Goal: Transaction & Acquisition: Purchase product/service

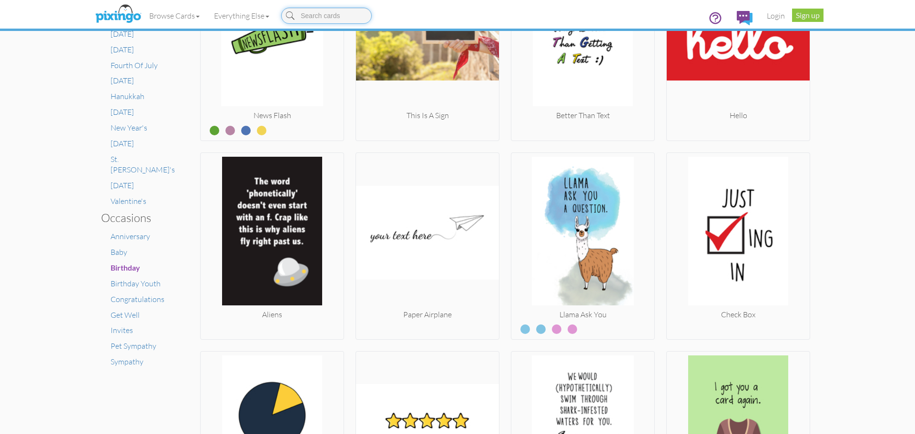
scroll to position [476, 0]
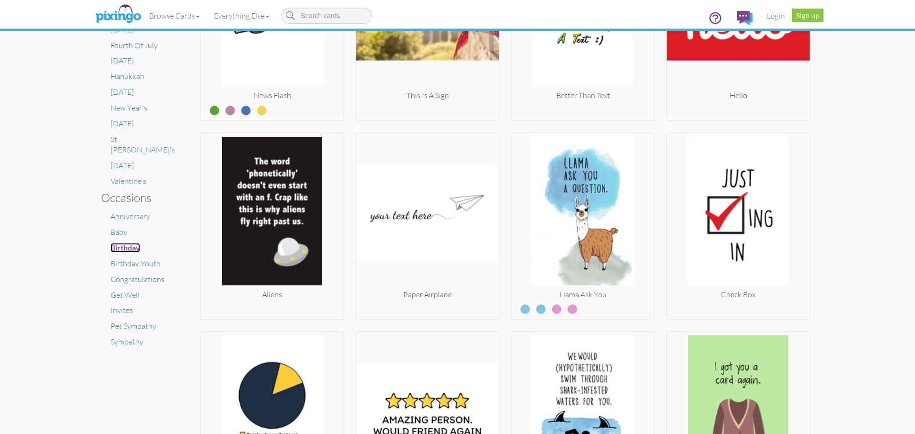
click at [128, 243] on span "Birthday" at bounding box center [126, 247] width 30 height 9
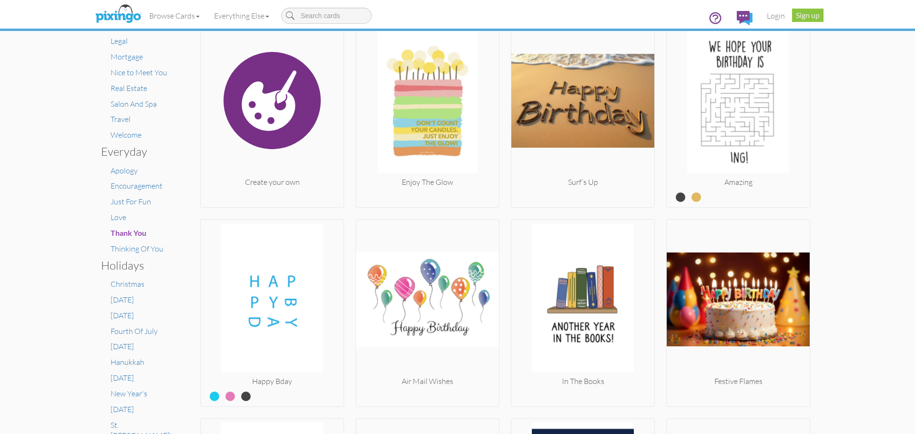
scroll to position [238, 0]
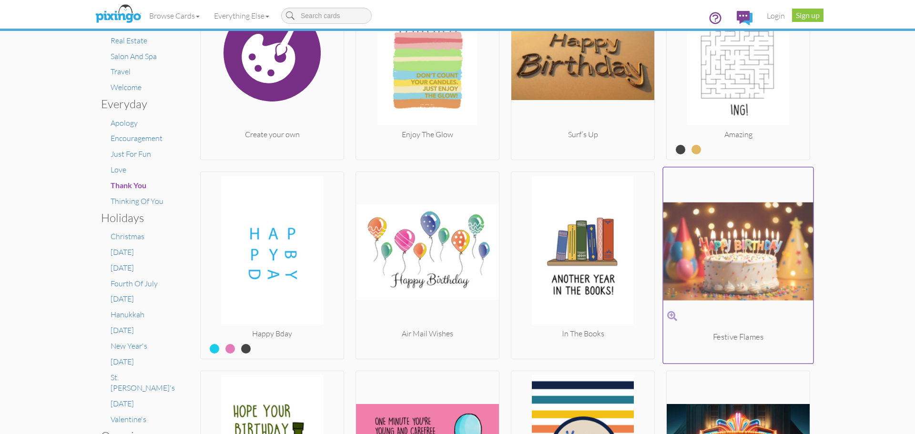
click at [748, 244] on img at bounding box center [738, 251] width 150 height 160
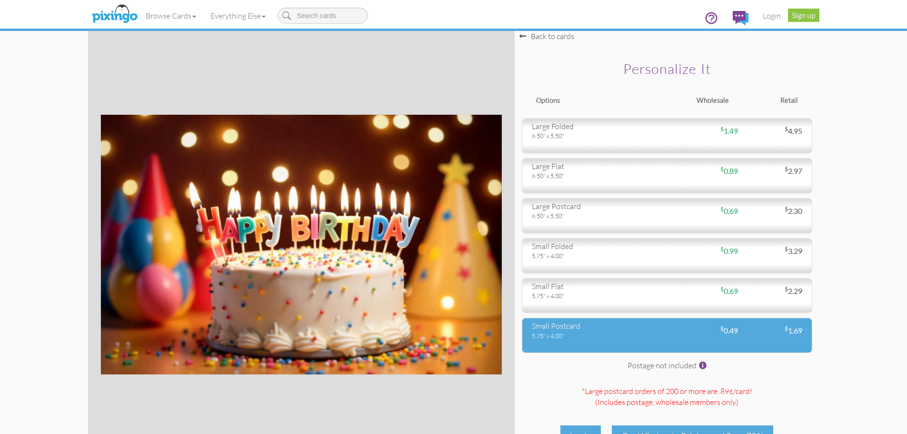
click at [676, 334] on div "$ 0.49" at bounding box center [702, 330] width 71 height 11
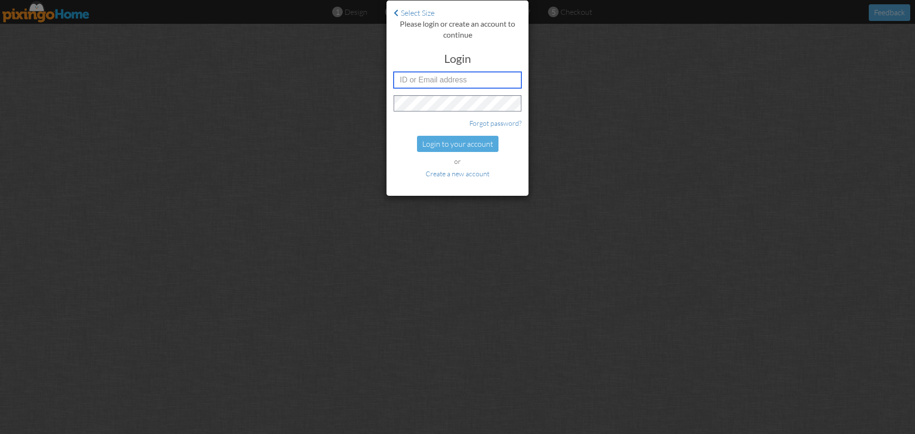
type input "[EMAIL_ADDRESS][DOMAIN_NAME]"
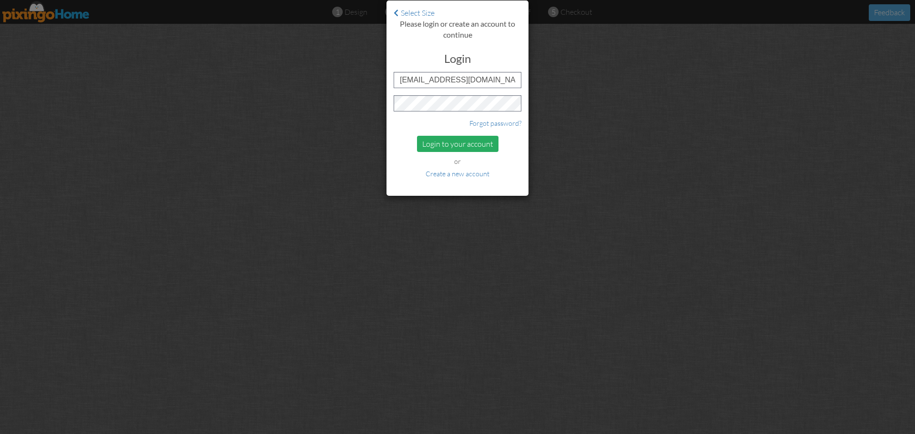
click at [463, 146] on div "Login to your account" at bounding box center [457, 144] width 81 height 17
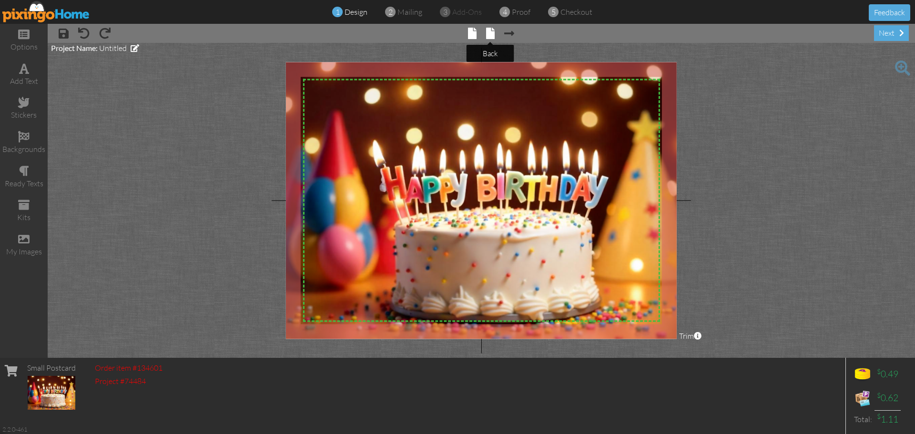
click at [487, 36] on span at bounding box center [490, 33] width 9 height 11
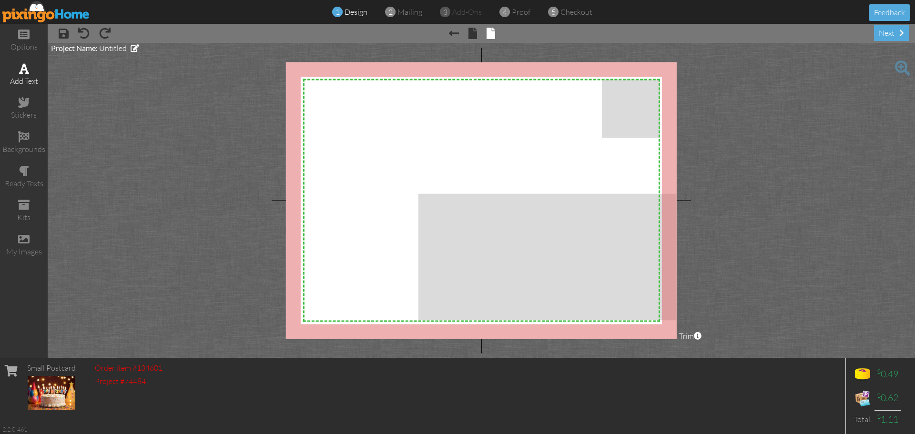
click at [24, 74] on div "add text" at bounding box center [24, 74] width 48 height 33
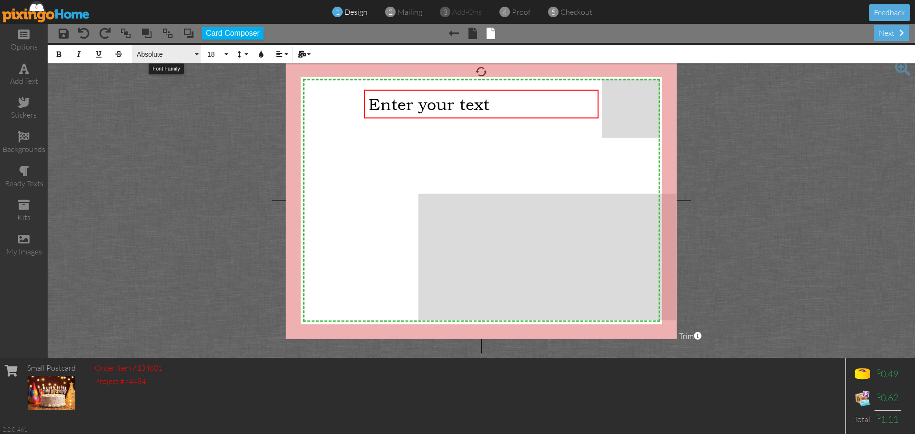
click at [193, 54] on button "Absolute" at bounding box center [166, 54] width 69 height 18
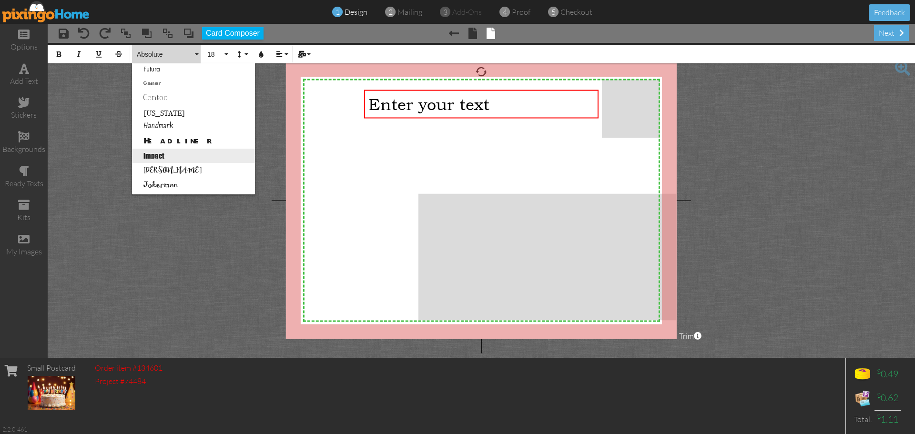
scroll to position [238, 0]
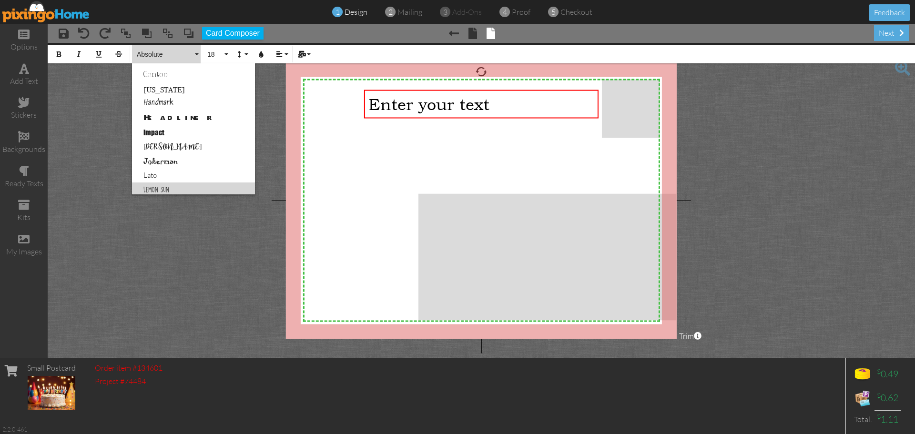
click at [205, 183] on link "Lemon Sun" at bounding box center [193, 189] width 123 height 14
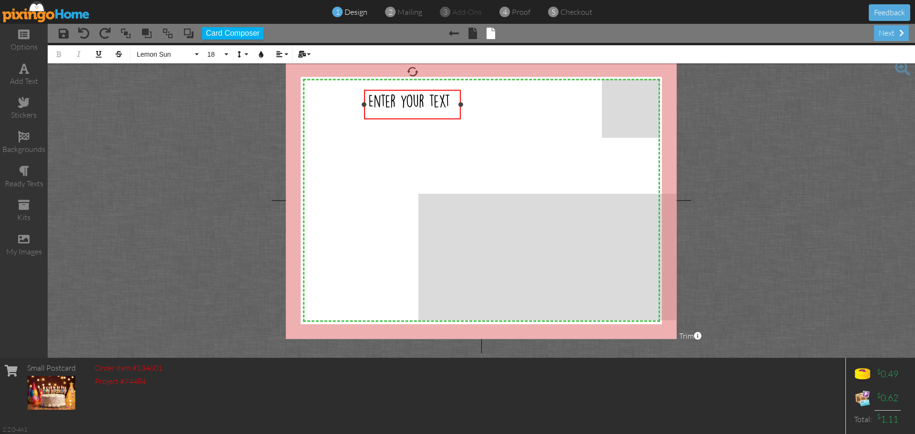
drag, startPoint x: 599, startPoint y: 104, endPoint x: 461, endPoint y: 105, distance: 137.7
click at [461, 105] on div at bounding box center [460, 104] width 5 height 5
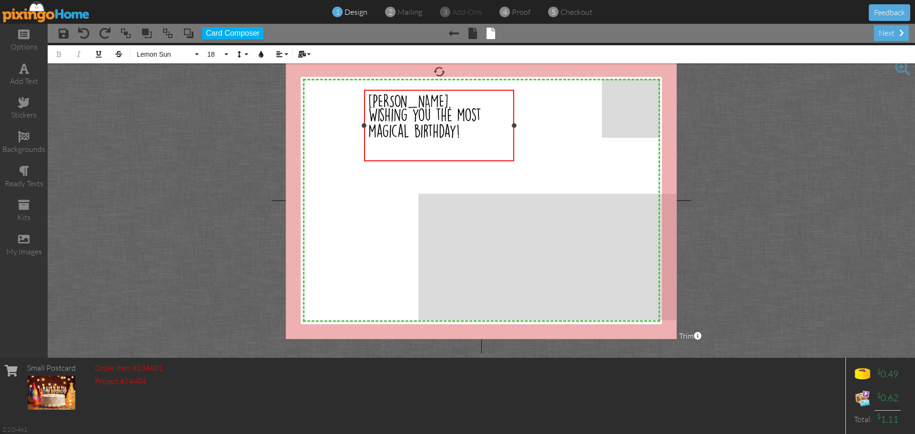
drag, startPoint x: 462, startPoint y: 135, endPoint x: 515, endPoint y: 137, distance: 52.9
click at [514, 137] on div "[PERSON_NAME], Wishing you the most magical birthday! ×" at bounding box center [439, 125] width 150 height 71
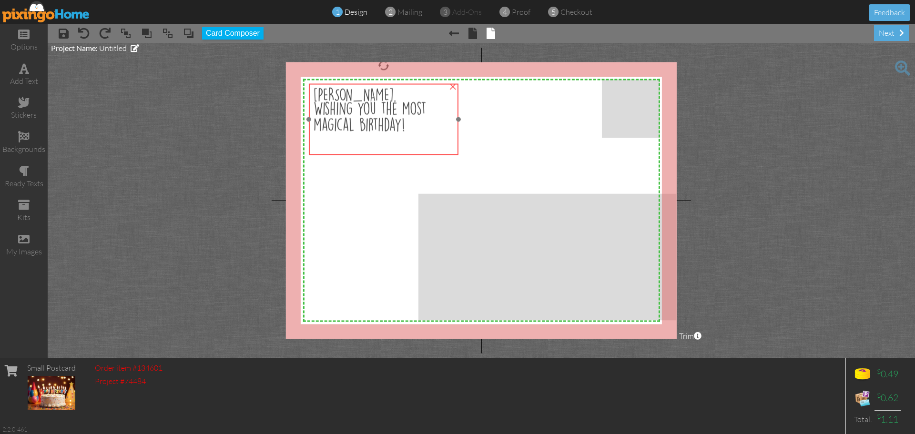
drag, startPoint x: 446, startPoint y: 143, endPoint x: 390, endPoint y: 137, distance: 56.6
click at [390, 132] on span "Wishing you the most magical birthday!" at bounding box center [369, 117] width 113 height 30
click at [353, 102] on div "[PERSON_NAME]," at bounding box center [382, 95] width 141 height 14
click at [350, 102] on span "[PERSON_NAME]," at bounding box center [353, 95] width 83 height 14
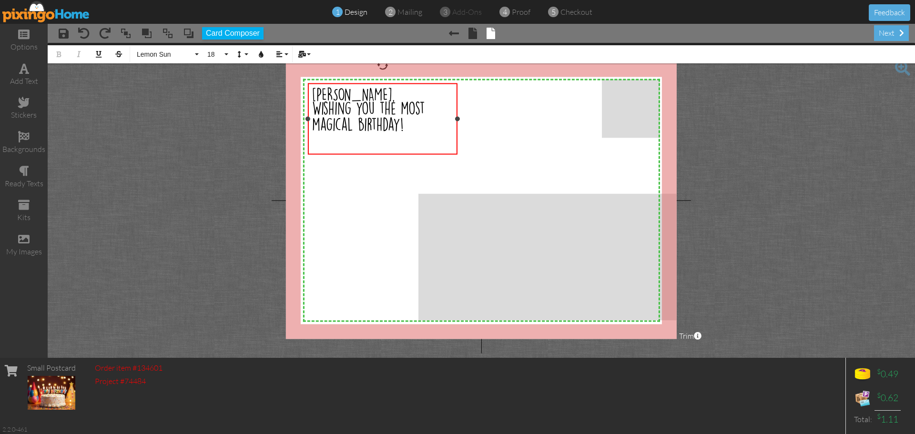
click at [350, 101] on span "[PERSON_NAME]," at bounding box center [353, 95] width 83 height 14
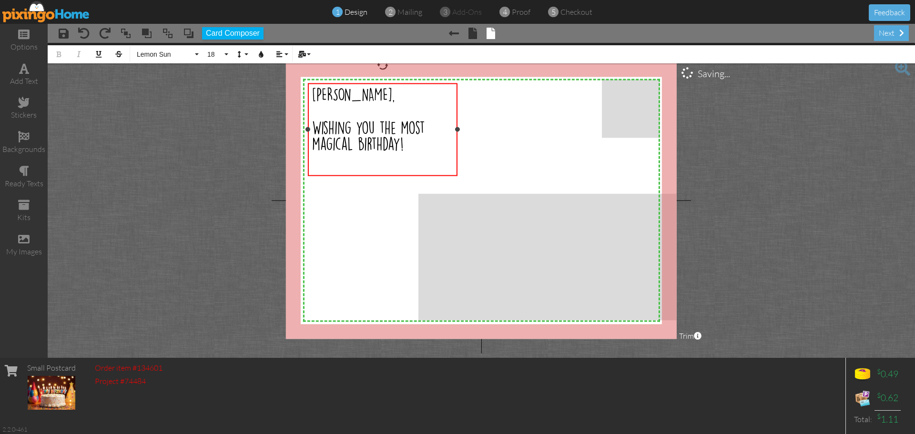
click at [428, 154] on div "Wishing you the most magical birthday!" at bounding box center [382, 137] width 141 height 33
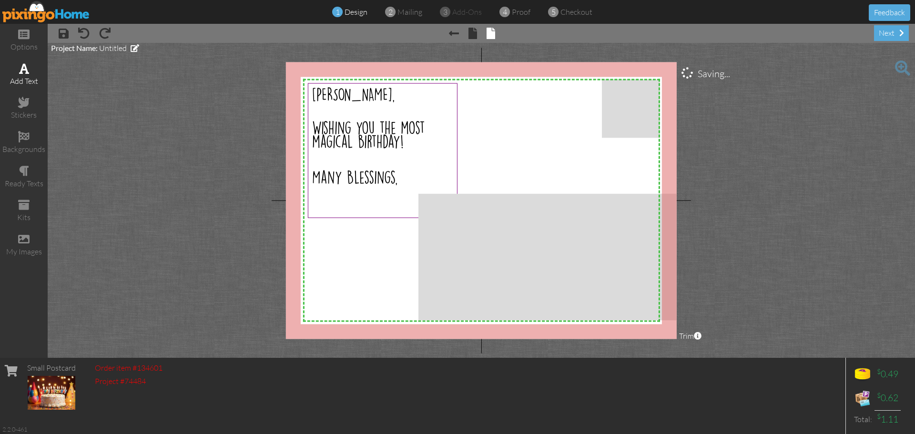
click at [28, 73] on span at bounding box center [24, 68] width 10 height 11
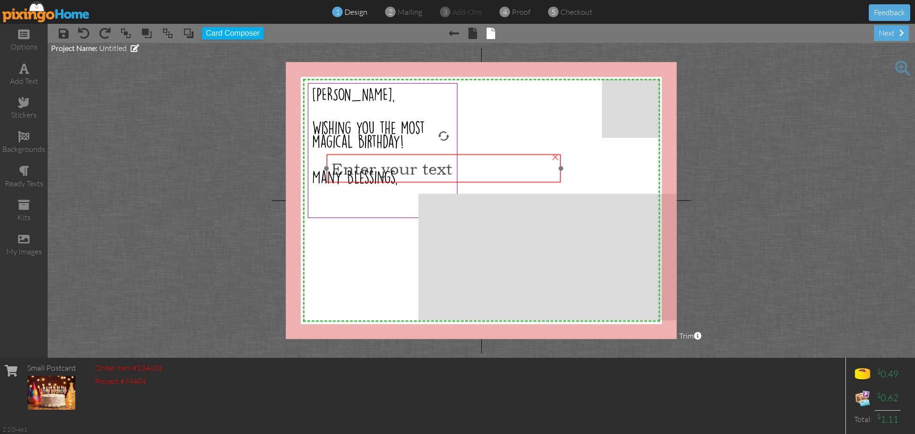
drag, startPoint x: 536, startPoint y: 121, endPoint x: 499, endPoint y: 170, distance: 61.8
click at [499, 170] on div "Enter your text" at bounding box center [443, 169] width 225 height 20
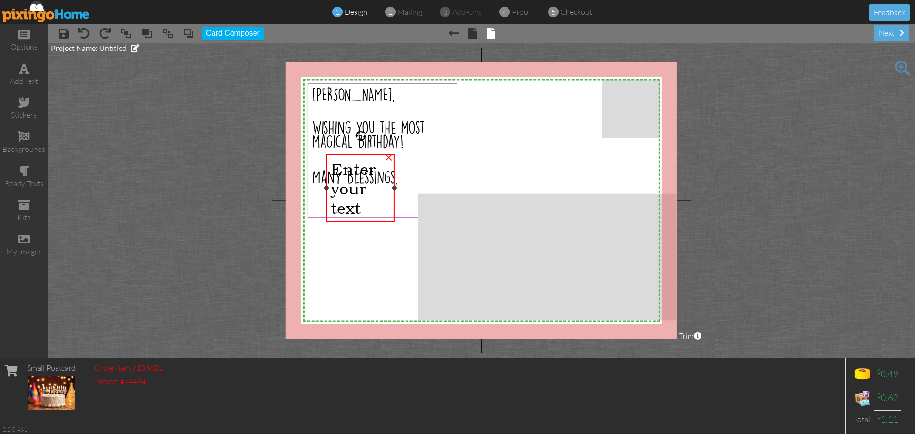
drag, startPoint x: 558, startPoint y: 168, endPoint x: 393, endPoint y: 178, distance: 165.1
click at [393, 178] on div "Enter your text ×" at bounding box center [360, 188] width 68 height 68
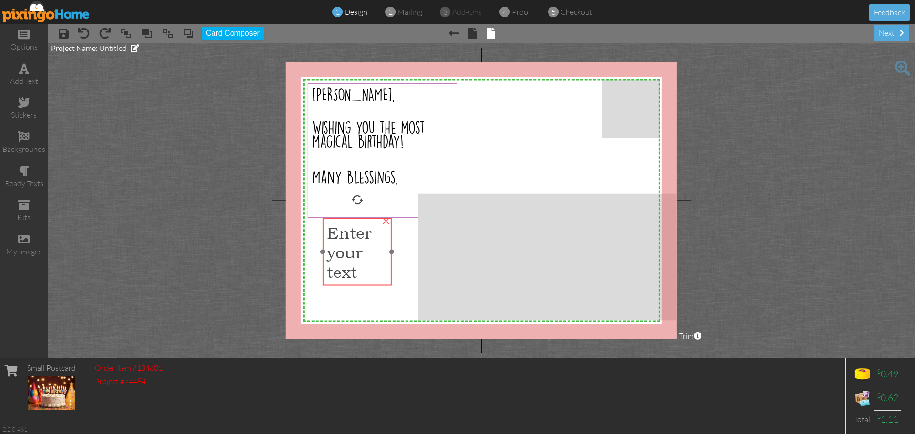
drag, startPoint x: 372, startPoint y: 171, endPoint x: 368, endPoint y: 236, distance: 64.4
click at [368, 236] on span "Enter your text" at bounding box center [349, 251] width 45 height 59
click at [363, 242] on span "Enter your text" at bounding box center [349, 252] width 45 height 59
click at [369, 269] on div "Enter your text" at bounding box center [357, 252] width 60 height 59
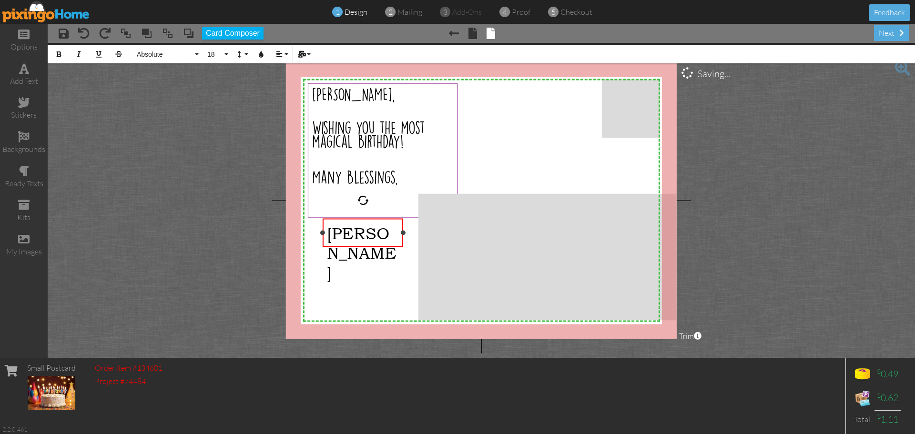
drag, startPoint x: 391, startPoint y: 241, endPoint x: 402, endPoint y: 242, distance: 11.4
click at [402, 242] on div "Heather ×" at bounding box center [362, 233] width 81 height 29
drag, startPoint x: 391, startPoint y: 235, endPoint x: 310, endPoint y: 233, distance: 81.0
click at [310, 233] on div "X X X X X X X X X X X X X X X X X X X X X X X X X X X X X X X X X X X X X X X X…" at bounding box center [481, 200] width 391 height 277
click at [185, 57] on span "Absolute" at bounding box center [164, 54] width 57 height 8
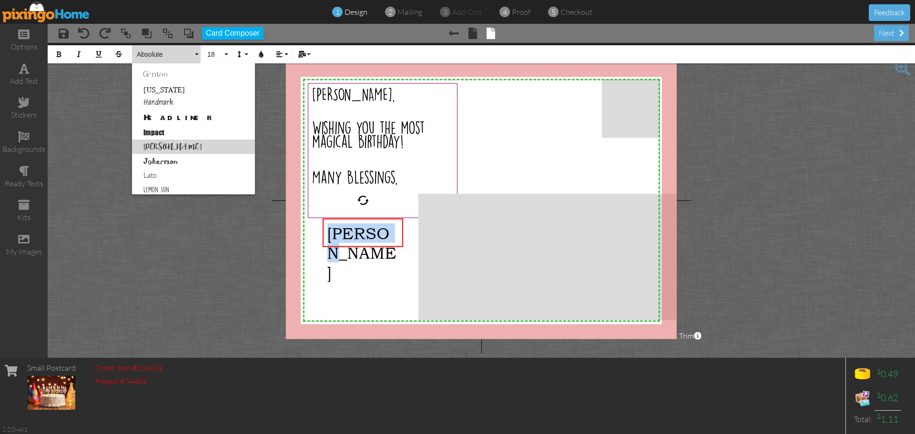
click at [205, 148] on link "[PERSON_NAME]" at bounding box center [193, 147] width 123 height 14
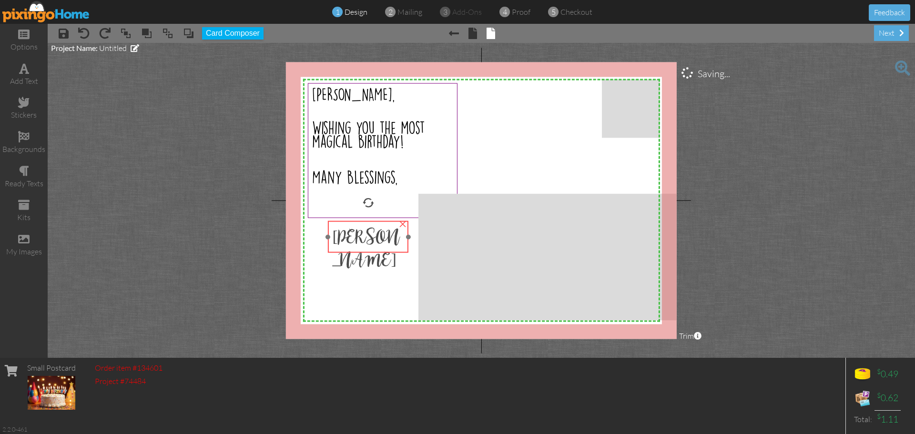
drag, startPoint x: 359, startPoint y: 244, endPoint x: 364, endPoint y: 247, distance: 5.8
click at [364, 247] on span "[PERSON_NAME]" at bounding box center [365, 248] width 67 height 46
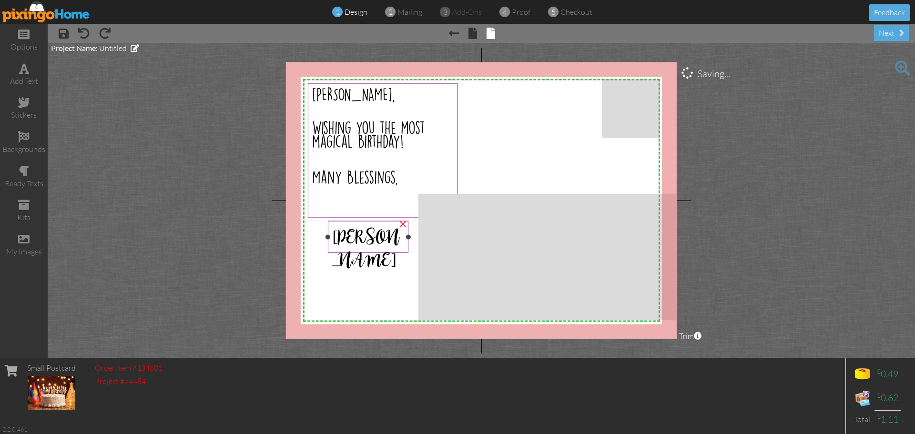
click at [352, 249] on div "[PERSON_NAME]" at bounding box center [368, 248] width 81 height 55
click at [375, 238] on span "[PERSON_NAME]" at bounding box center [365, 248] width 67 height 46
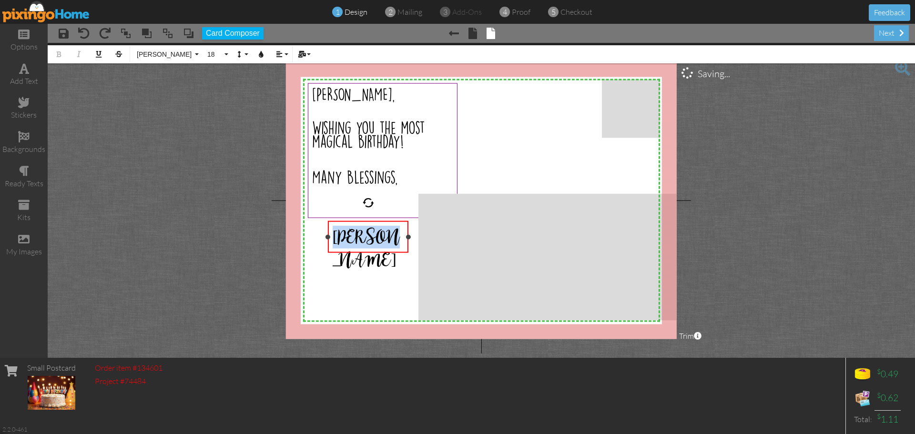
click at [375, 238] on span "[PERSON_NAME]" at bounding box center [365, 248] width 67 height 46
click at [212, 51] on span "18" at bounding box center [214, 54] width 16 height 8
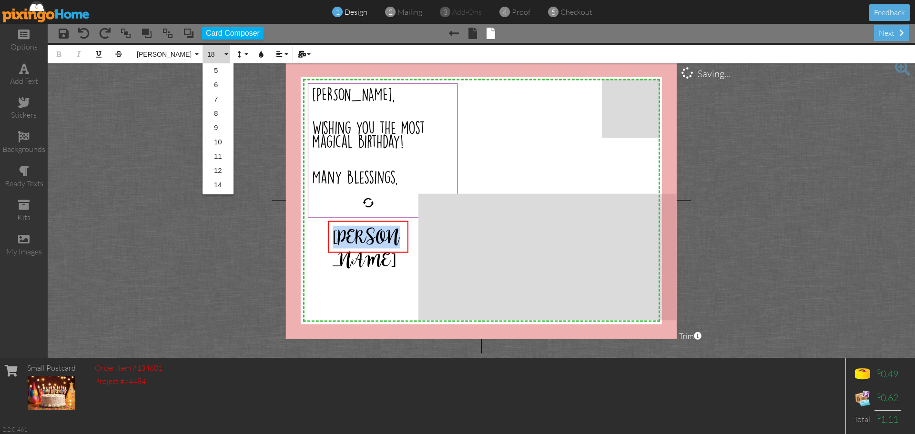
scroll to position [85, 0]
click at [214, 160] on link "22" at bounding box center [217, 157] width 31 height 14
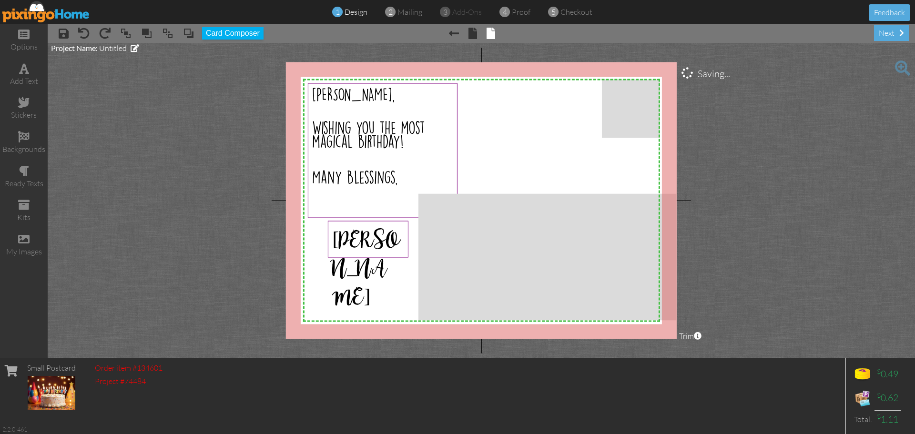
click at [213, 68] on project-studio-wrapper "X X X X X X X X X X X X X X X X X X X X X X X X X X X X X X X X X X X X X X X X…" at bounding box center [481, 200] width 867 height 315
click at [388, 237] on div "[PERSON_NAME]" at bounding box center [367, 268] width 71 height 86
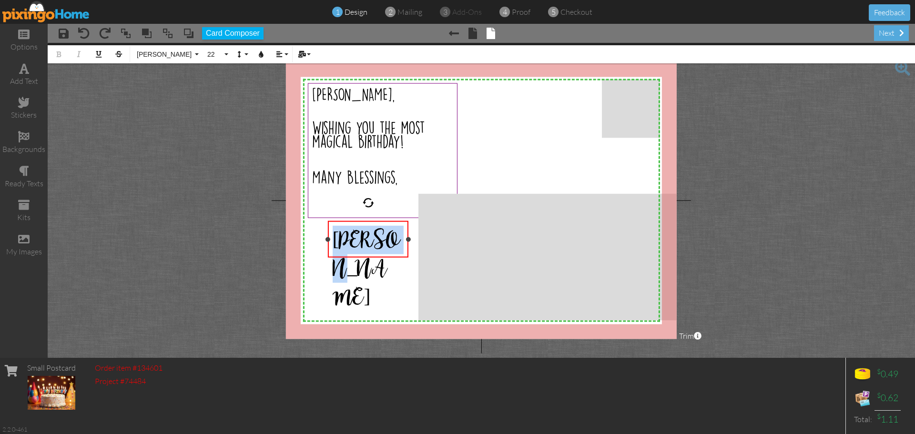
drag, startPoint x: 388, startPoint y: 237, endPoint x: 336, endPoint y: 235, distance: 52.5
click at [336, 235] on div "[PERSON_NAME]" at bounding box center [367, 268] width 71 height 86
click at [218, 59] on button "22" at bounding box center [216, 54] width 28 height 18
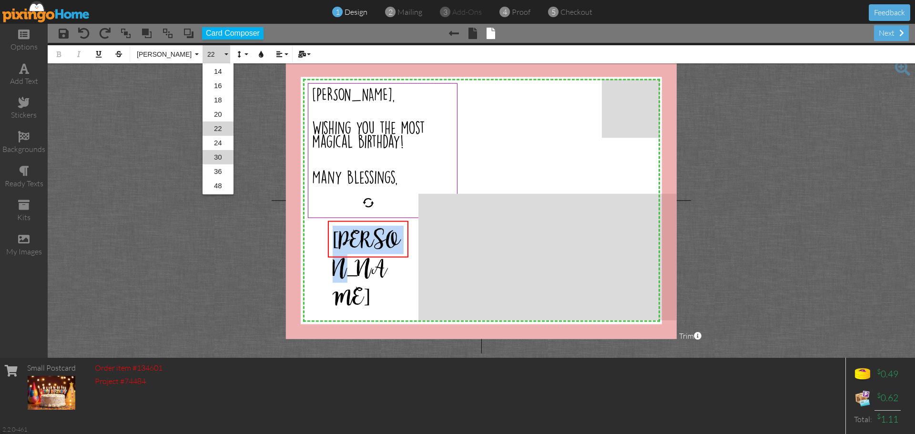
click at [219, 157] on link "30" at bounding box center [217, 157] width 31 height 14
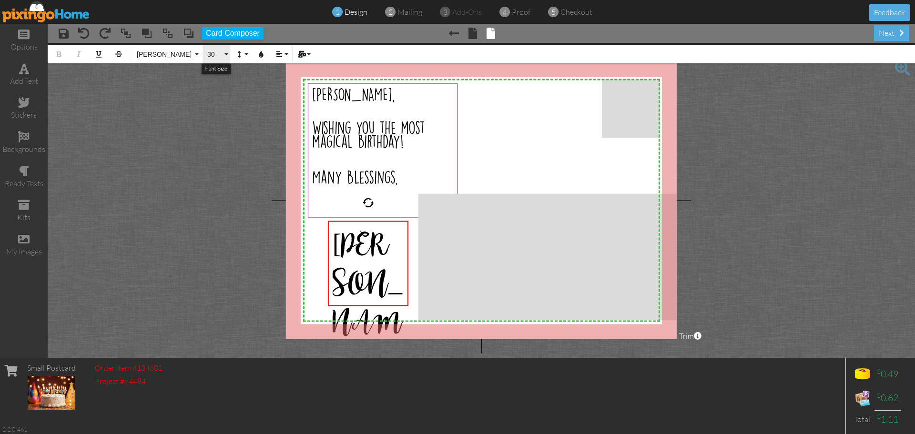
click at [215, 55] on span "30" at bounding box center [214, 54] width 16 height 8
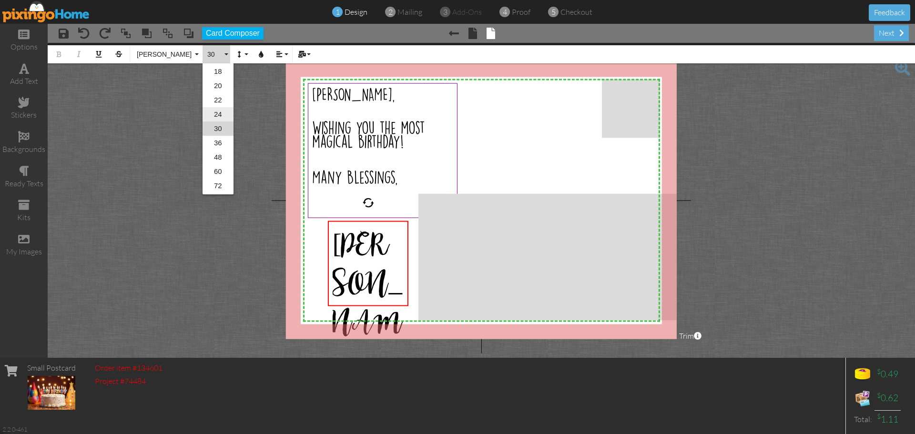
drag, startPoint x: 216, startPoint y: 128, endPoint x: 218, endPoint y: 118, distance: 10.7
click at [218, 118] on ul "5 6 7 8 9 10 11 12 14 16 18 20 22 24 30 36 48 60 72 96" at bounding box center [217, 64] width 31 height 286
click at [218, 118] on link "24" at bounding box center [217, 114] width 31 height 14
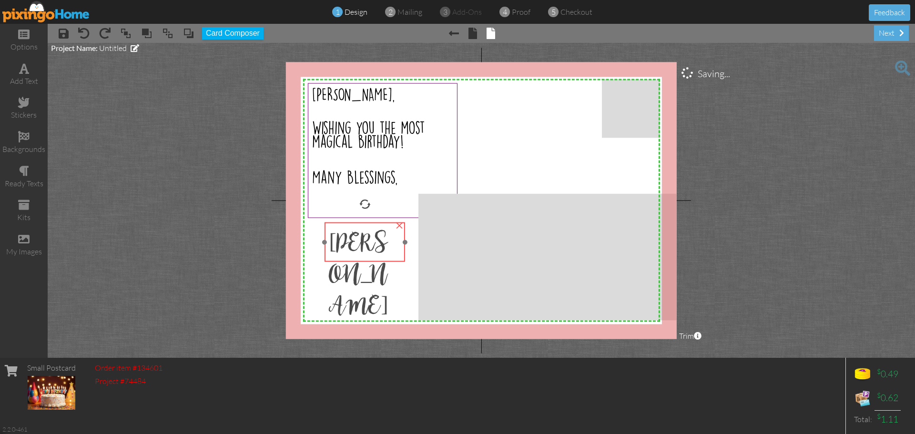
click at [371, 244] on span "[PERSON_NAME]" at bounding box center [358, 274] width 59 height 94
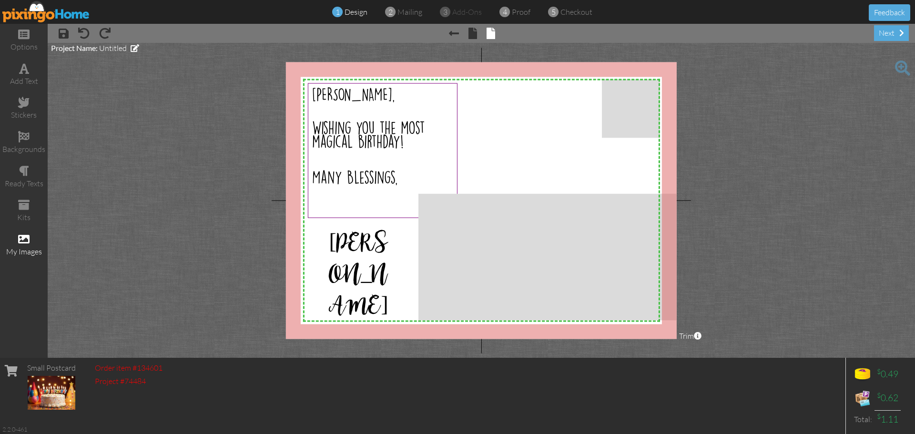
click at [31, 236] on div "my images" at bounding box center [24, 245] width 48 height 33
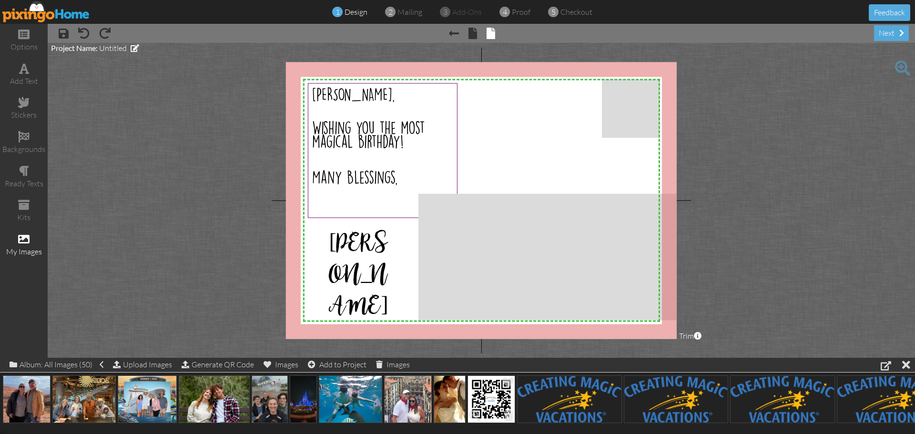
click at [482, 399] on img at bounding box center [491, 399] width 48 height 48
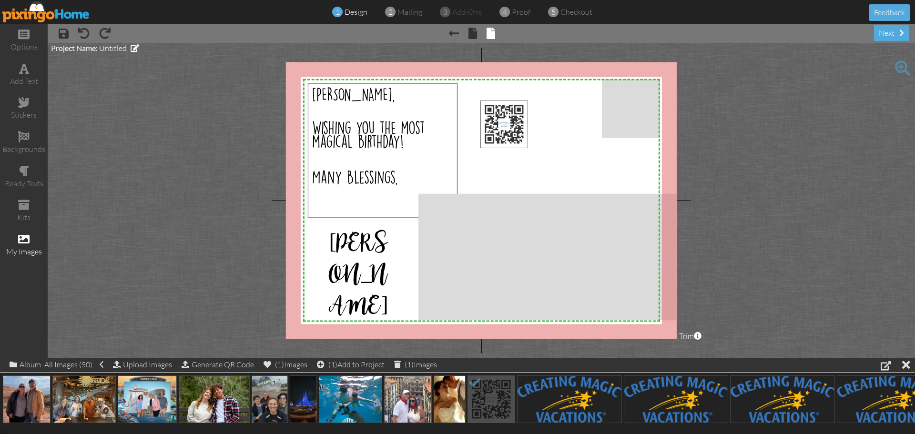
drag, startPoint x: 482, startPoint y: 399, endPoint x: 494, endPoint y: 124, distance: 275.2
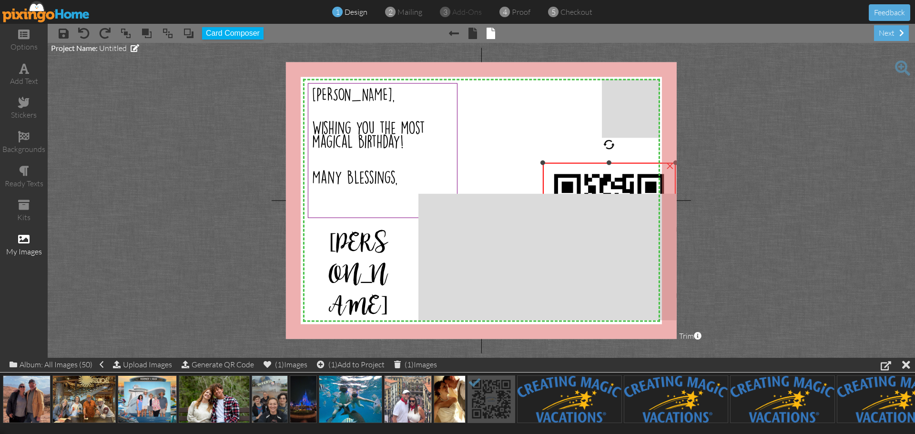
drag, startPoint x: 479, startPoint y: 99, endPoint x: 556, endPoint y: 166, distance: 102.7
click at [556, 166] on div "×" at bounding box center [609, 229] width 133 height 133
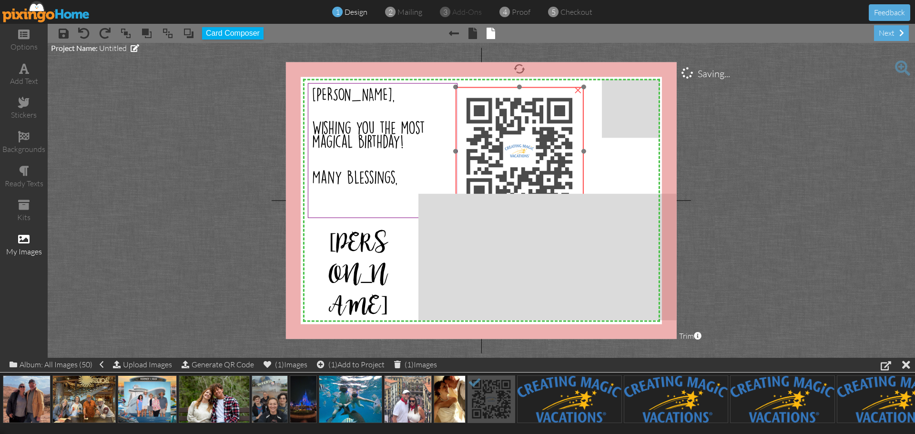
drag, startPoint x: 572, startPoint y: 180, endPoint x: 478, endPoint y: 98, distance: 124.5
click at [479, 98] on img at bounding box center [519, 151] width 128 height 128
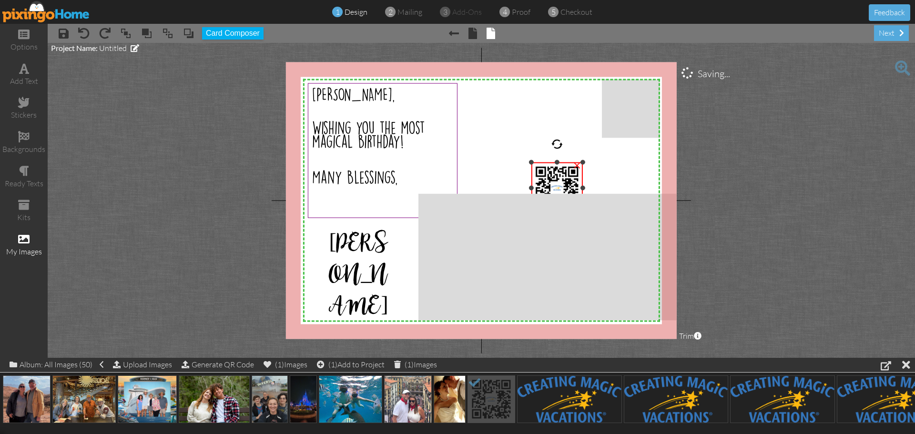
drag, startPoint x: 455, startPoint y: 86, endPoint x: 519, endPoint y: 163, distance: 99.8
click at [519, 163] on div "X X X X X X X X X X X X X X X X X X X X X X X X X X X X X X X X X X X X X X X X…" at bounding box center [481, 200] width 391 height 277
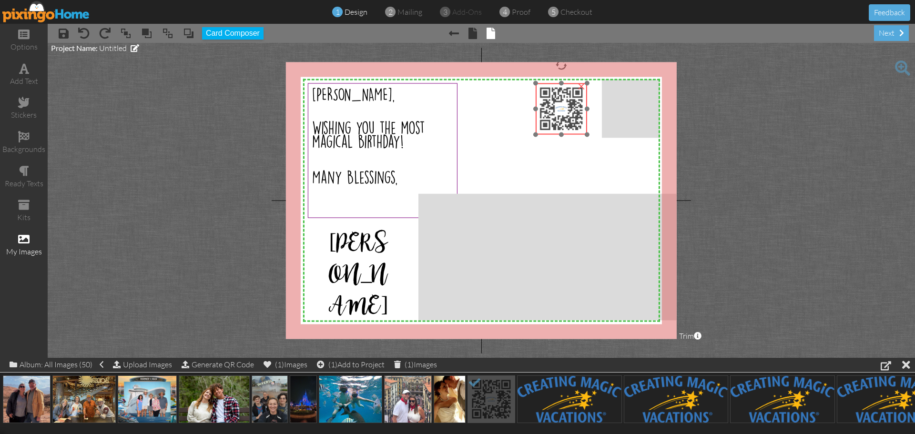
drag, startPoint x: 573, startPoint y: 188, endPoint x: 577, endPoint y: 109, distance: 79.2
click at [577, 109] on img at bounding box center [560, 108] width 51 height 51
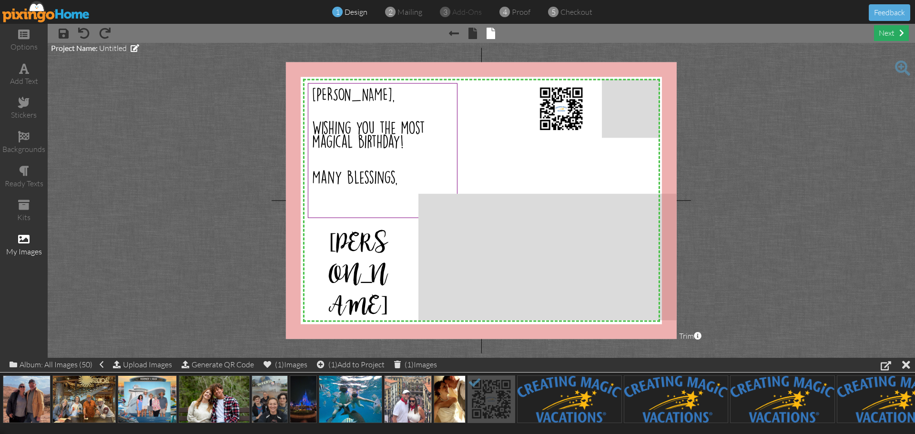
click at [884, 33] on div "next" at bounding box center [891, 33] width 35 height 16
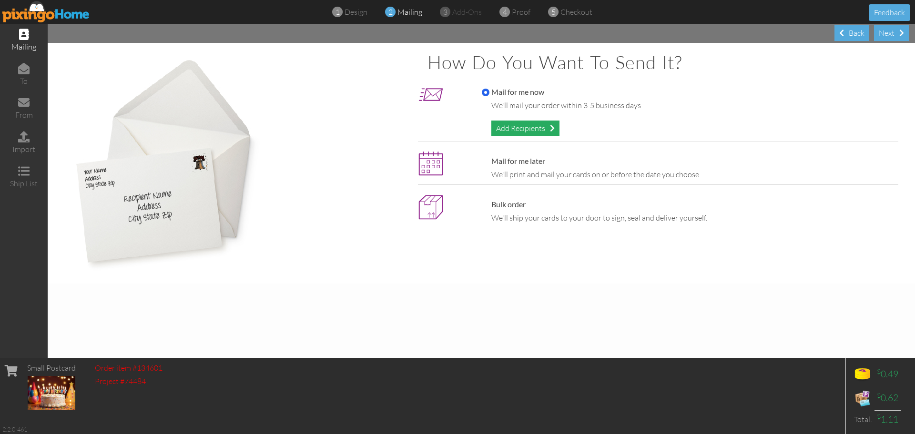
click at [530, 131] on div "Add Recipients" at bounding box center [525, 129] width 68 height 16
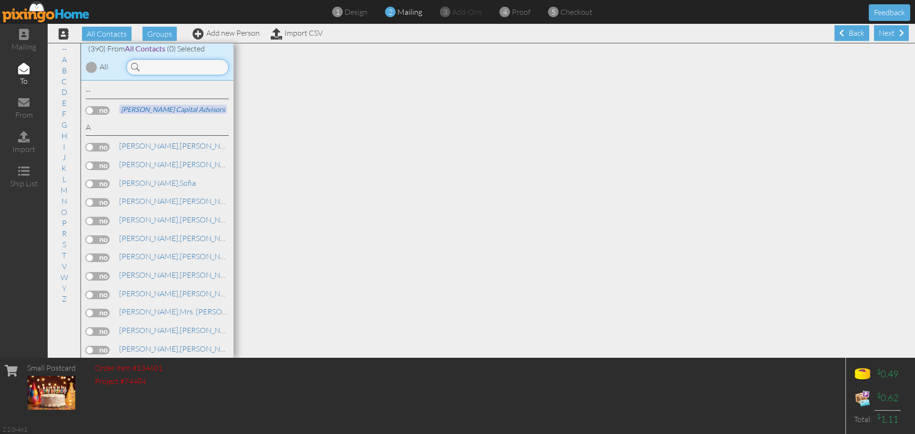
click at [174, 75] on input at bounding box center [177, 67] width 102 height 16
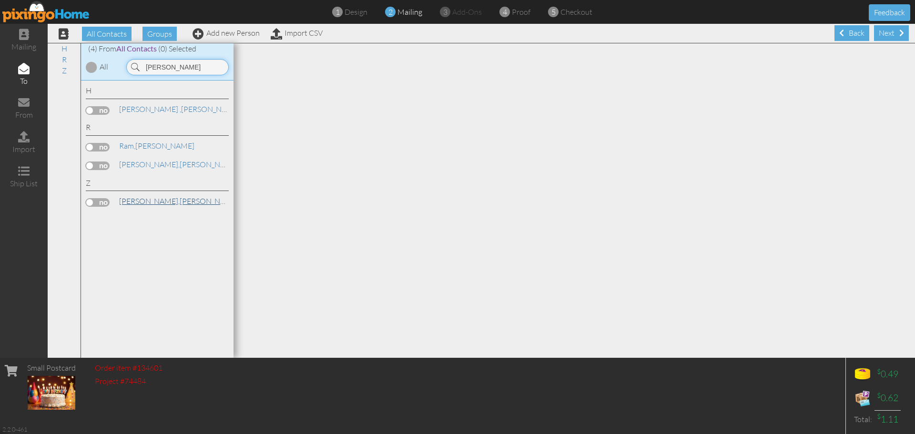
type input "[PERSON_NAME]"
click at [144, 202] on link "[PERSON_NAME]" at bounding box center [178, 200] width 121 height 11
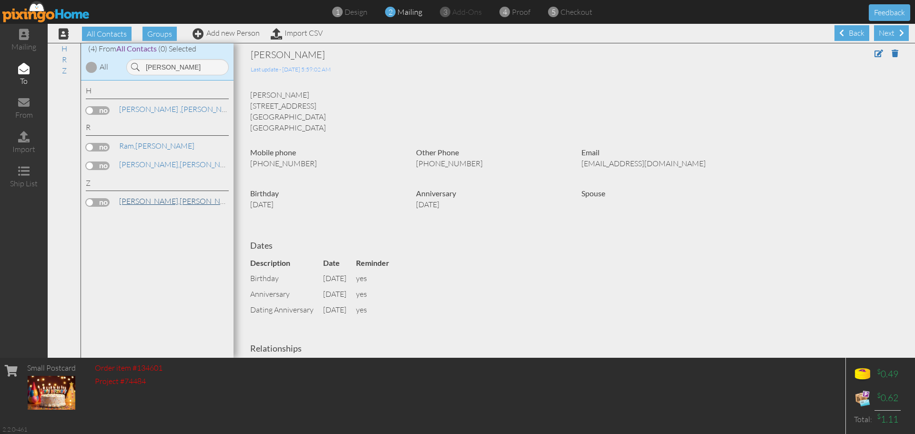
click at [133, 200] on span "[PERSON_NAME]," at bounding box center [149, 201] width 60 height 10
click at [99, 201] on label at bounding box center [98, 202] width 24 height 9
click at [0, 0] on input "checkbox" at bounding box center [0, 0] width 0 height 0
click at [874, 36] on div "Next" at bounding box center [891, 33] width 35 height 16
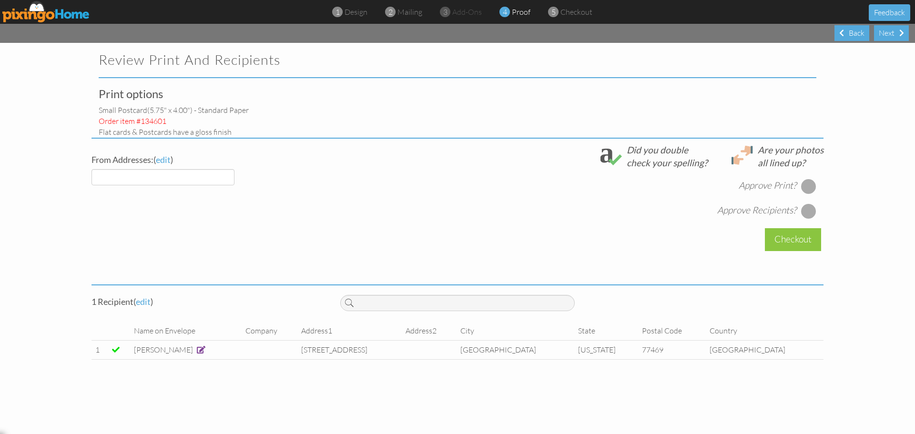
select select "object:2697"
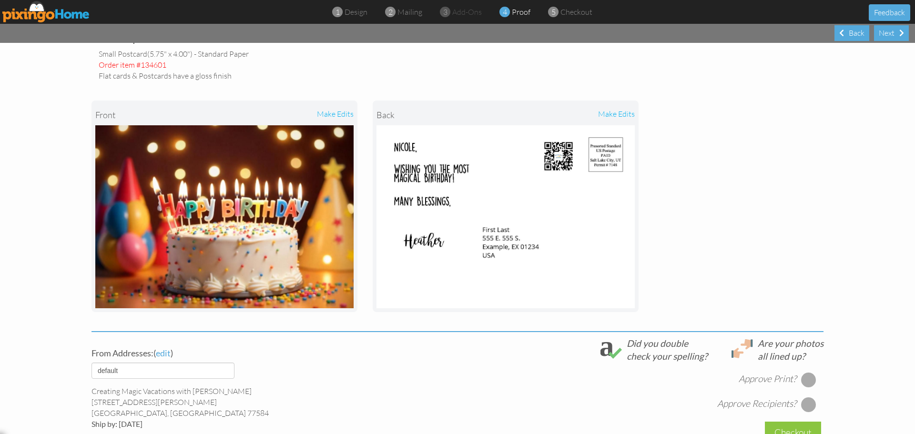
scroll to position [191, 0]
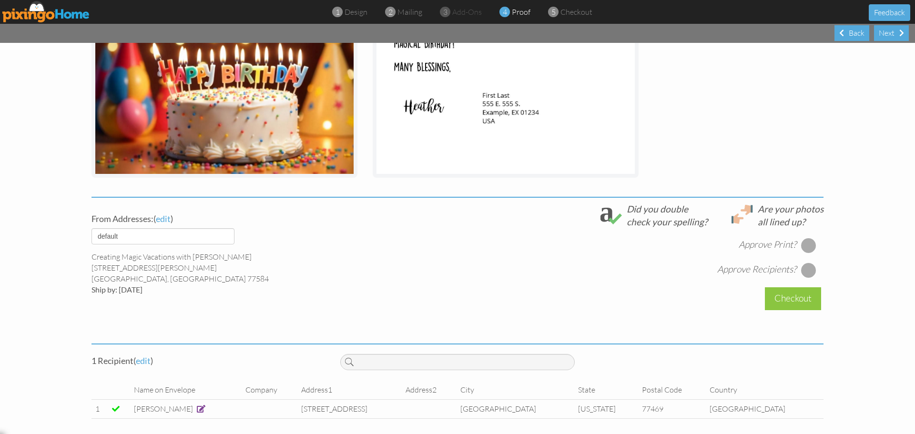
click at [803, 250] on div at bounding box center [808, 245] width 15 height 15
click at [806, 272] on div at bounding box center [808, 269] width 15 height 15
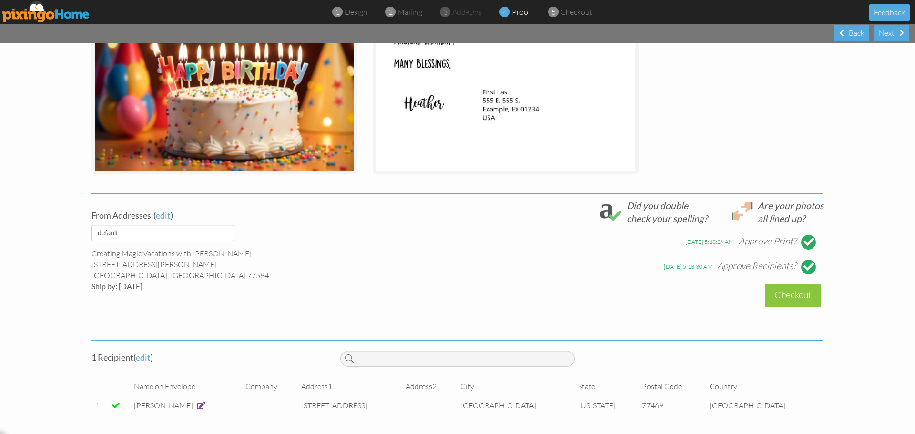
scroll to position [194, 0]
click at [793, 295] on div "Checkout" at bounding box center [793, 294] width 56 height 22
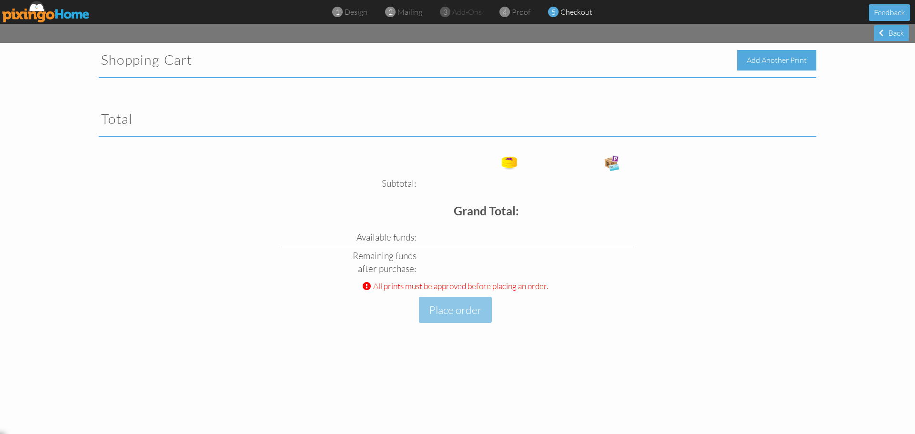
click at [769, 60] on div "Add Another Print" at bounding box center [776, 60] width 79 height 20
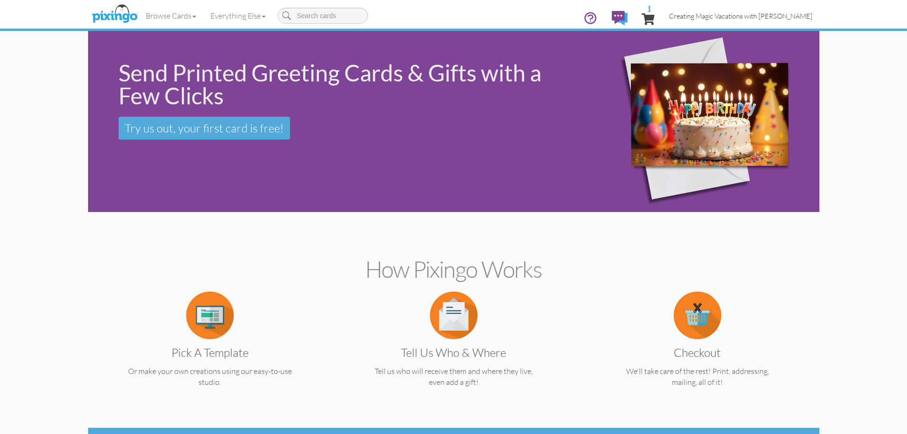
click at [725, 20] on span "Creating Magic Vacations with [PERSON_NAME]" at bounding box center [740, 16] width 143 height 8
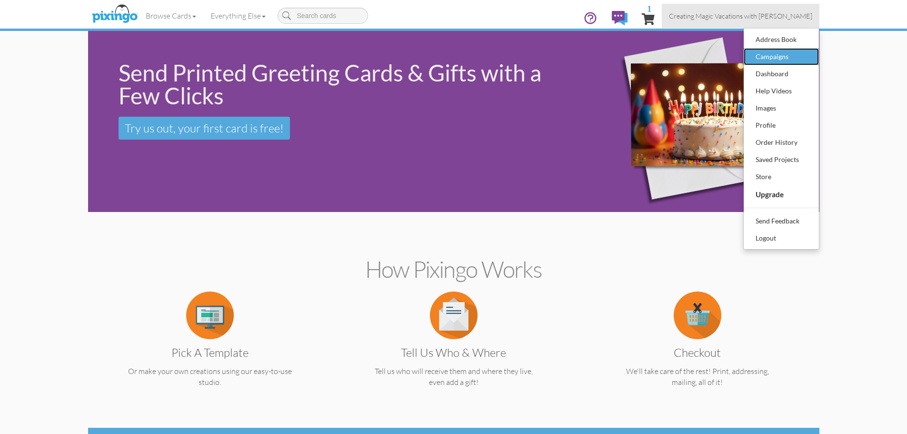
click at [766, 60] on div "Campaigns" at bounding box center [782, 57] width 56 height 14
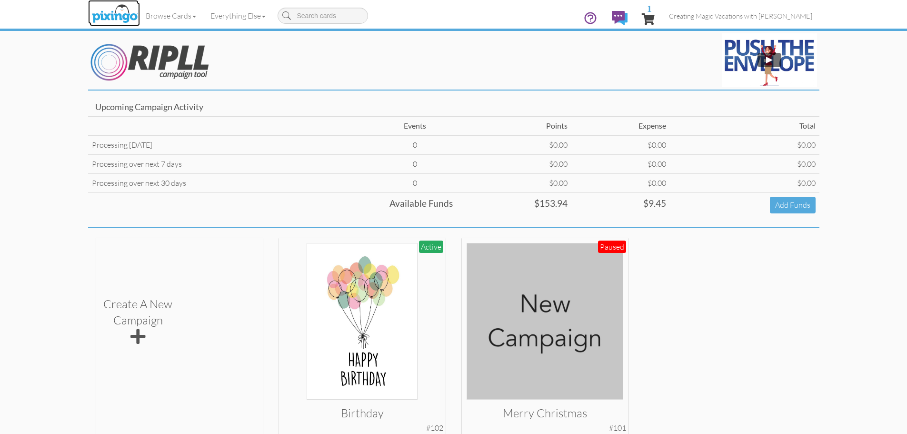
click at [113, 14] on img at bounding box center [115, 14] width 50 height 24
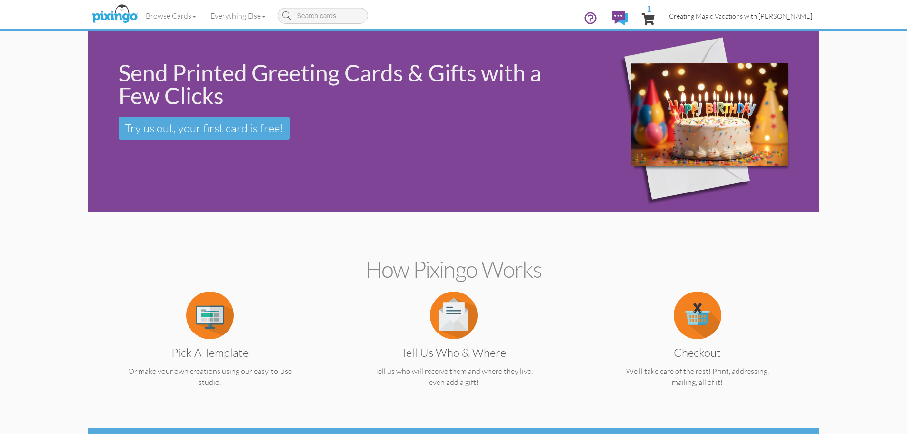
click at [730, 14] on span "Creating Magic Vacations with [PERSON_NAME]" at bounding box center [740, 16] width 143 height 8
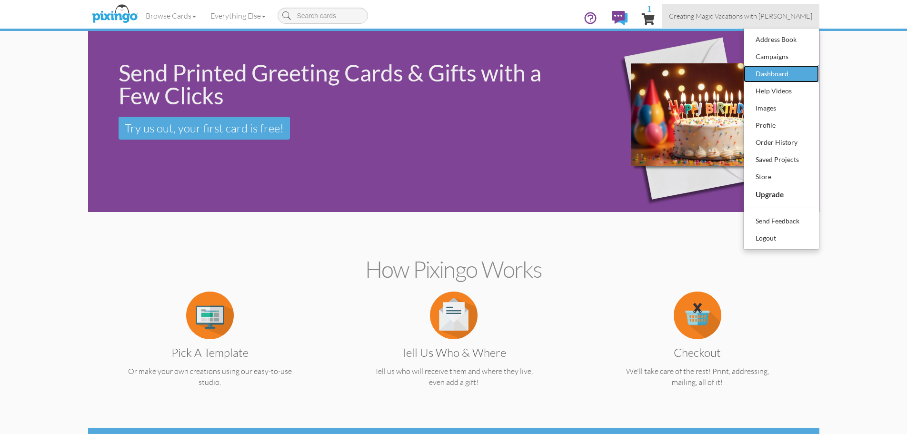
click at [770, 73] on div "Dashboard" at bounding box center [782, 74] width 56 height 14
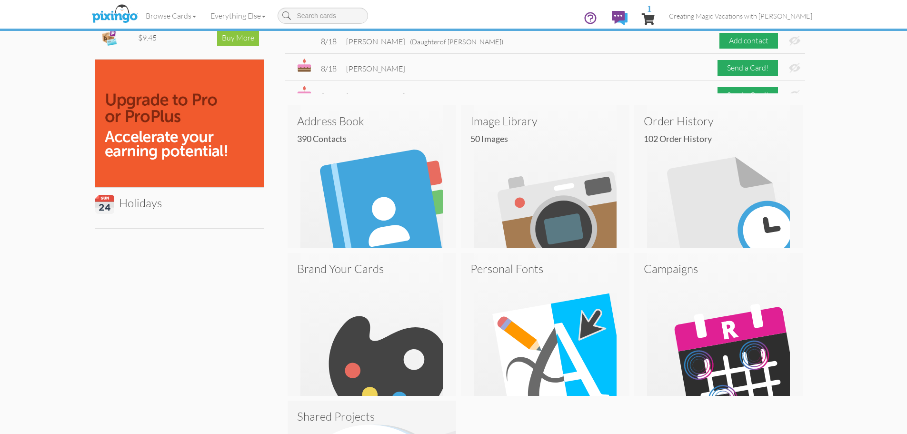
scroll to position [168, 0]
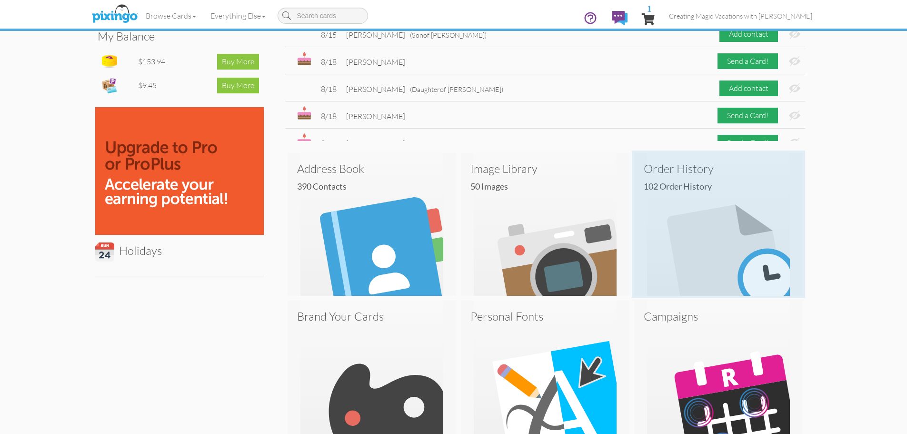
click at [685, 221] on img at bounding box center [719, 224] width 169 height 143
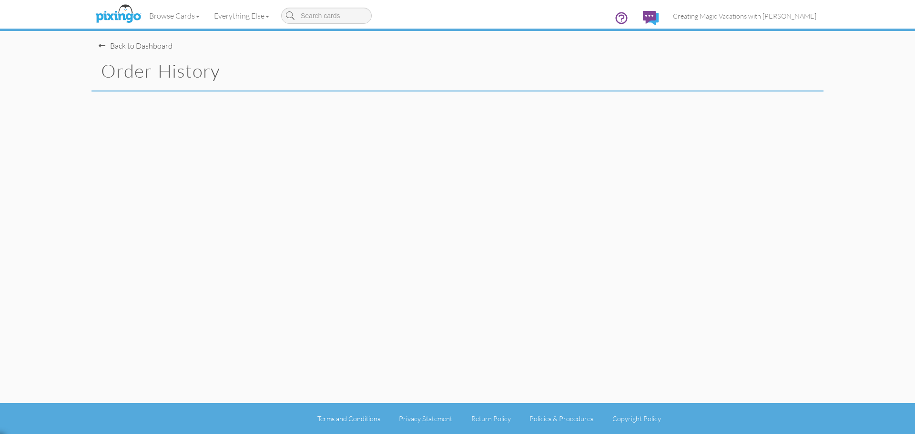
click at [685, 221] on div "Back to Dashboard Order History" at bounding box center [457, 201] width 732 height 403
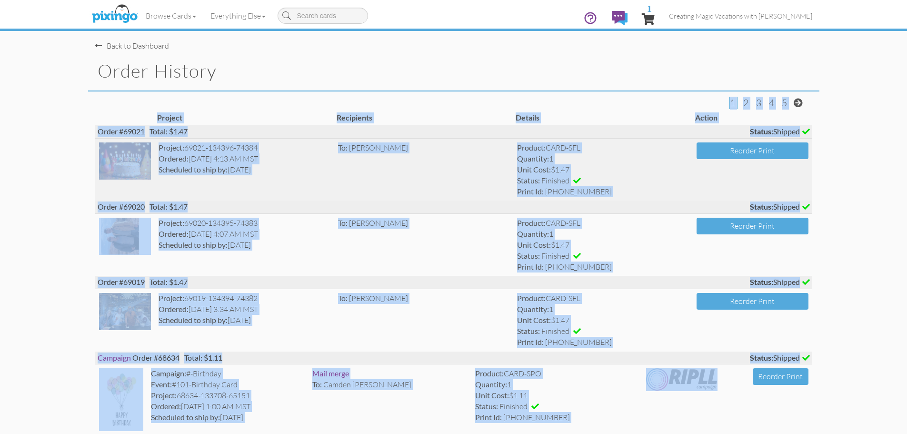
click at [260, 175] on td "Project: 69021-134396-74384 Ordered: [DATE] 4:13 AM MST Scheduled to ship by: […" at bounding box center [245, 170] width 180 height 62
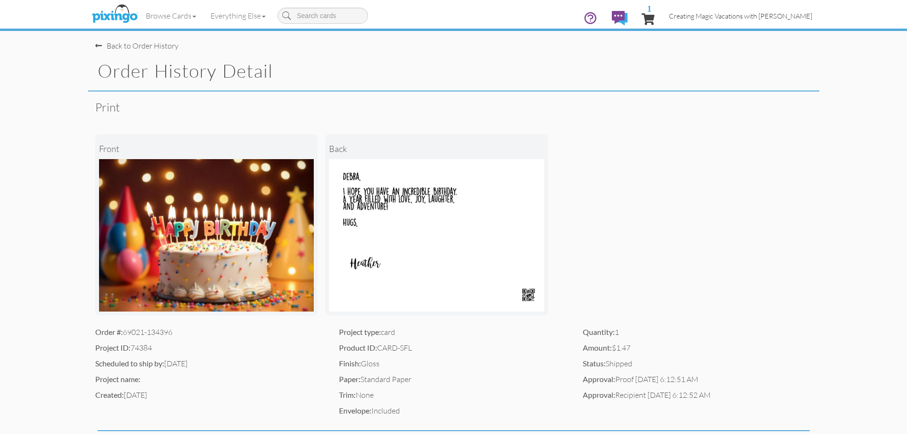
click at [776, 20] on span "Creating Magic Vacations with [PERSON_NAME]" at bounding box center [740, 16] width 143 height 8
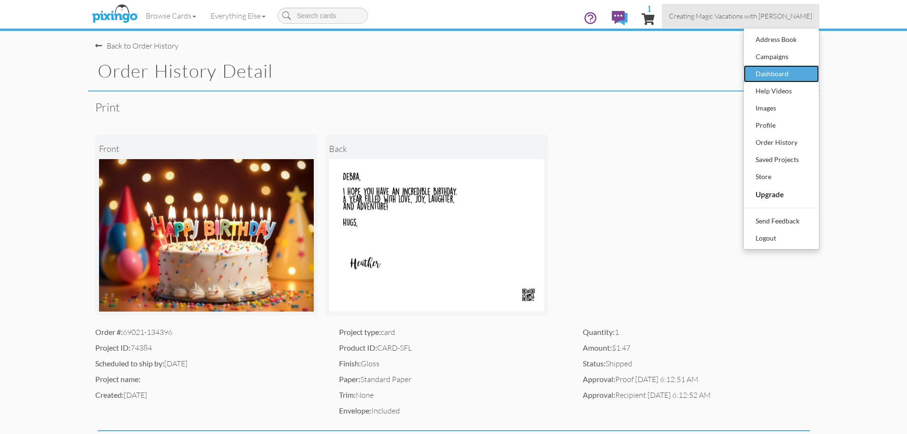
click at [776, 78] on div "Dashboard" at bounding box center [782, 74] width 56 height 14
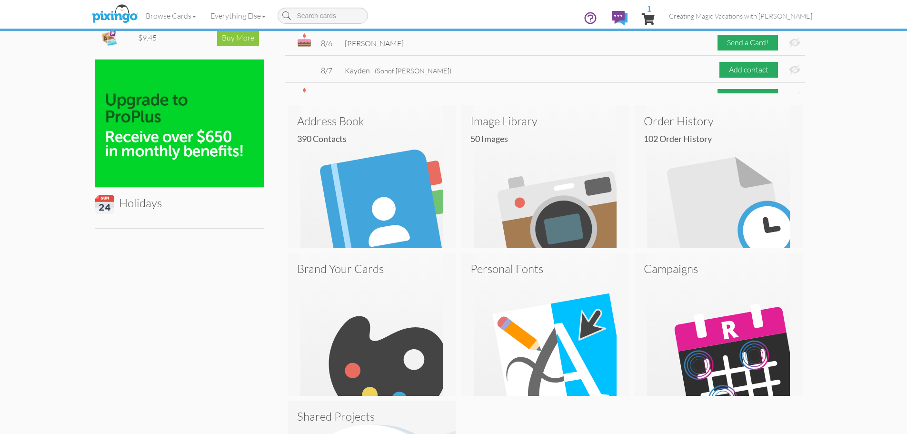
scroll to position [358, 0]
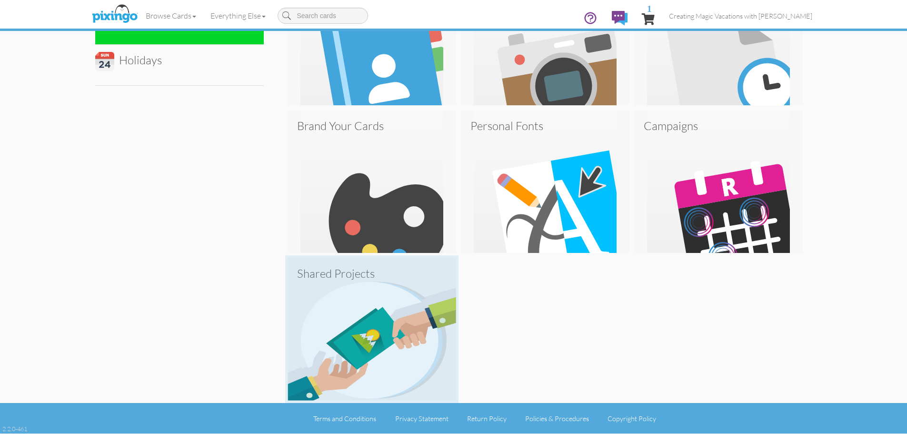
click at [394, 312] on img at bounding box center [372, 329] width 169 height 143
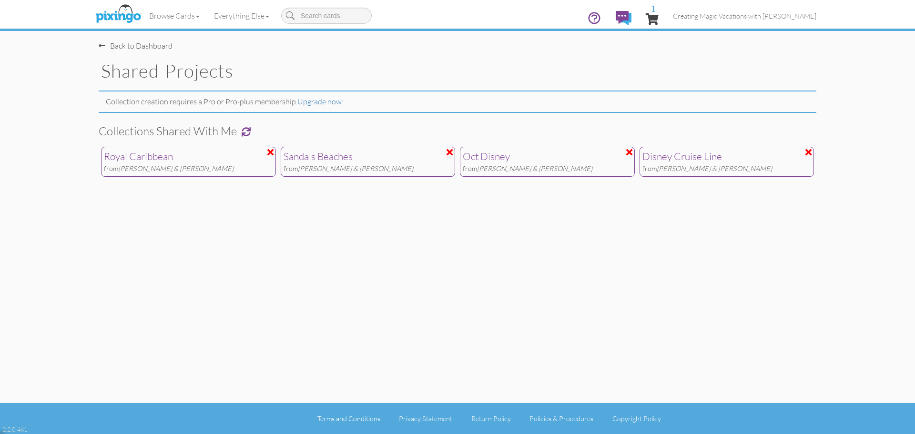
click at [316, 160] on div "Sandals Beaches" at bounding box center [367, 157] width 169 height 14
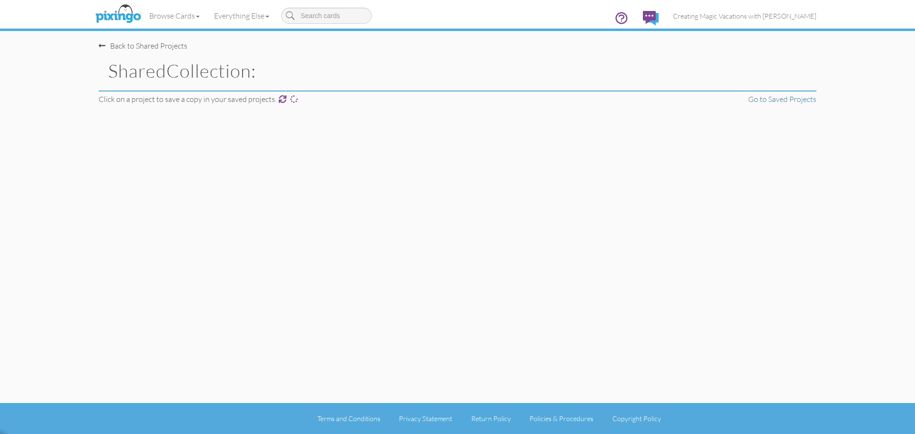
click at [316, 160] on div "Back to Shared Projects Shared Collection: Click on a project to save a copy in…" at bounding box center [457, 201] width 732 height 403
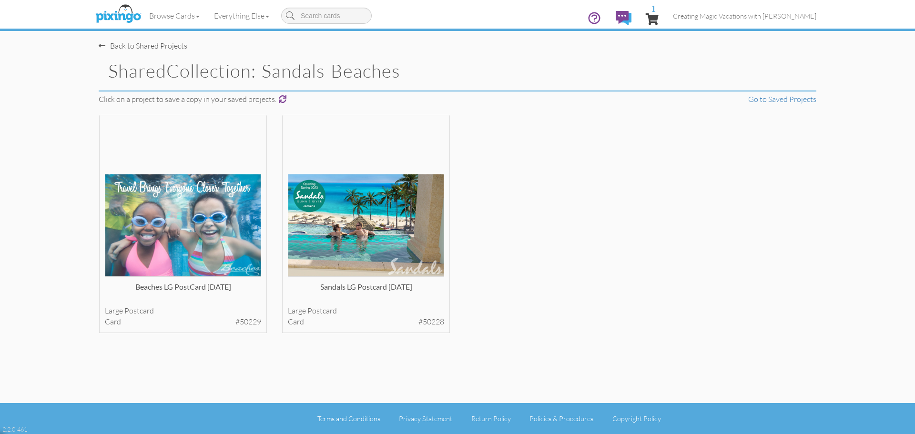
click at [101, 49] on span at bounding box center [102, 46] width 7 height 8
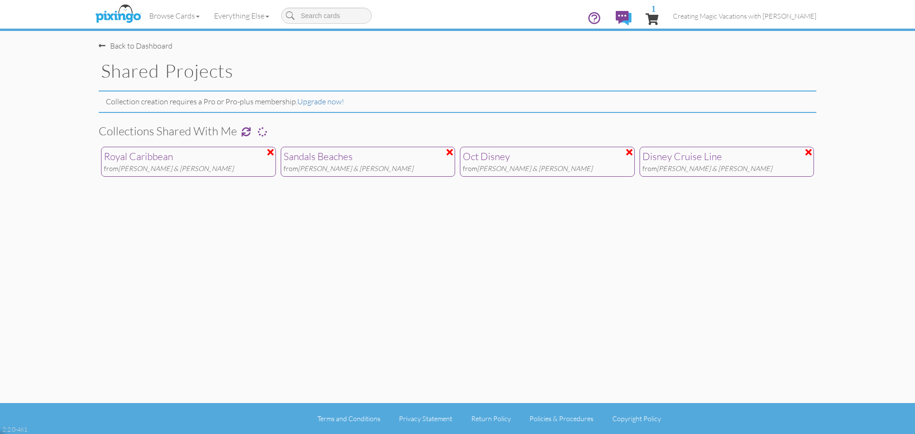
click at [568, 166] on div "from Rob & [PERSON_NAME]" at bounding box center [547, 169] width 169 height 10
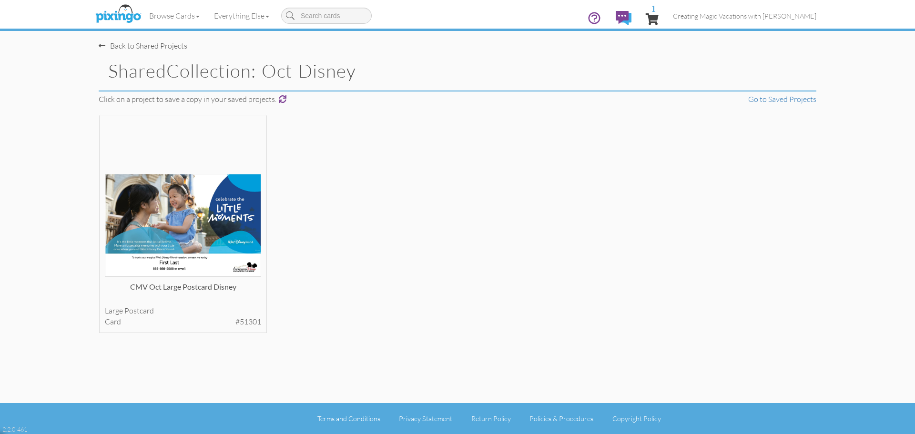
click at [103, 44] on span at bounding box center [102, 46] width 7 height 8
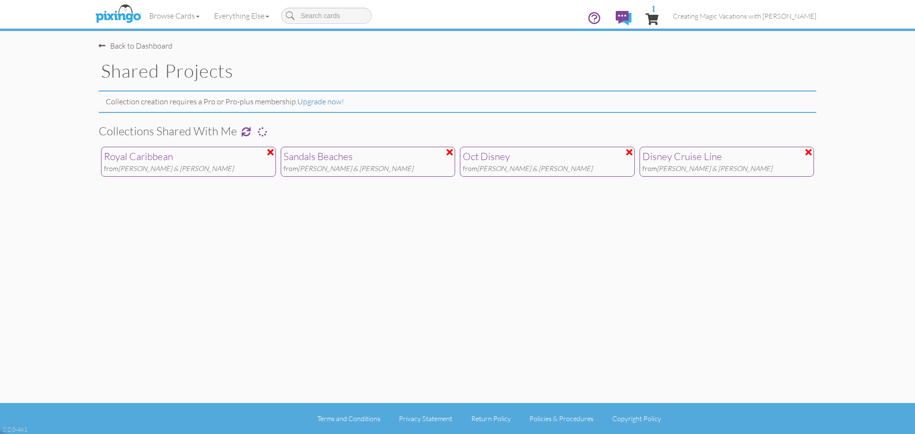
click at [774, 162] on div "Disney Cruise Line" at bounding box center [726, 157] width 169 height 14
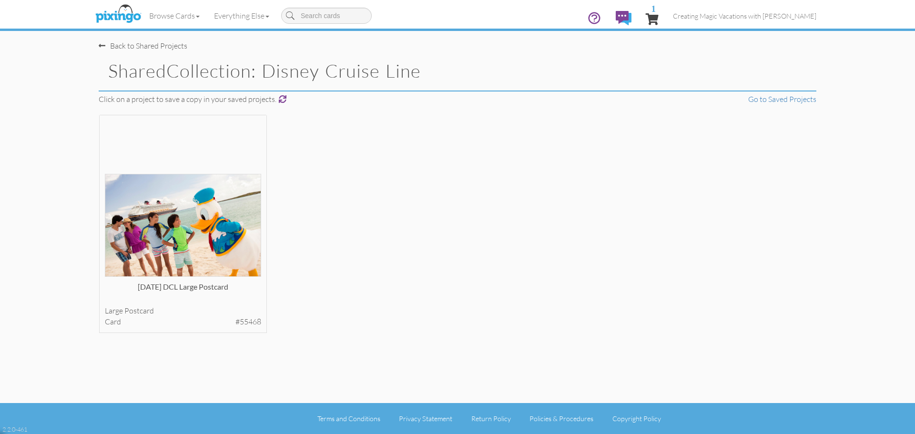
click at [105, 49] on div "Back to Shared Projects" at bounding box center [143, 45] width 89 height 11
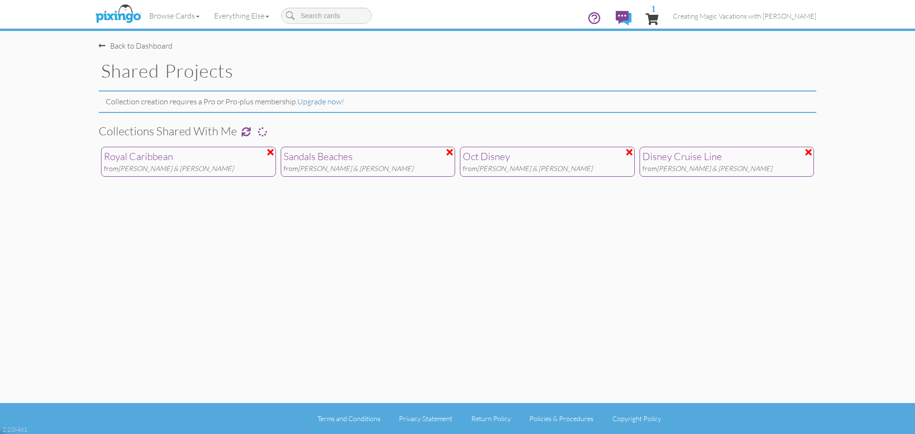
click at [135, 156] on div "Royal Caribbean" at bounding box center [188, 157] width 169 height 14
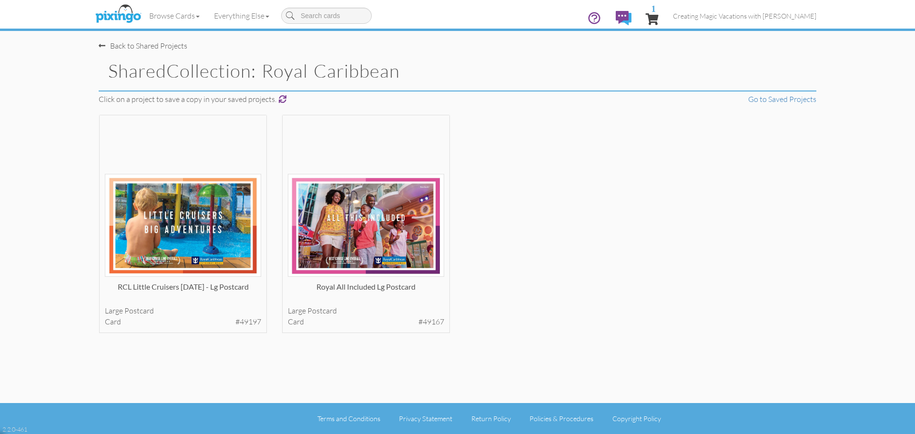
click at [107, 47] on div "Back to Shared Projects" at bounding box center [143, 45] width 89 height 11
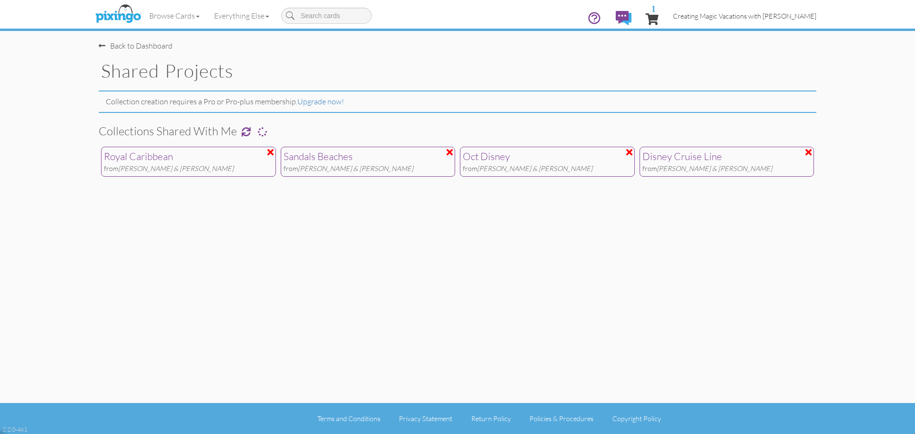
click at [759, 12] on span "Creating Magic Vacations with [PERSON_NAME]" at bounding box center [744, 16] width 143 height 8
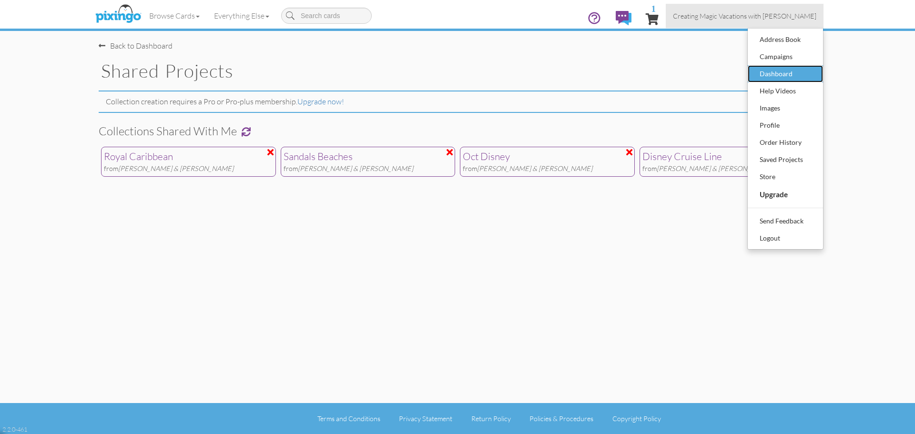
click at [772, 72] on div "Dashboard" at bounding box center [785, 74] width 56 height 14
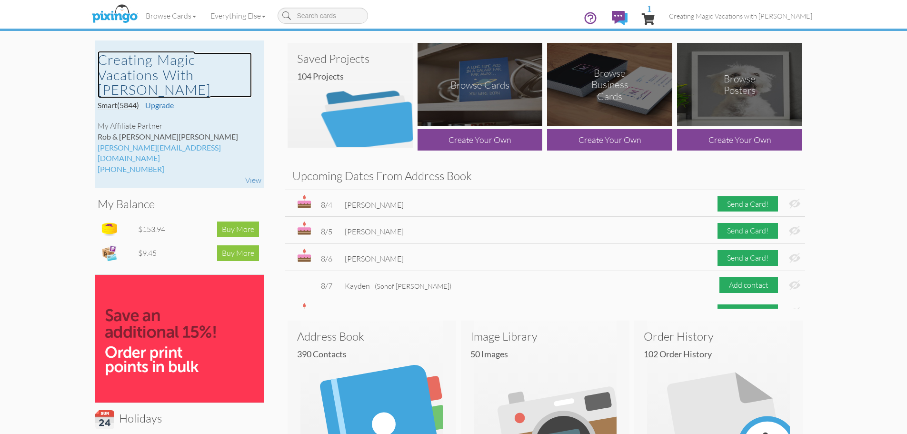
click at [157, 73] on h2 "Creating Magic Vacations with [PERSON_NAME]" at bounding box center [175, 74] width 154 height 45
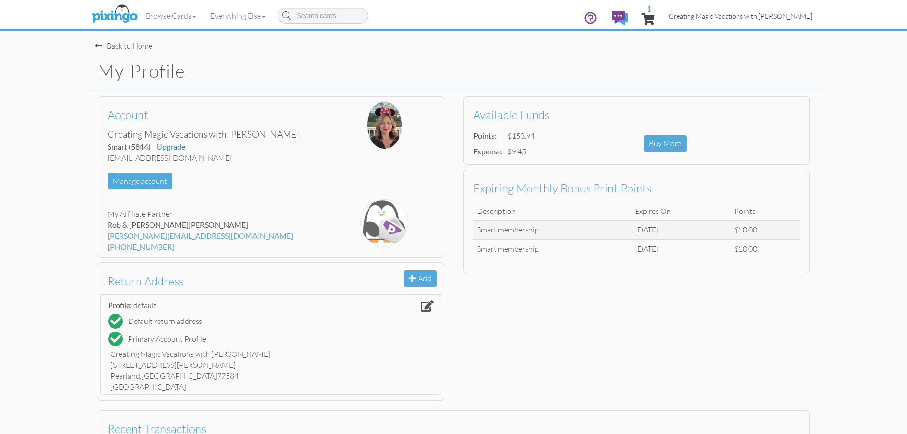
click at [690, 15] on span "Creating Magic Vacations with [PERSON_NAME]" at bounding box center [740, 16] width 143 height 8
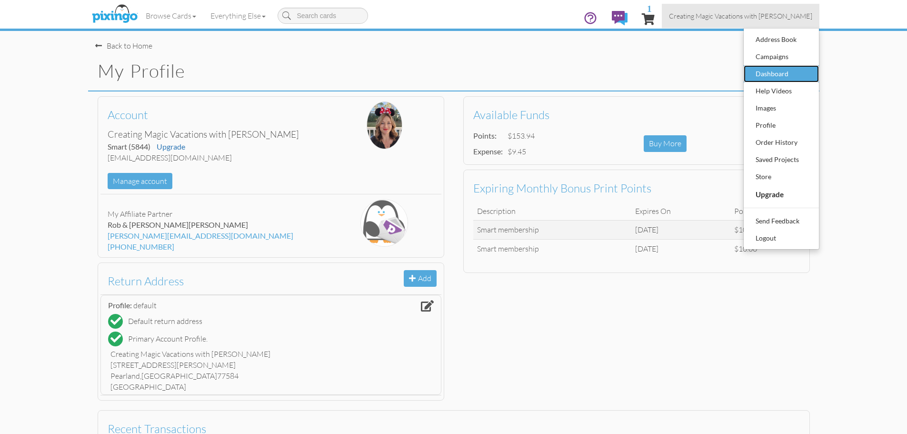
click at [774, 70] on div "Dashboard" at bounding box center [782, 74] width 56 height 14
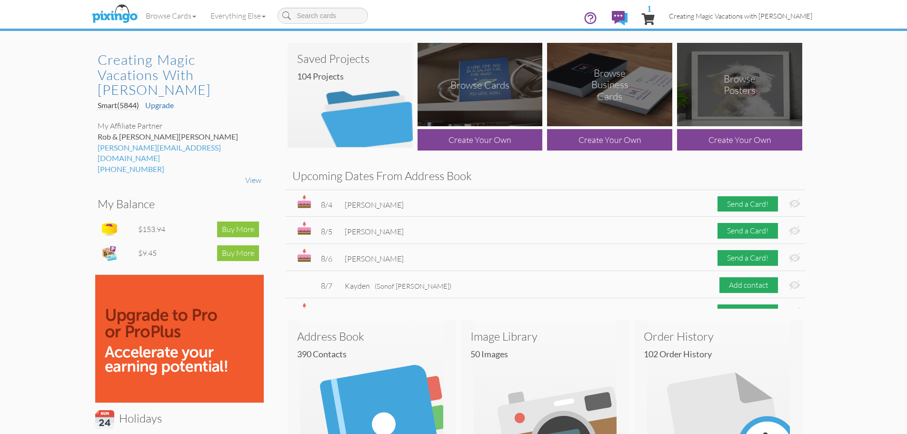
click at [753, 15] on span "Creating Magic Vacations with [PERSON_NAME]" at bounding box center [740, 16] width 143 height 8
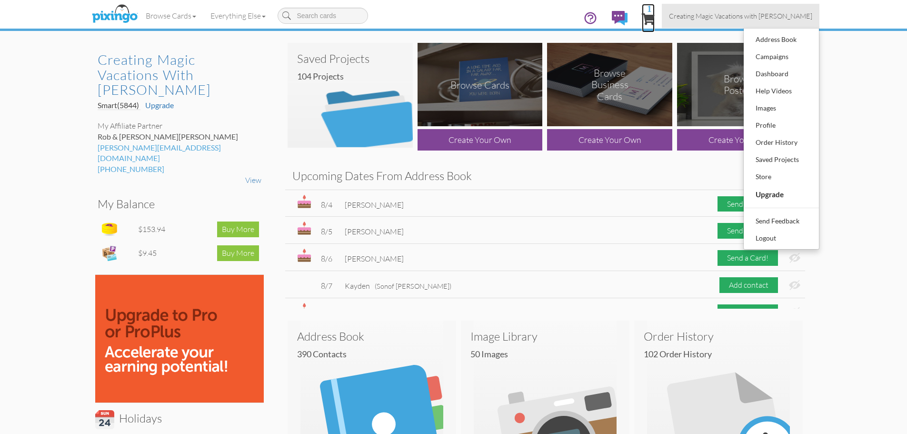
click at [647, 15] on span "1" at bounding box center [648, 18] width 13 height 11
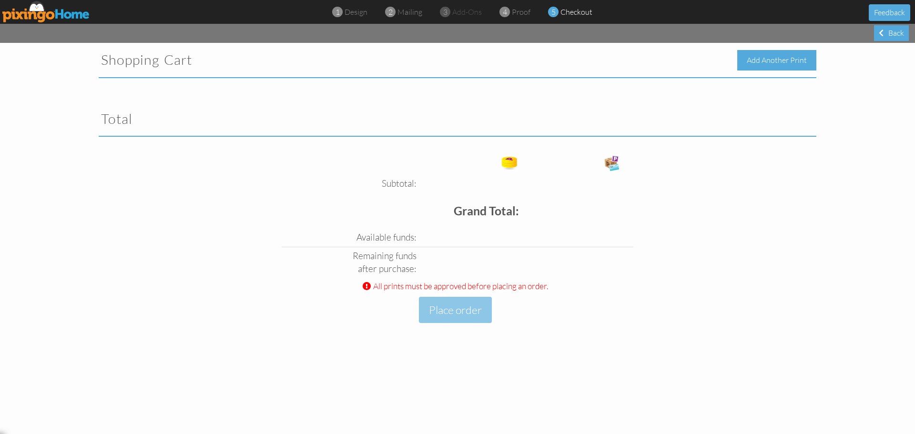
click at [765, 60] on div "Add Another Print" at bounding box center [776, 60] width 79 height 20
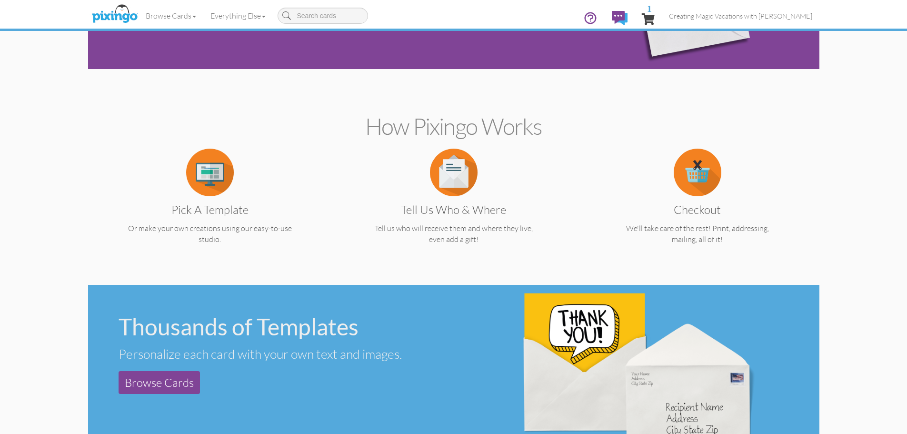
scroll to position [381, 0]
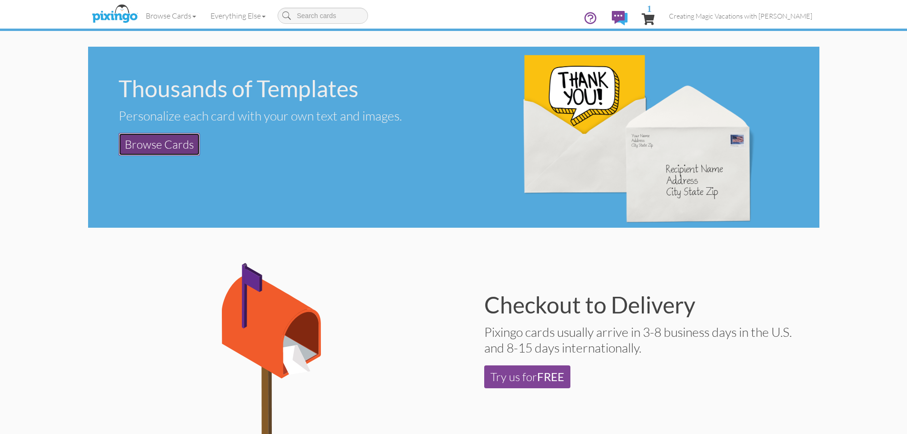
click at [179, 145] on link "Browse Cards" at bounding box center [159, 144] width 81 height 23
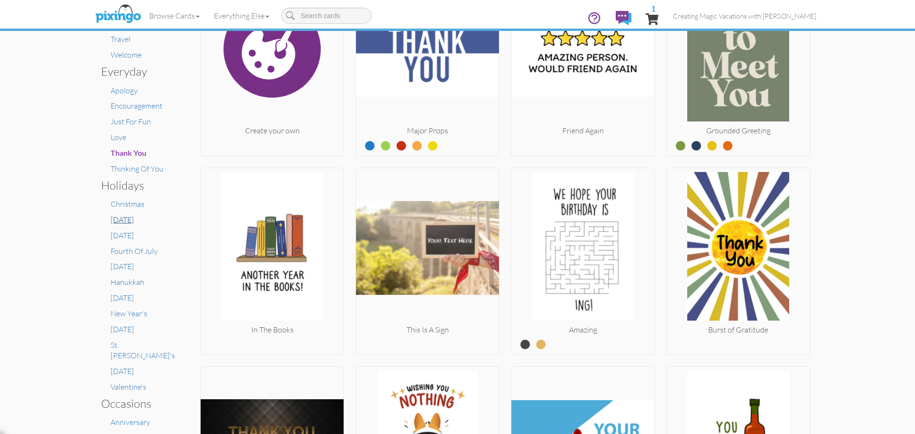
scroll to position [286, 0]
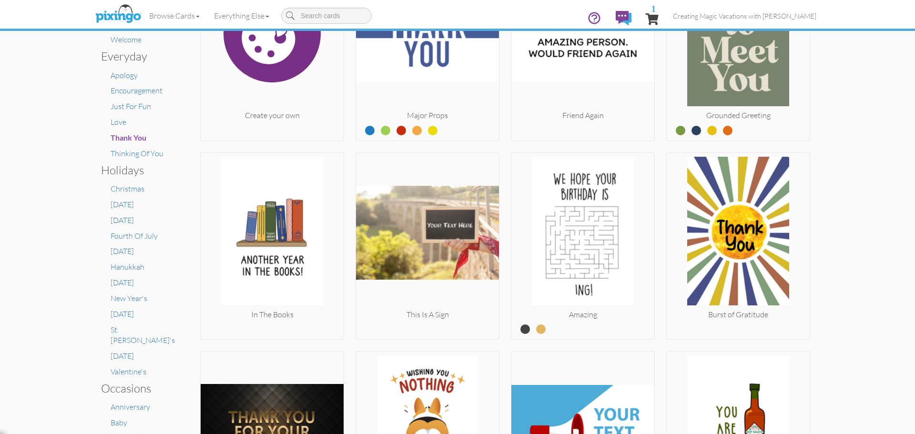
click at [121, 433] on span "Birthday" at bounding box center [126, 437] width 30 height 9
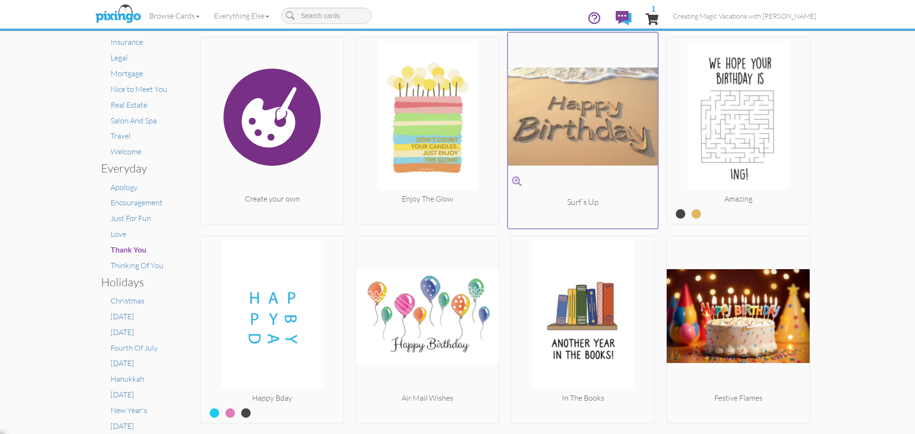
scroll to position [238, 0]
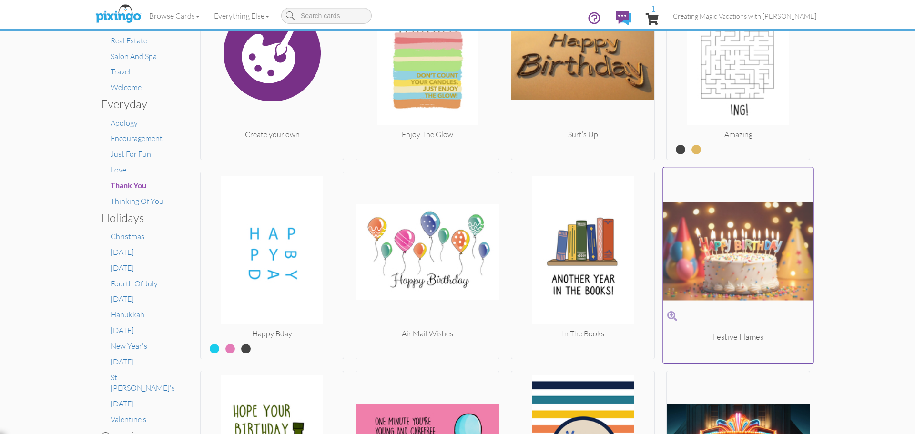
click at [720, 220] on img at bounding box center [738, 251] width 150 height 160
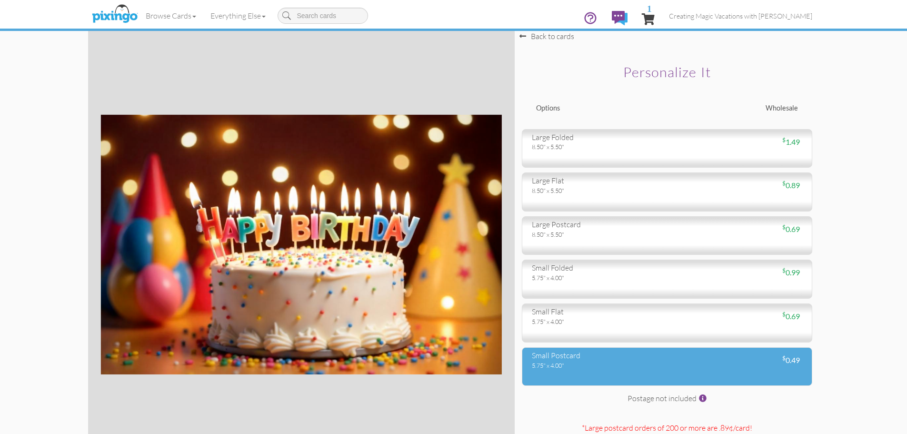
click at [607, 356] on div "small postcard" at bounding box center [596, 355] width 128 height 11
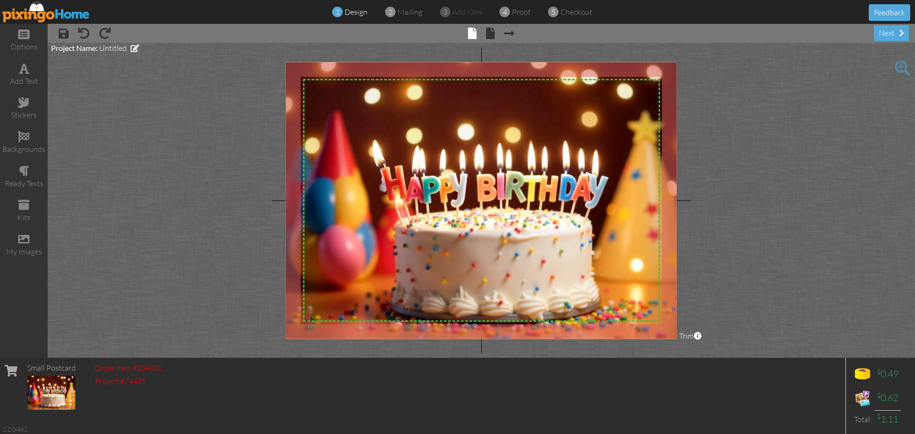
click at [30, 8] on img at bounding box center [46, 11] width 88 height 21
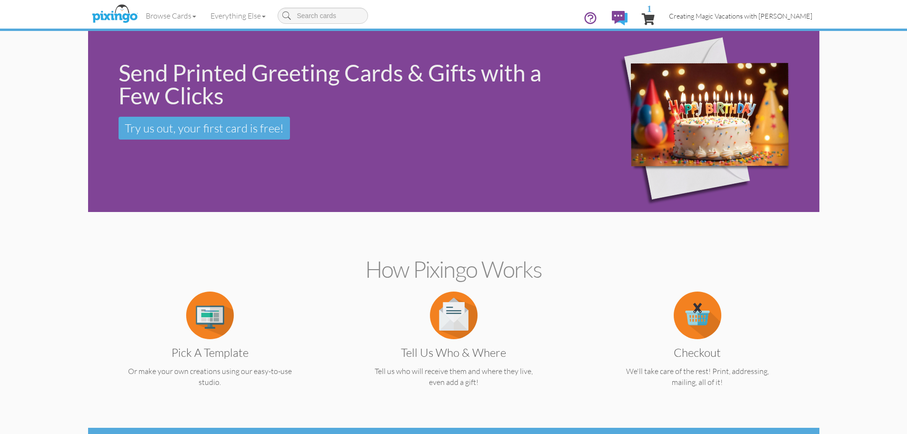
click at [781, 19] on span "Creating Magic Vacations with [PERSON_NAME]" at bounding box center [740, 16] width 143 height 8
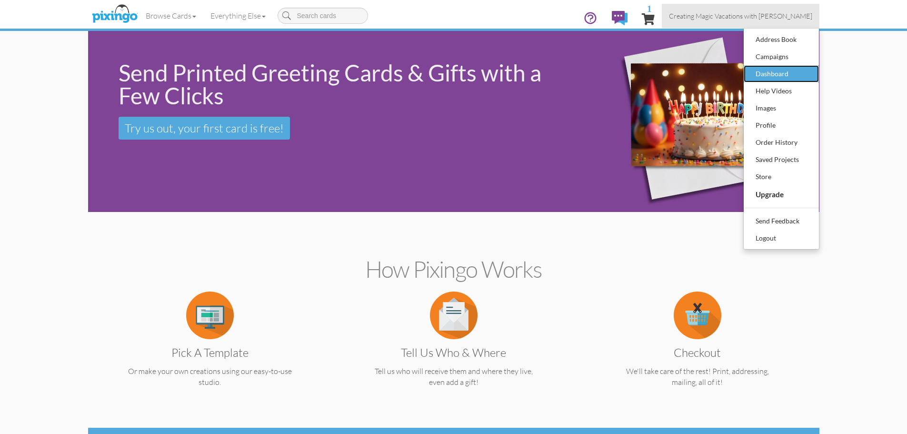
click at [772, 67] on div "Dashboard" at bounding box center [782, 74] width 56 height 14
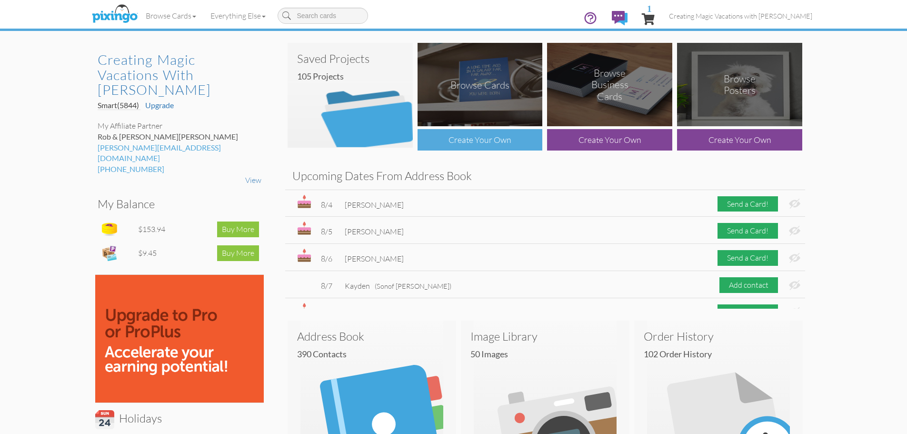
click at [481, 146] on div "Create Your Own" at bounding box center [480, 139] width 125 height 21
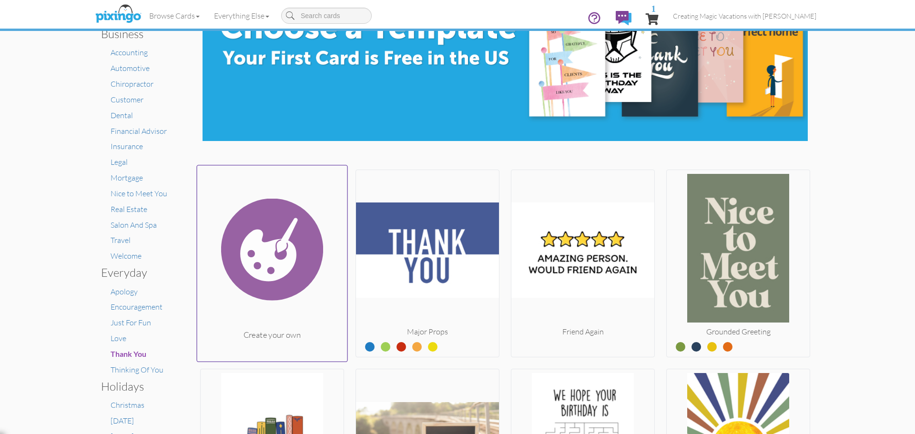
scroll to position [143, 0]
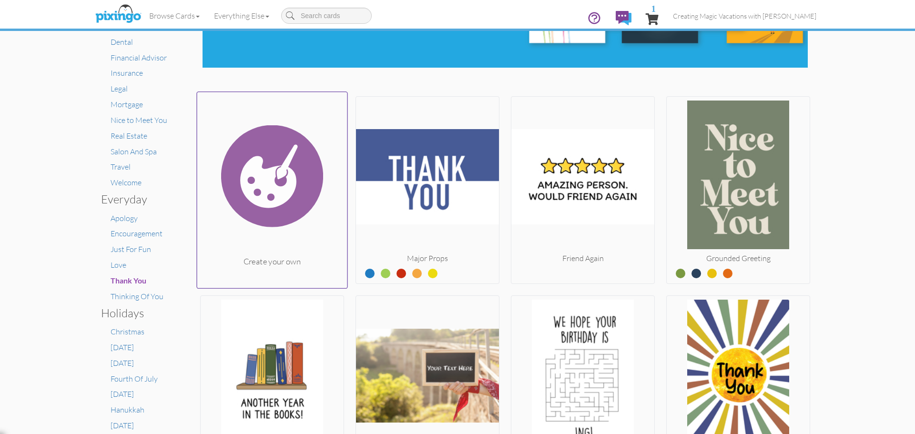
click at [271, 231] on img at bounding box center [272, 176] width 150 height 160
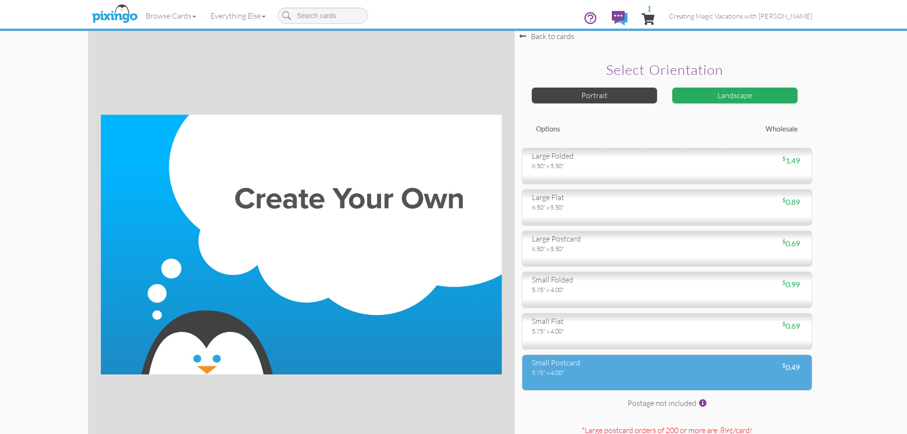
click at [715, 362] on div "$ 0.49" at bounding box center [738, 367] width 142 height 11
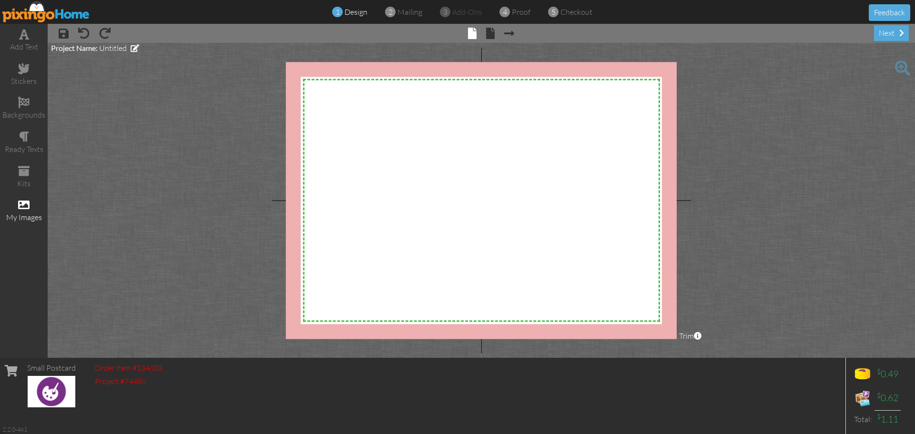
click at [20, 203] on span at bounding box center [23, 204] width 11 height 11
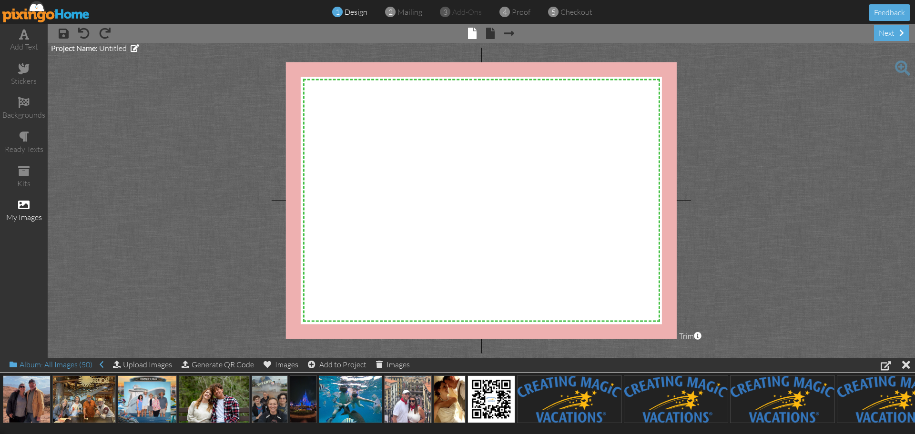
click at [62, 364] on div "Album: All Images (50)" at bounding box center [57, 364] width 94 height 13
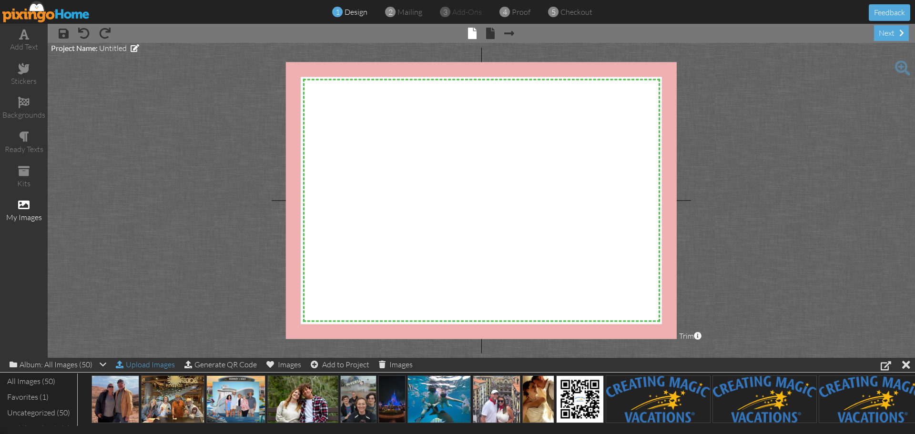
click at [131, 368] on div "Upload Images" at bounding box center [145, 365] width 59 height 14
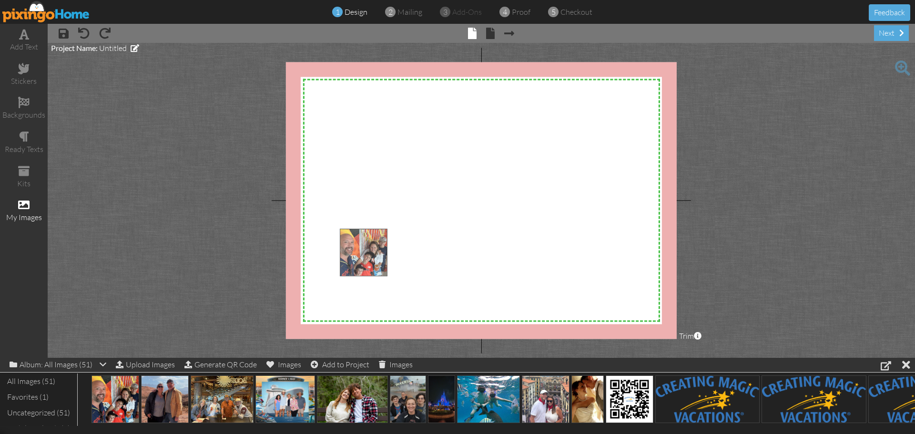
drag, startPoint x: 118, startPoint y: 393, endPoint x: 418, endPoint y: 197, distance: 358.8
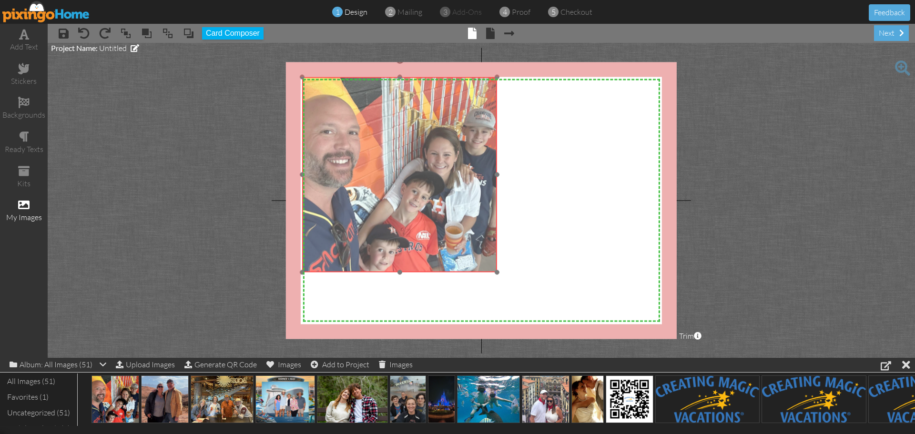
drag, startPoint x: 489, startPoint y: 283, endPoint x: 398, endPoint y: 181, distance: 136.3
click at [398, 181] on img at bounding box center [399, 174] width 195 height 195
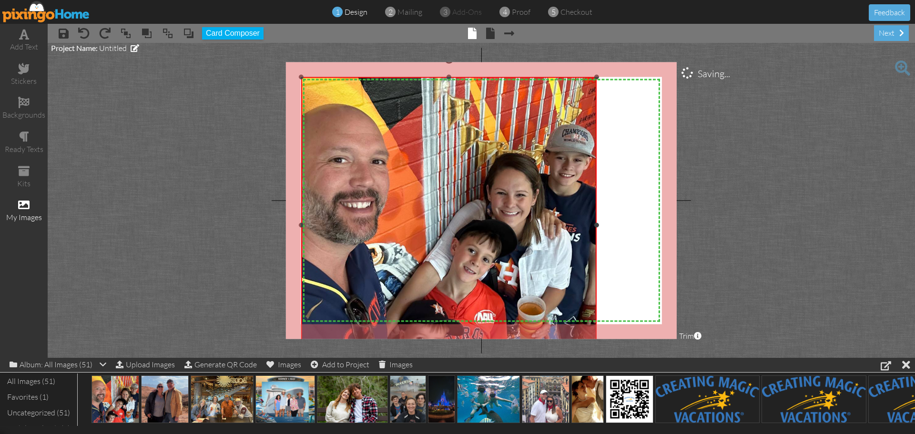
drag, startPoint x: 495, startPoint y: 272, endPoint x: 653, endPoint y: 372, distance: 187.4
click at [653, 358] on div "add text stickers backgrounds ready texts kits my images × save × undo × redo ×…" at bounding box center [457, 191] width 915 height 334
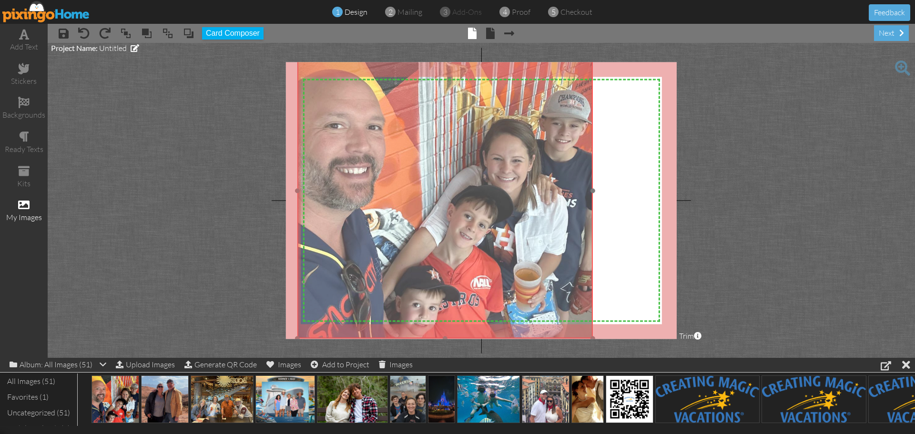
drag, startPoint x: 551, startPoint y: 302, endPoint x: 547, endPoint y: 268, distance: 34.5
click at [547, 268] on img at bounding box center [444, 191] width 295 height 296
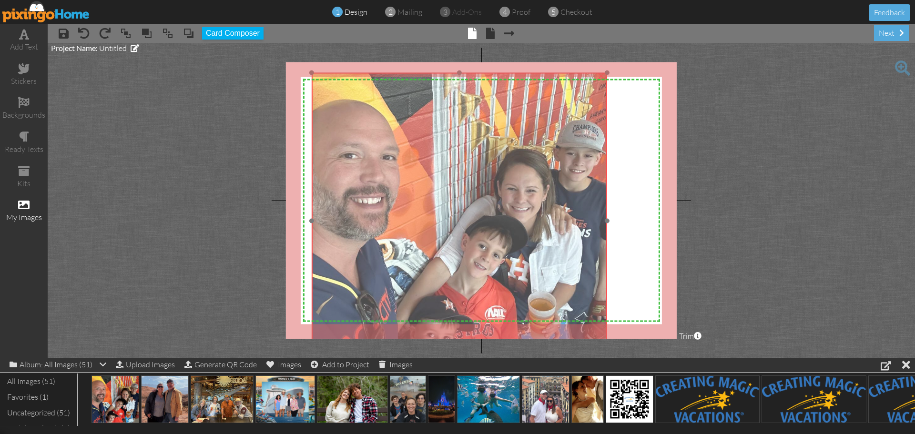
drag, startPoint x: 547, startPoint y: 268, endPoint x: 562, endPoint y: 298, distance: 33.2
click at [562, 298] on img at bounding box center [459, 221] width 295 height 296
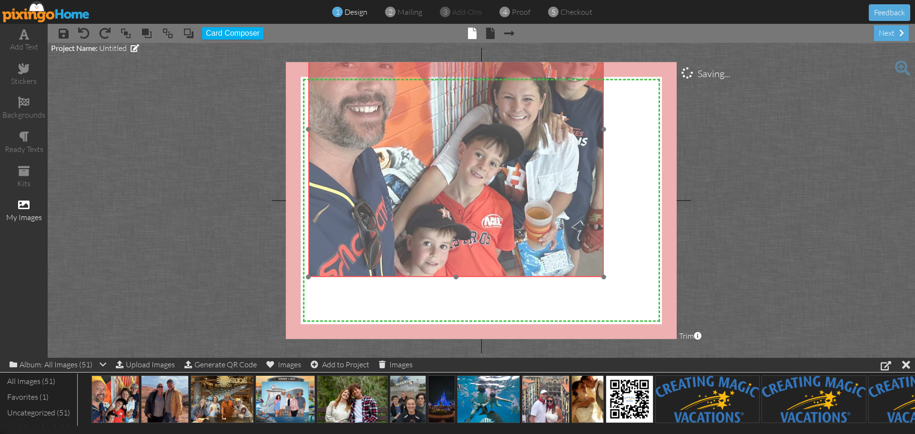
drag, startPoint x: 559, startPoint y: 255, endPoint x: 556, endPoint y: 165, distance: 90.1
click at [556, 164] on img at bounding box center [455, 129] width 295 height 296
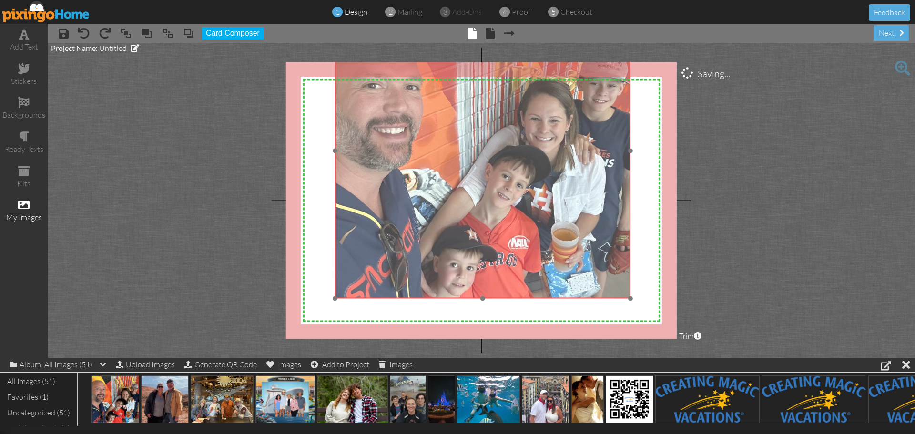
drag, startPoint x: 444, startPoint y: 242, endPoint x: 481, endPoint y: 269, distance: 46.0
click at [481, 269] on img at bounding box center [482, 151] width 295 height 296
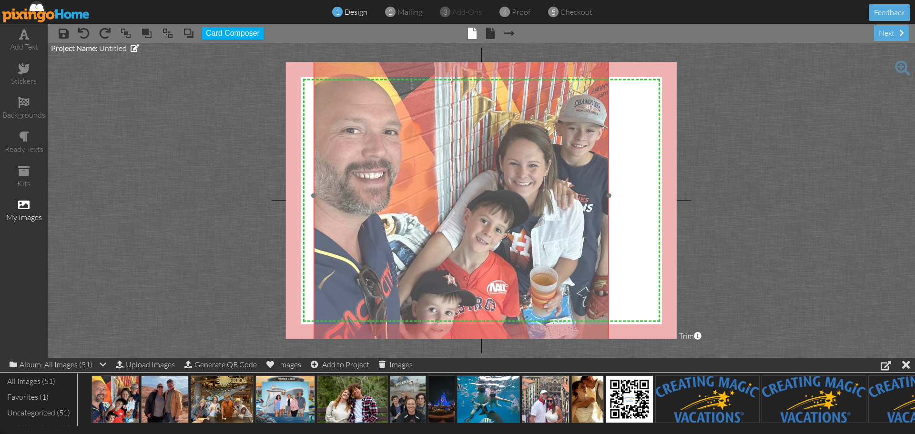
drag, startPoint x: 495, startPoint y: 206, endPoint x: 471, endPoint y: 229, distance: 33.7
click at [471, 229] on img at bounding box center [460, 196] width 295 height 296
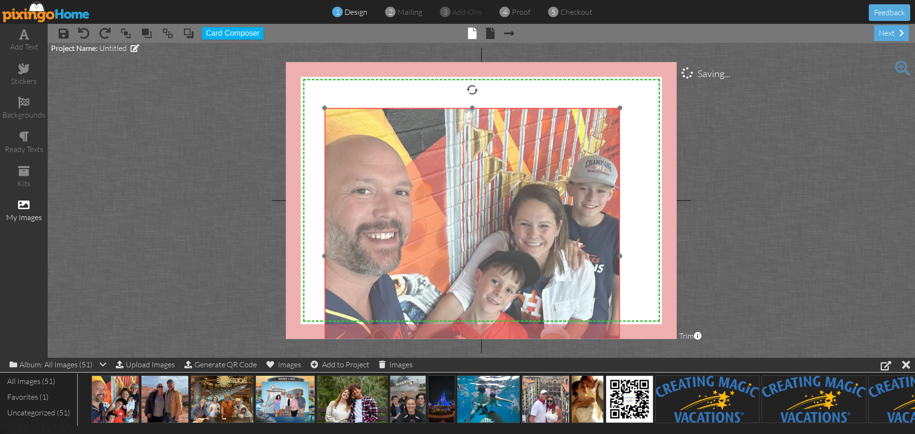
drag, startPoint x: 532, startPoint y: 187, endPoint x: 540, endPoint y: 262, distance: 75.2
click at [540, 262] on img at bounding box center [471, 256] width 295 height 296
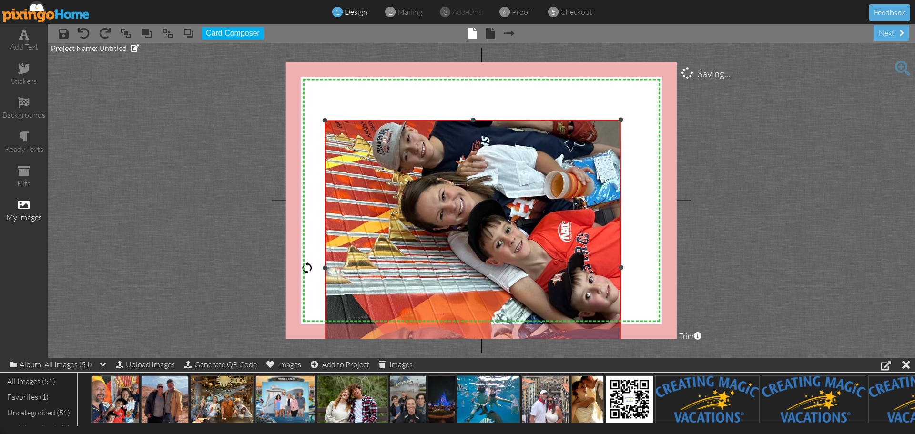
drag, startPoint x: 475, startPoint y: 100, endPoint x: 297, endPoint y: 268, distance: 244.6
click at [297, 268] on div "X X X X X X X X X X X X X X X X X X X X X X X X X X X X X X X X X X X X X X X X…" at bounding box center [481, 200] width 391 height 277
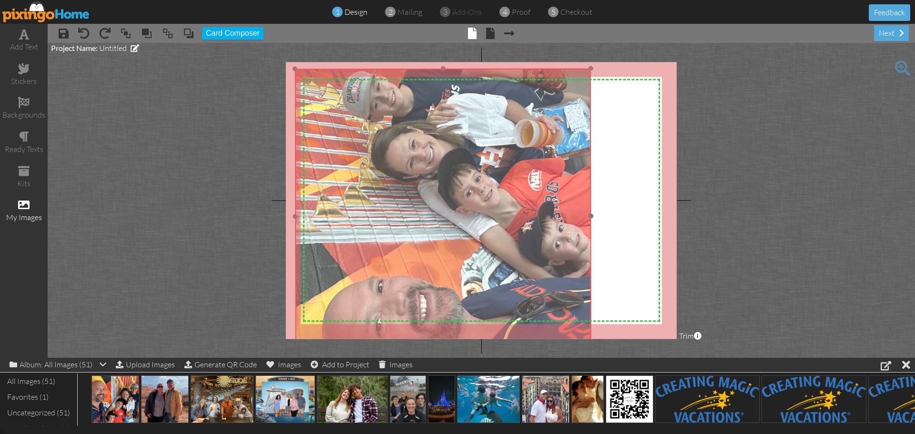
drag, startPoint x: 377, startPoint y: 254, endPoint x: 347, endPoint y: 202, distance: 59.6
click at [347, 202] on img at bounding box center [443, 217] width 296 height 296
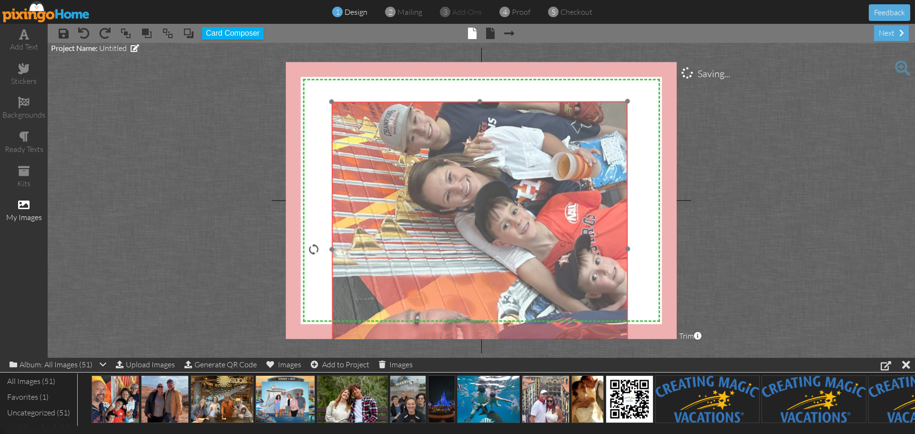
drag, startPoint x: 494, startPoint y: 139, endPoint x: 521, endPoint y: 194, distance: 60.7
click at [521, 194] on img at bounding box center [480, 249] width 296 height 296
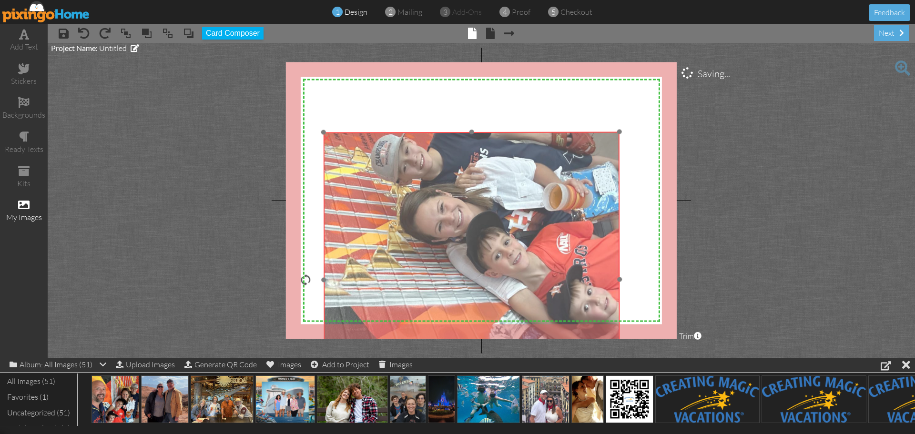
drag, startPoint x: 400, startPoint y: 208, endPoint x: 330, endPoint y: 272, distance: 94.4
click at [330, 272] on img at bounding box center [471, 280] width 296 height 296
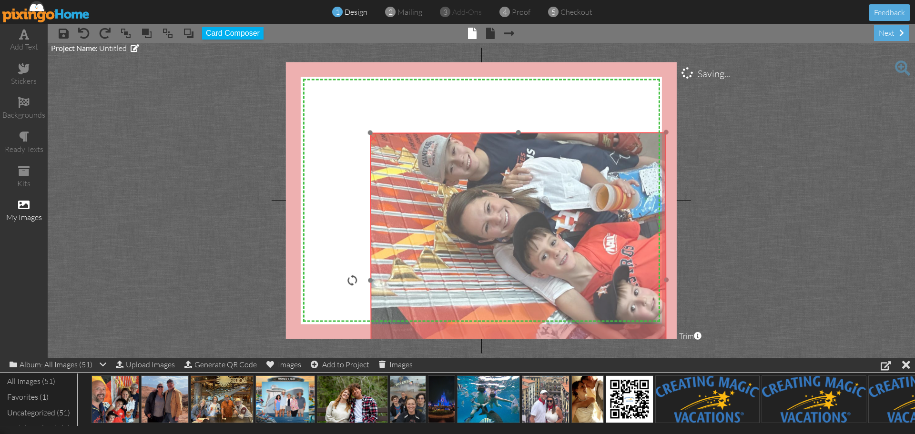
drag, startPoint x: 368, startPoint y: 249, endPoint x: 466, endPoint y: 197, distance: 111.4
click at [466, 198] on img at bounding box center [518, 280] width 296 height 296
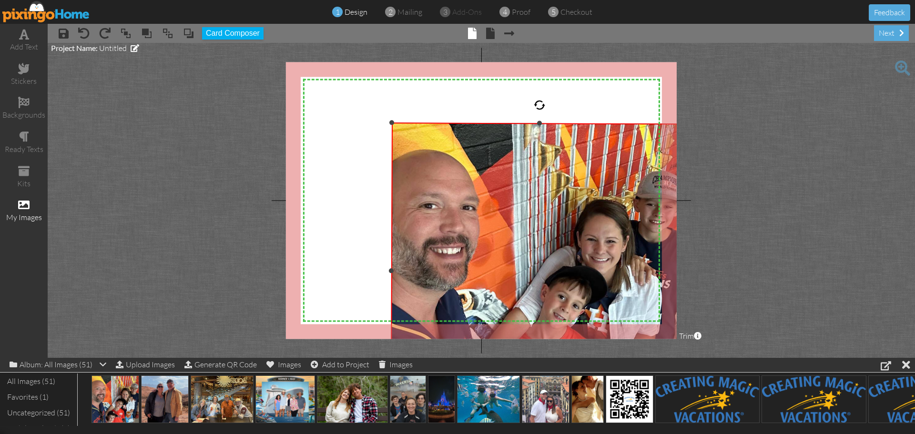
drag, startPoint x: 369, startPoint y: 268, endPoint x: 539, endPoint y: 132, distance: 217.6
click at [539, 132] on div "×" at bounding box center [539, 271] width 296 height 297
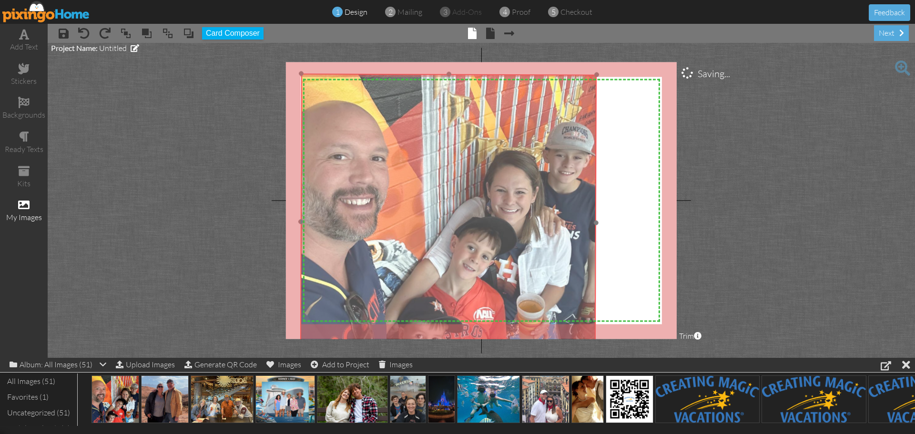
drag, startPoint x: 547, startPoint y: 248, endPoint x: 457, endPoint y: 199, distance: 103.0
click at [457, 199] on img at bounding box center [448, 222] width 296 height 297
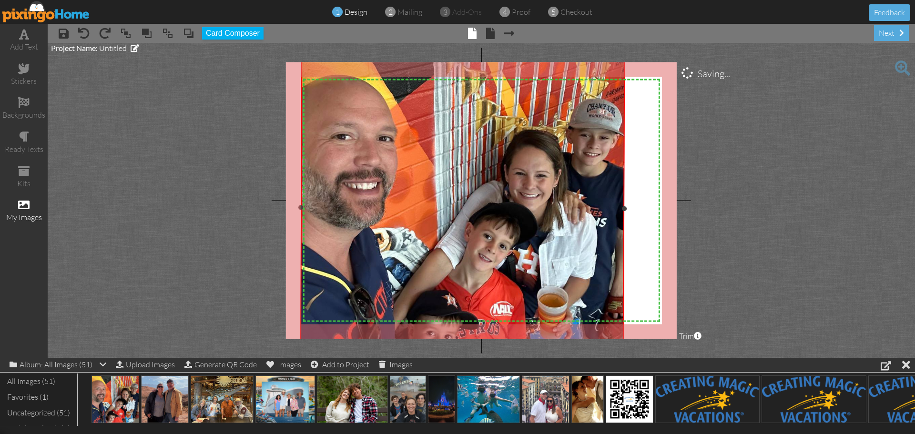
drag, startPoint x: 597, startPoint y: 74, endPoint x: 695, endPoint y: 47, distance: 101.5
click at [695, 47] on project-studio-wrapper "X X X X X X X X X X X X X X X X X X X X X X X X X X X X X X X X X X X X X X X X…" at bounding box center [481, 200] width 867 height 315
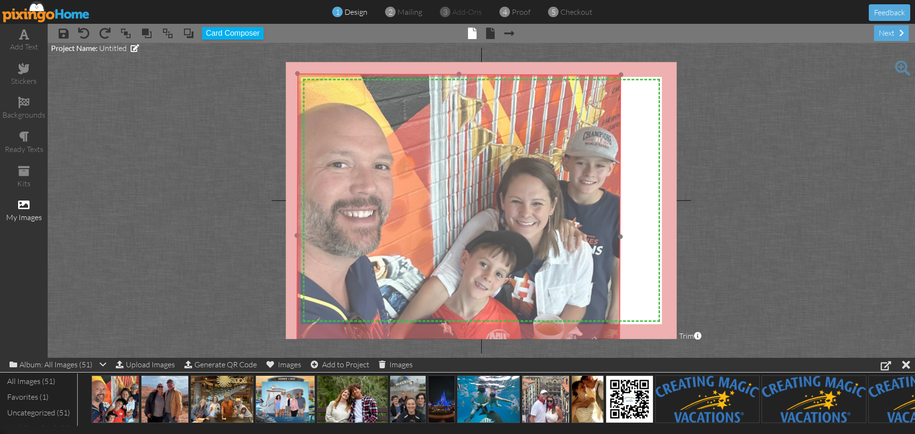
drag, startPoint x: 574, startPoint y: 193, endPoint x: 569, endPoint y: 221, distance: 28.0
click at [569, 221] on img at bounding box center [458, 235] width 324 height 325
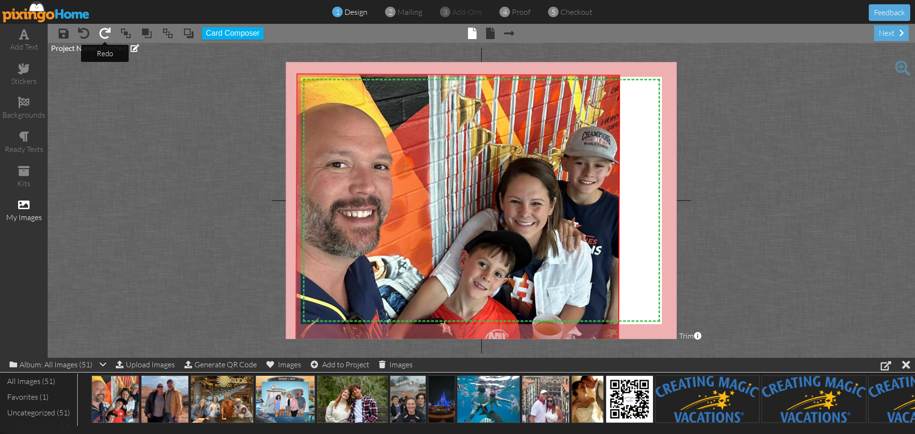
click at [107, 34] on span at bounding box center [104, 33] width 11 height 11
click at [23, 36] on span at bounding box center [24, 34] width 10 height 11
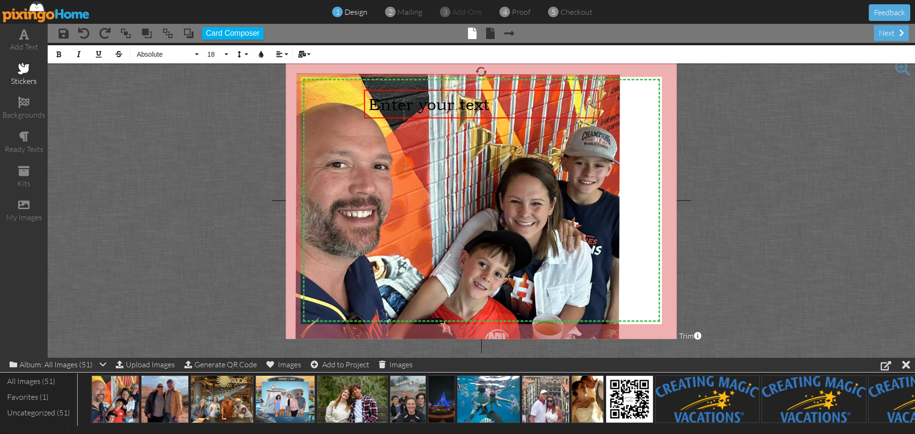
click at [30, 72] on div "stickers" at bounding box center [24, 74] width 48 height 33
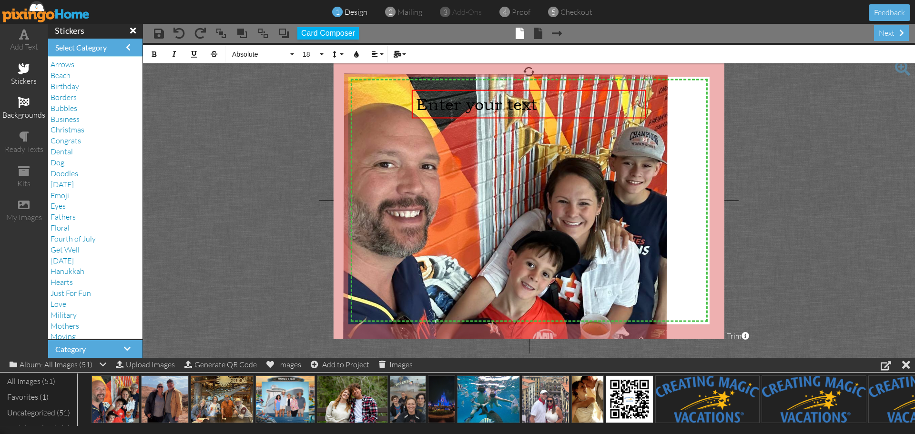
click at [29, 104] on span at bounding box center [23, 102] width 11 height 11
click at [28, 136] on span at bounding box center [24, 136] width 10 height 11
click at [27, 172] on span at bounding box center [23, 170] width 11 height 11
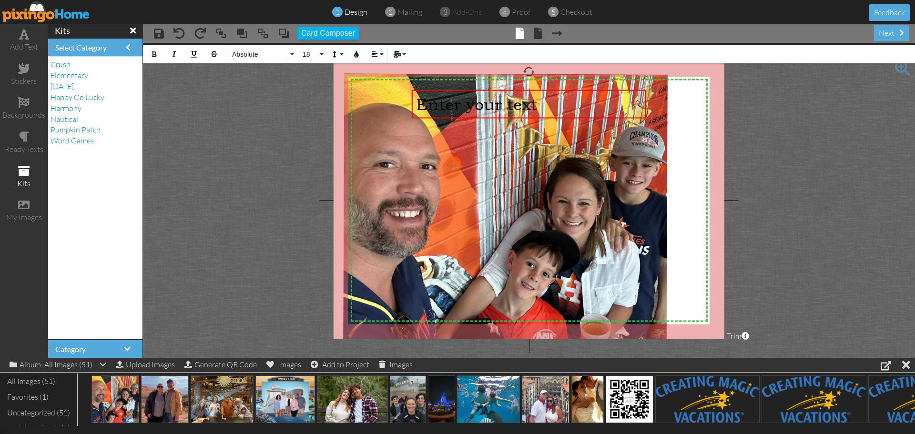
click at [130, 30] on span at bounding box center [133, 30] width 6 height 9
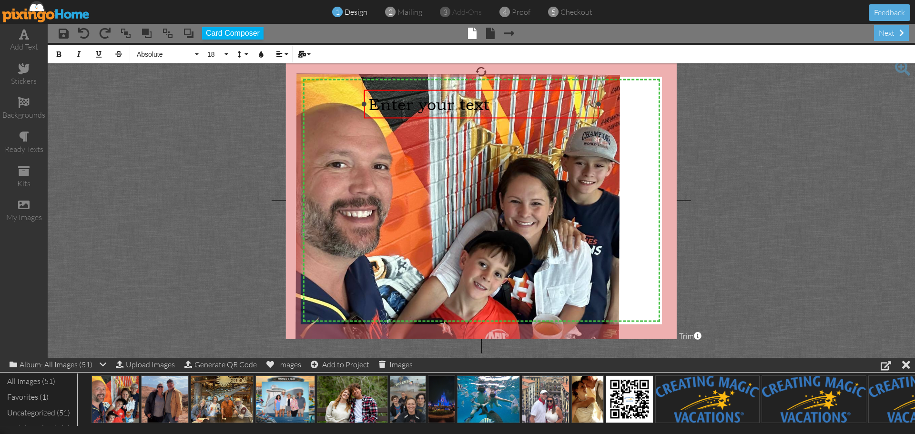
click at [497, 101] on div "Enter your text" at bounding box center [480, 104] width 225 height 20
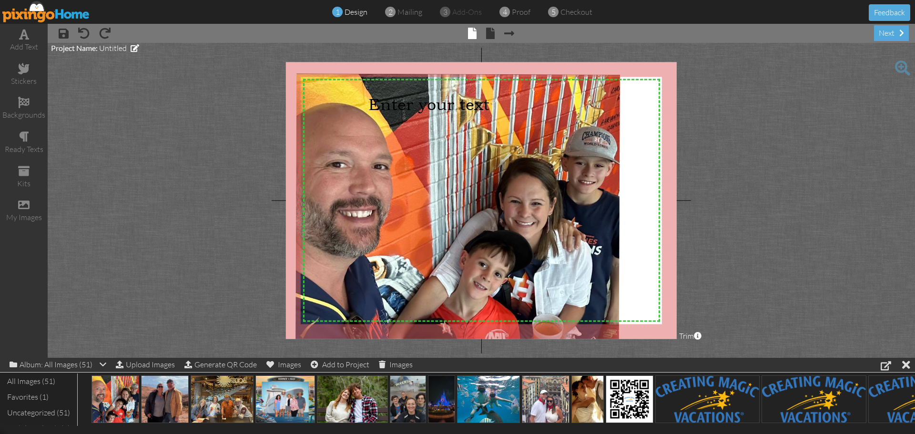
click at [685, 105] on project-studio-wrapper "X X X X X X X X X X X X X X X X X X X X X X X X X X X X X X X X X X X X X X X X…" at bounding box center [481, 200] width 867 height 315
drag, startPoint x: 484, startPoint y: 110, endPoint x: 847, endPoint y: 116, distance: 363.5
click at [847, 116] on project-studio-wrapper "X X X X X X X X X X X X X X X X X X X X X X X X X X X X X X X X X X X X X X X X…" at bounding box center [481, 200] width 867 height 315
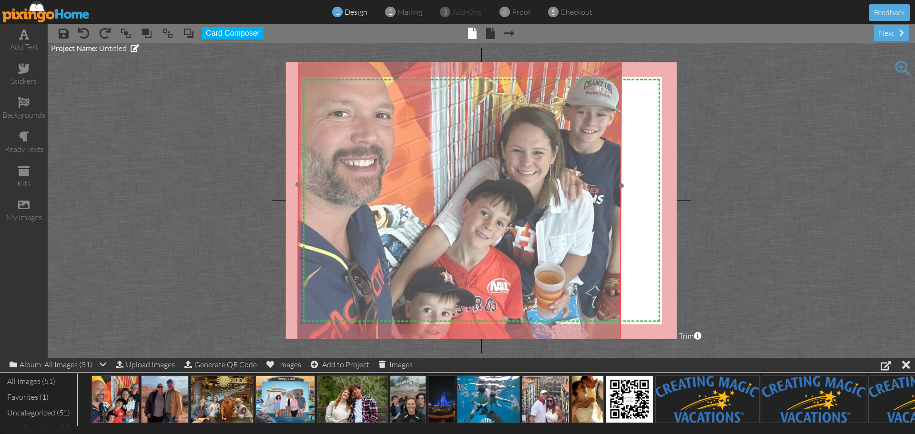
drag, startPoint x: 501, startPoint y: 234, endPoint x: 503, endPoint y: 183, distance: 51.0
click at [503, 183] on img at bounding box center [459, 184] width 324 height 325
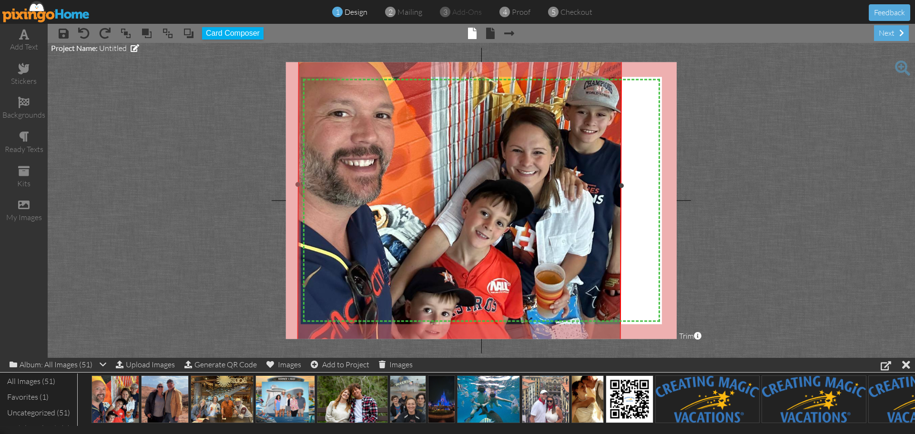
click at [435, 275] on img at bounding box center [459, 184] width 324 height 325
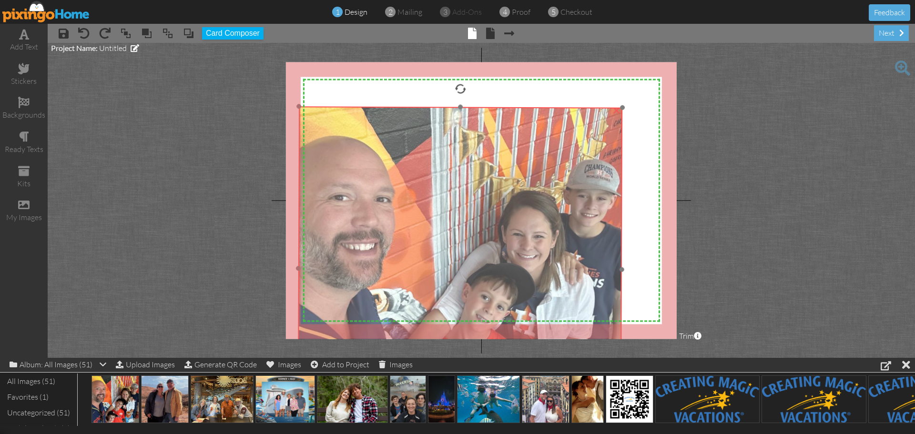
drag, startPoint x: 475, startPoint y: 179, endPoint x: 475, endPoint y: 262, distance: 83.8
click at [475, 262] on img at bounding box center [460, 268] width 324 height 325
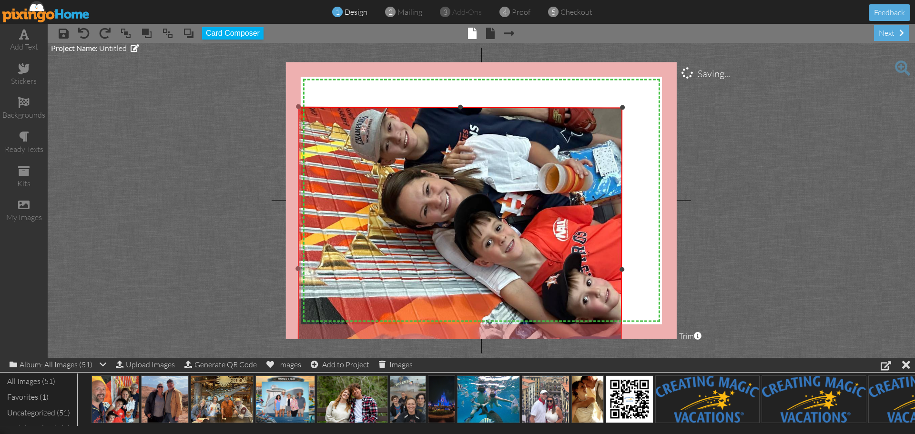
drag, startPoint x: 459, startPoint y: 89, endPoint x: 75, endPoint y: 268, distance: 423.0
click at [75, 268] on project-studio-wrapper "X X X X X X X X X X X X X X X X X X X X X X X X X X X X X X X X X X X X X X X X…" at bounding box center [481, 200] width 867 height 315
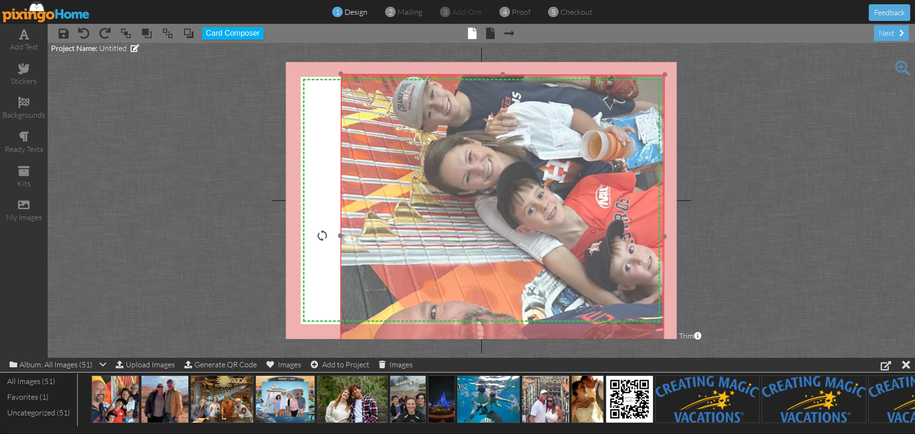
drag, startPoint x: 448, startPoint y: 287, endPoint x: 490, endPoint y: 254, distance: 53.4
click at [490, 254] on img at bounding box center [502, 236] width 325 height 324
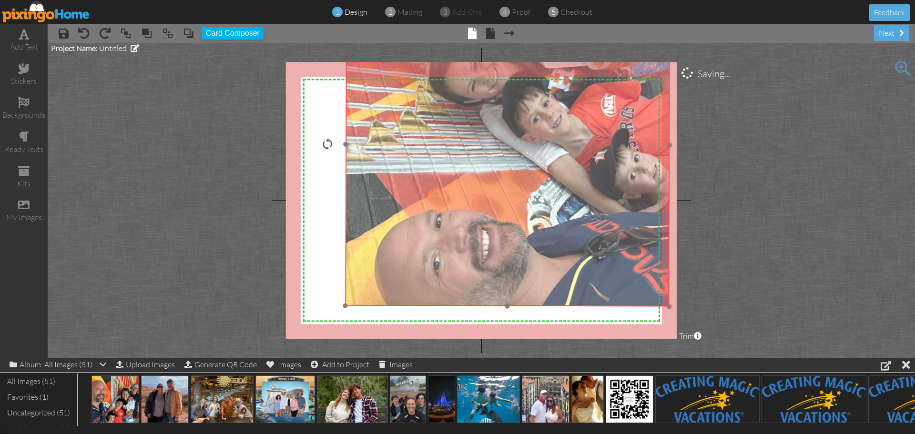
drag, startPoint x: 380, startPoint y: 242, endPoint x: 385, endPoint y: 151, distance: 91.6
click at [385, 151] on img at bounding box center [507, 144] width 325 height 324
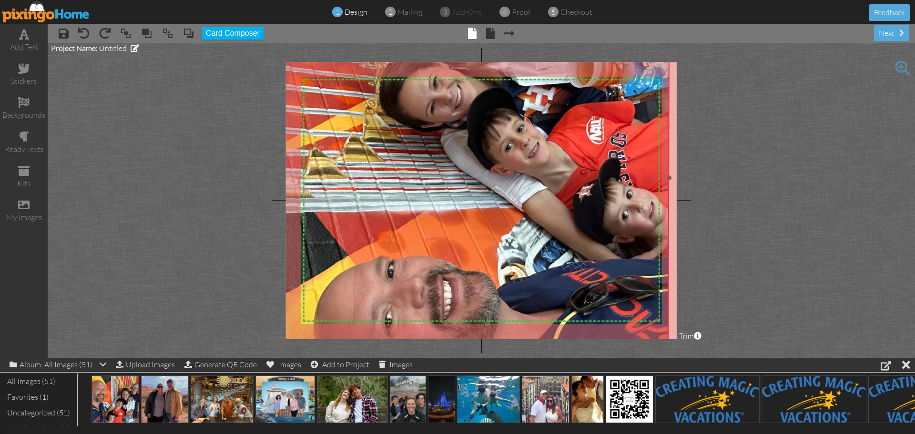
drag, startPoint x: 345, startPoint y: 305, endPoint x: 279, endPoint y: 332, distance: 71.6
click at [279, 332] on project-studio-wrapper "X X X X X X X X X X X X X X X X X X X X X X X X X X X X X X X X X X X X X X X X…" at bounding box center [481, 200] width 867 height 315
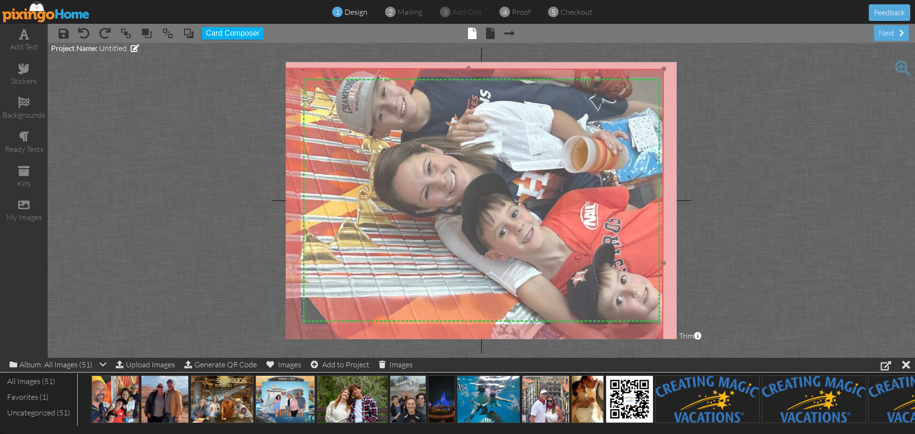
drag, startPoint x: 540, startPoint y: 199, endPoint x: 534, endPoint y: 285, distance: 85.9
click at [534, 285] on img at bounding box center [467, 263] width 391 height 390
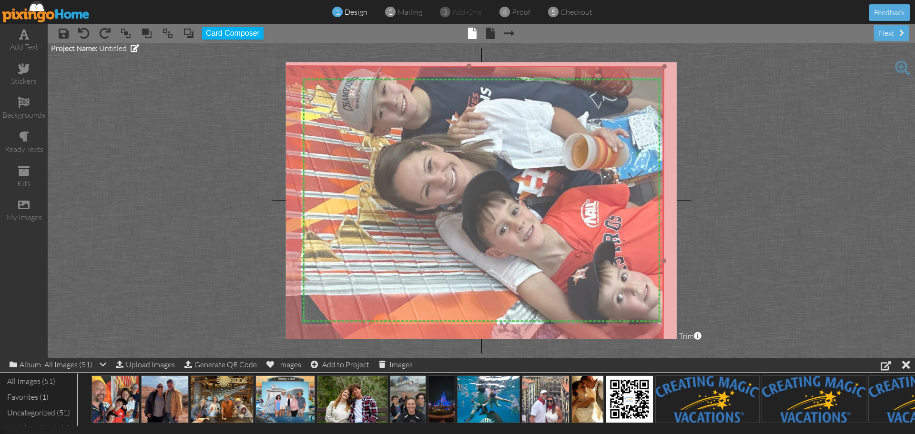
click at [474, 278] on img at bounding box center [468, 261] width 391 height 390
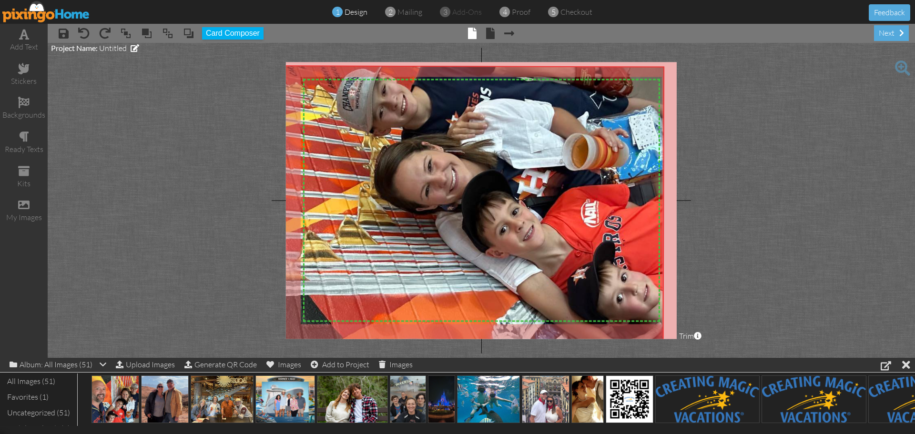
click at [39, 13] on img at bounding box center [46, 11] width 88 height 21
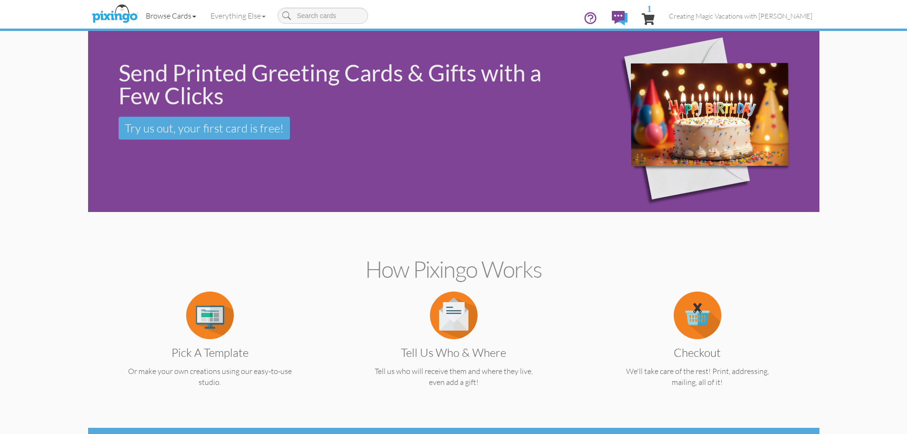
click at [178, 17] on link "Browse Cards" at bounding box center [171, 16] width 65 height 24
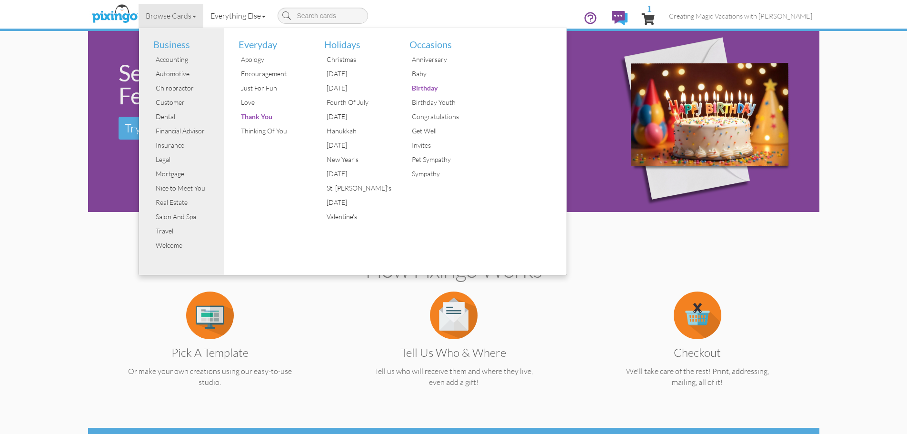
click at [232, 17] on link "Everything Else" at bounding box center [238, 16] width 70 height 24
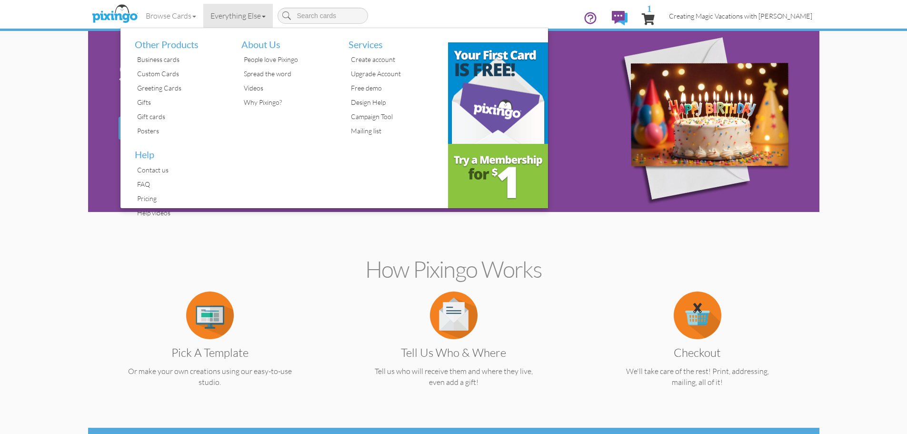
click at [719, 21] on link "Creating Magic Vacations with [PERSON_NAME]" at bounding box center [741, 16] width 158 height 24
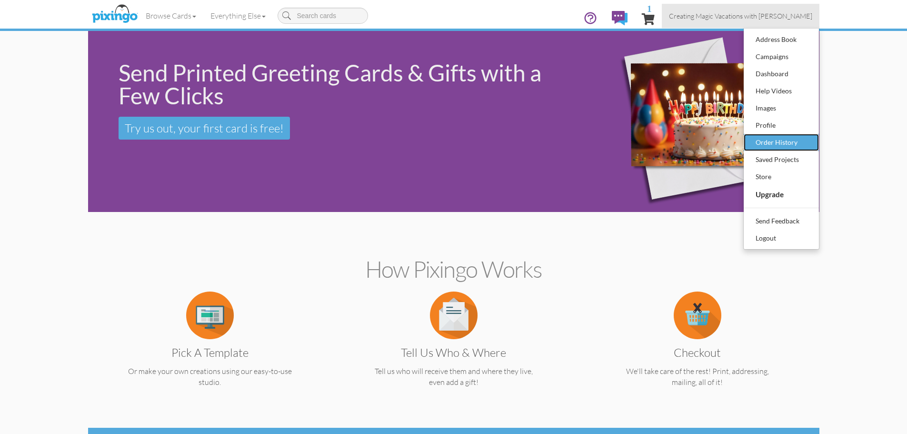
click at [806, 141] on div "Order History" at bounding box center [782, 142] width 56 height 14
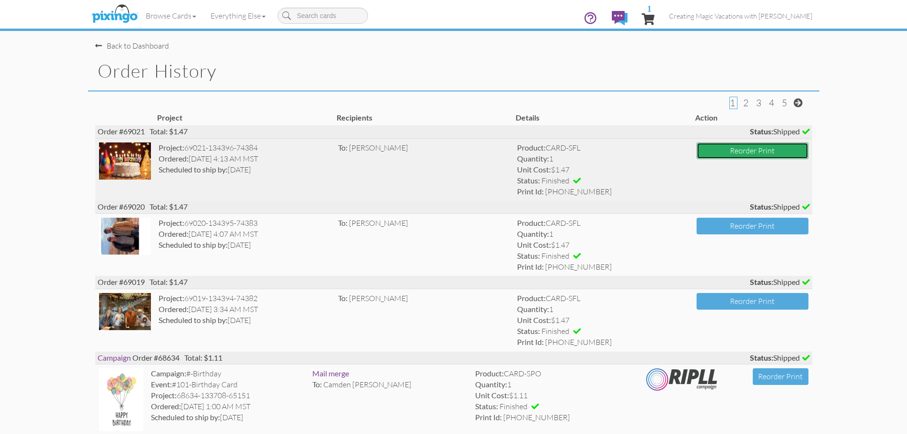
click at [786, 153] on button "Reorder Print" at bounding box center [753, 150] width 112 height 17
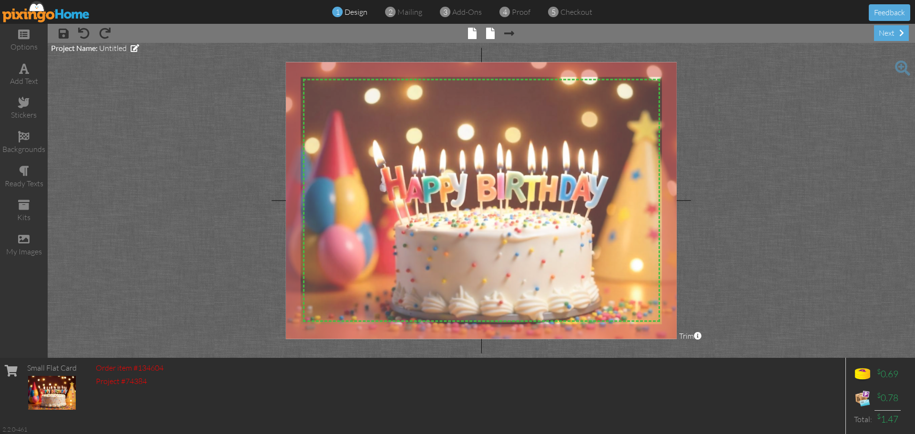
click at [491, 30] on span at bounding box center [490, 33] width 9 height 11
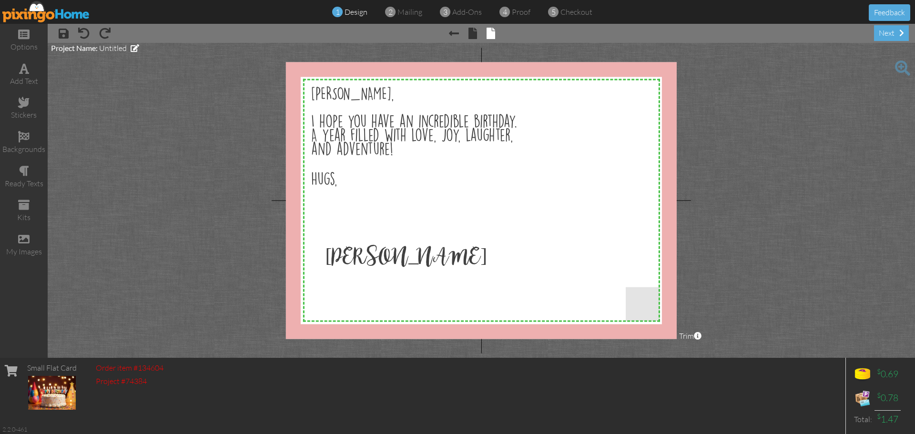
click at [336, 105] on div at bounding box center [481, 200] width 391 height 277
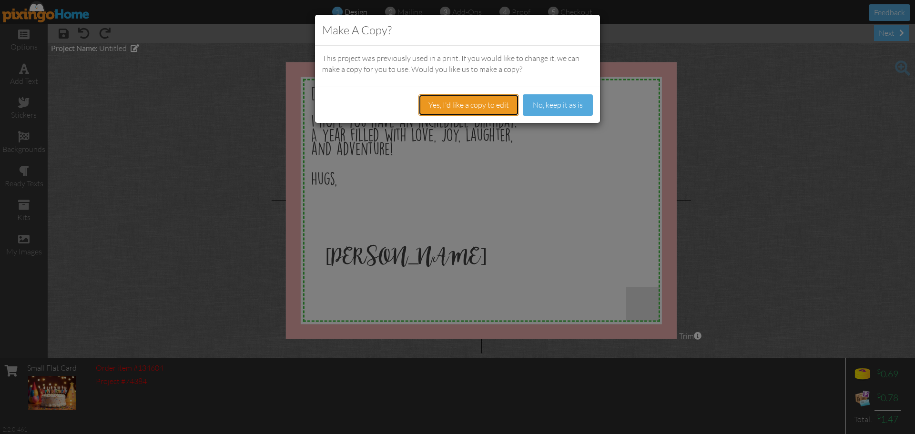
click at [481, 110] on button "Yes, I'd like a copy to edit" at bounding box center [468, 104] width 101 height 21
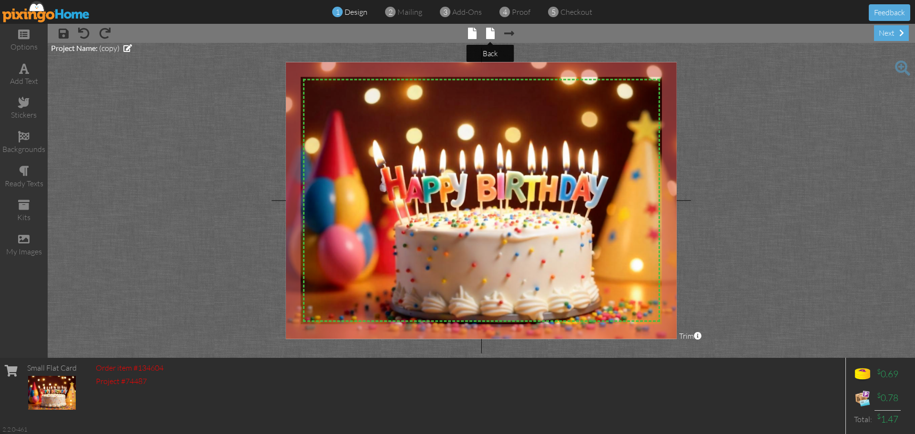
click at [489, 37] on span at bounding box center [490, 33] width 9 height 11
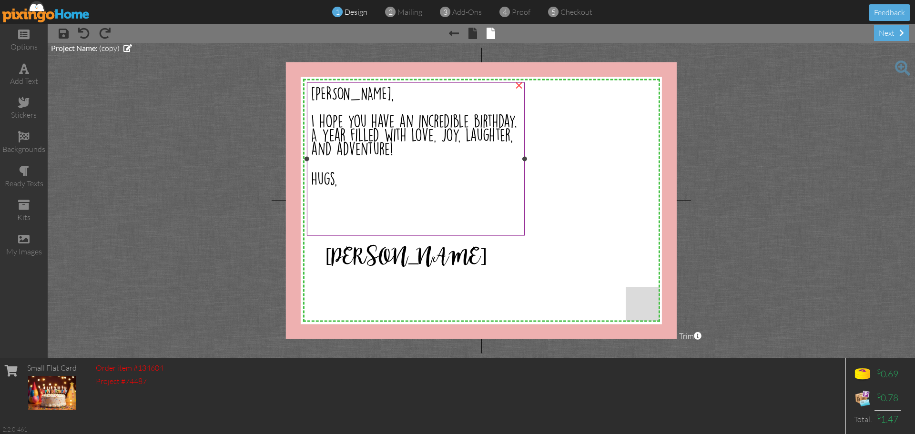
click at [340, 101] on span "Debra," at bounding box center [352, 94] width 83 height 14
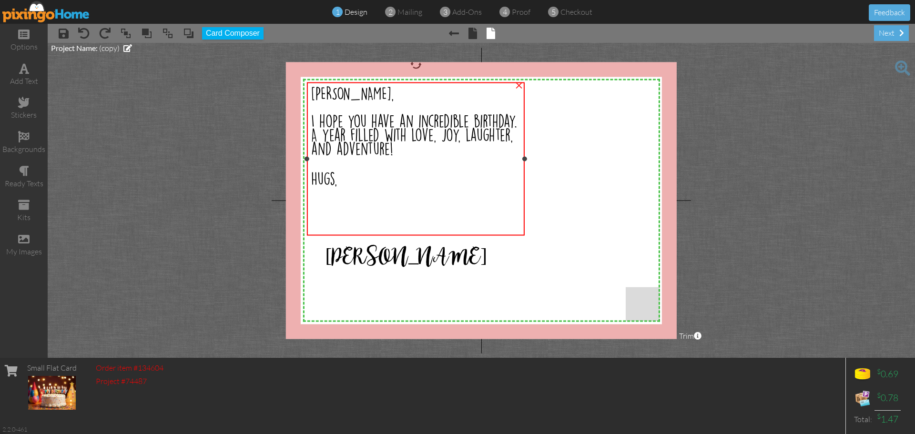
click at [340, 101] on span "Debra," at bounding box center [352, 94] width 83 height 14
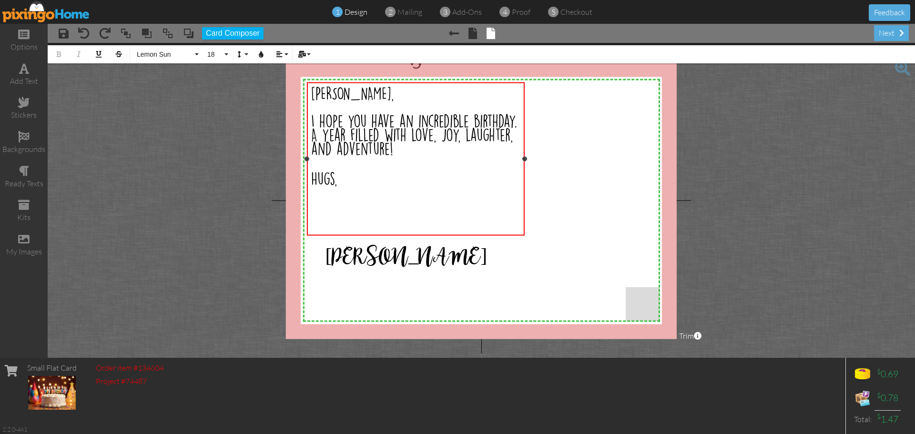
click at [340, 101] on span "Debra," at bounding box center [352, 94] width 83 height 14
click at [728, 191] on project-studio-wrapper "X X X X X X X X X X X X X X X X X X X X X X X X X X X X X X X X X X X X X X X X…" at bounding box center [481, 200] width 867 height 315
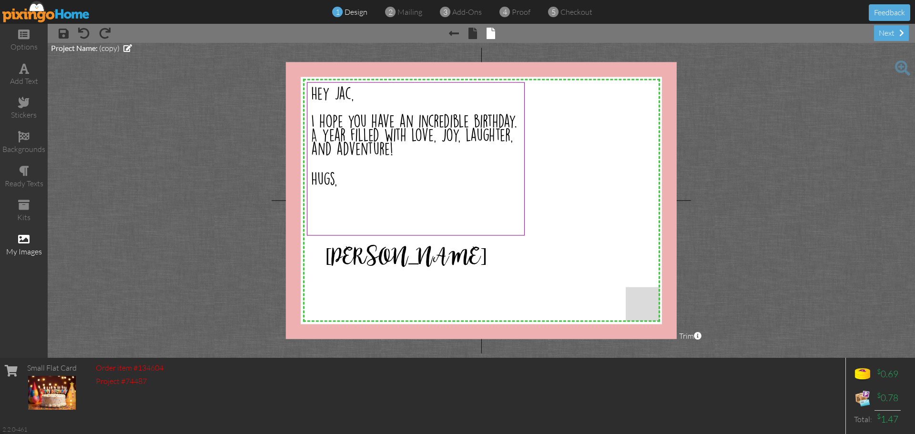
click at [6, 244] on div "my images" at bounding box center [24, 245] width 48 height 33
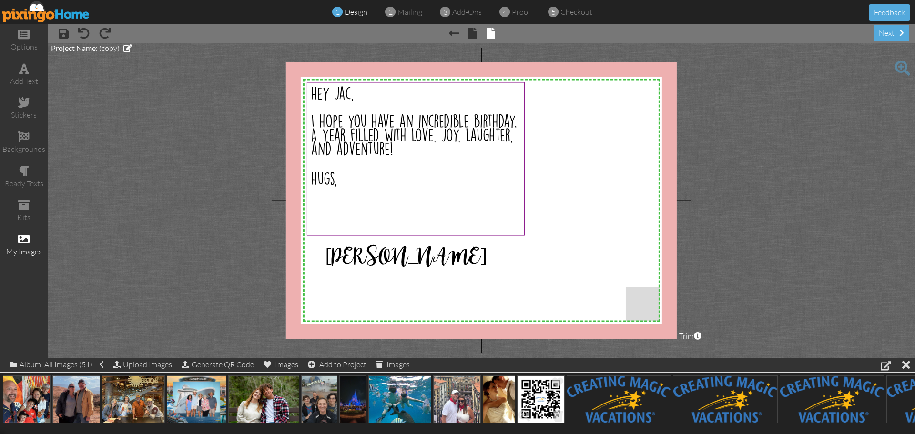
click at [549, 405] on img at bounding box center [541, 399] width 48 height 48
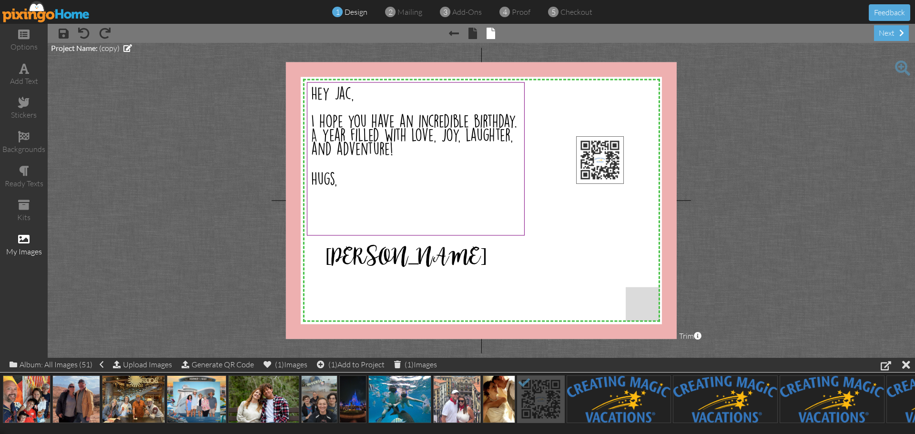
drag, startPoint x: 549, startPoint y: 405, endPoint x: 609, endPoint y: 155, distance: 257.1
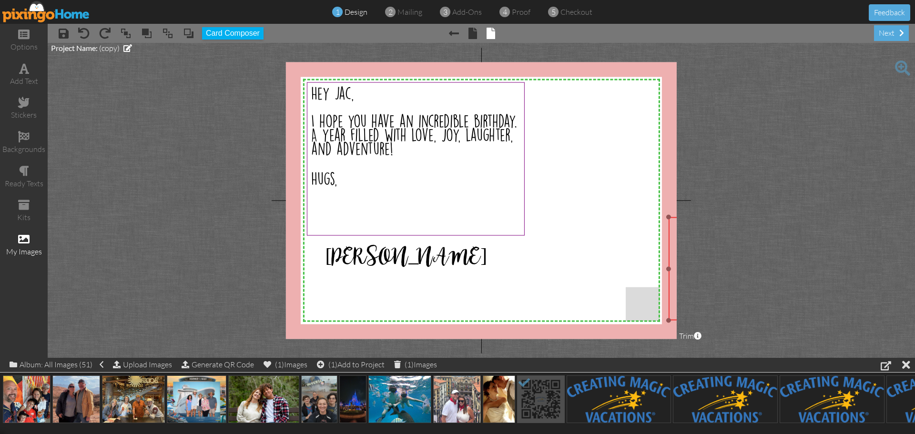
drag, startPoint x: 578, startPoint y: 125, endPoint x: 660, endPoint y: 217, distance: 123.2
click at [660, 217] on div "X X X X X X X X X X X X X X X X X X X X X X X X X X X X X X X X X X X X X X X X…" at bounding box center [481, 200] width 391 height 277
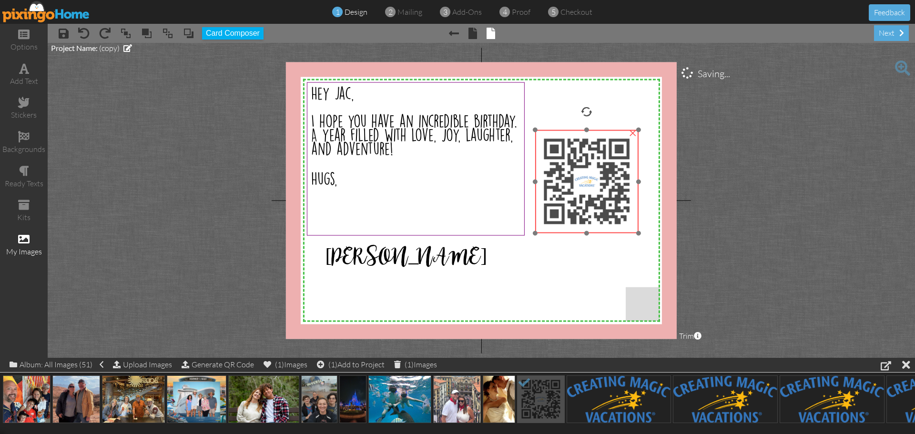
drag, startPoint x: 675, startPoint y: 240, endPoint x: 541, endPoint y: 151, distance: 160.7
click at [541, 151] on img at bounding box center [586, 181] width 103 height 103
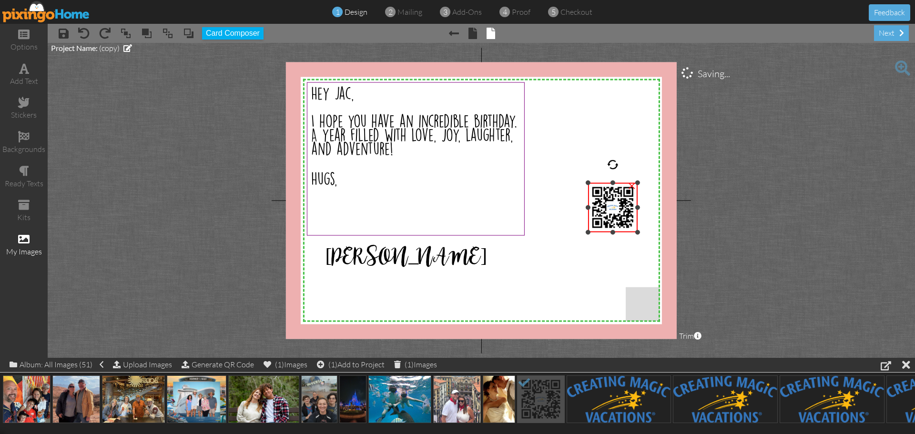
drag, startPoint x: 534, startPoint y: 127, endPoint x: 586, endPoint y: 182, distance: 75.5
click at [586, 182] on div "X X X X X X X X X X X X X X X X X X X X X X X X X X X X X X X X X X X X X X X X…" at bounding box center [481, 200] width 391 height 277
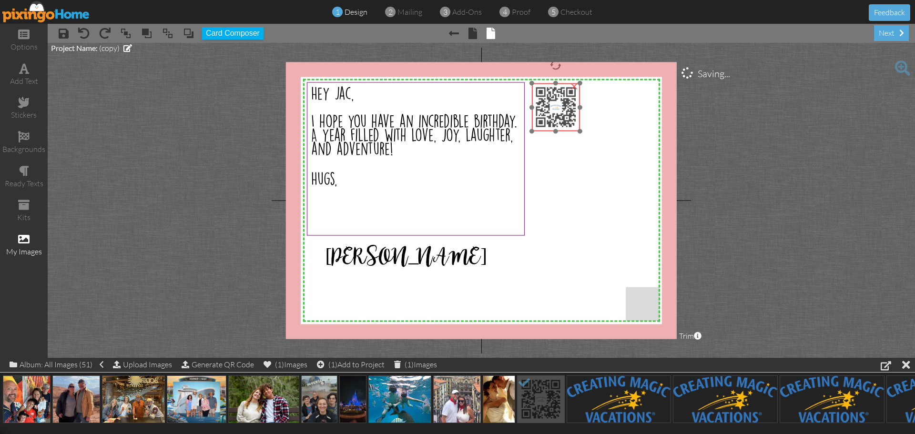
drag, startPoint x: 624, startPoint y: 213, endPoint x: 569, endPoint y: 113, distance: 114.1
click at [569, 113] on img at bounding box center [556, 107] width 48 height 48
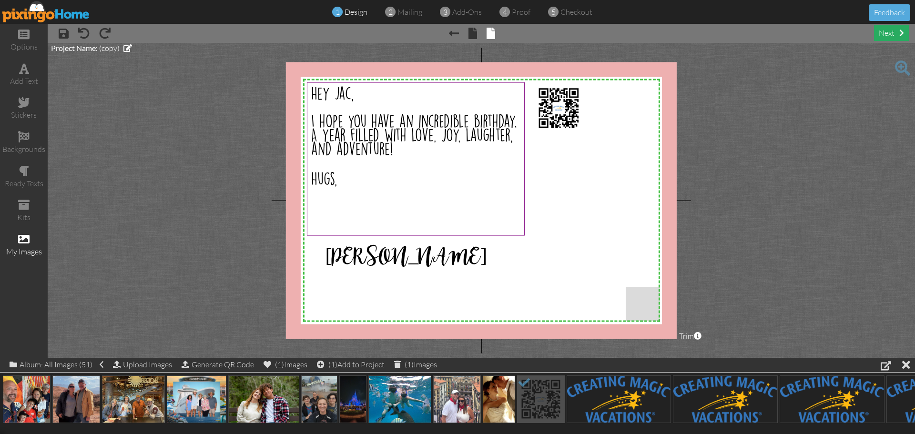
click at [897, 39] on div "next" at bounding box center [891, 33] width 35 height 16
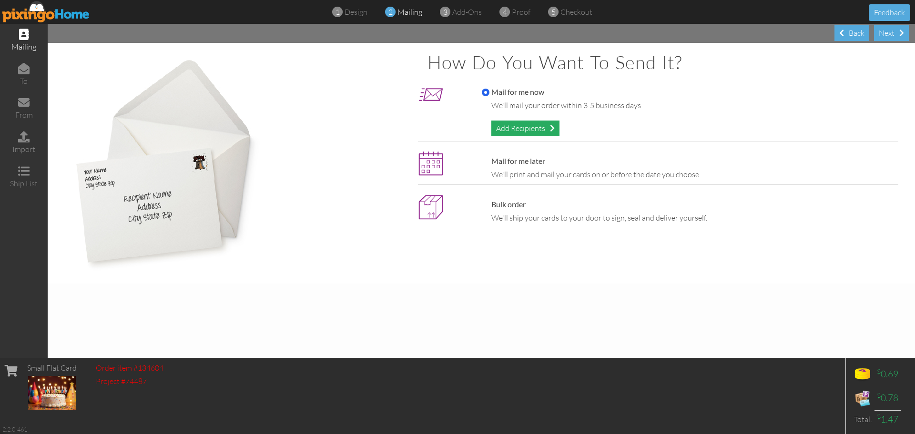
click at [503, 125] on div "Add Recipients" at bounding box center [525, 129] width 68 height 16
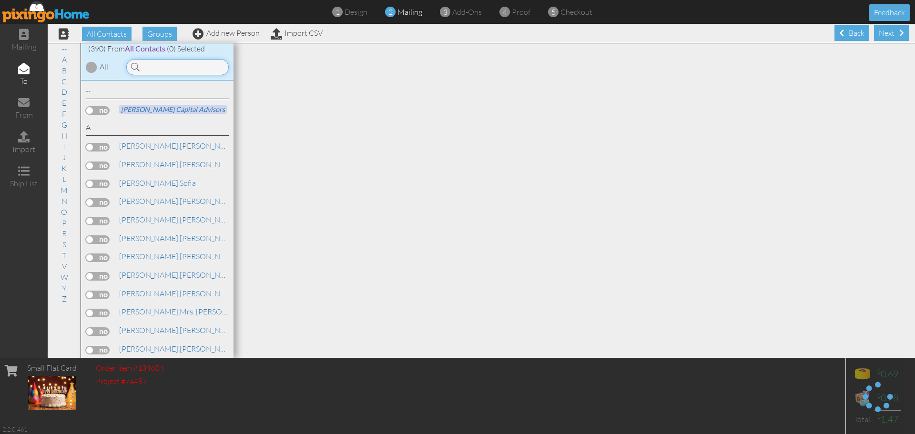
click at [187, 60] on input at bounding box center [177, 67] width 102 height 16
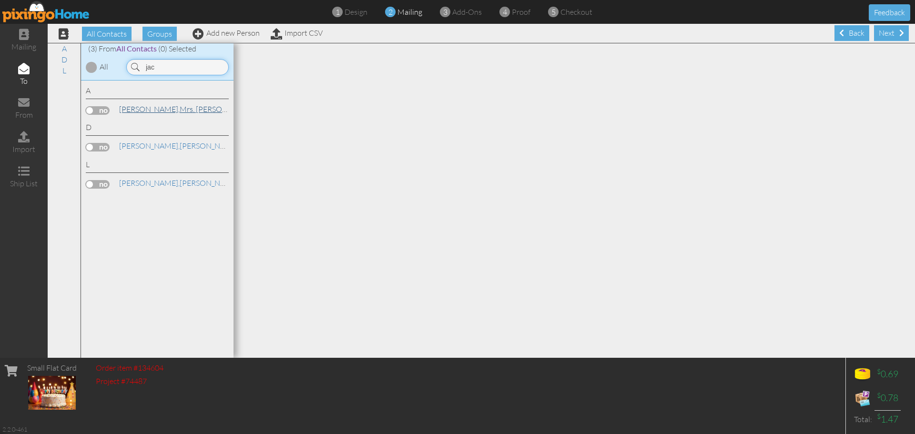
type input "jac"
click at [137, 108] on span "[PERSON_NAME]," at bounding box center [149, 109] width 60 height 10
click at [92, 108] on label at bounding box center [98, 110] width 24 height 9
click at [0, 0] on input "checkbox" at bounding box center [0, 0] width 0 height 0
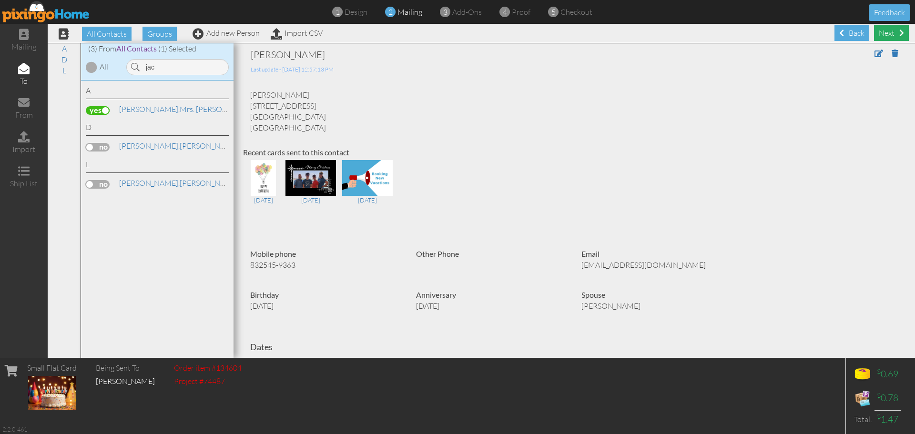
click at [883, 37] on div "Next" at bounding box center [891, 33] width 35 height 16
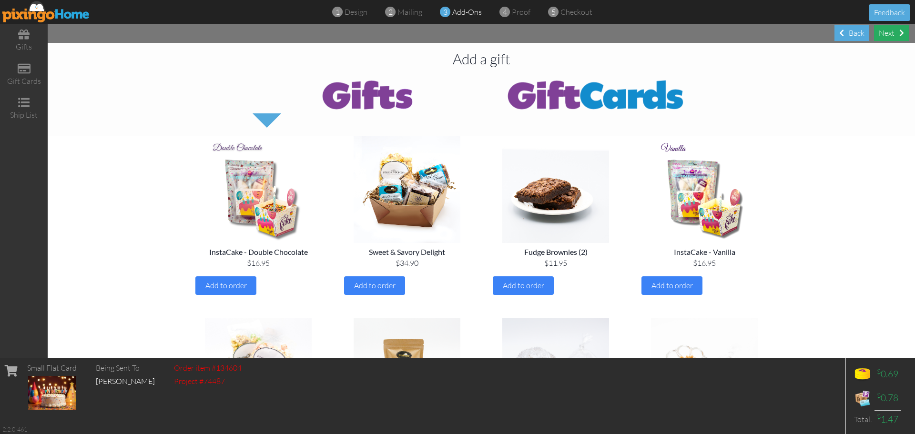
click at [883, 36] on div "Next" at bounding box center [891, 33] width 35 height 16
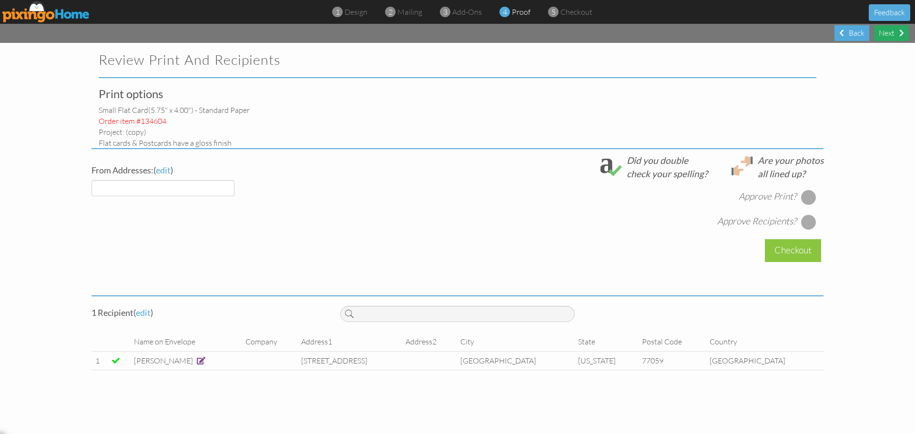
select select "object:13986"
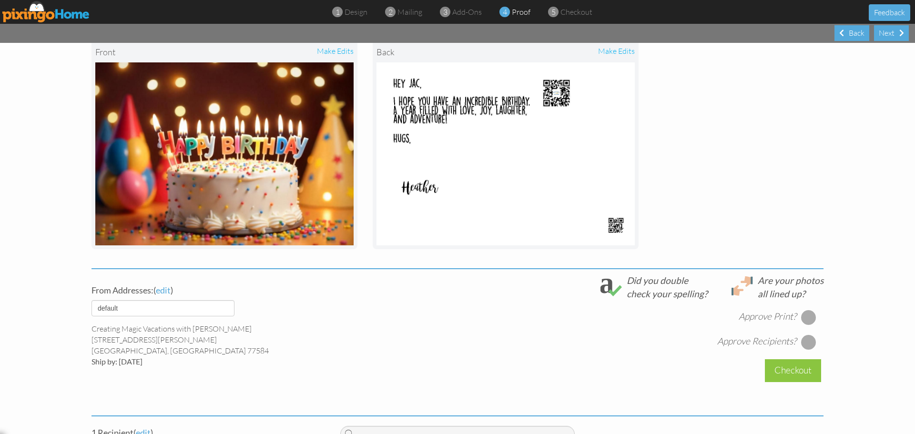
scroll to position [191, 0]
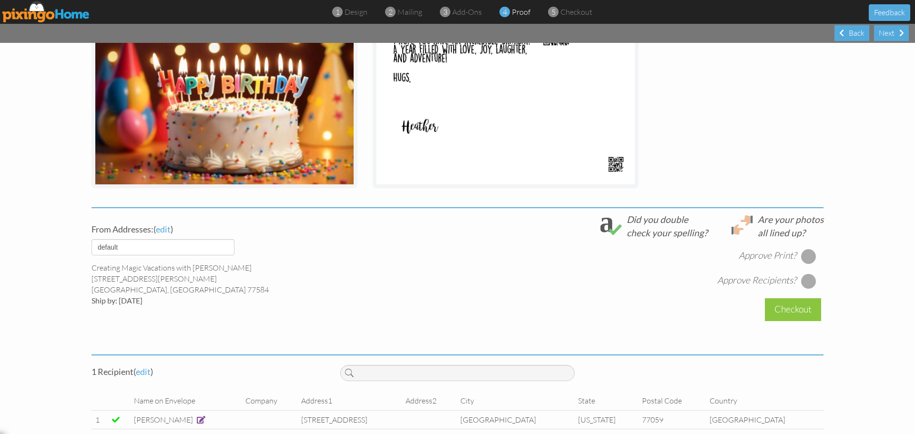
click at [796, 256] on div "Approve Print?" at bounding box center [777, 256] width 78 height 15
click at [808, 254] on div at bounding box center [808, 256] width 15 height 15
click at [808, 274] on div at bounding box center [808, 280] width 15 height 15
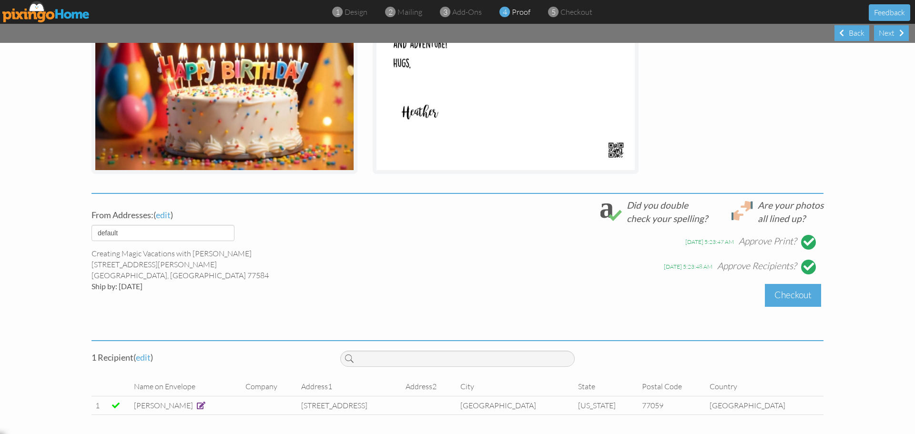
click at [786, 303] on div "Checkout" at bounding box center [793, 295] width 56 height 22
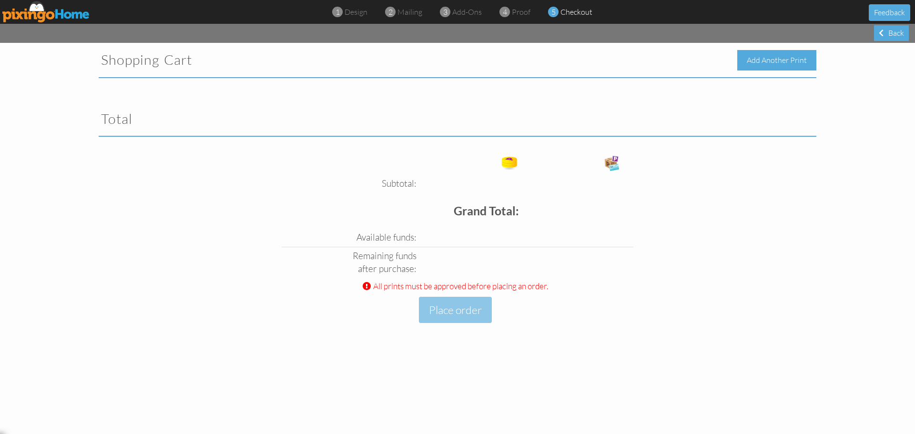
click at [775, 58] on div "Add Another Print" at bounding box center [776, 60] width 79 height 20
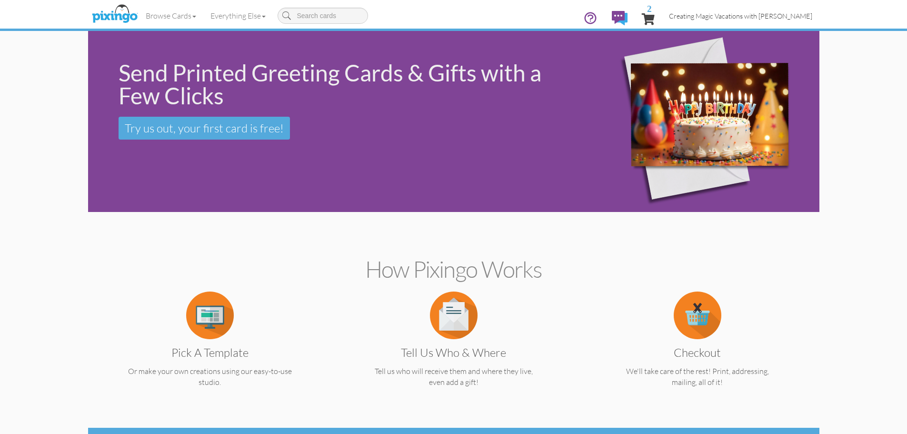
click at [704, 16] on span "Creating Magic Vacations with [PERSON_NAME]" at bounding box center [740, 16] width 143 height 8
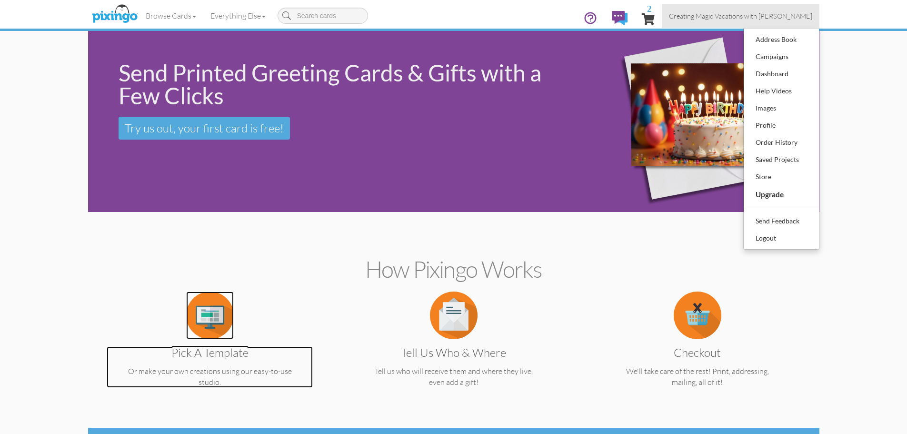
click at [212, 312] on img at bounding box center [210, 316] width 48 height 48
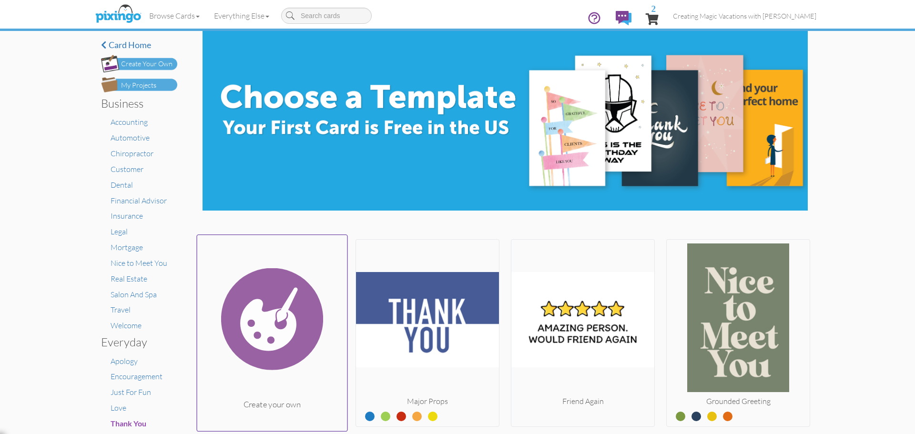
click at [240, 292] on img at bounding box center [272, 319] width 150 height 160
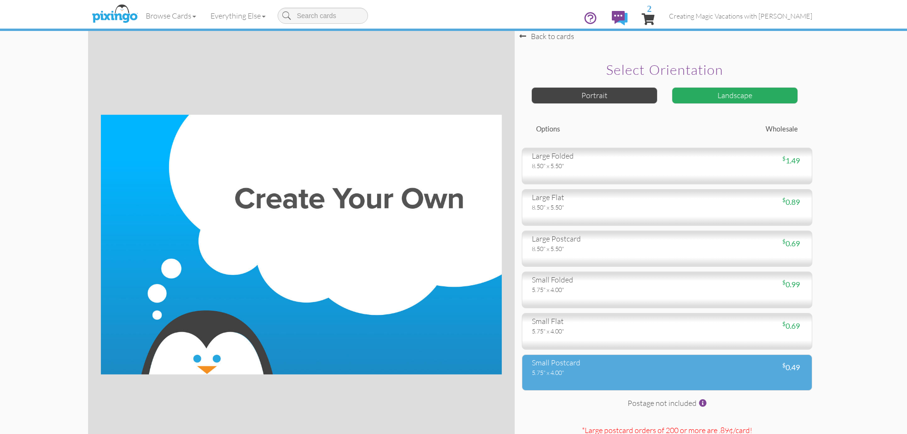
click at [626, 377] on div "small postcard 5.75" x 4.00" $ 0.49" at bounding box center [667, 372] width 291 height 37
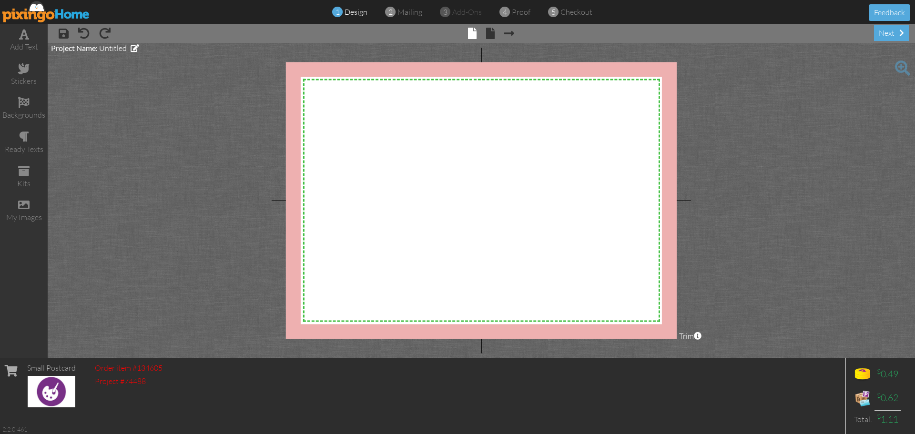
click at [47, 11] on img at bounding box center [46, 11] width 88 height 21
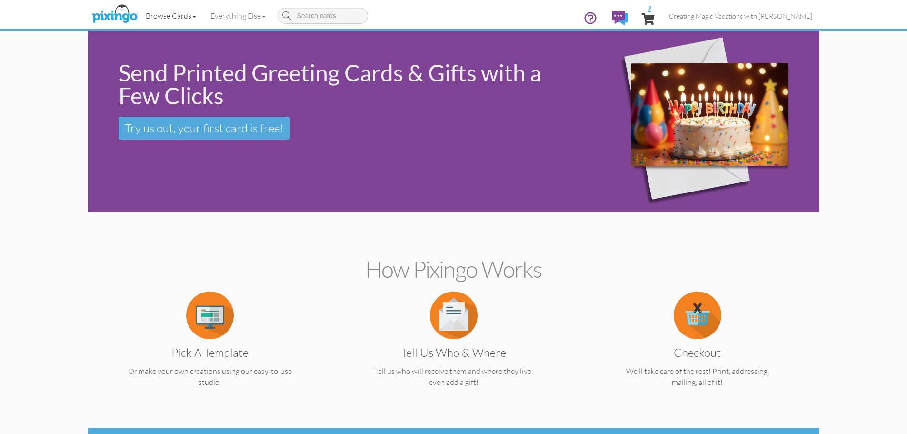
click at [198, 15] on link "Browse Cards" at bounding box center [171, 16] width 65 height 24
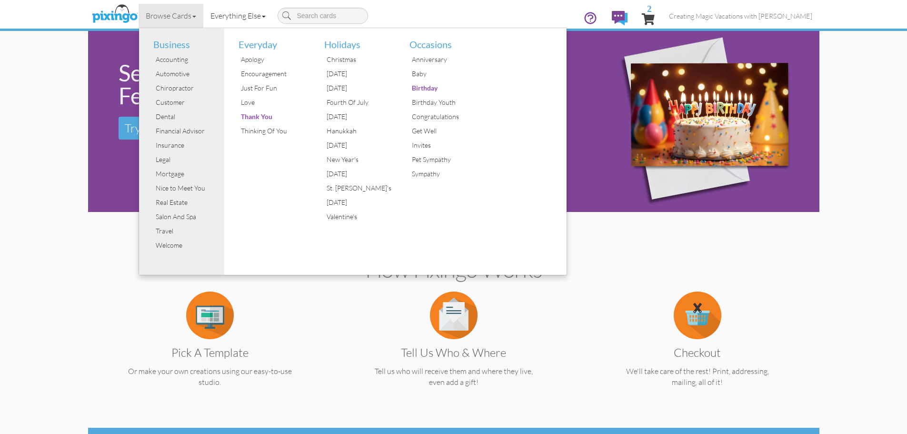
click at [266, 16] on span at bounding box center [264, 17] width 4 height 2
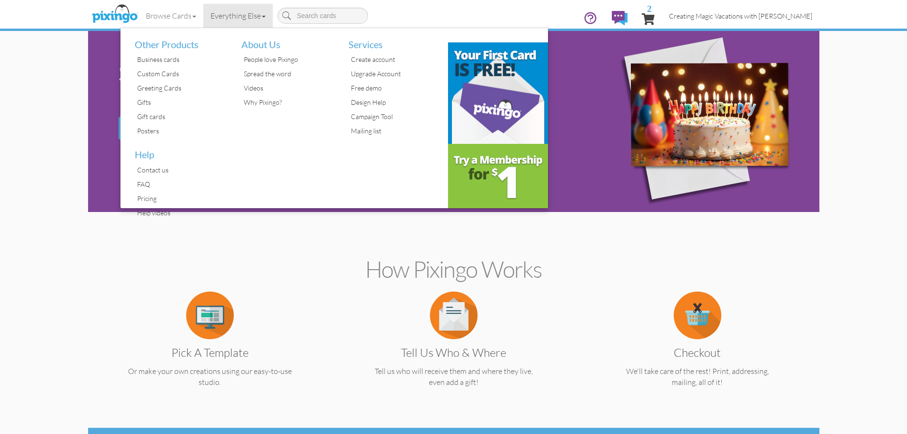
click at [716, 19] on span "Creating Magic Vacations with [PERSON_NAME]" at bounding box center [740, 16] width 143 height 8
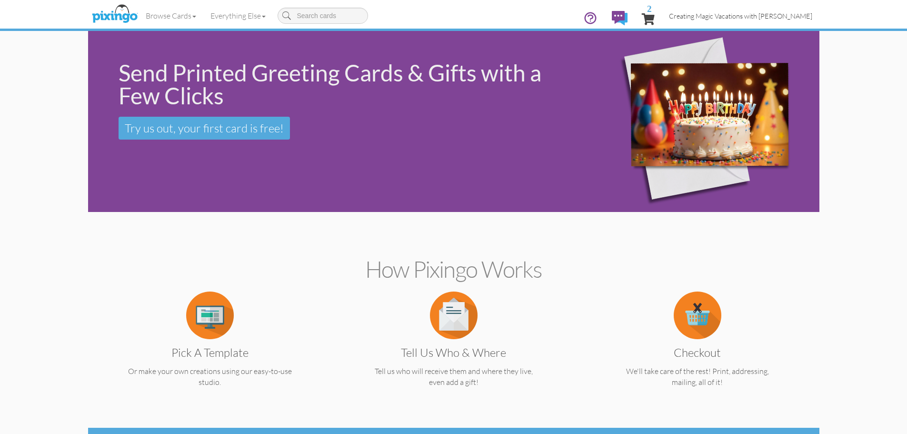
click at [786, 13] on span "Creating Magic Vacations with [PERSON_NAME]" at bounding box center [740, 16] width 143 height 8
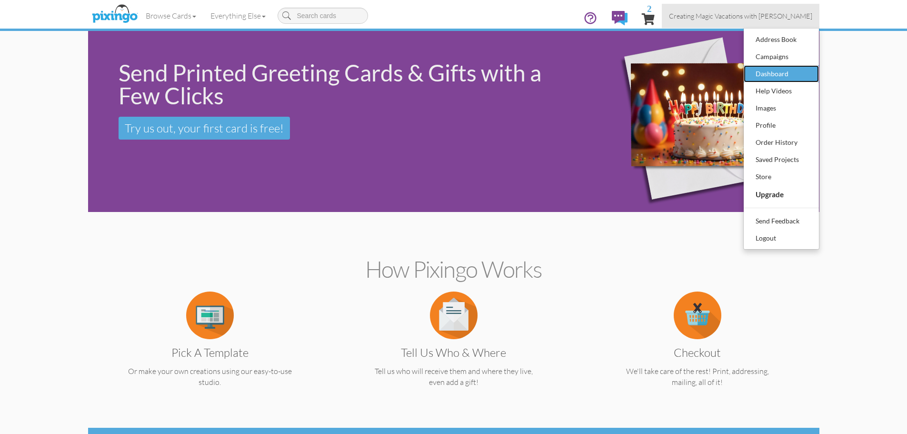
click at [801, 72] on div "Dashboard" at bounding box center [782, 74] width 56 height 14
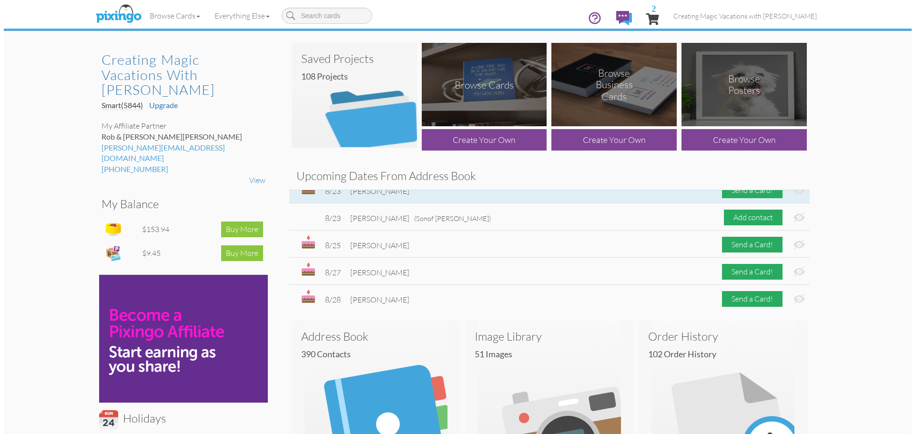
scroll to position [572, 0]
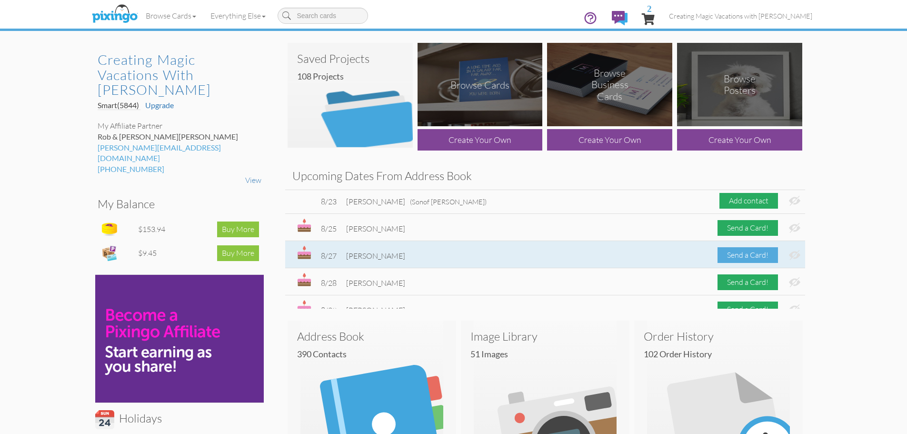
click at [756, 253] on div "Send a Card!" at bounding box center [748, 255] width 60 height 16
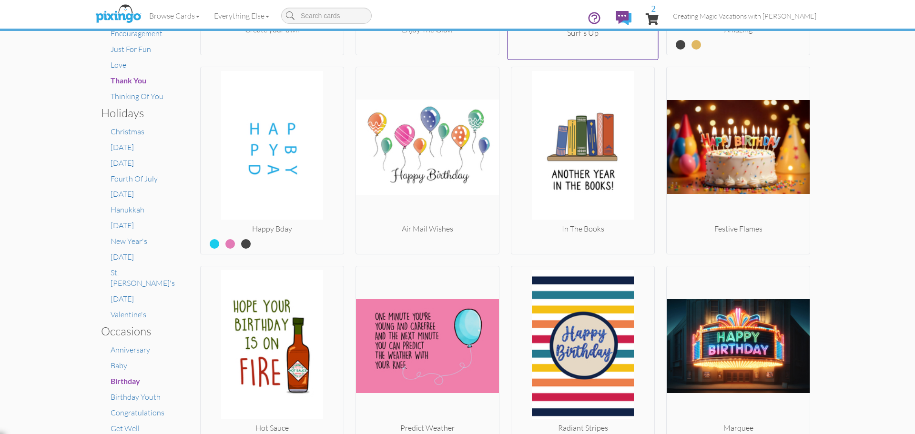
scroll to position [381, 0]
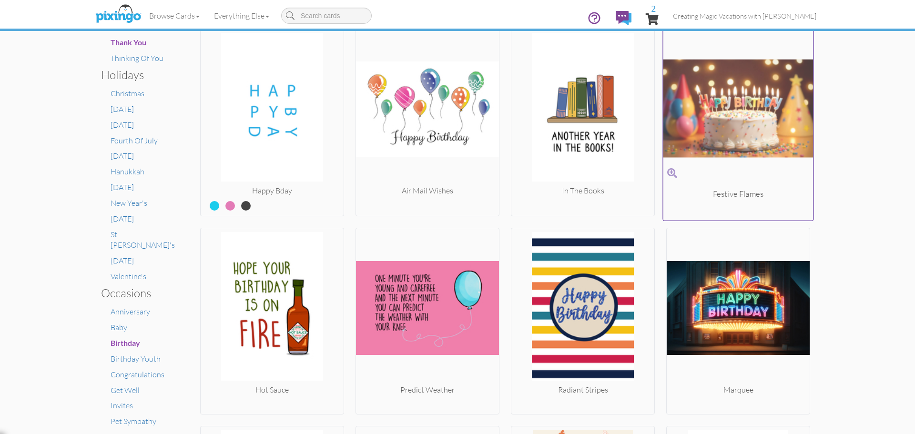
click at [724, 137] on img at bounding box center [738, 108] width 150 height 160
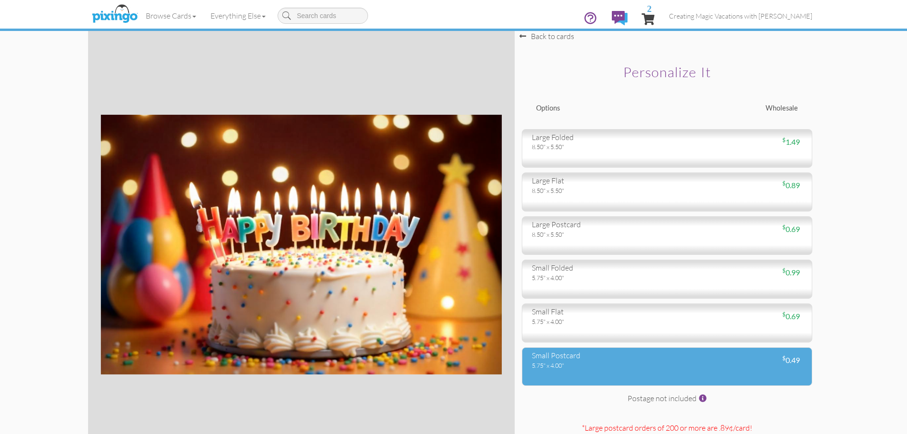
click at [628, 369] on div "5.75" x 4.00"" at bounding box center [596, 365] width 128 height 9
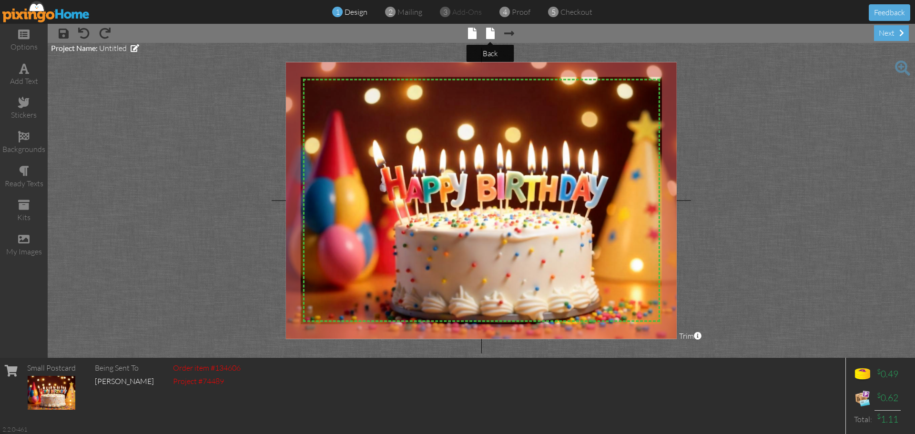
click at [487, 33] on span at bounding box center [490, 33] width 9 height 11
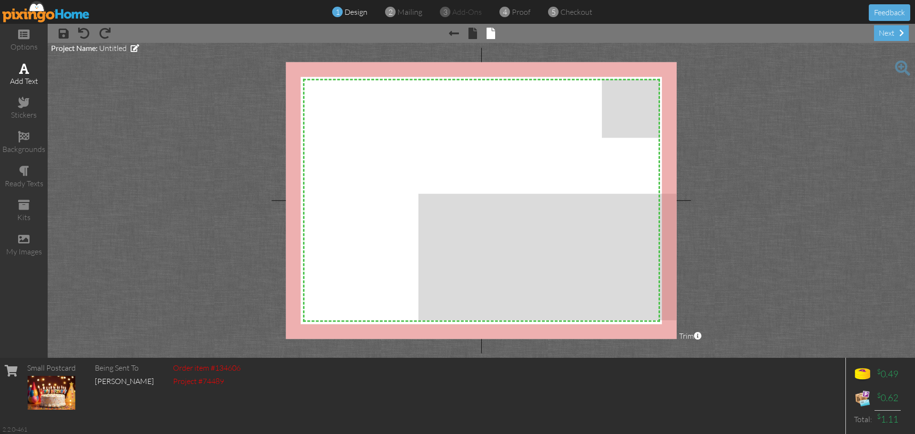
click at [20, 74] on div "add text" at bounding box center [24, 74] width 48 height 33
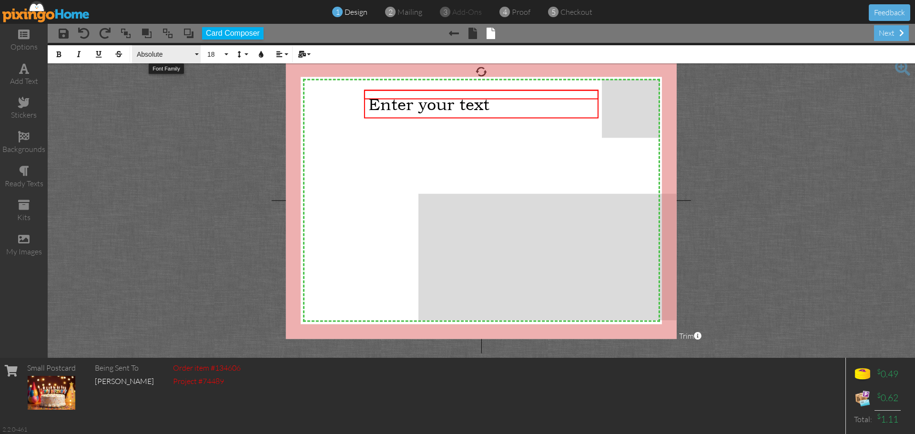
click at [154, 57] on span "Absolute" at bounding box center [164, 54] width 57 height 8
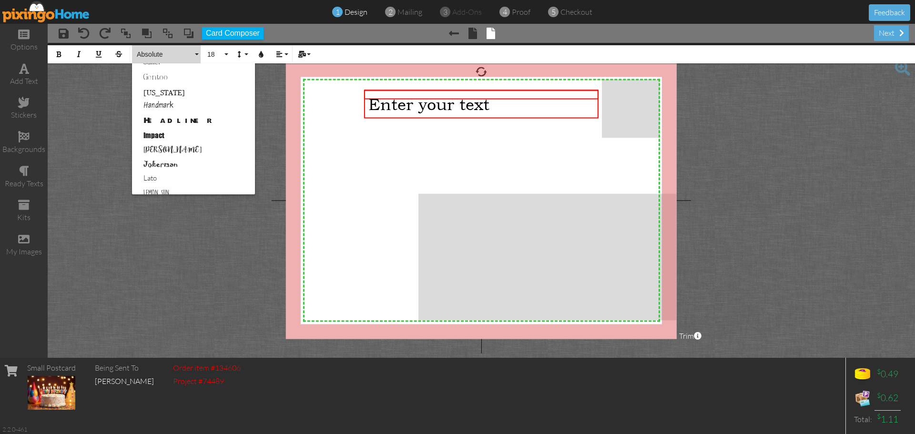
scroll to position [238, 0]
click at [159, 183] on link "Lemon Sun" at bounding box center [193, 189] width 123 height 14
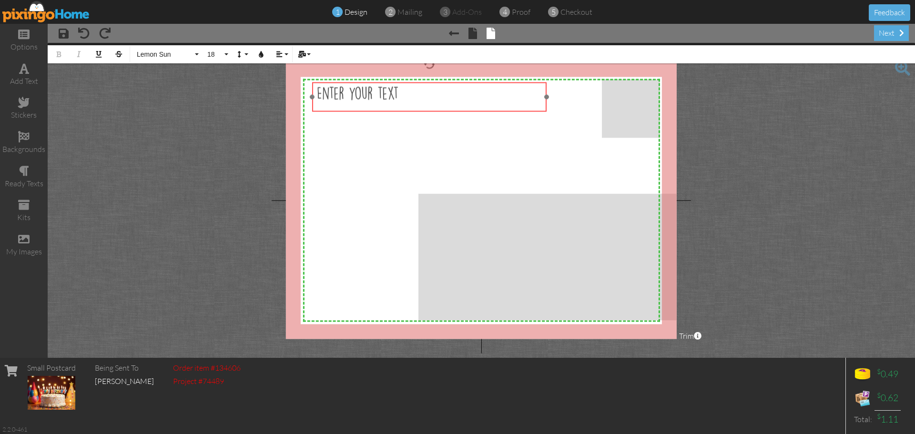
drag, startPoint x: 464, startPoint y: 118, endPoint x: 412, endPoint y: 110, distance: 52.5
click at [412, 105] on div "​ Enter your text ​" at bounding box center [429, 93] width 234 height 23
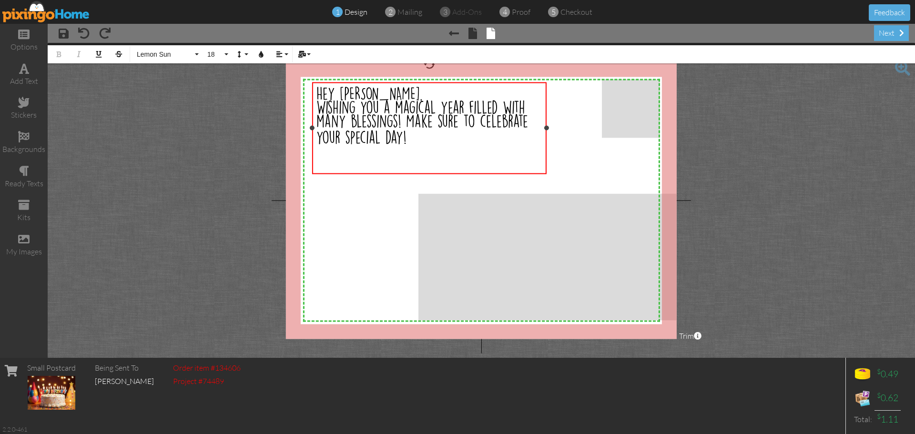
click at [423, 101] on div "Hey Laura," at bounding box center [428, 94] width 225 height 14
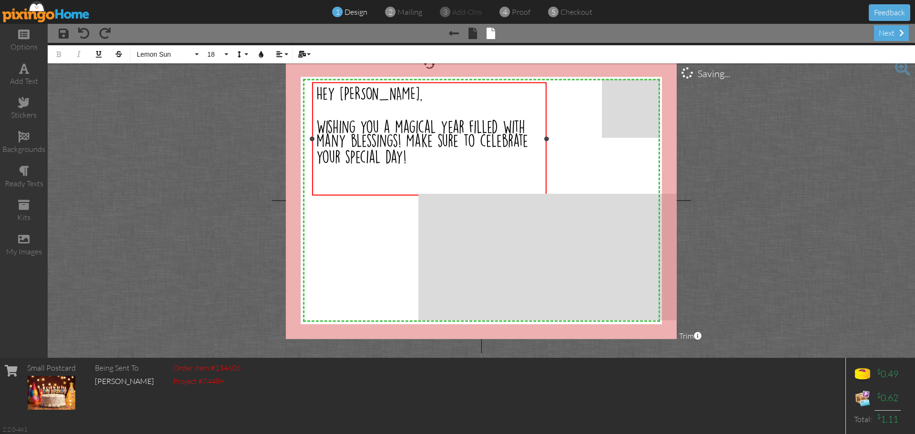
click at [413, 167] on div "Wishing you a magical year filled with many blessings! Make sure to celebrate y…" at bounding box center [428, 143] width 225 height 47
click at [319, 178] on span "Cheers" at bounding box center [333, 171] width 34 height 14
click at [350, 191] on span "Cheers" at bounding box center [333, 185] width 34 height 14
click at [318, 191] on span "Cheers," at bounding box center [334, 185] width 36 height 14
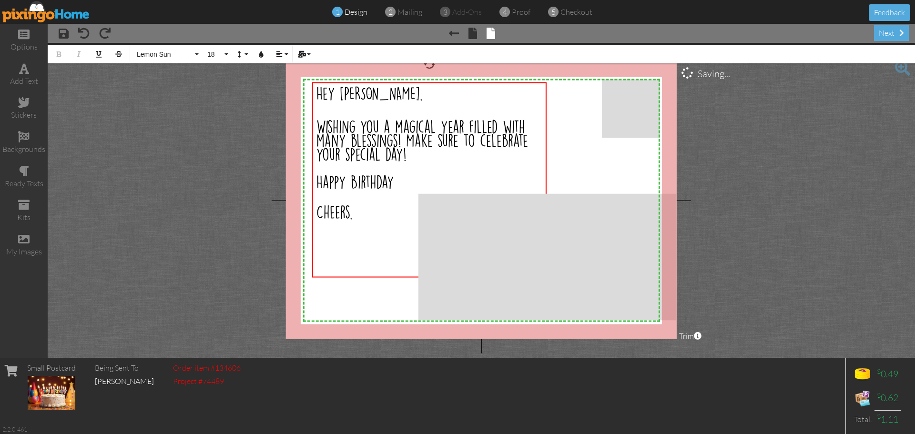
click at [260, 252] on project-studio-wrapper "X X X X X X X X X X X X X X X X X X X X X X X X X X X X X X X X X X X X X X X X…" at bounding box center [481, 200] width 867 height 315
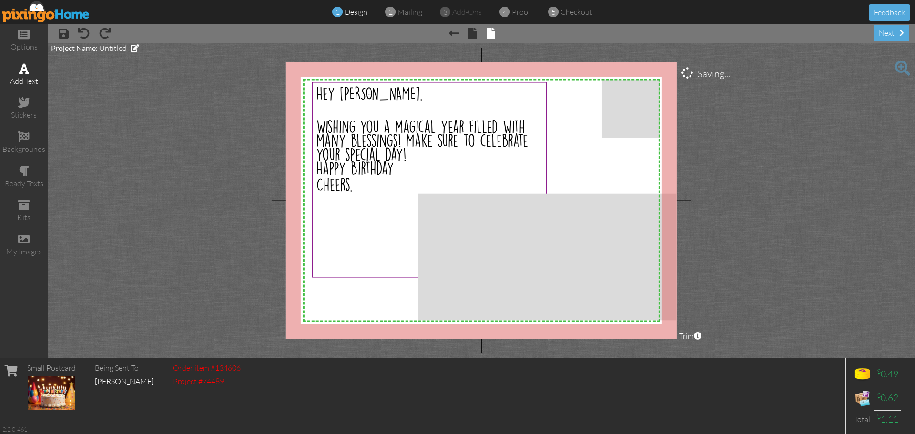
click at [23, 76] on div "add text" at bounding box center [24, 81] width 48 height 11
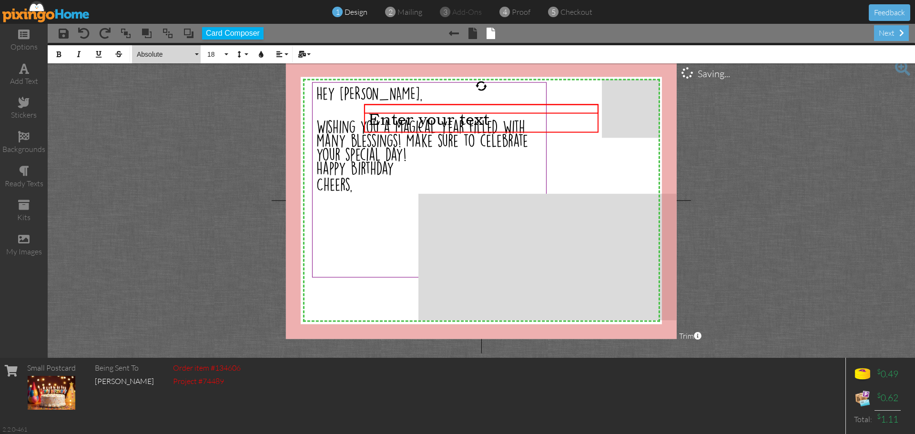
click at [169, 53] on span "Absolute" at bounding box center [164, 54] width 57 height 8
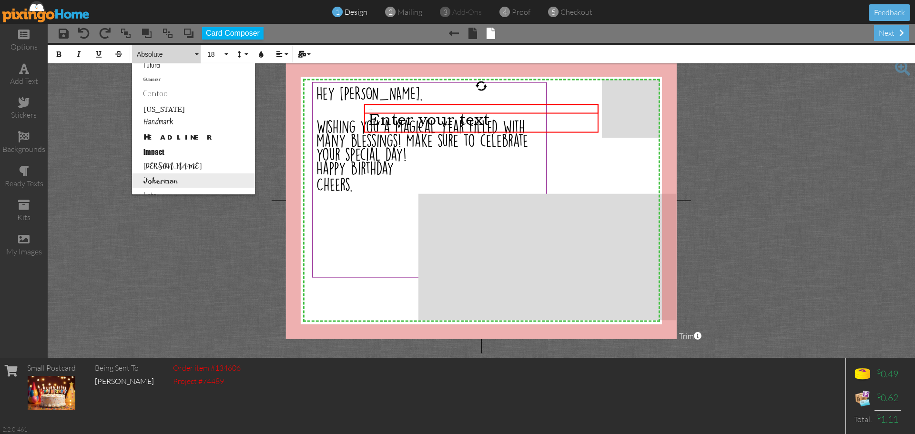
scroll to position [202, 0]
click at [178, 175] on link "Isabell" at bounding box center [193, 182] width 123 height 14
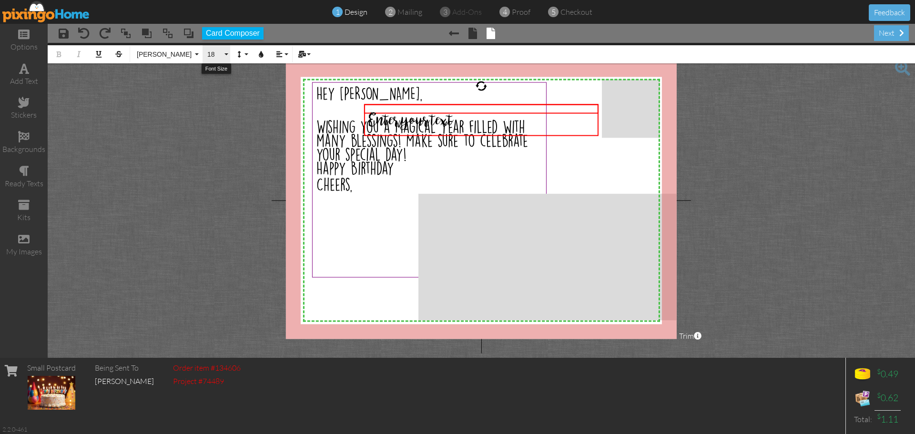
click at [212, 51] on span "18" at bounding box center [214, 54] width 16 height 8
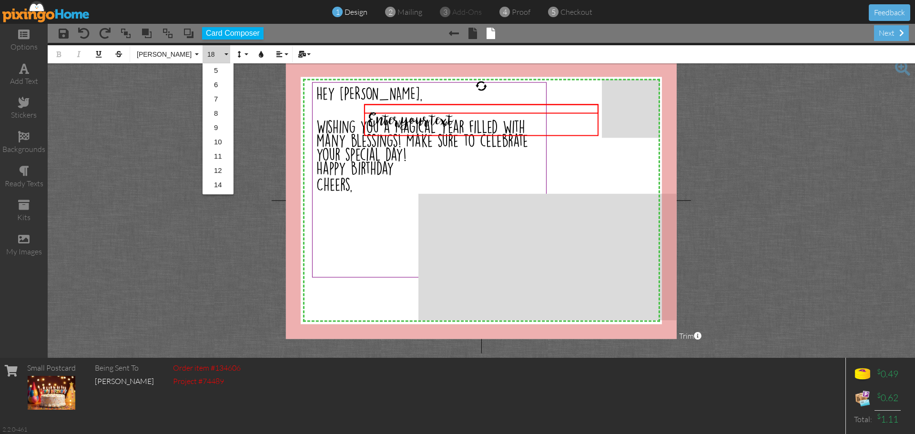
scroll to position [85, 0]
click at [213, 172] on link "24" at bounding box center [217, 171] width 31 height 14
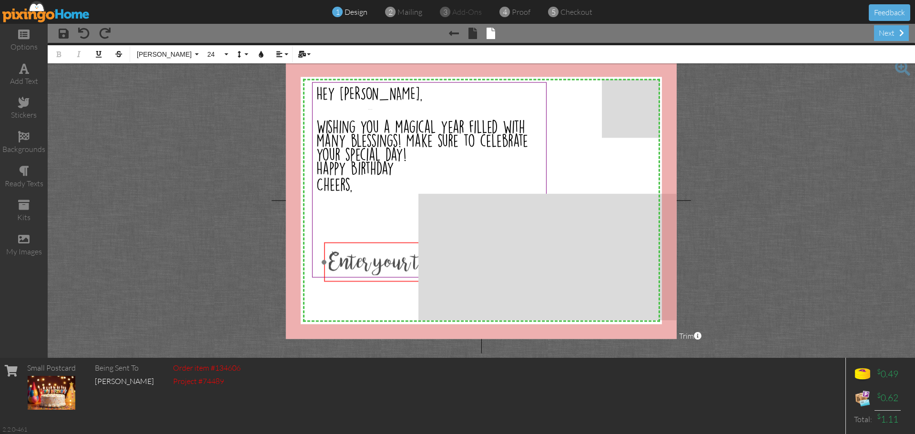
drag, startPoint x: 519, startPoint y: 106, endPoint x: 479, endPoint y: 245, distance: 144.7
click at [479, 245] on div "​ Enter your text ​" at bounding box center [441, 262] width 234 height 40
click at [374, 267] on span "Enter your text" at bounding box center [385, 263] width 115 height 31
drag, startPoint x: 330, startPoint y: 264, endPoint x: 602, endPoint y: 265, distance: 272.5
click at [602, 265] on div "X X X X X X X X X X X X X X X X X X X X X X X X X X X X X X X X X X X X X X X X…" at bounding box center [481, 200] width 391 height 277
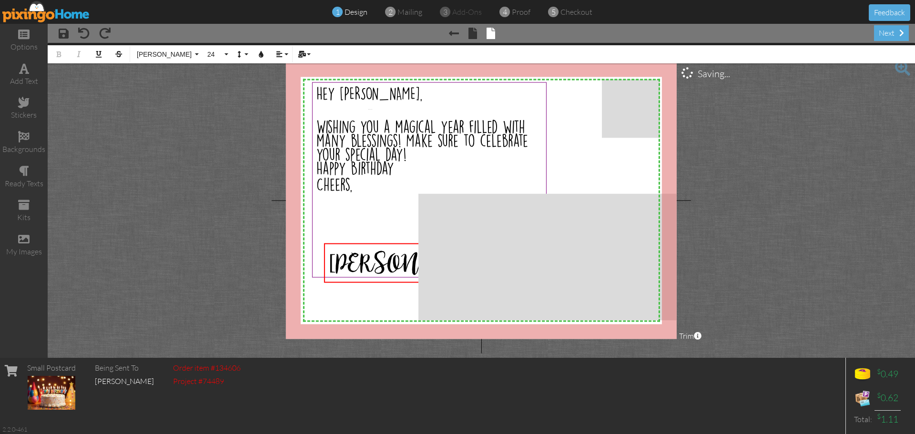
click at [703, 198] on project-studio-wrapper "X X X X X X X X X X X X X X X X X X X X X X X X X X X X X X X X X X X X X X X X…" at bounding box center [481, 200] width 867 height 315
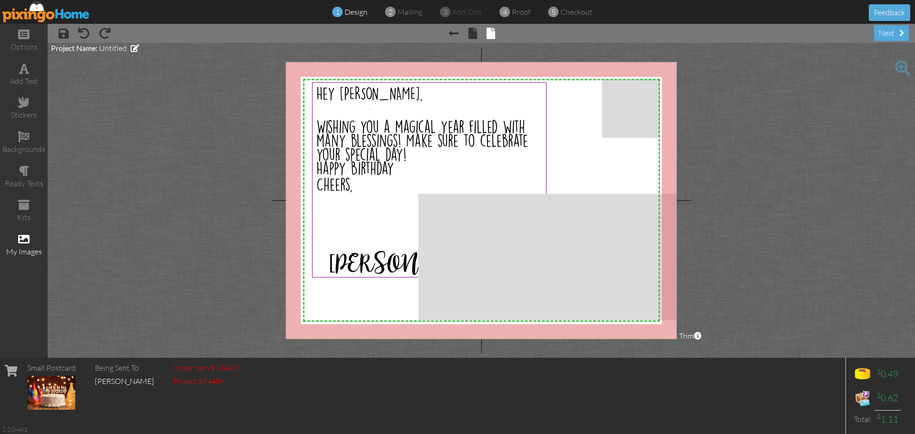
click at [15, 251] on div "my images" at bounding box center [24, 251] width 48 height 11
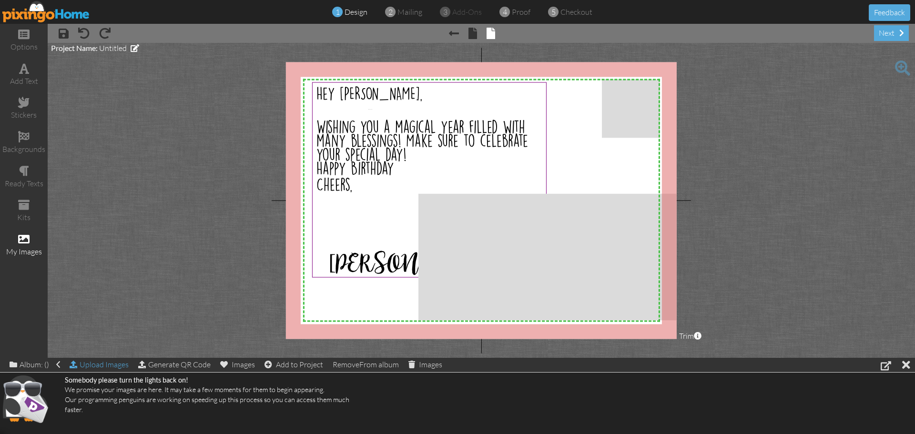
click at [86, 367] on div "Upload Images" at bounding box center [99, 365] width 59 height 14
click at [28, 246] on div "my images" at bounding box center [24, 251] width 48 height 11
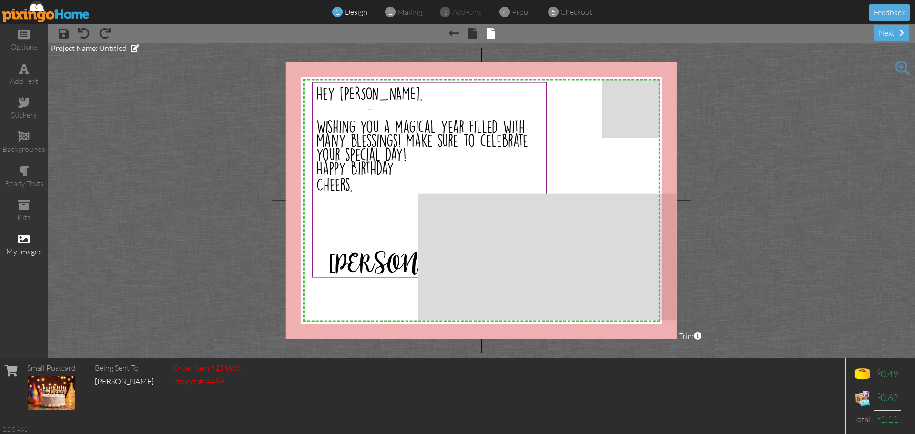
click at [20, 253] on div "my images" at bounding box center [24, 251] width 48 height 11
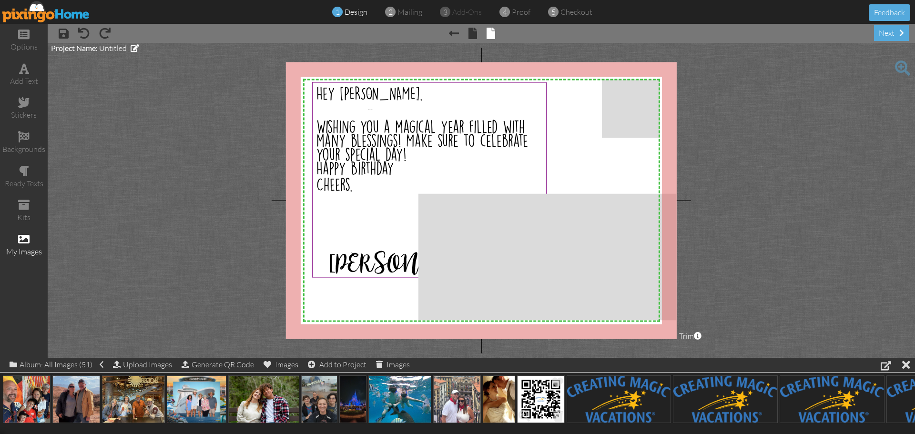
click at [535, 409] on img at bounding box center [541, 399] width 48 height 48
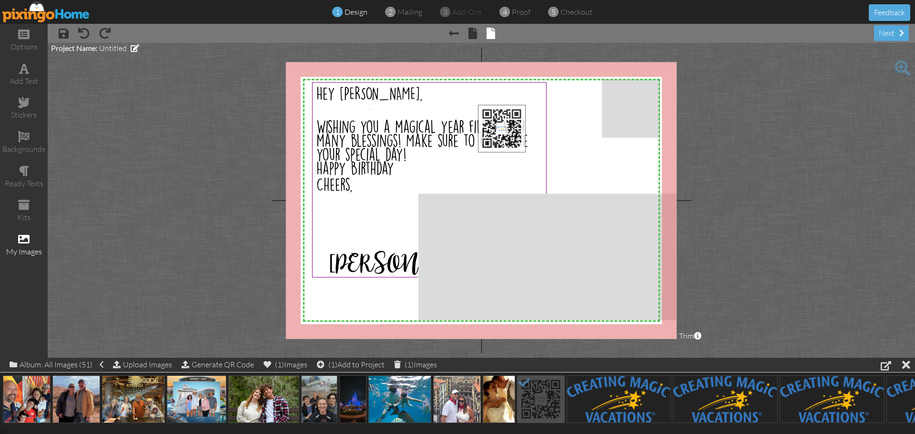
drag, startPoint x: 535, startPoint y: 409, endPoint x: 494, endPoint y: 138, distance: 274.6
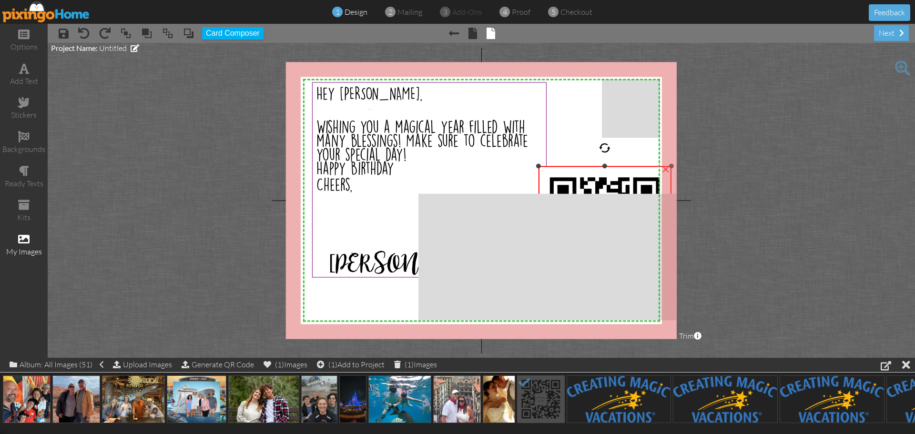
drag, startPoint x: 477, startPoint y: 102, endPoint x: 580, endPoint y: 164, distance: 120.3
click at [580, 166] on div "×" at bounding box center [604, 232] width 133 height 133
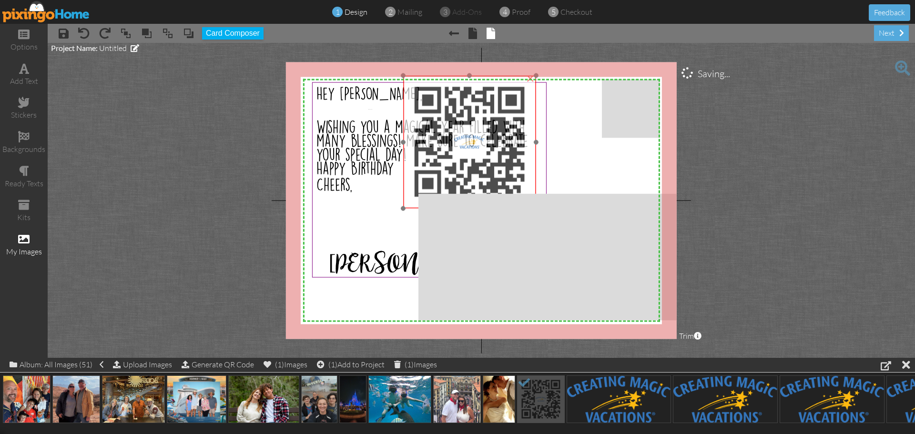
drag, startPoint x: 591, startPoint y: 182, endPoint x: 456, endPoint y: 91, distance: 163.0
click at [456, 91] on img at bounding box center [469, 142] width 133 height 133
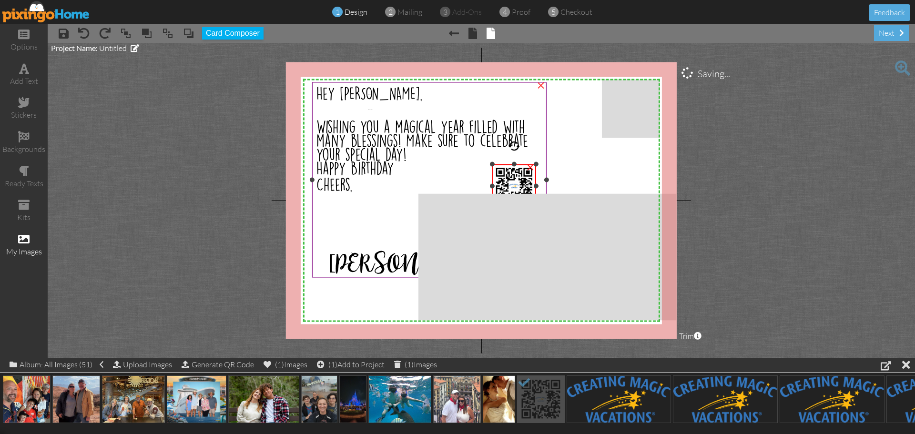
drag, startPoint x: 402, startPoint y: 74, endPoint x: 486, endPoint y: 163, distance: 122.3
click at [486, 163] on div "X X X X X X X X X X X X X X X X X X X X X X X X X X X X X X X X X X X X X X X X…" at bounding box center [481, 200] width 391 height 277
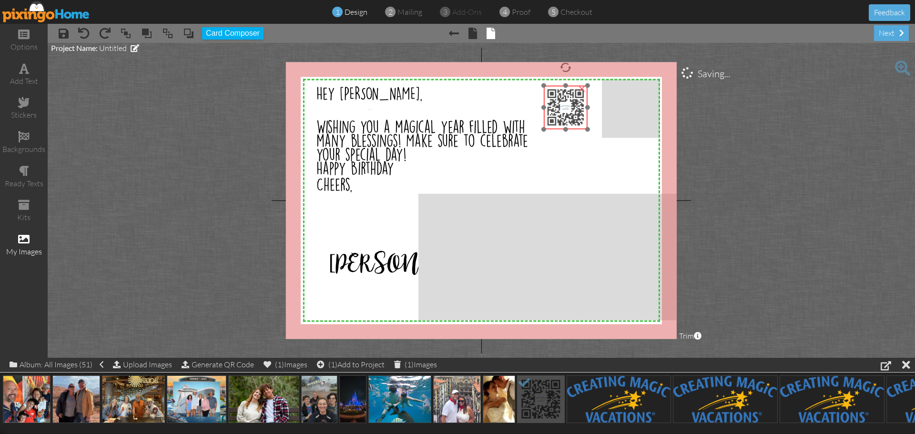
drag, startPoint x: 515, startPoint y: 178, endPoint x: 560, endPoint y: 106, distance: 84.3
click at [560, 106] on img at bounding box center [566, 108] width 44 height 44
click at [881, 37] on div "next" at bounding box center [891, 33] width 35 height 16
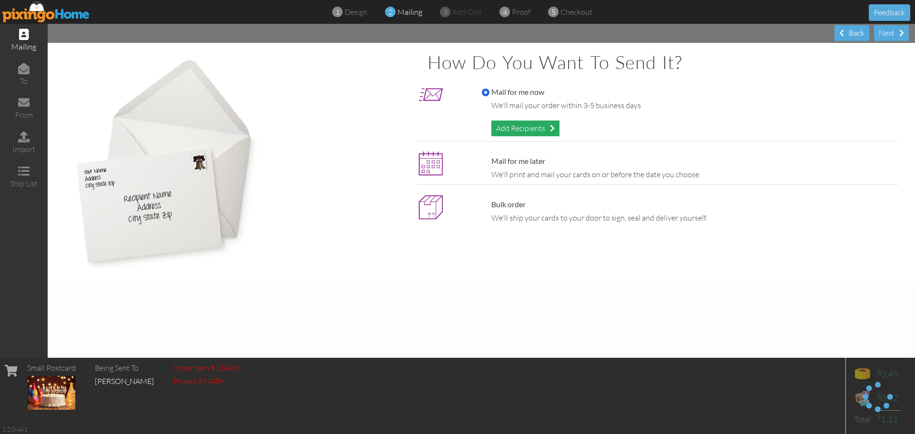
click at [526, 131] on div "Add Recipients" at bounding box center [525, 129] width 68 height 16
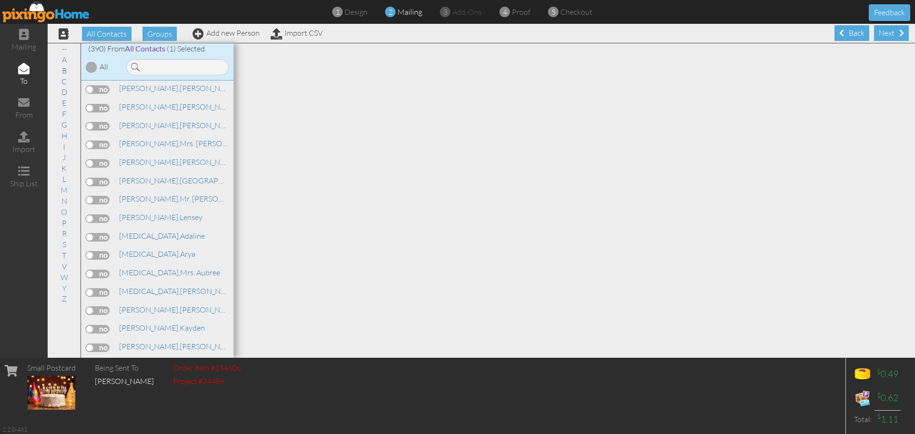
scroll to position [6574, 0]
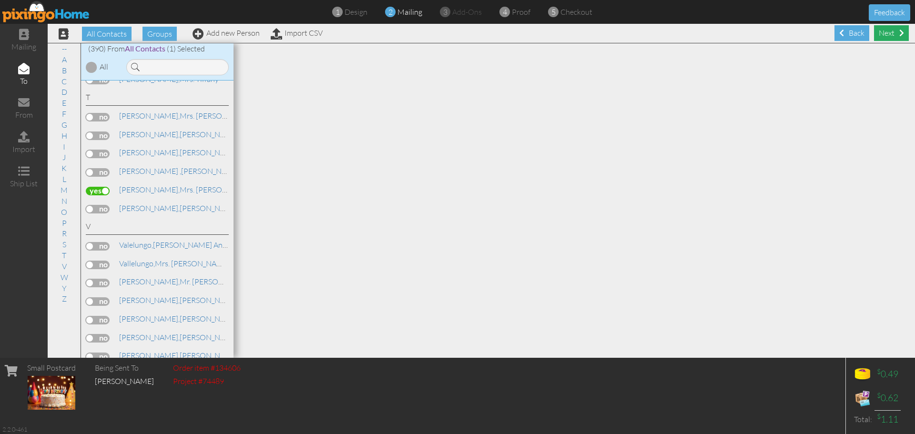
click at [879, 31] on div "Next" at bounding box center [891, 33] width 35 height 16
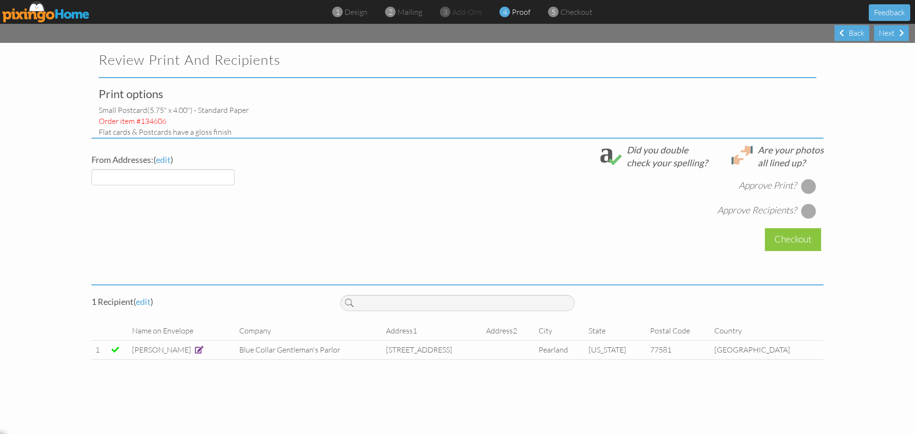
select select "object:17563"
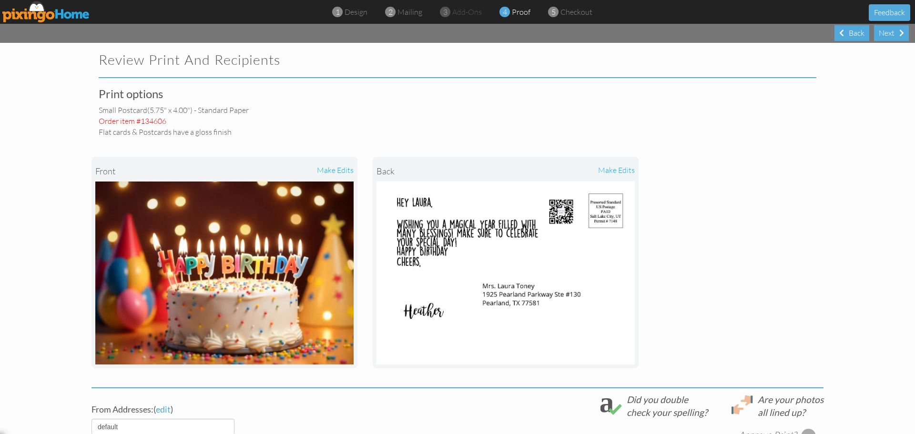
click at [604, 171] on div "make edits" at bounding box center [569, 171] width 129 height 21
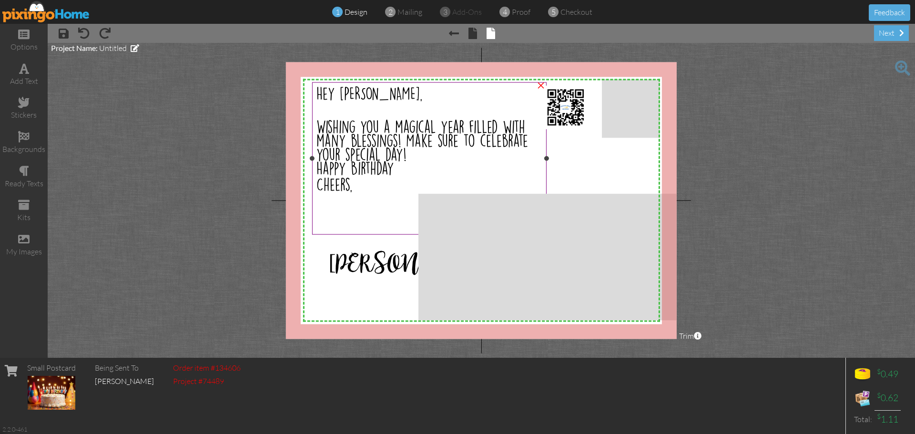
click at [340, 148] on span "Wishing you a magical year filled with many blessings! Make sure to celebrate y…" at bounding box center [422, 140] width 212 height 41
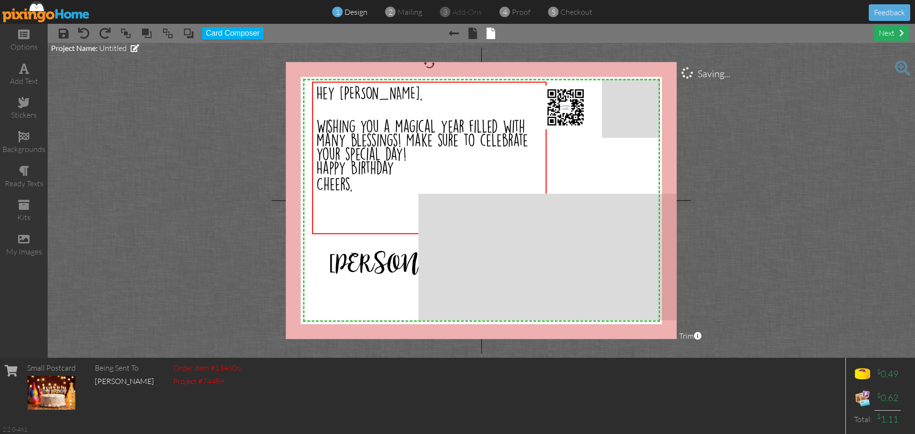
click at [874, 35] on div "next" at bounding box center [891, 33] width 35 height 16
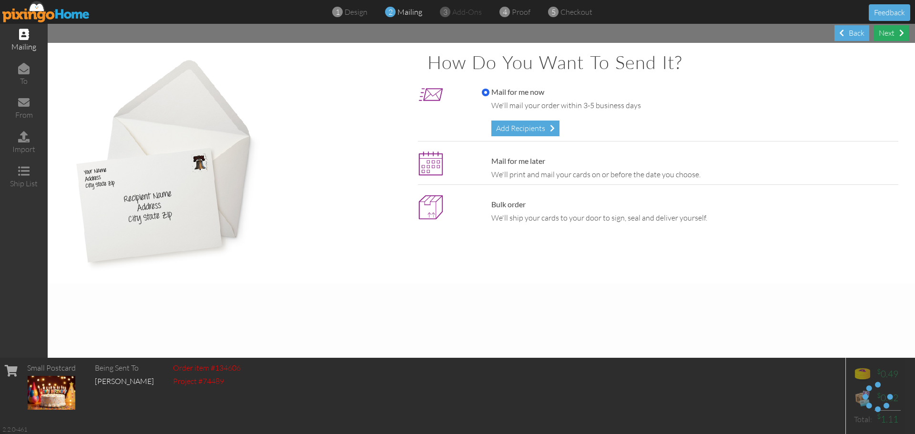
click at [886, 32] on div "Next" at bounding box center [891, 33] width 35 height 16
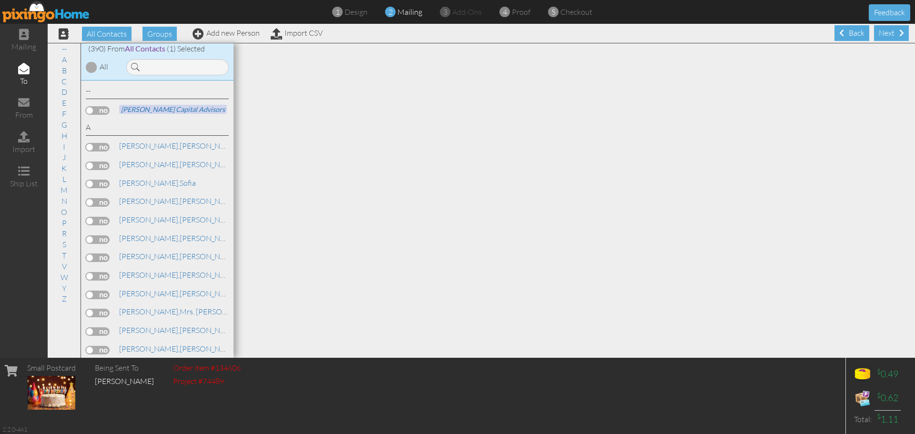
click at [886, 32] on div "Next" at bounding box center [891, 33] width 35 height 16
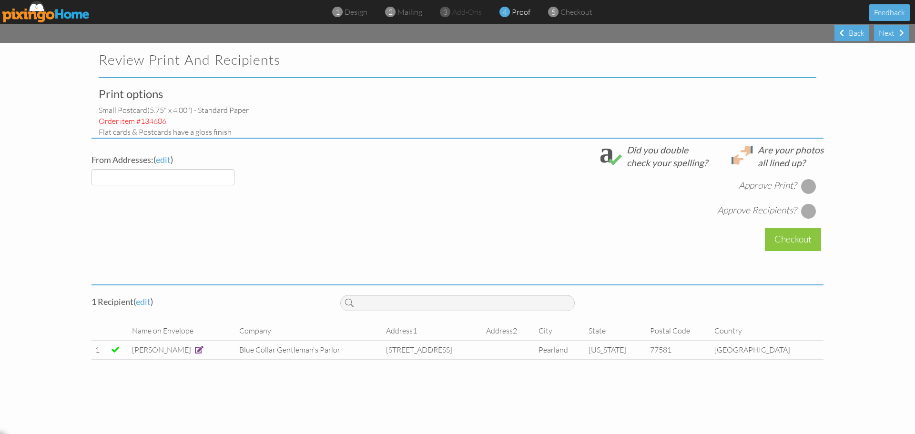
select select "object:18566"
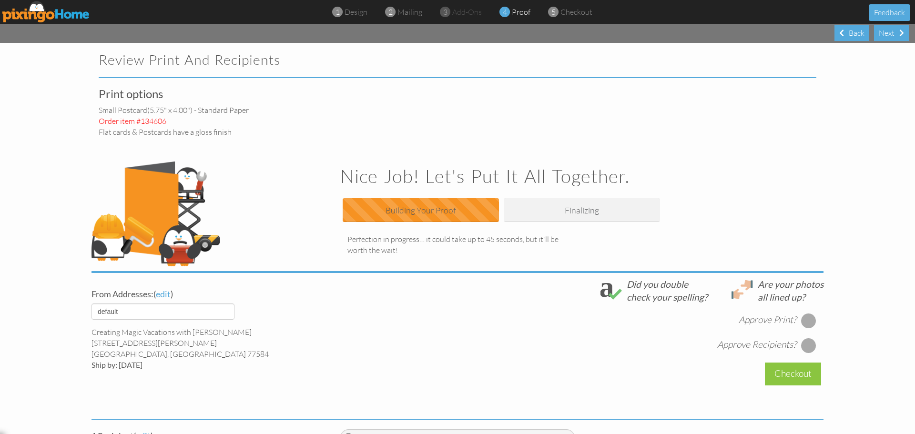
click at [805, 178] on h1 "Nice Job! Let's put it all together." at bounding box center [581, 176] width 483 height 20
click at [805, 322] on div at bounding box center [808, 320] width 15 height 15
click at [805, 346] on div at bounding box center [808, 345] width 15 height 15
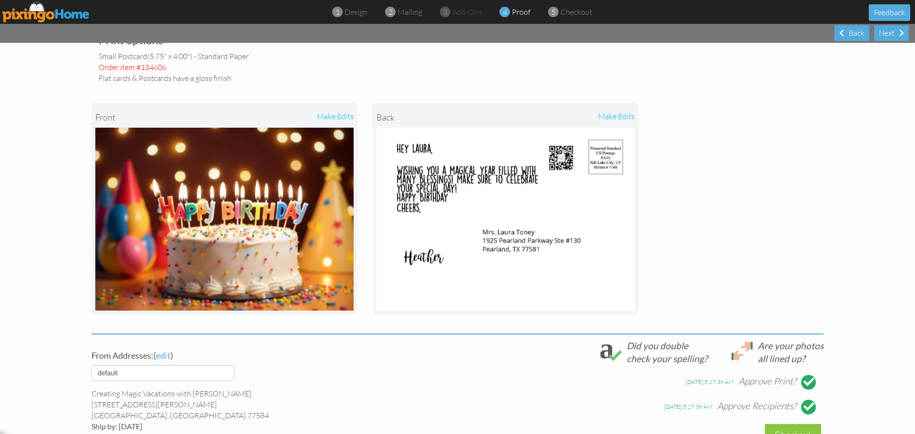
scroll to position [191, 0]
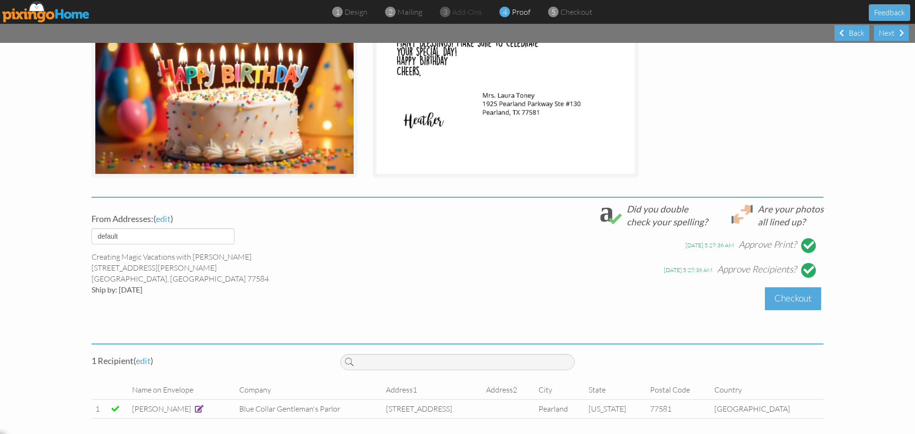
click at [796, 299] on div "Checkout" at bounding box center [793, 298] width 56 height 22
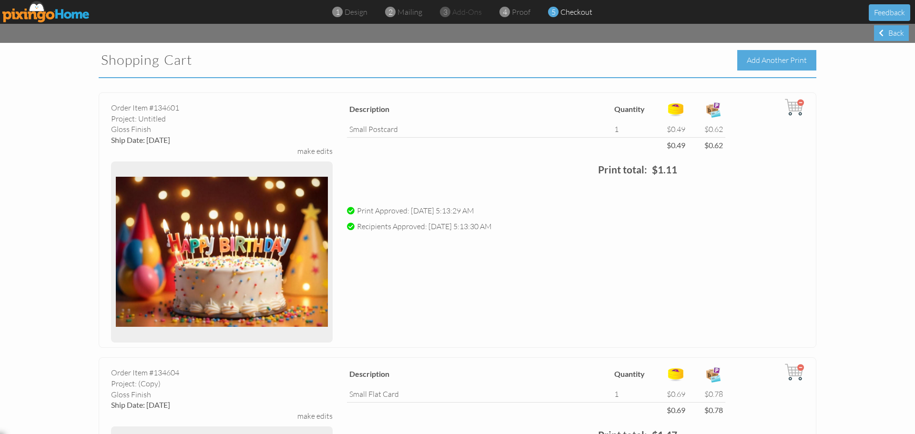
click at [778, 58] on div "Add Another Print" at bounding box center [776, 60] width 79 height 20
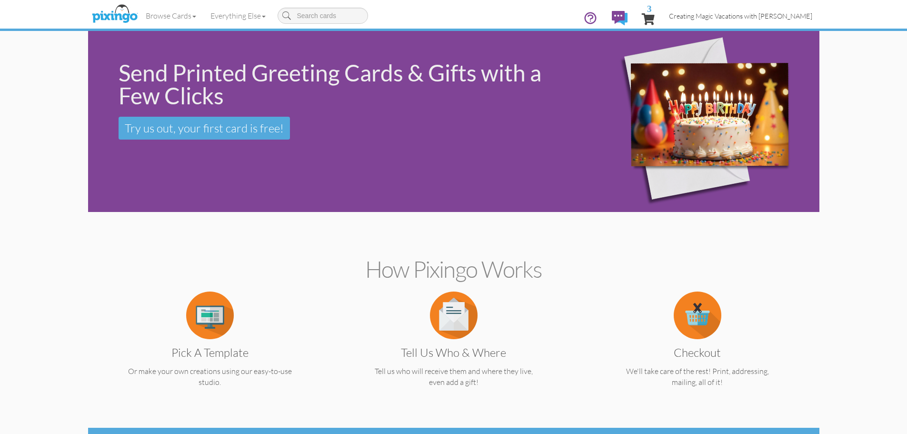
click at [788, 19] on span "Creating Magic Vacations with [PERSON_NAME]" at bounding box center [740, 16] width 143 height 8
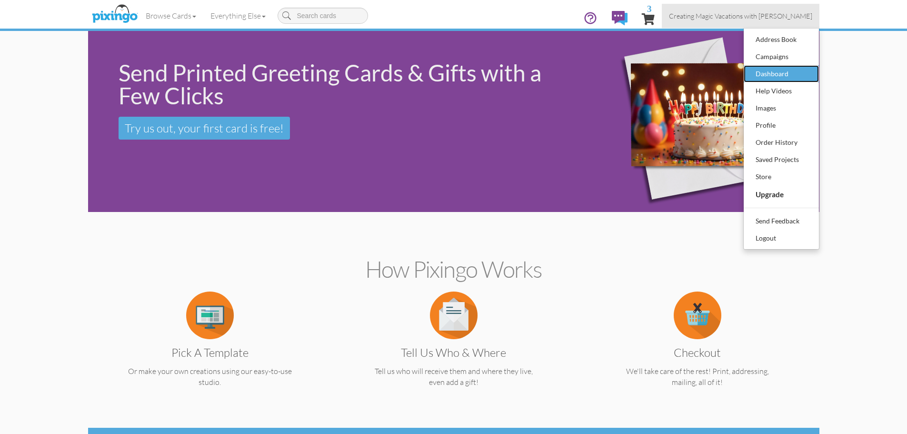
click at [784, 72] on div "Dashboard" at bounding box center [782, 74] width 56 height 14
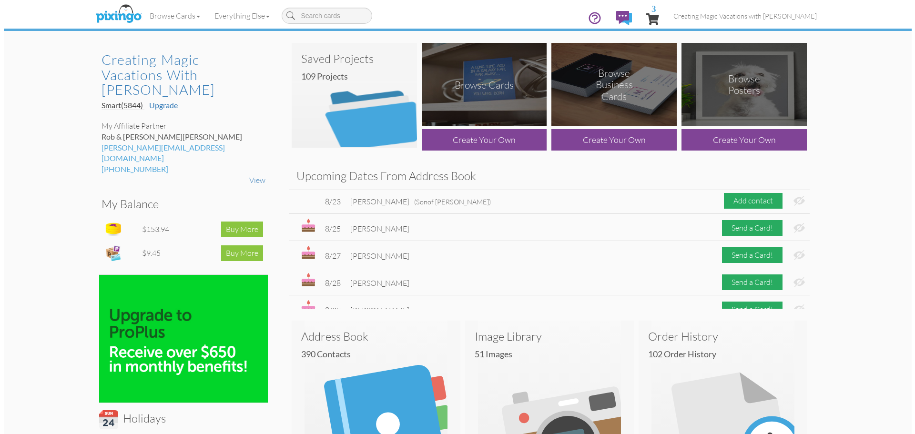
scroll to position [619, 0]
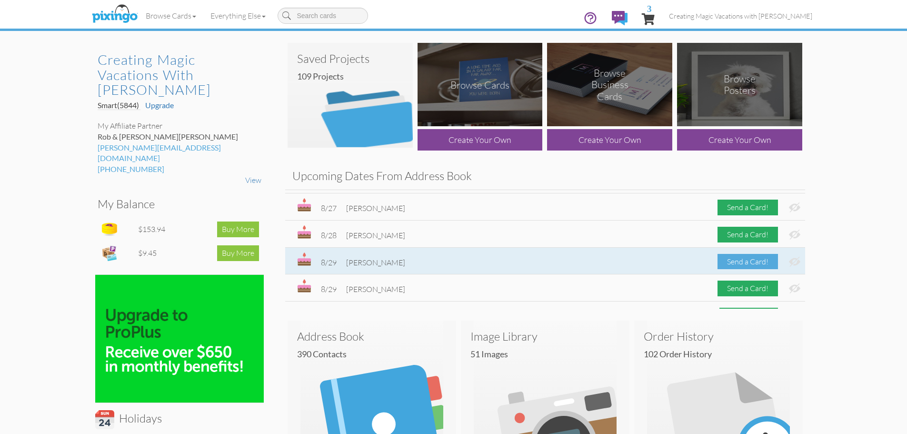
click at [746, 264] on div "Send a Card!" at bounding box center [748, 262] width 60 height 16
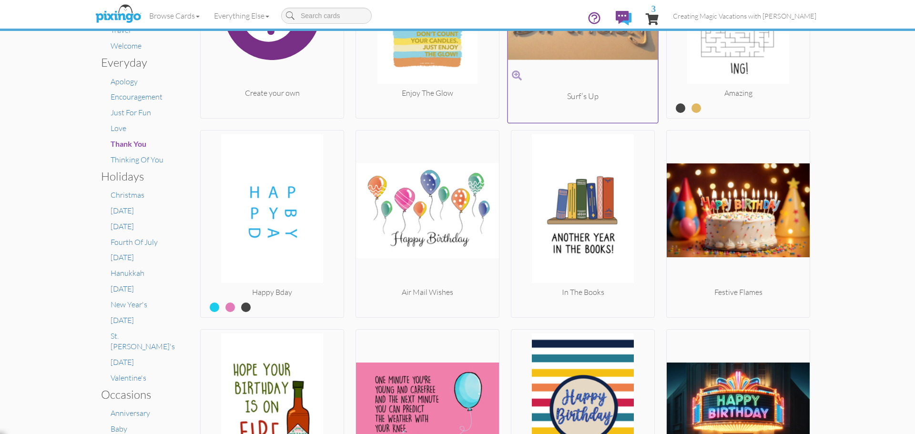
scroll to position [286, 0]
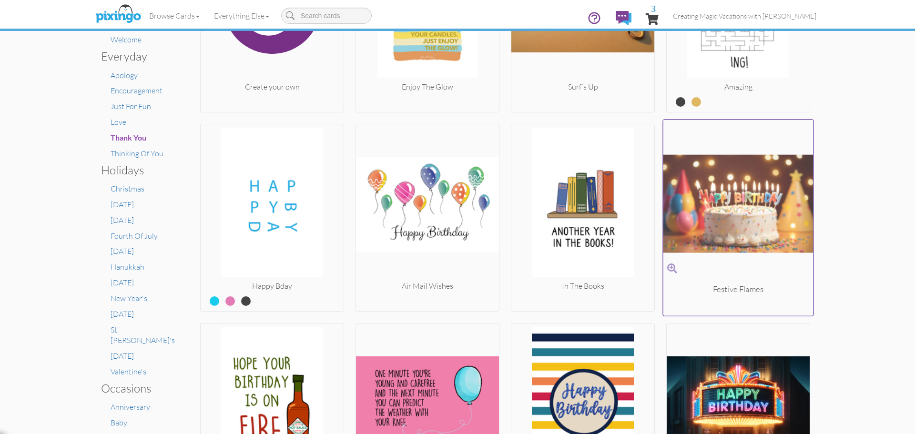
click at [721, 225] on img at bounding box center [738, 203] width 150 height 160
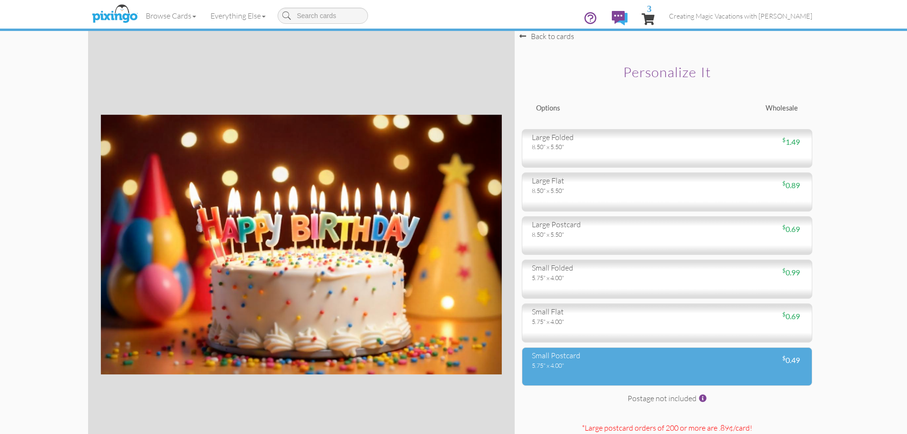
click at [628, 358] on div "small postcard" at bounding box center [596, 355] width 128 height 11
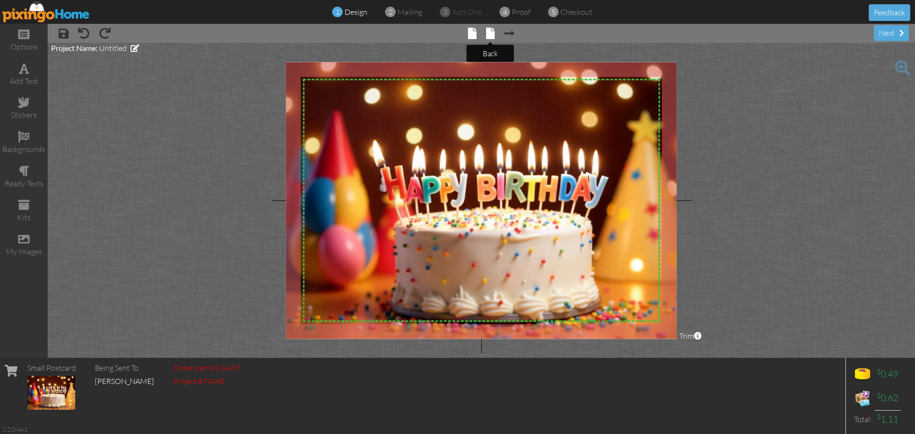
click at [486, 36] on span at bounding box center [490, 33] width 9 height 11
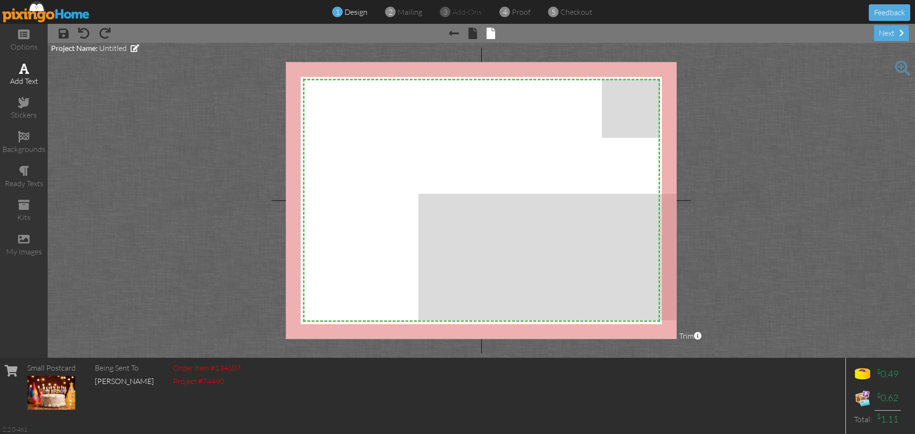
click at [20, 71] on span at bounding box center [24, 68] width 10 height 11
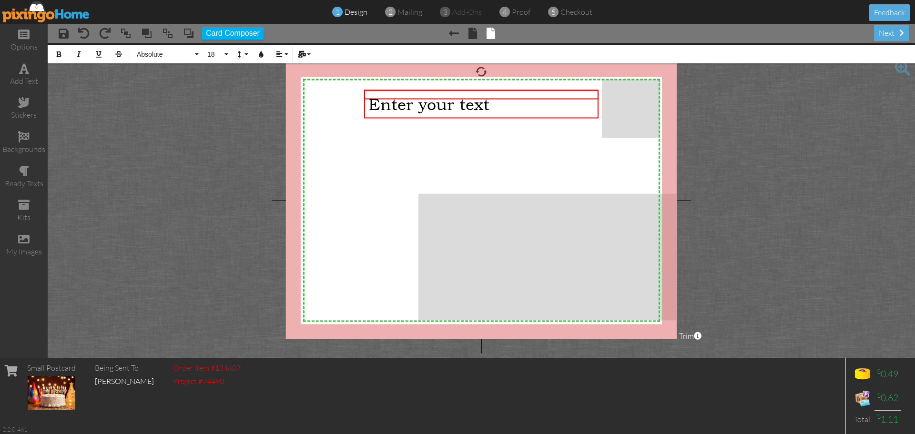
click at [156, 45] on div "Bold Italic Underline Strikethrough Absolute Absolute Adventure Aphrodite Bouqu…" at bounding box center [481, 53] width 867 height 20
click at [158, 51] on span "Absolute" at bounding box center [164, 54] width 57 height 8
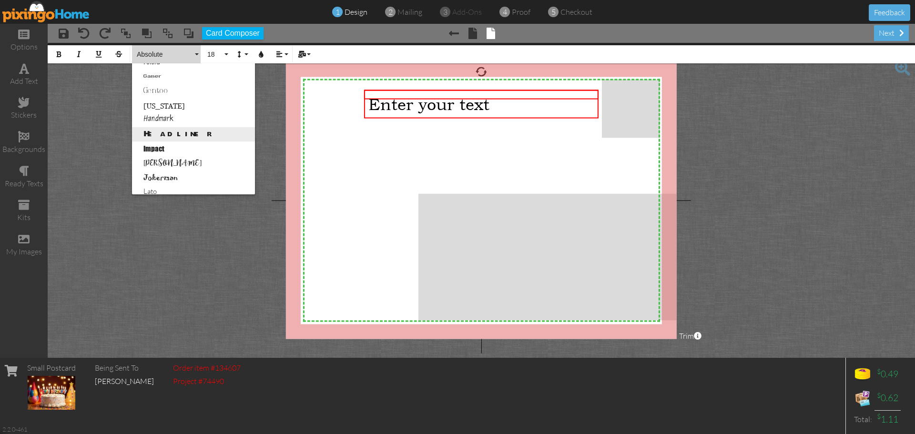
scroll to position [238, 0]
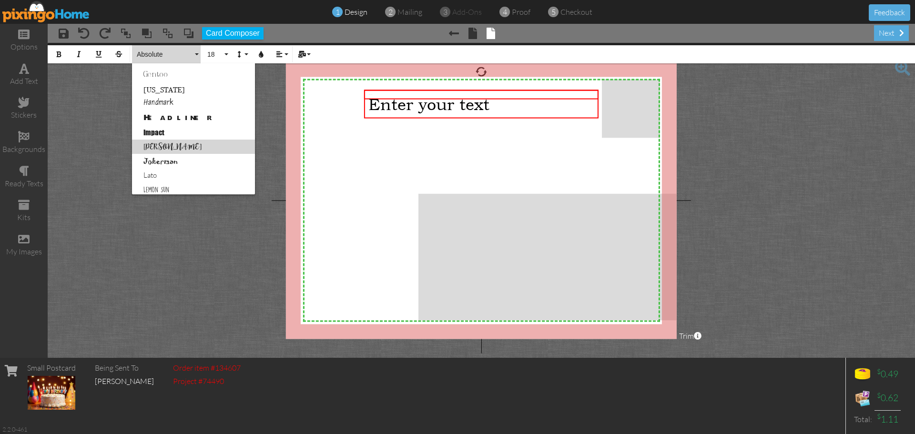
click at [178, 151] on link "Isabell" at bounding box center [193, 147] width 123 height 14
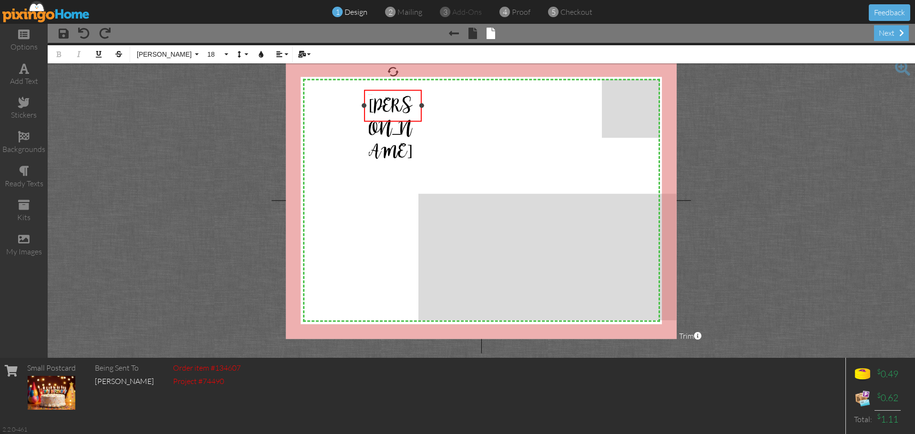
drag, startPoint x: 598, startPoint y: 107, endPoint x: 419, endPoint y: 118, distance: 179.4
click at [419, 118] on div "Heather ×" at bounding box center [393, 106] width 58 height 32
drag, startPoint x: 401, startPoint y: 114, endPoint x: 392, endPoint y: 160, distance: 47.2
click at [392, 160] on div "X X X X X X X X X X X X X X X X X X X X X X X X X X X X X X X X X X X X X X X X…" at bounding box center [481, 200] width 391 height 277
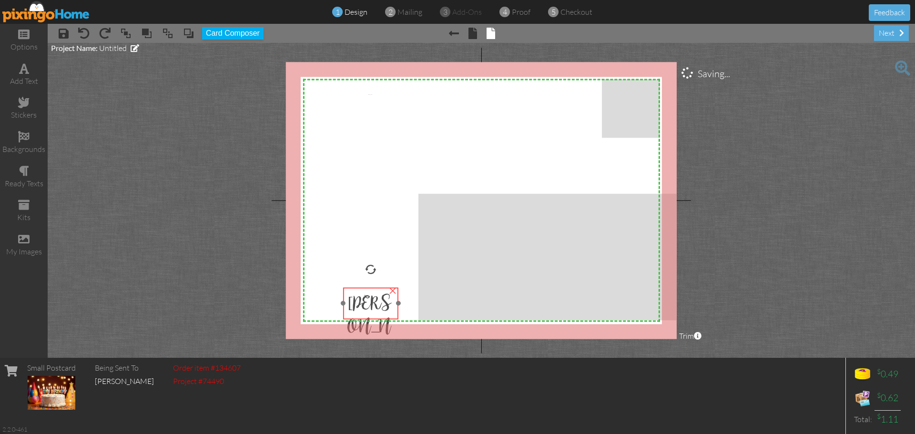
drag, startPoint x: 396, startPoint y: 112, endPoint x: 375, endPoint y: 310, distance: 198.8
click at [375, 310] on span "Heather" at bounding box center [369, 326] width 44 height 69
click at [24, 60] on div "add text" at bounding box center [24, 74] width 48 height 33
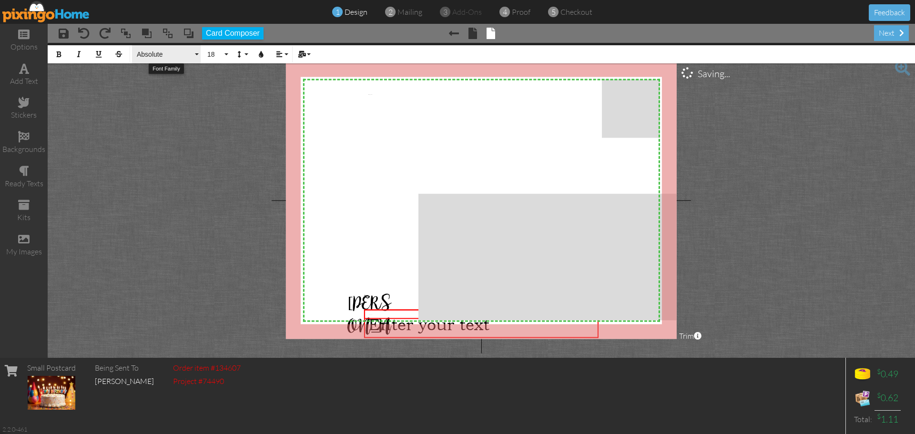
click at [161, 52] on span "Absolute" at bounding box center [164, 54] width 57 height 8
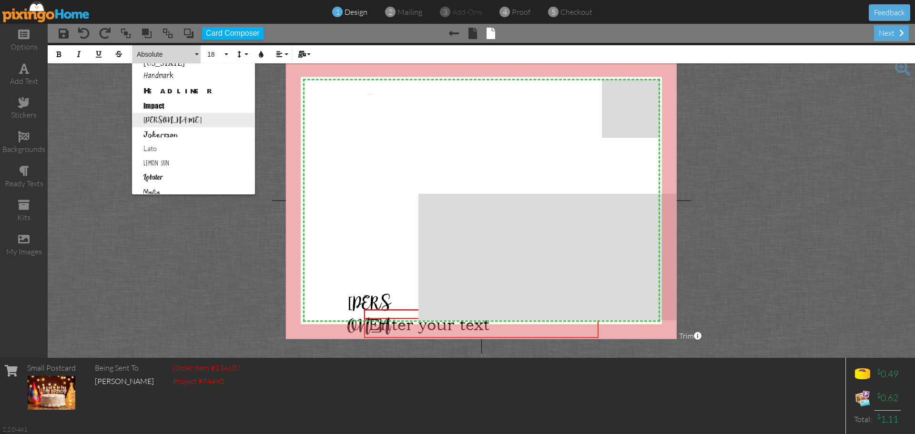
scroll to position [286, 0]
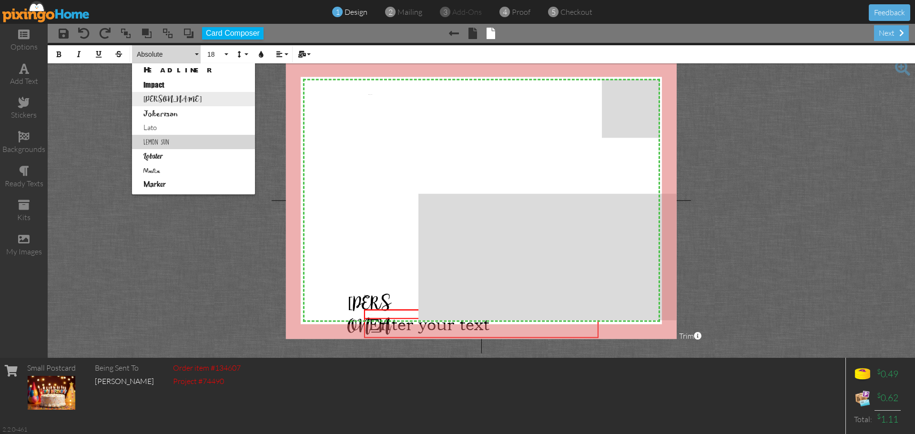
click at [166, 145] on link "Lemon Sun" at bounding box center [193, 142] width 123 height 14
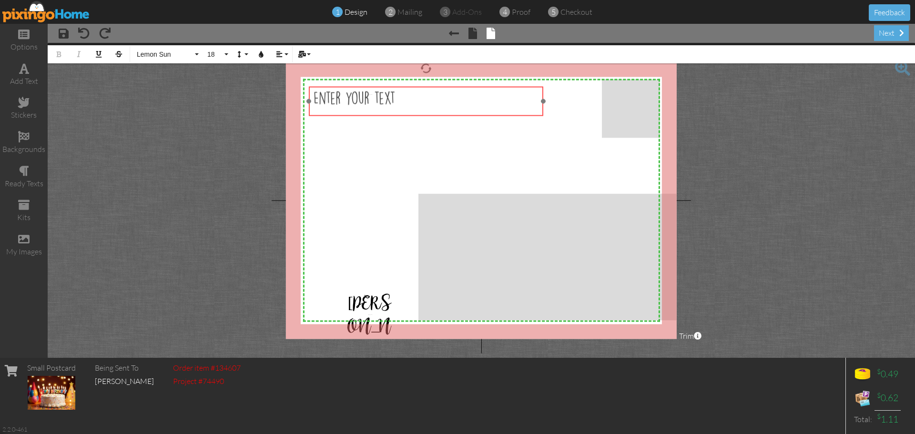
drag, startPoint x: 401, startPoint y: 311, endPoint x: 345, endPoint y: 88, distance: 229.2
click at [345, 88] on div "​ Enter your text ​" at bounding box center [426, 98] width 234 height 23
click at [408, 105] on div "Enter your text" at bounding box center [425, 98] width 225 height 14
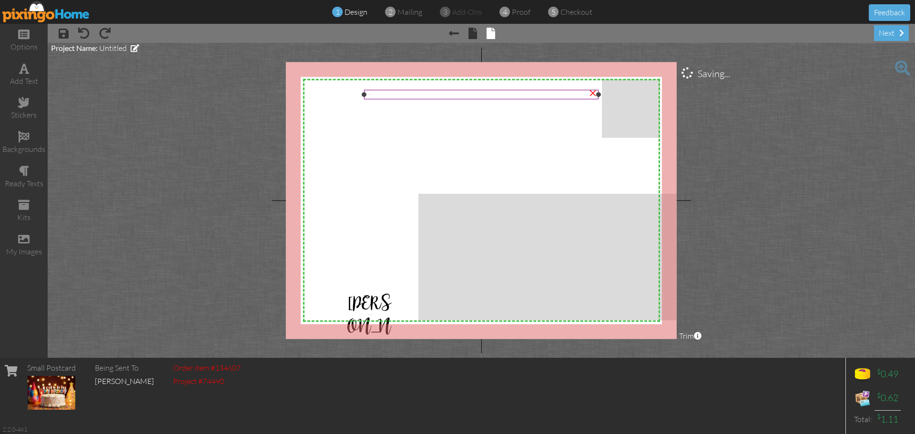
click at [389, 96] on div "Enter your text" at bounding box center [481, 95] width 234 height 10
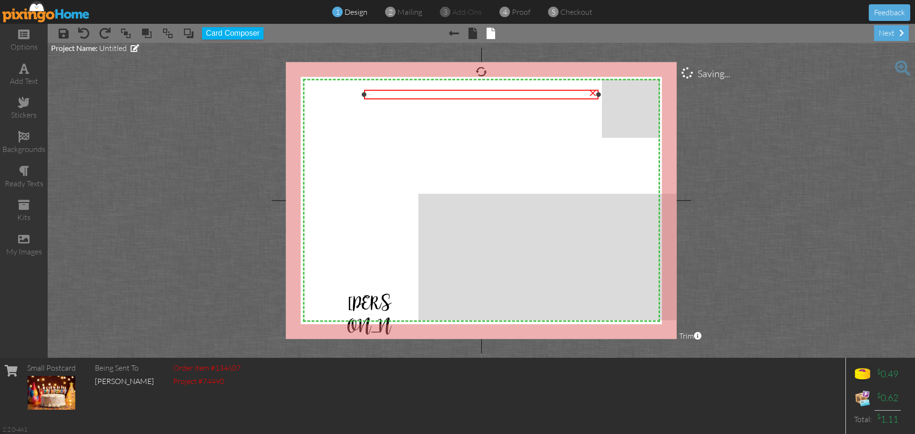
click at [592, 97] on div "×" at bounding box center [592, 91] width 15 height 15
click at [34, 71] on div "add text" at bounding box center [24, 74] width 48 height 33
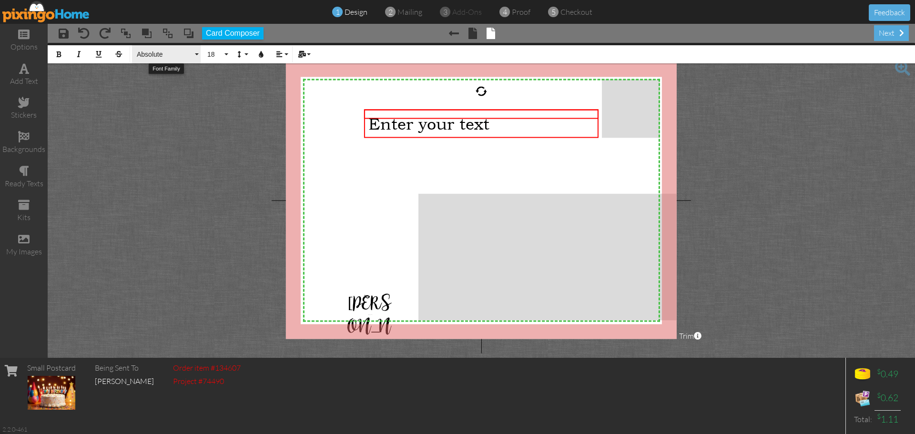
click at [148, 51] on span "Absolute" at bounding box center [164, 54] width 57 height 8
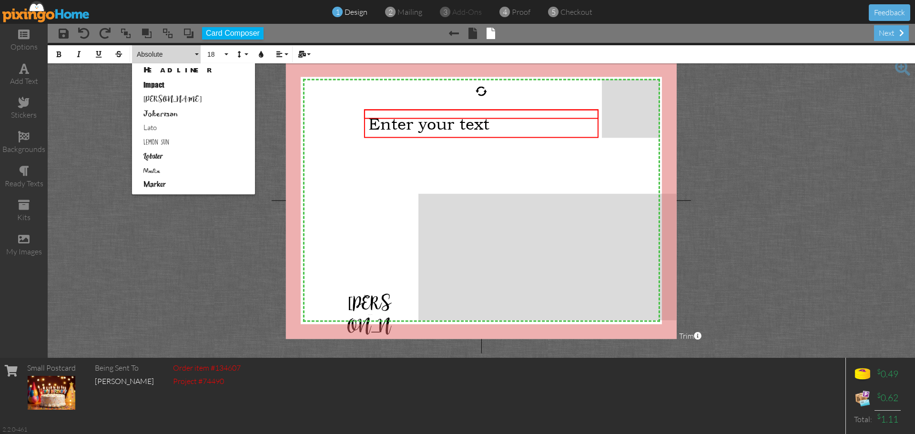
click at [161, 137] on link "Lemon Sun" at bounding box center [193, 142] width 123 height 14
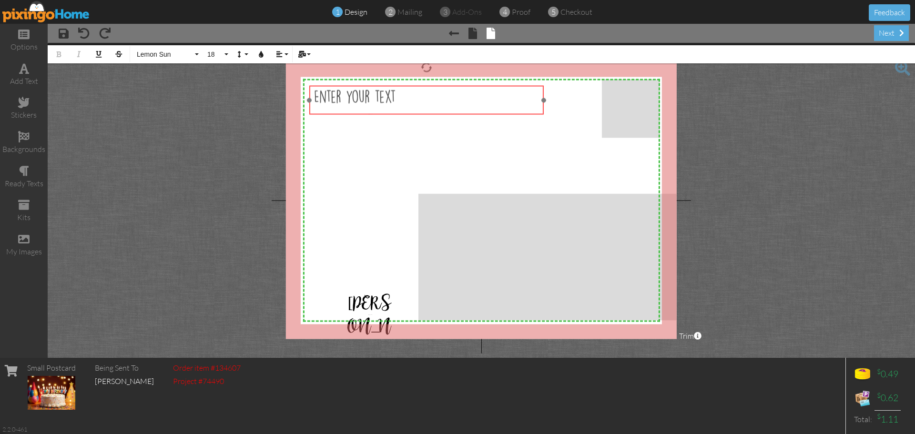
drag, startPoint x: 484, startPoint y: 139, endPoint x: 430, endPoint y: 115, distance: 59.7
click at [430, 115] on div at bounding box center [426, 100] width 239 height 34
click at [339, 98] on span "Hey Aunt April" at bounding box center [351, 99] width 77 height 14
click at [433, 101] on div "Hey there Aunt April" at bounding box center [425, 100] width 225 height 20
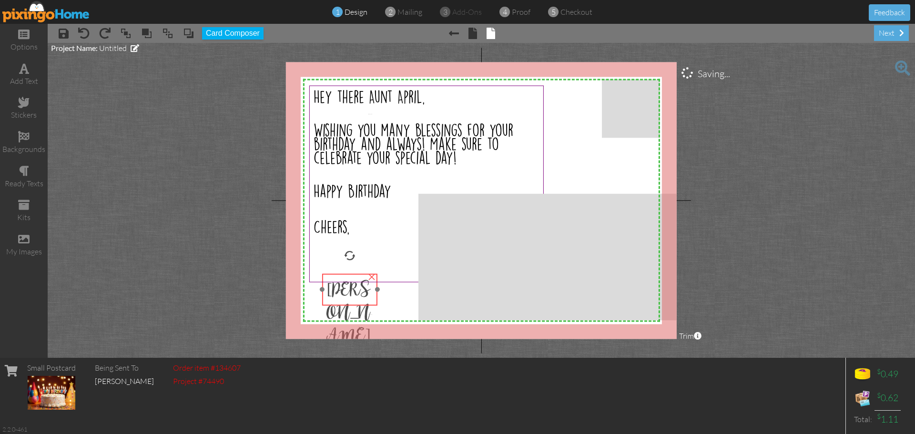
drag, startPoint x: 367, startPoint y: 303, endPoint x: 346, endPoint y: 291, distance: 24.3
click at [346, 290] on span "Heather" at bounding box center [348, 312] width 44 height 69
click at [365, 292] on span "Heather" at bounding box center [348, 313] width 44 height 69
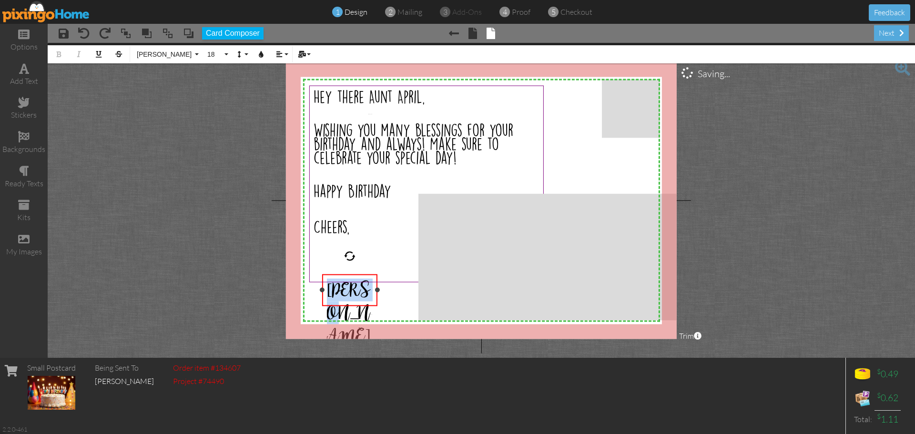
drag, startPoint x: 365, startPoint y: 292, endPoint x: 322, endPoint y: 289, distance: 43.0
click at [322, 289] on div "Heather ×" at bounding box center [349, 290] width 55 height 32
click at [222, 58] on button "18" at bounding box center [216, 54] width 28 height 18
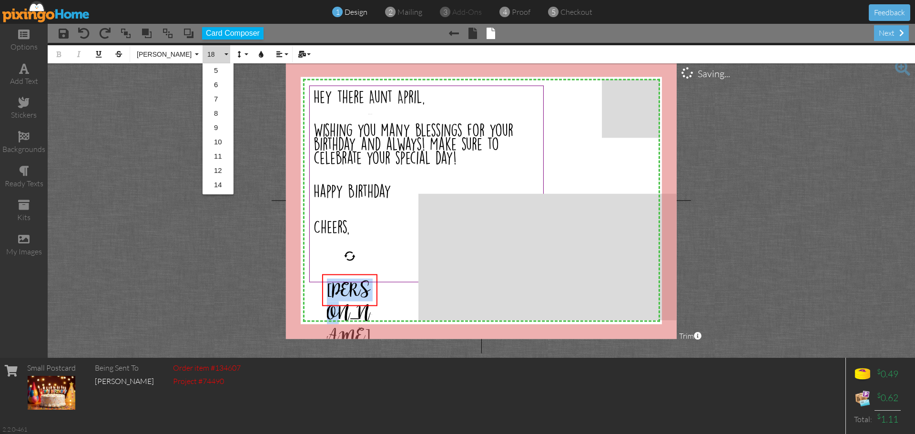
scroll to position [85, 0]
click at [213, 167] on link "24" at bounding box center [217, 171] width 31 height 14
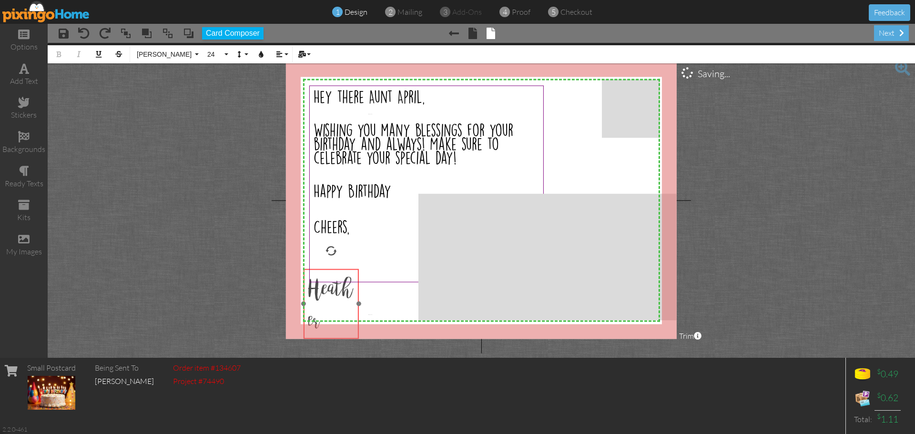
drag, startPoint x: 373, startPoint y: 297, endPoint x: 354, endPoint y: 292, distance: 19.3
click at [354, 292] on div "​ Heathe ​ r" at bounding box center [330, 305] width 55 height 72
drag, startPoint x: 358, startPoint y: 304, endPoint x: 390, endPoint y: 304, distance: 32.4
click at [390, 304] on div "Heathe r ×" at bounding box center [347, 289] width 88 height 40
click at [363, 293] on span "r" at bounding box center [361, 290] width 5 height 23
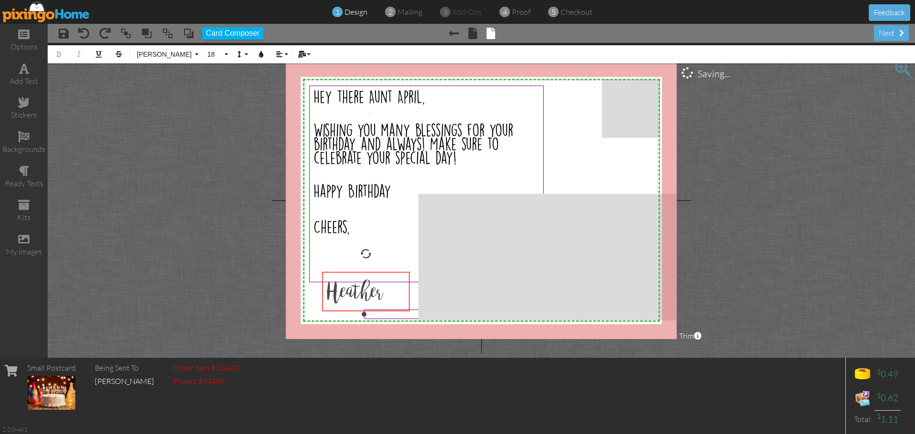
drag, startPoint x: 358, startPoint y: 307, endPoint x: 377, endPoint y: 310, distance: 18.8
click at [377, 310] on div "X X X X X X X X X X X X X X X X X X X X X X X X X X X X X X X X X X X X X X X X…" at bounding box center [481, 200] width 391 height 277
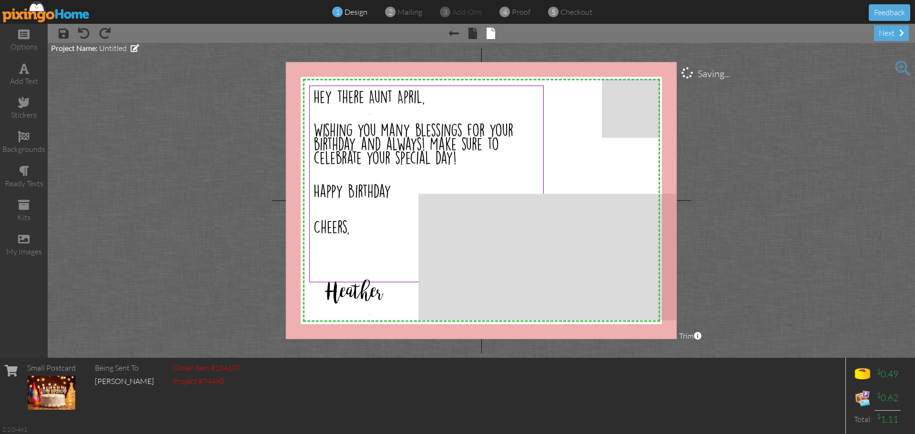
click at [710, 161] on project-studio-wrapper "X X X X X X X X X X X X X X X X X X X X X X X X X X X X X X X X X X X X X X X X…" at bounding box center [481, 200] width 867 height 315
click at [370, 113] on div at bounding box center [425, 114] width 225 height 20
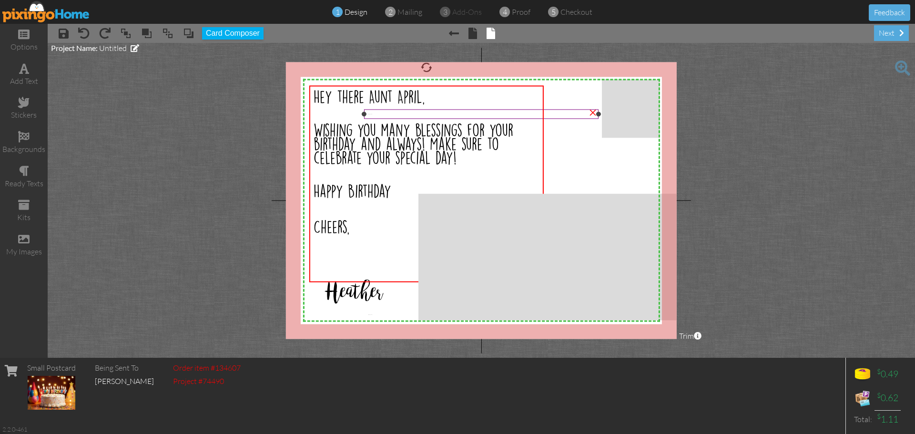
click at [548, 119] on div "Enter your text" at bounding box center [481, 114] width 234 height 10
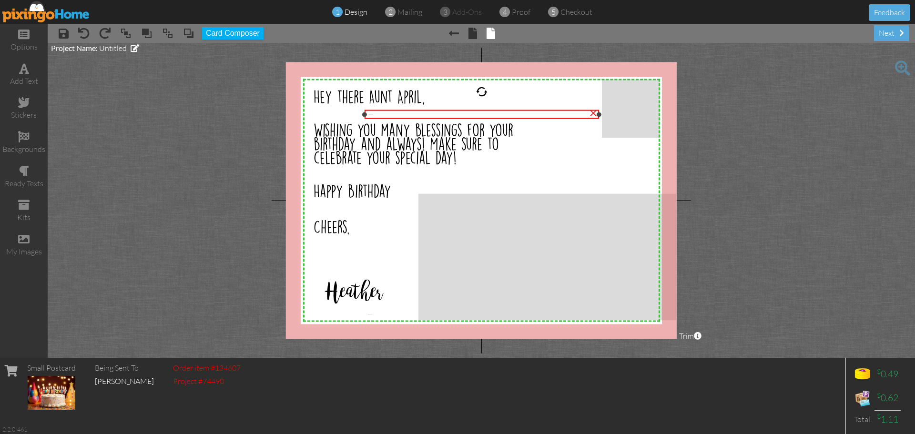
click at [591, 114] on div "×" at bounding box center [592, 111] width 15 height 15
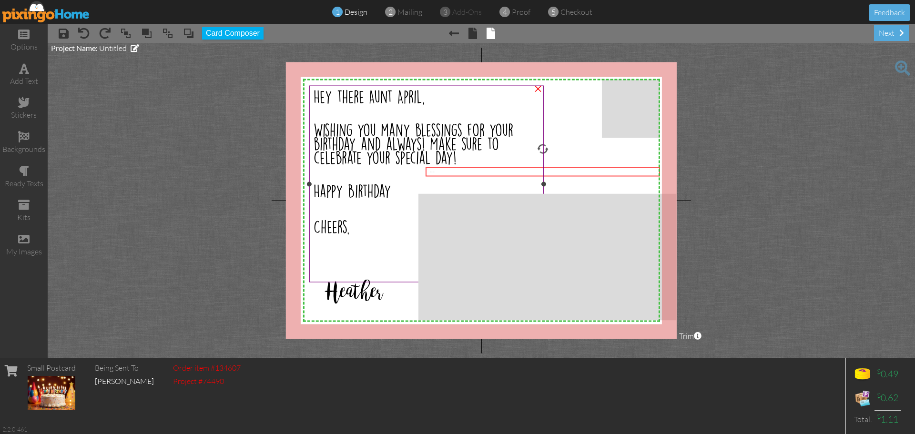
drag, startPoint x: 379, startPoint y: 314, endPoint x: 441, endPoint y: 171, distance: 155.6
click at [441, 171] on div "X X X X X X X X X X X X X X X X X X X X X X X X X X X X X X X X X X X X X X X X…" at bounding box center [481, 200] width 391 height 277
click at [654, 173] on div "×" at bounding box center [653, 168] width 15 height 15
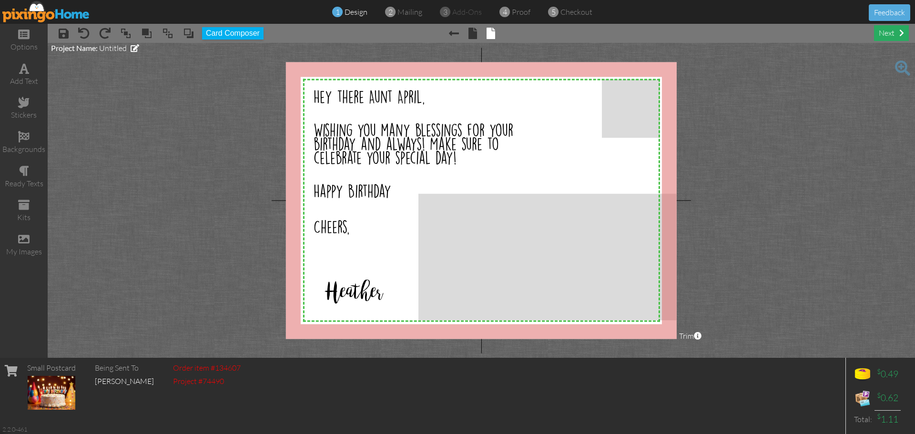
click at [886, 36] on div "next" at bounding box center [891, 33] width 35 height 16
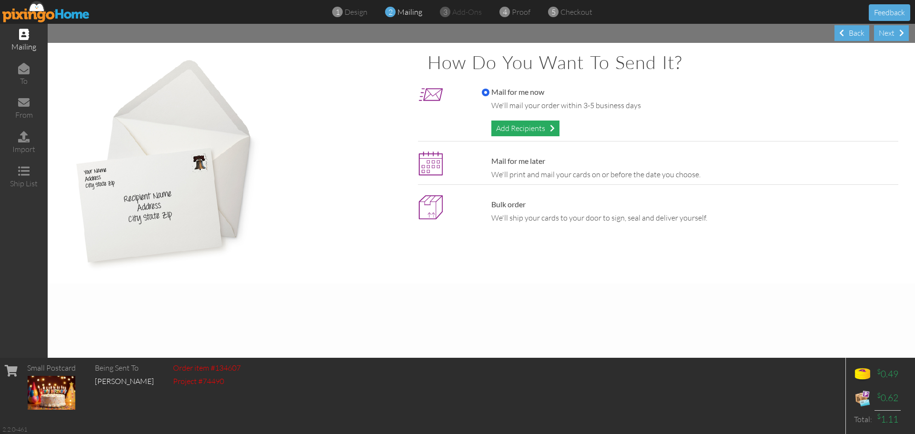
click at [537, 131] on div "Add Recipients" at bounding box center [525, 129] width 68 height 16
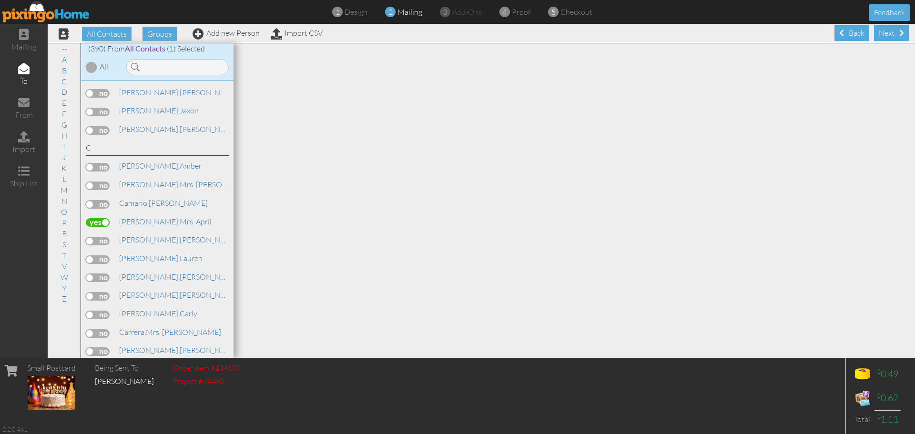
scroll to position [810, 0]
click at [887, 32] on div "Next" at bounding box center [891, 33] width 35 height 16
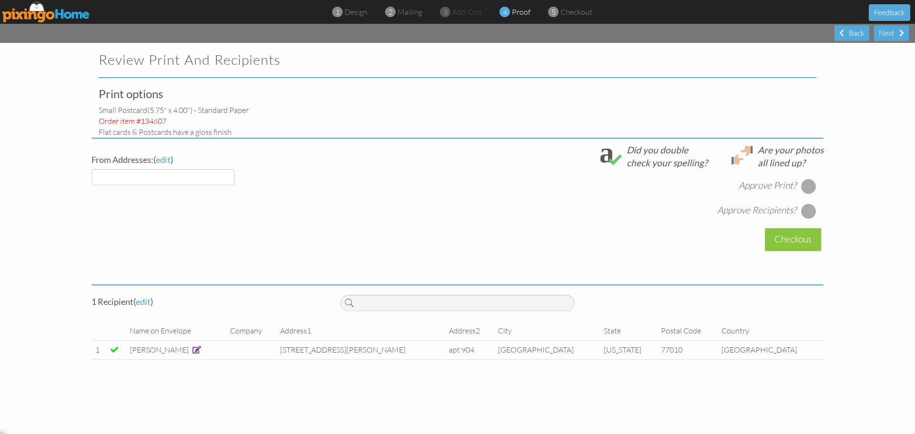
select select "object:21129"
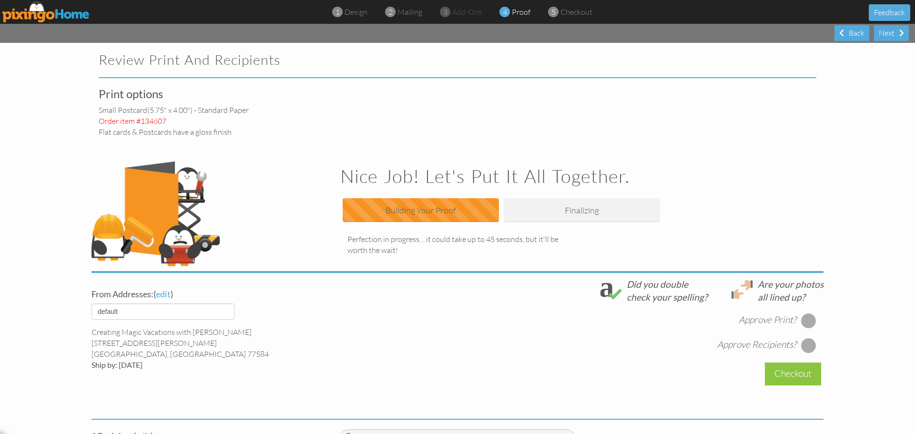
click at [805, 317] on div at bounding box center [808, 320] width 15 height 15
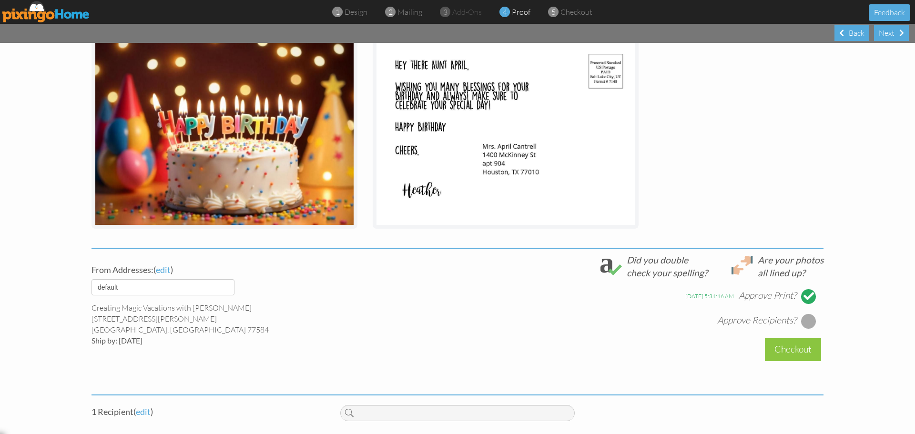
scroll to position [191, 0]
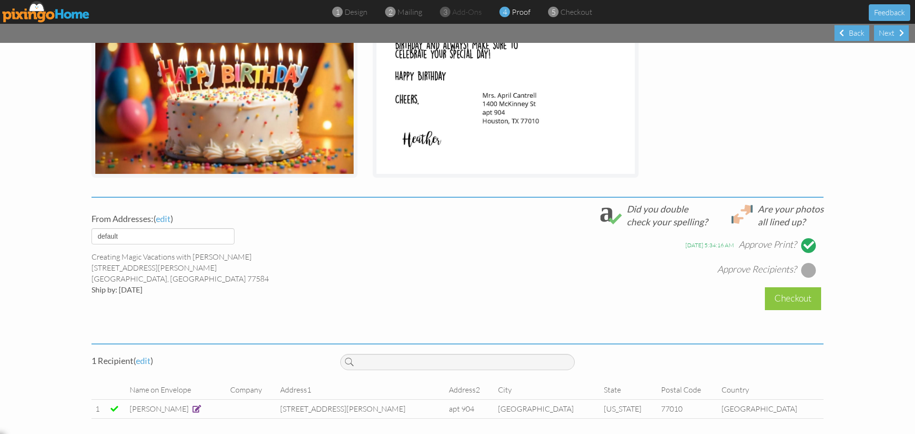
click at [808, 272] on div at bounding box center [808, 269] width 15 height 15
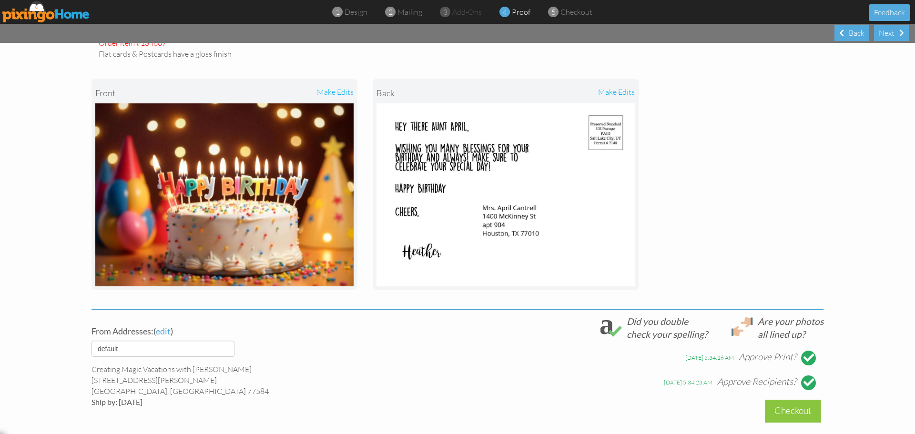
scroll to position [0, 0]
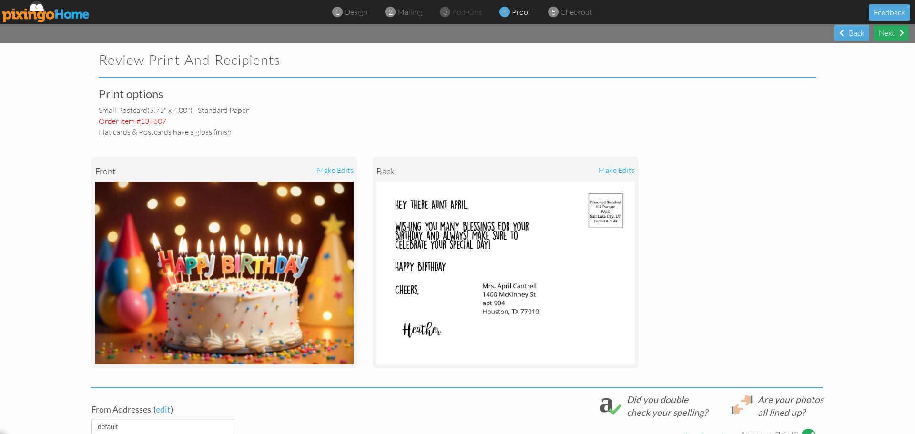
click at [887, 32] on div "Next" at bounding box center [891, 33] width 35 height 16
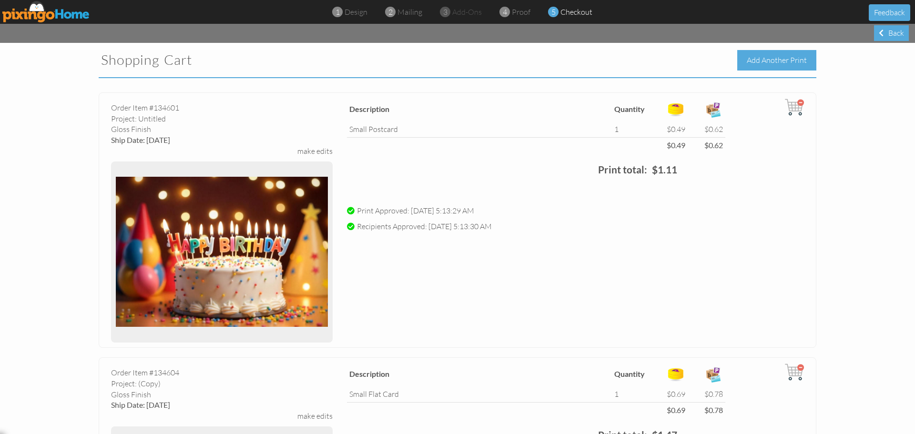
click at [750, 57] on div "Add Another Print" at bounding box center [776, 60] width 79 height 20
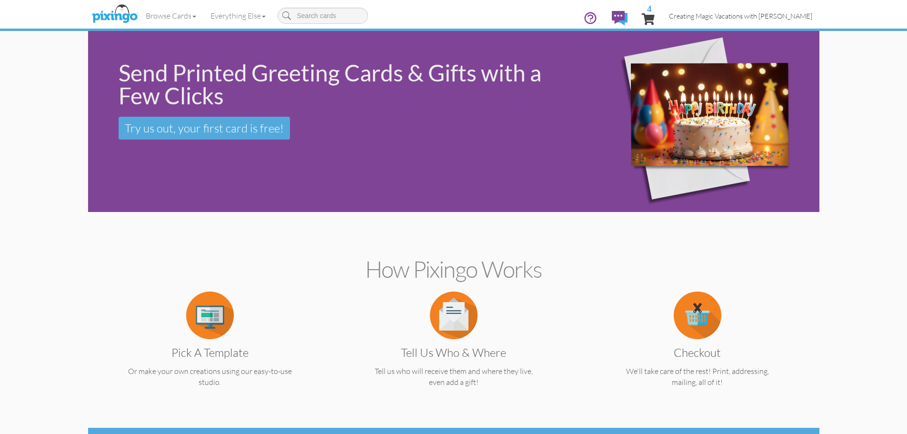
click at [708, 15] on span "Creating Magic Vacations with [PERSON_NAME]" at bounding box center [740, 16] width 143 height 8
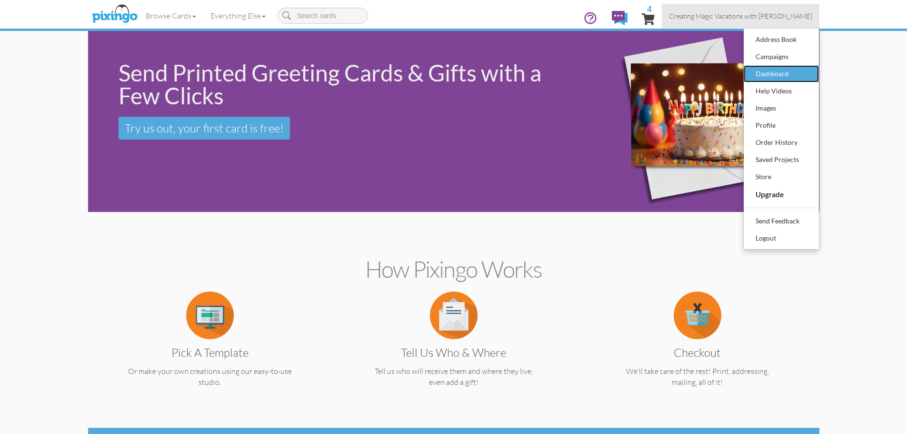
click at [795, 73] on div "Dashboard" at bounding box center [782, 74] width 56 height 14
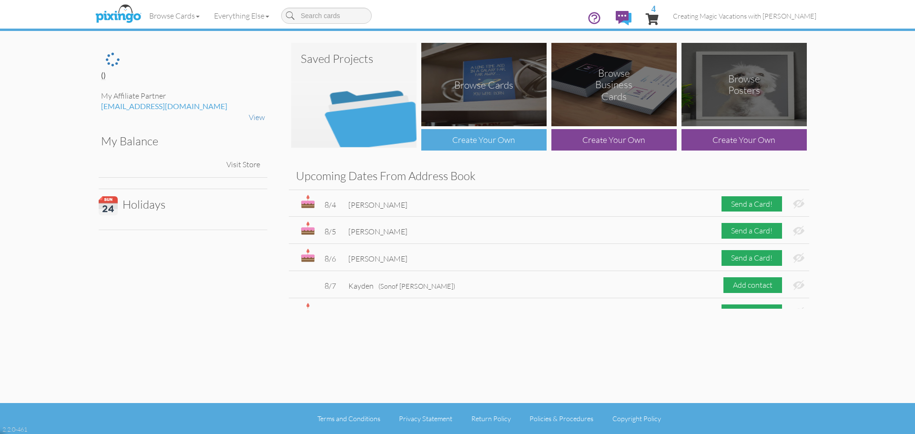
click at [487, 137] on div "Create Your Own" at bounding box center [483, 139] width 125 height 21
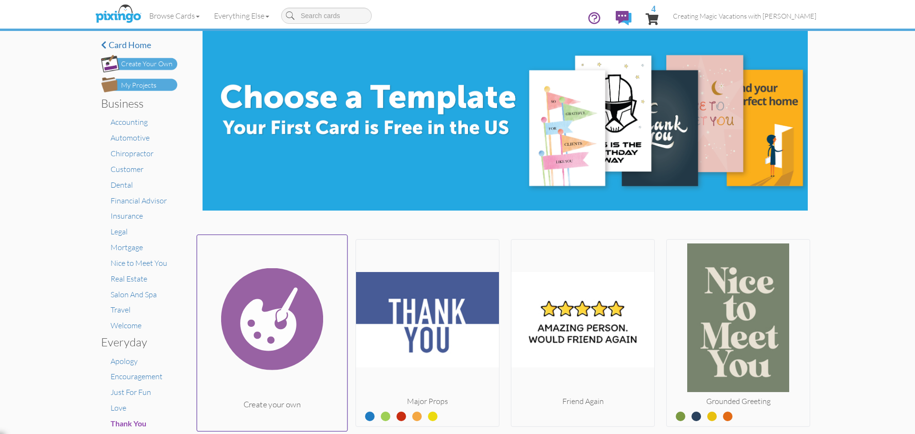
click at [243, 359] on img at bounding box center [272, 319] width 150 height 160
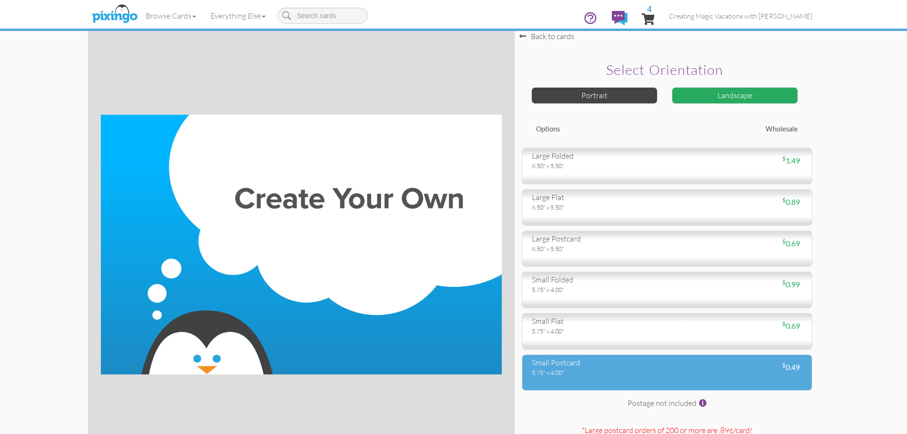
click at [562, 368] on div "5.75" x 4.00"" at bounding box center [596, 372] width 128 height 9
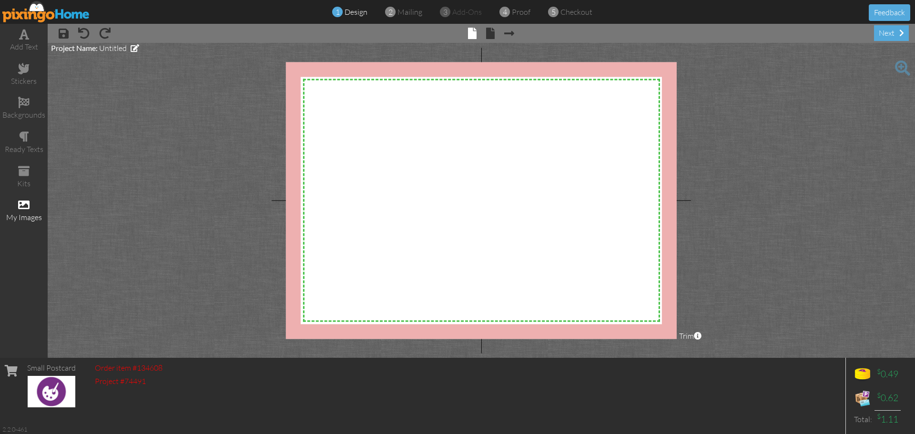
click at [17, 207] on div "my images" at bounding box center [24, 210] width 48 height 33
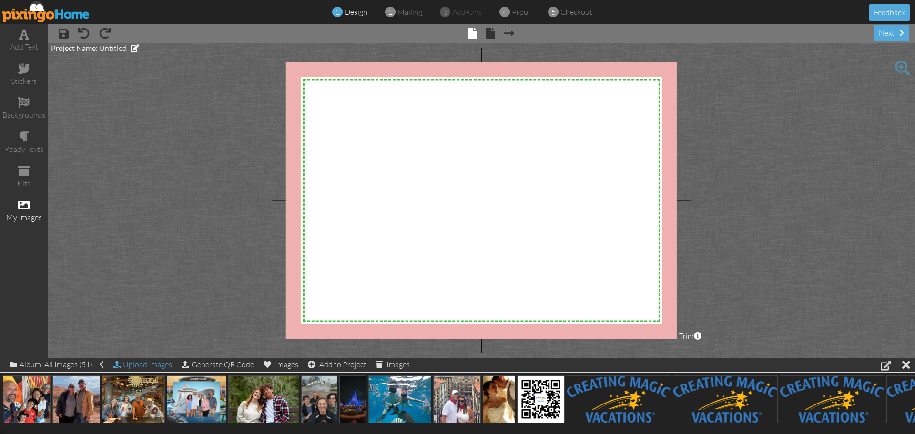
click at [133, 366] on div "Upload Images" at bounding box center [142, 365] width 59 height 14
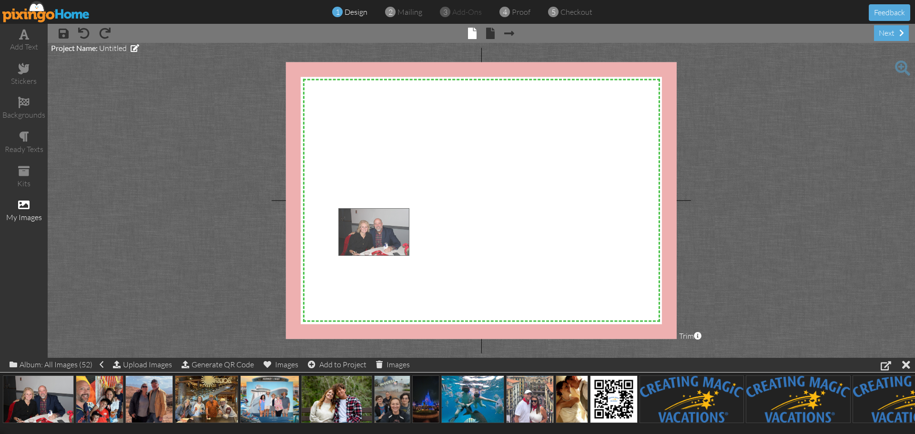
drag, startPoint x: 44, startPoint y: 408, endPoint x: 433, endPoint y: 188, distance: 446.5
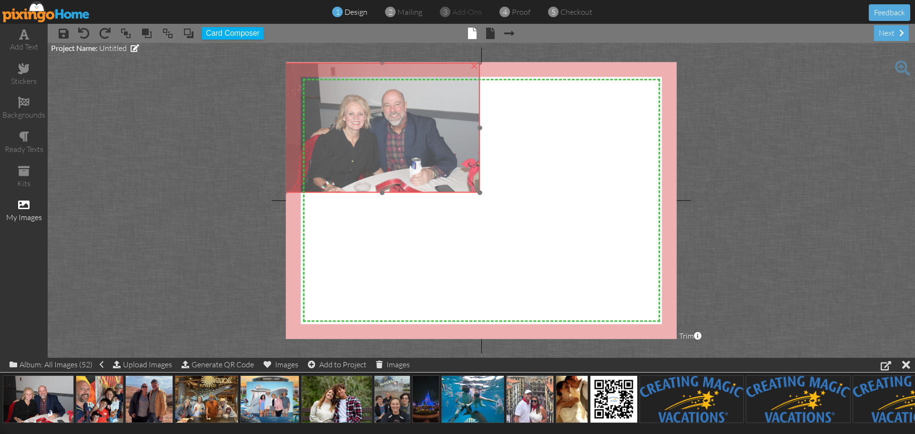
drag, startPoint x: 486, startPoint y: 261, endPoint x: 379, endPoint y: 168, distance: 141.8
click at [379, 168] on img at bounding box center [381, 128] width 195 height 130
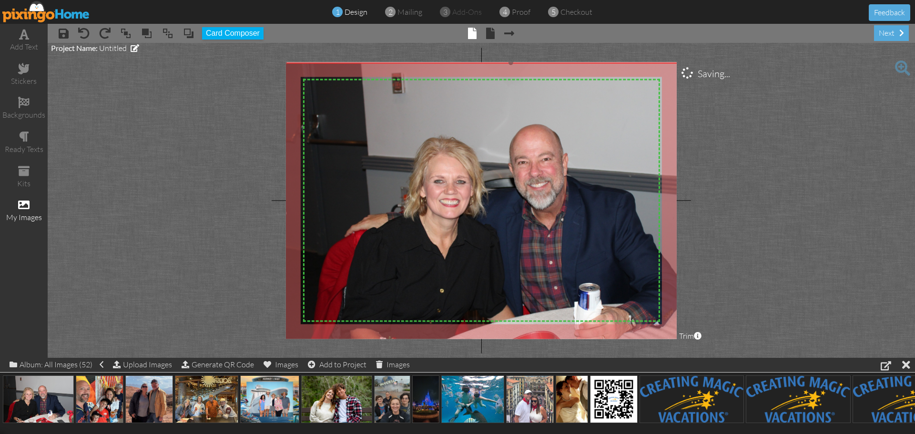
drag, startPoint x: 478, startPoint y: 193, endPoint x: 746, endPoint y: 364, distance: 317.5
click at [746, 358] on div "add text stickers backgrounds ready texts kits my images × save × undo × redo ×…" at bounding box center [457, 191] width 915 height 334
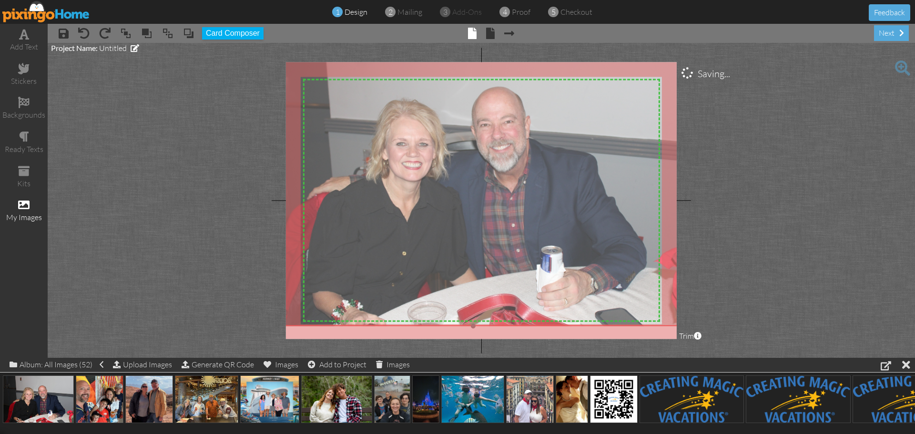
drag, startPoint x: 614, startPoint y: 292, endPoint x: 576, endPoint y: 255, distance: 53.2
click at [576, 255] on img at bounding box center [473, 175] width 452 height 301
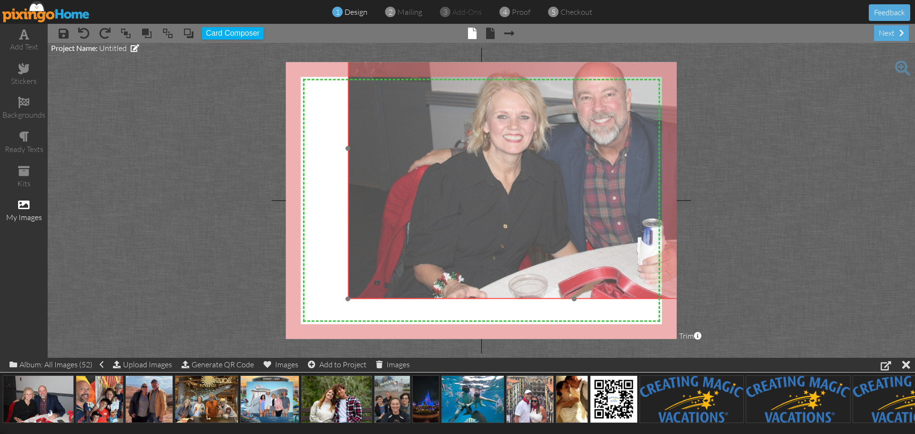
drag, startPoint x: 473, startPoint y: 295, endPoint x: 574, endPoint y: 268, distance: 104.6
click at [574, 268] on img at bounding box center [574, 148] width 452 height 301
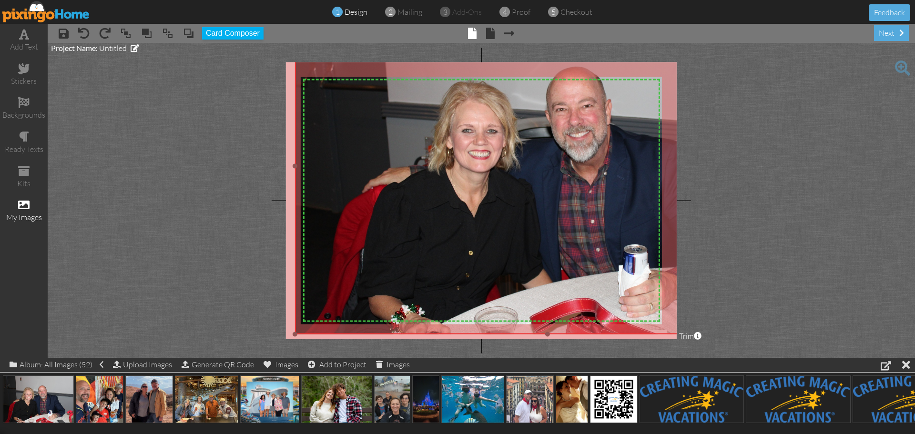
drag, startPoint x: 350, startPoint y: 299, endPoint x: 270, endPoint y: 346, distance: 92.9
click at [270, 346] on project-studio-wrapper "X X X X X X X X X X X X X X X X X X X X X X X X X X X X X X X X X X X X X X X X…" at bounding box center [481, 200] width 867 height 315
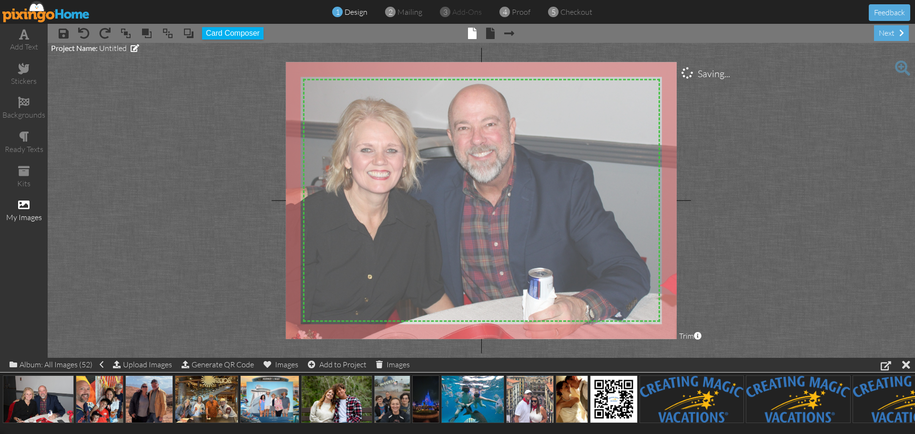
drag, startPoint x: 605, startPoint y: 209, endPoint x: 514, endPoint y: 224, distance: 91.7
click at [514, 224] on img at bounding box center [449, 187] width 523 height 348
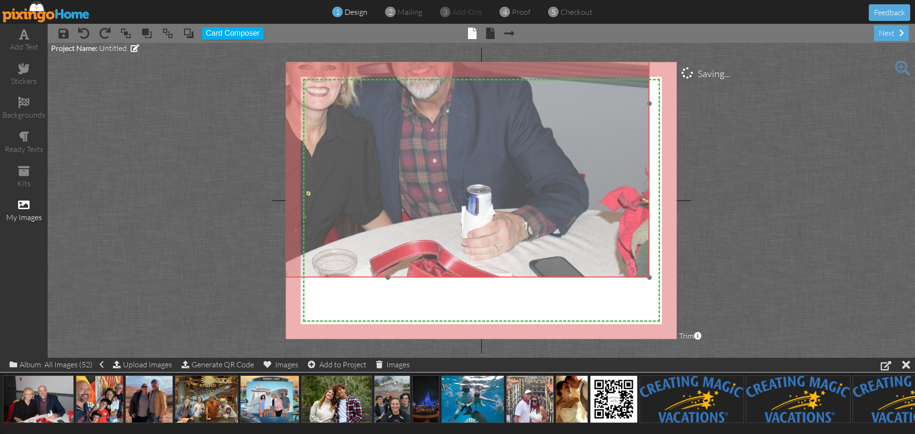
drag, startPoint x: 525, startPoint y: 226, endPoint x: 430, endPoint y: 143, distance: 126.6
click at [430, 143] on img at bounding box center [387, 103] width 523 height 348
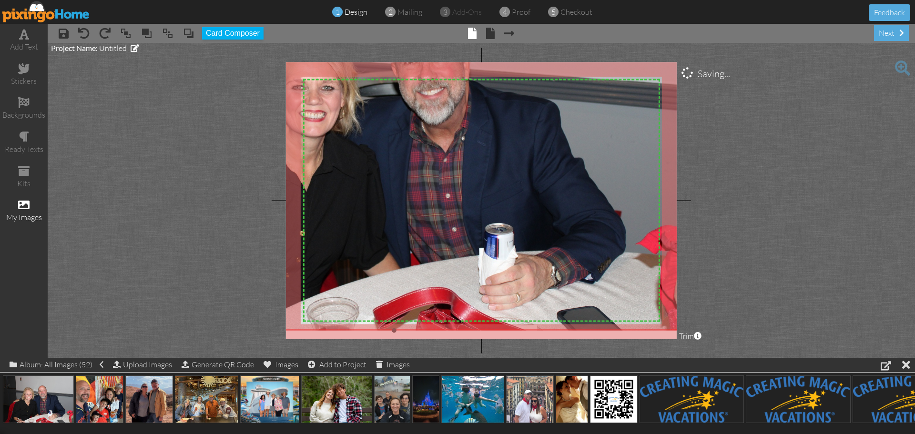
drag, startPoint x: 615, startPoint y: 276, endPoint x: 685, endPoint y: 330, distance: 88.0
click at [685, 330] on project-studio-wrapper "X X X X X X X X X X X X X X X X X X X X X X X X X X X X X X X X X X X X X X X X…" at bounding box center [481, 200] width 867 height 315
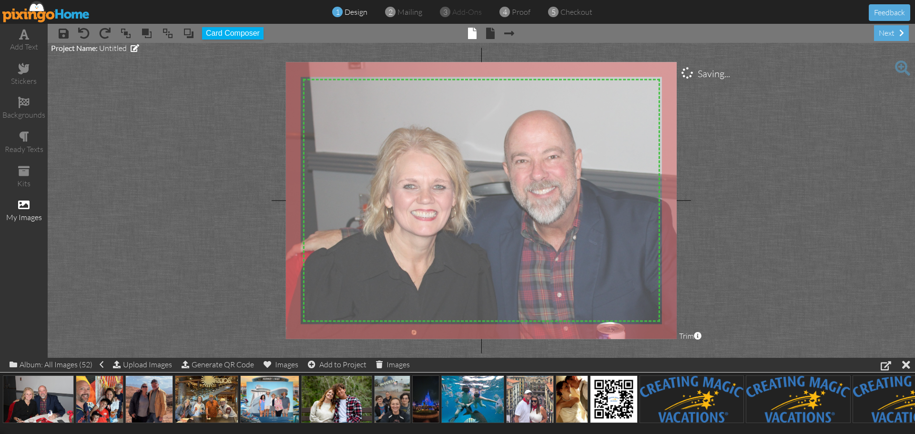
drag, startPoint x: 485, startPoint y: 204, endPoint x: 581, endPoint y: 291, distance: 129.2
click at [581, 291] on img at bounding box center [505, 229] width 603 height 402
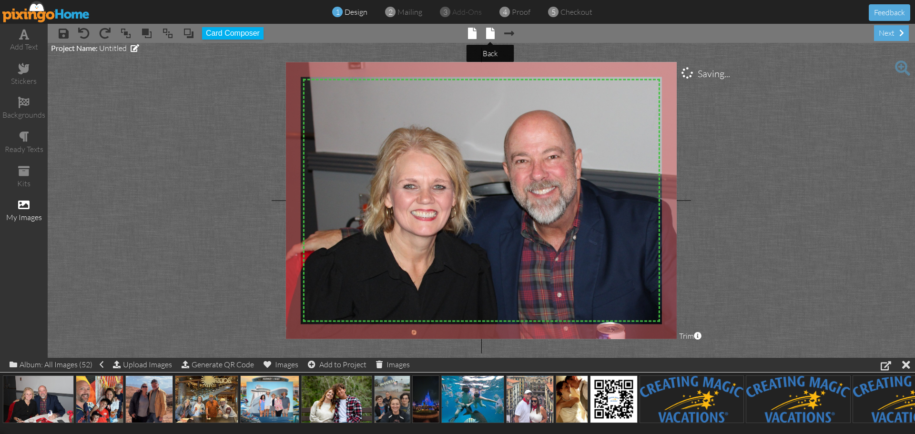
click at [492, 32] on span at bounding box center [490, 33] width 9 height 11
click at [490, 36] on span at bounding box center [490, 33] width 9 height 11
click at [786, 184] on project-studio-wrapper "X X X X X X X X X X X X X X X X X X X X X X X X X X X X X X X X X X X X X X X X…" at bounding box center [481, 200] width 867 height 315
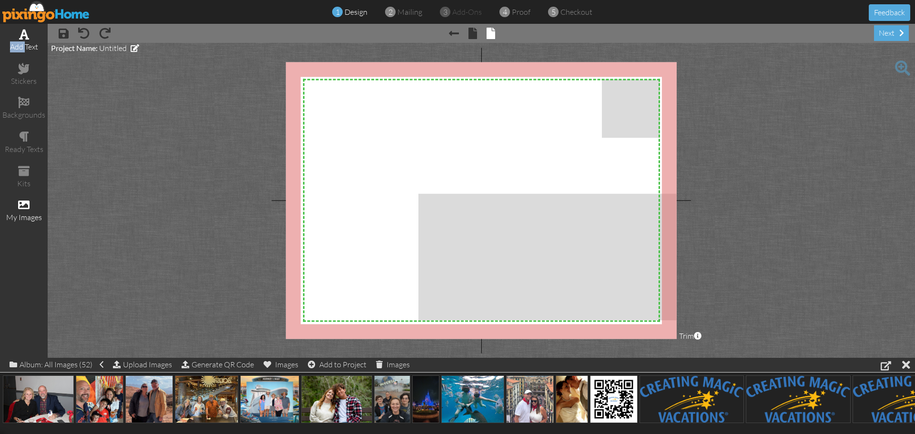
click at [26, 40] on div "add text" at bounding box center [24, 40] width 48 height 33
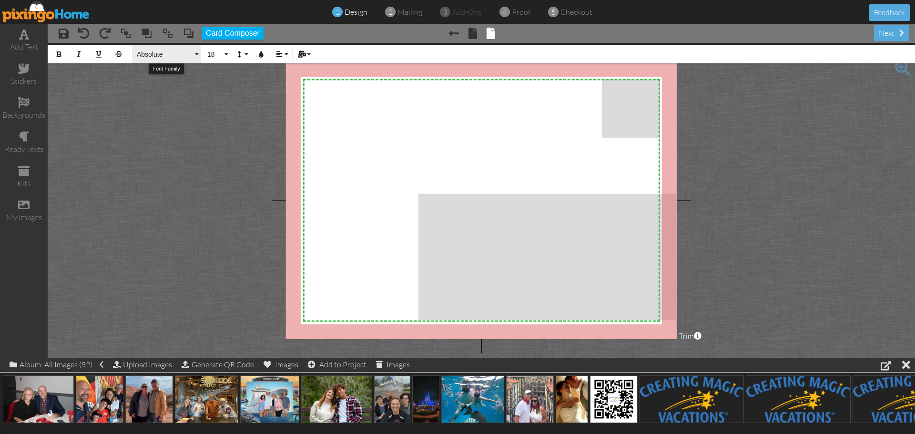
click at [186, 54] on span "Absolute" at bounding box center [164, 54] width 57 height 8
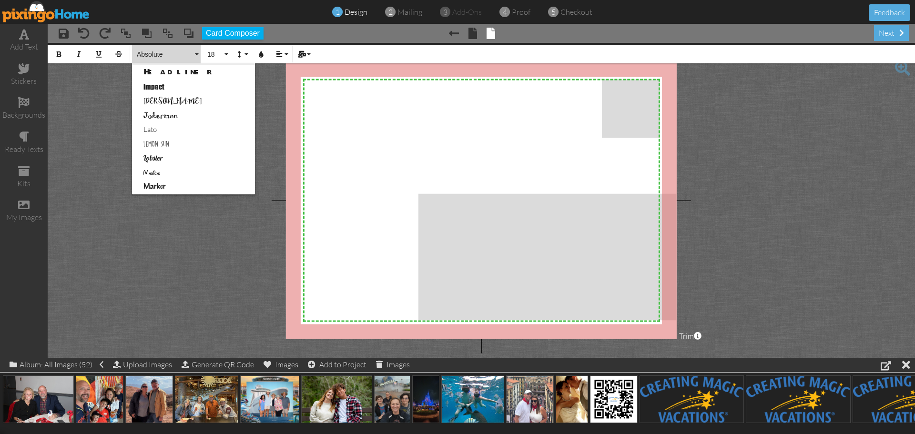
scroll to position [286, 0]
click at [174, 141] on link "Lemon Sun" at bounding box center [193, 142] width 123 height 14
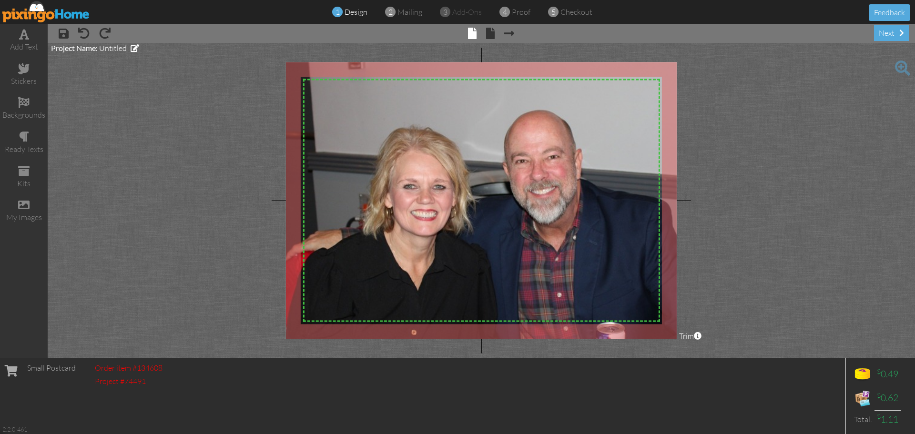
click at [497, 31] on span "× Next page" at bounding box center [504, 32] width 20 height 15
click at [493, 35] on span at bounding box center [490, 33] width 9 height 11
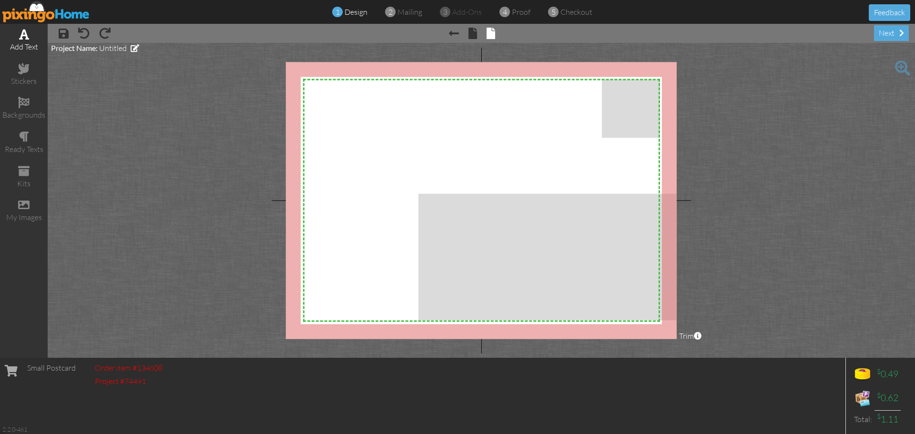
click at [17, 40] on div "add text" at bounding box center [24, 40] width 48 height 33
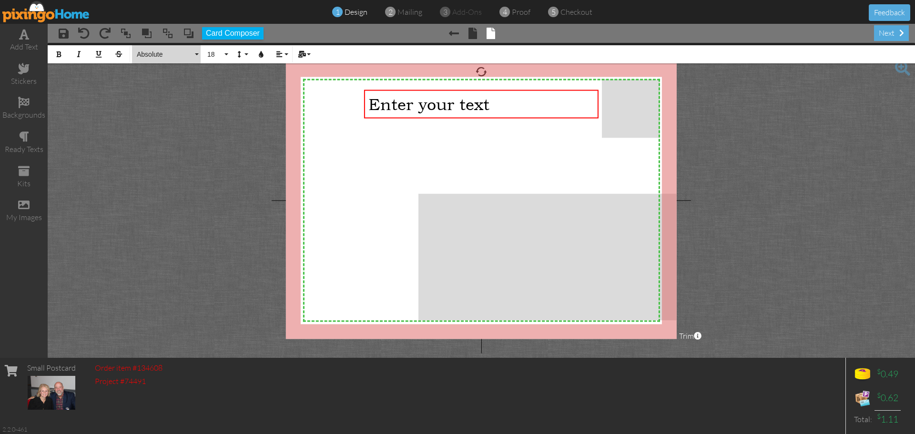
click at [146, 48] on button "Absolute" at bounding box center [166, 54] width 69 height 18
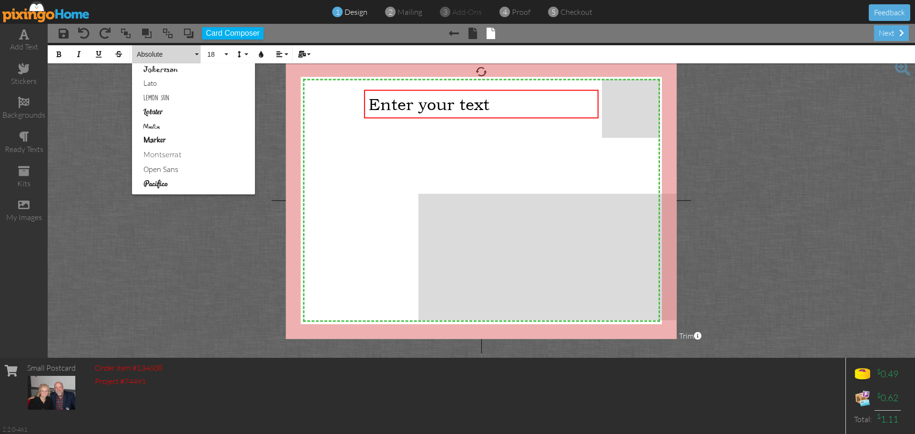
scroll to position [333, 0]
click at [171, 88] on link "Lemon Sun" at bounding box center [193, 94] width 123 height 14
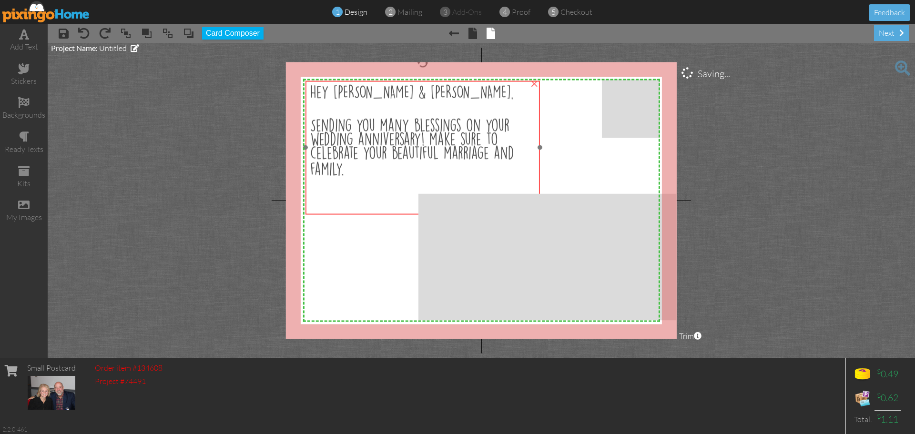
drag, startPoint x: 579, startPoint y: 151, endPoint x: 522, endPoint y: 141, distance: 58.3
click at [522, 141] on div "Sending you many blessings on your wedding anniversary! make sure to celebrate …" at bounding box center [422, 149] width 225 height 61
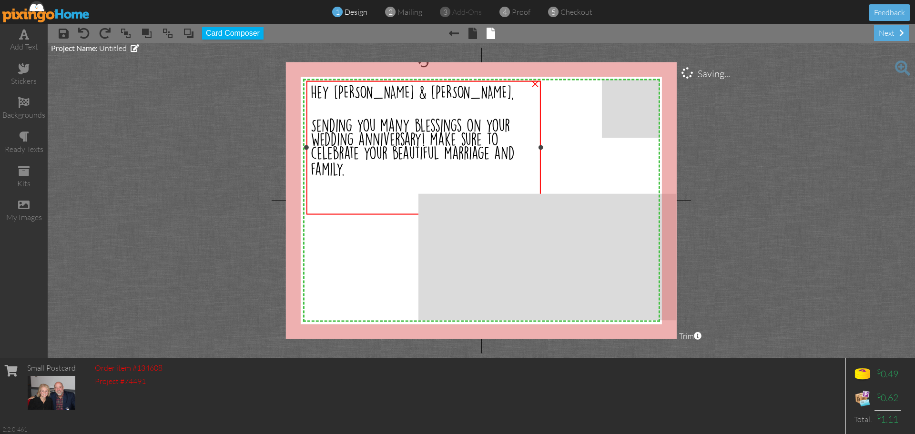
click at [364, 180] on div "Sending you many blessings on your wedding anniversary! make sure to celebrate …" at bounding box center [423, 149] width 225 height 61
click at [346, 180] on div "Sending you many blessings on your wedding anniversary! make sure to celebrate …" at bounding box center [423, 149] width 225 height 61
click at [342, 176] on span "Sending you many blessings on your wedding anniversary! make sure to celebrate …" at bounding box center [412, 147] width 204 height 58
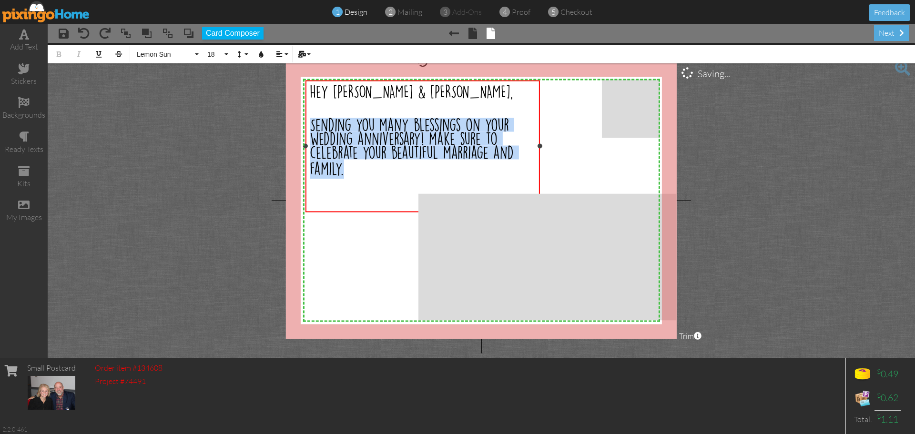
click at [342, 176] on span "Sending you many blessings on your wedding anniversary! make sure to celebrate …" at bounding box center [412, 147] width 204 height 58
click at [344, 179] on div "Sending you many blessings on your wedding anniversary! make sure to celebrate …" at bounding box center [422, 148] width 225 height 61
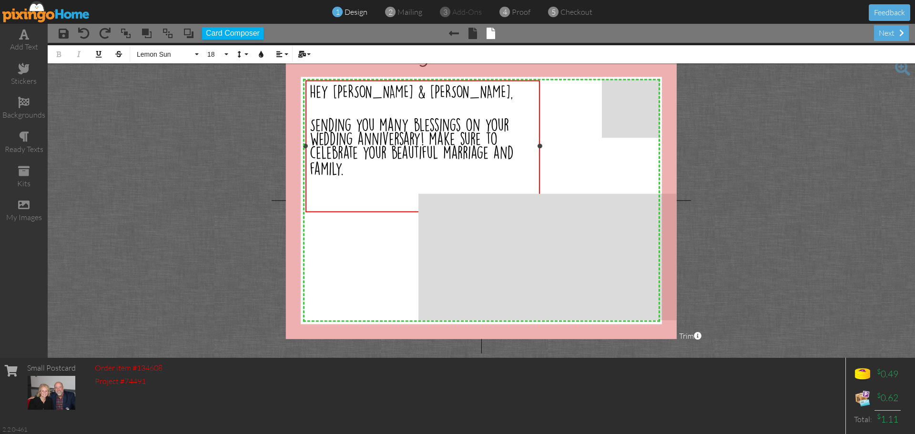
click at [343, 176] on span "Sending you many blessings on your wedding anniversary! make sure to celebrate …" at bounding box center [412, 147] width 204 height 58
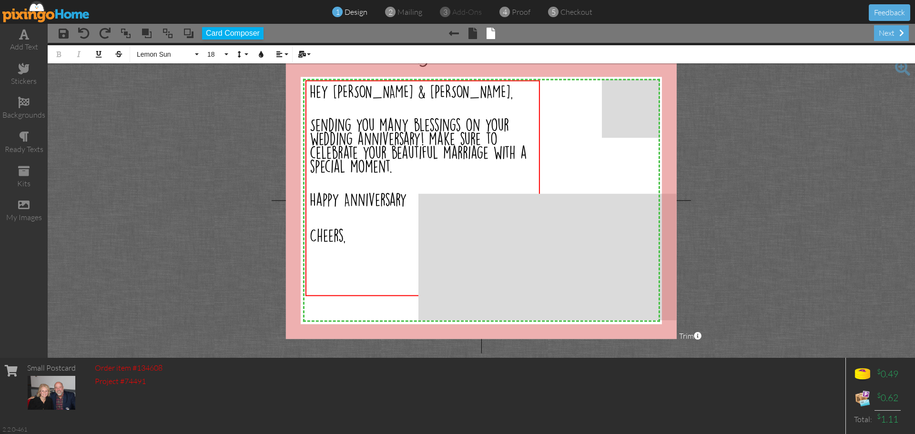
click at [220, 144] on project-studio-wrapper "X X X X X X X X X X X X X X X X X X X X X X X X X X X X X X X X X X X X X X X X…" at bounding box center [481, 200] width 867 height 315
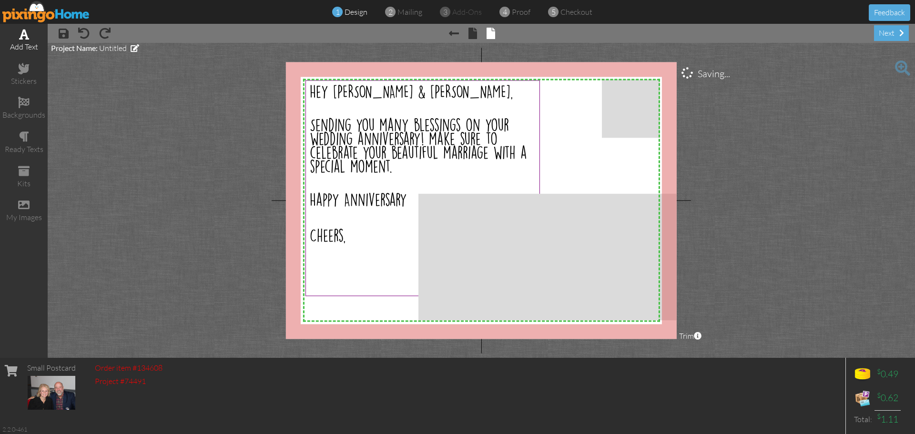
click at [27, 41] on div "add text" at bounding box center [24, 46] width 48 height 11
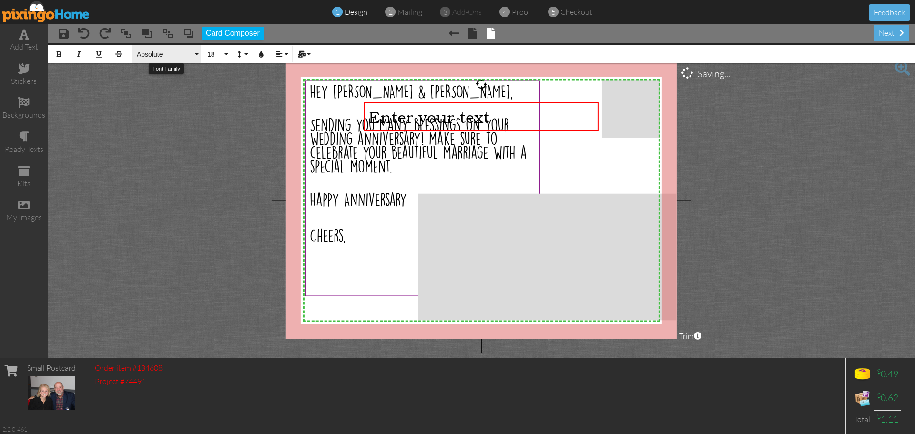
click at [160, 56] on span "Absolute" at bounding box center [164, 54] width 57 height 8
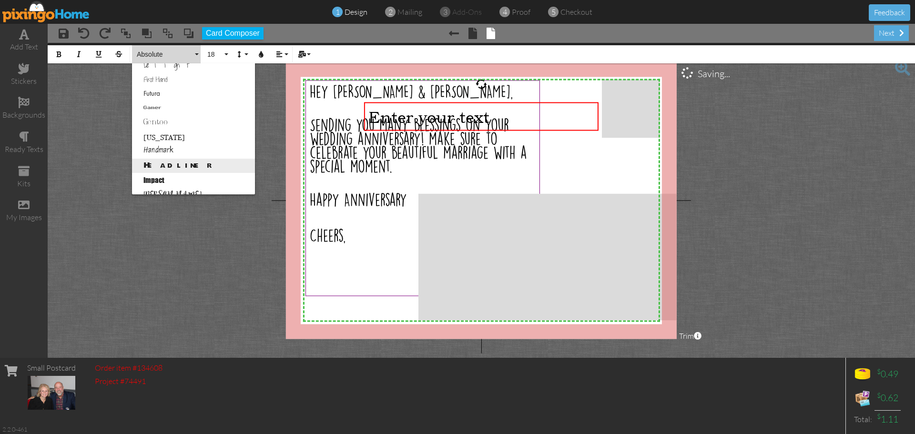
scroll to position [238, 0]
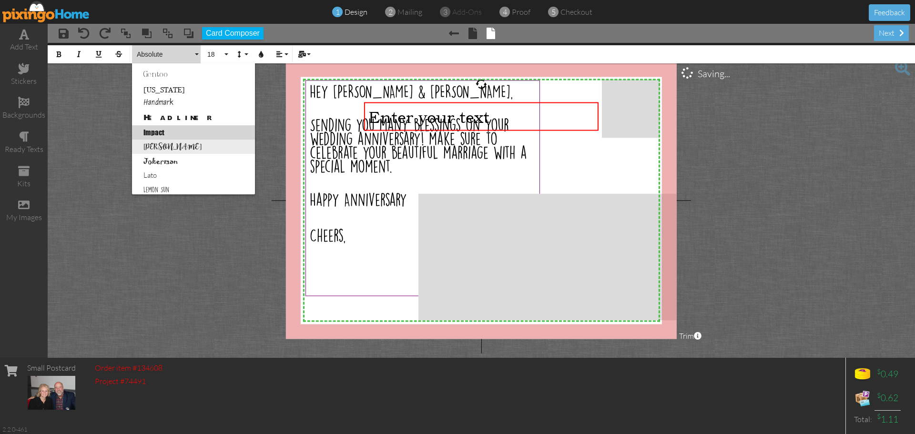
drag, startPoint x: 173, startPoint y: 136, endPoint x: 178, endPoint y: 144, distance: 9.8
click at [178, 144] on ul "Absolute Adventure Aphrodite Bouquet Sky Breezy Broadway Cafe Casual Script Cen…" at bounding box center [193, 182] width 123 height 715
click at [178, 144] on link "[PERSON_NAME]" at bounding box center [193, 147] width 123 height 14
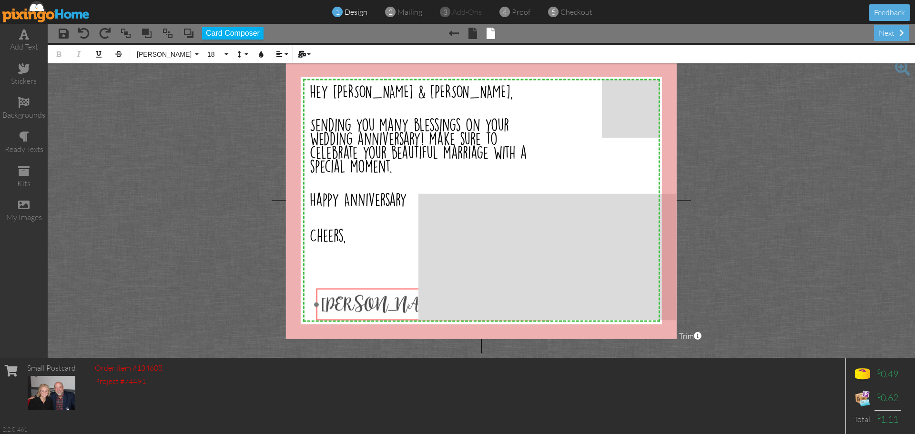
drag, startPoint x: 578, startPoint y: 101, endPoint x: 531, endPoint y: 287, distance: 192.3
click at [531, 287] on div at bounding box center [433, 304] width 239 height 37
click at [883, 29] on div "next" at bounding box center [891, 33] width 35 height 16
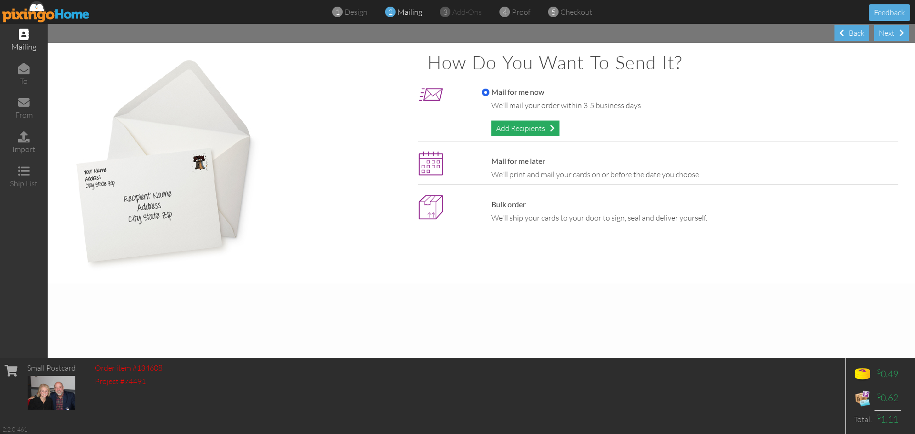
click at [531, 129] on div "Add Recipients" at bounding box center [525, 129] width 68 height 16
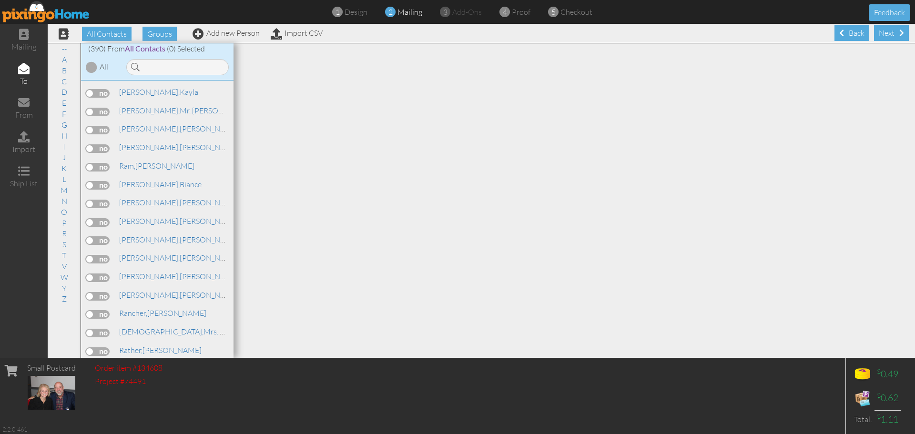
scroll to position [5383, 0]
click at [95, 92] on label at bounding box center [98, 91] width 24 height 9
click at [0, 0] on input "checkbox" at bounding box center [0, 0] width 0 height 0
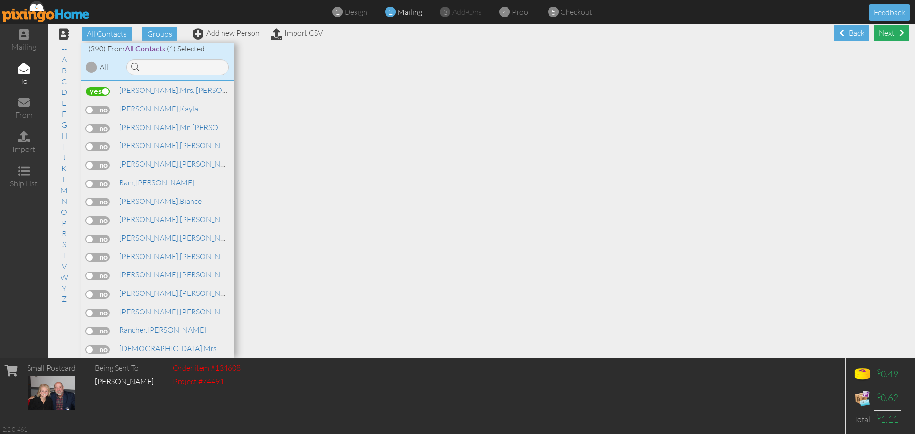
click at [880, 29] on div "Next" at bounding box center [891, 33] width 35 height 16
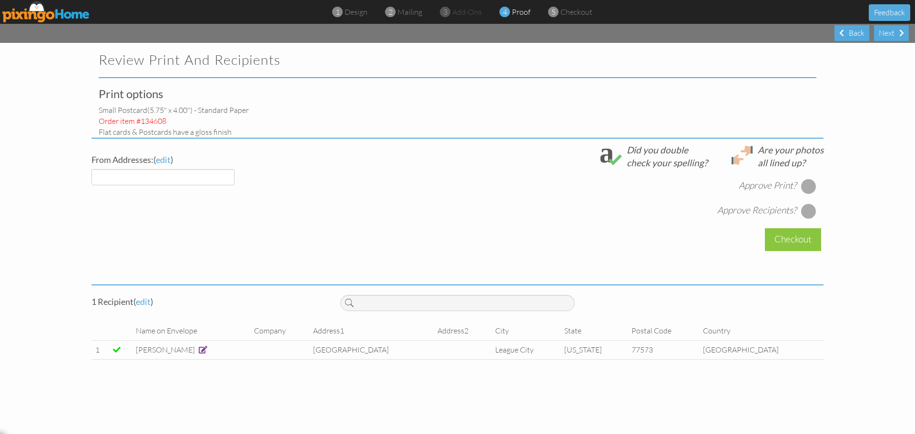
select select "object:1435"
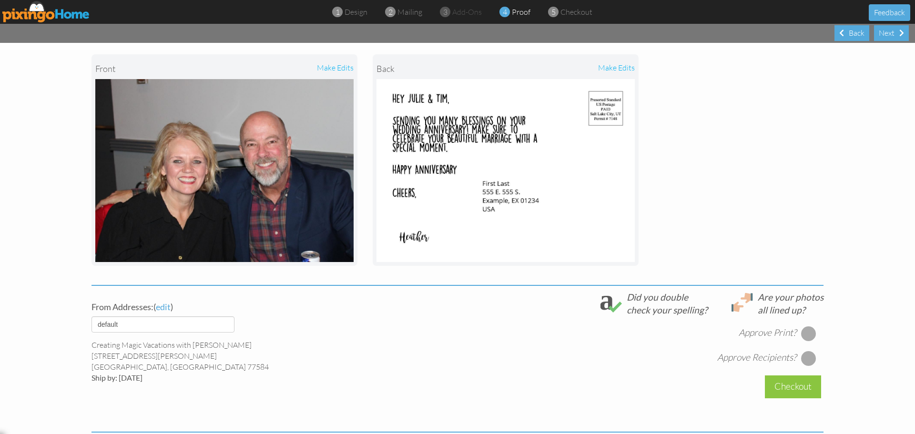
scroll to position [95, 0]
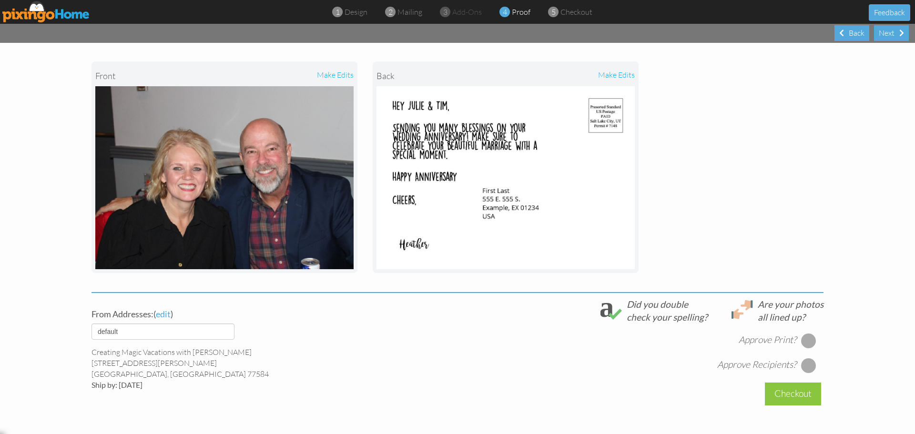
click at [801, 337] on div at bounding box center [808, 340] width 15 height 15
click at [804, 365] on div at bounding box center [808, 365] width 15 height 15
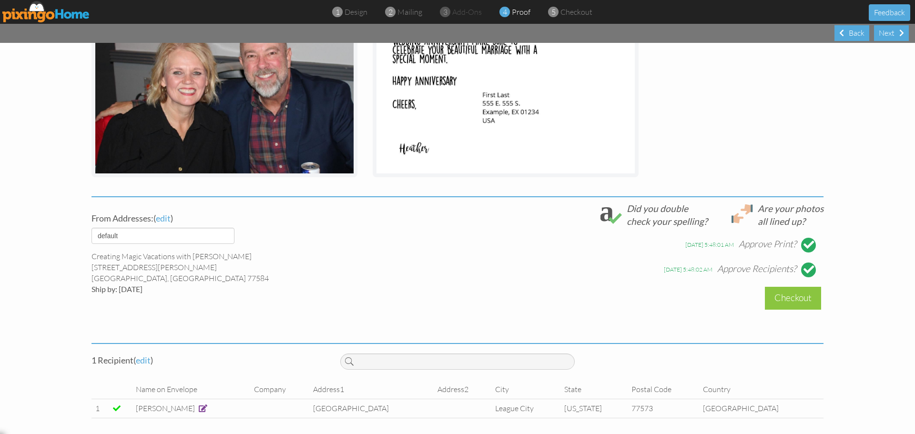
scroll to position [194, 0]
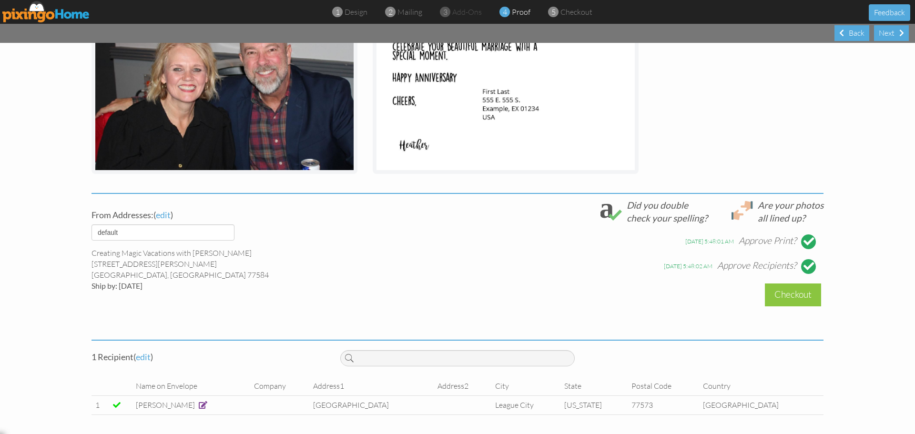
click at [202, 405] on span at bounding box center [203, 405] width 9 height 8
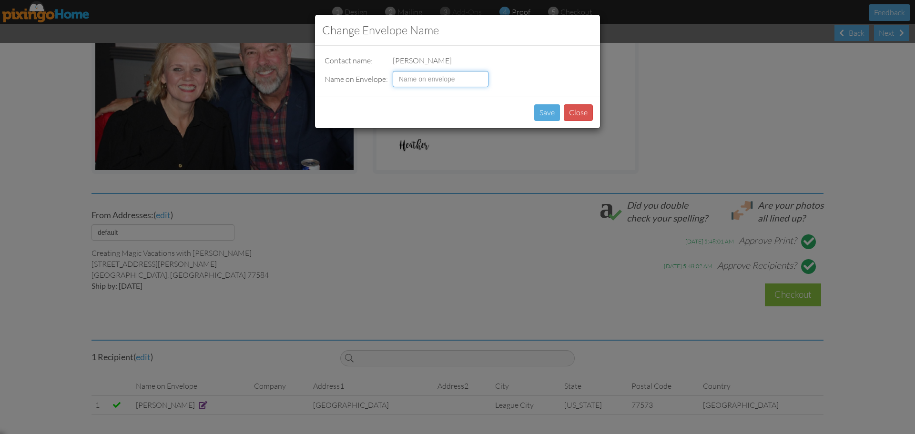
click at [411, 82] on input at bounding box center [441, 79] width 96 height 16
type input "Mr. & Mrs. Rainey"
click at [541, 113] on button "Save" at bounding box center [547, 112] width 26 height 17
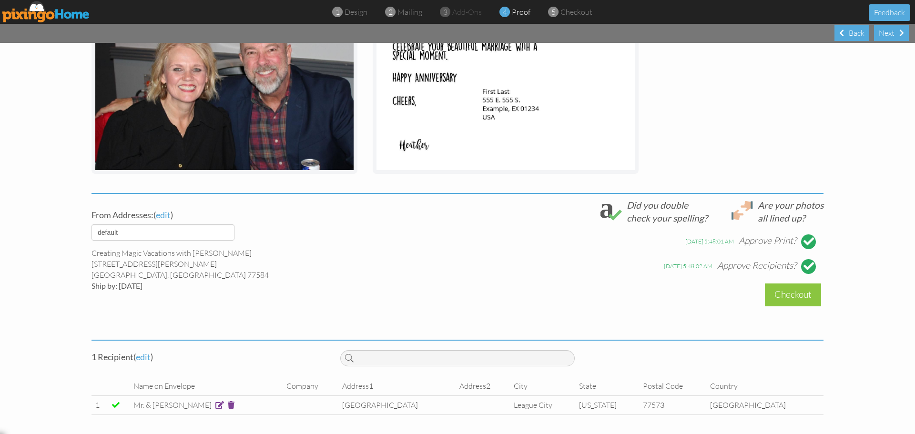
click at [780, 303] on div "Checkout" at bounding box center [793, 294] width 56 height 22
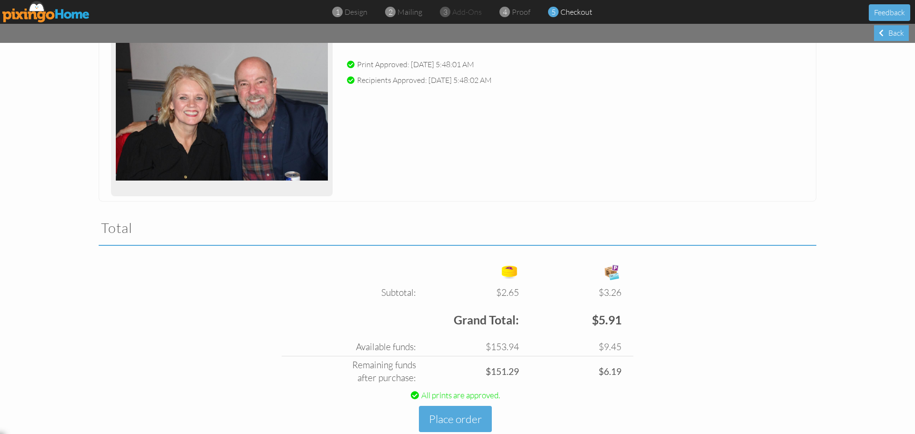
scroll to position [1230, 0]
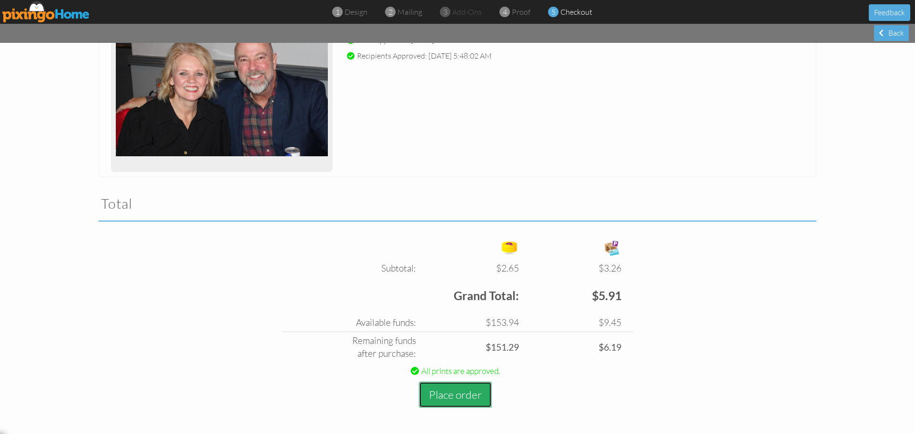
click at [464, 393] on button "Place order" at bounding box center [455, 395] width 73 height 26
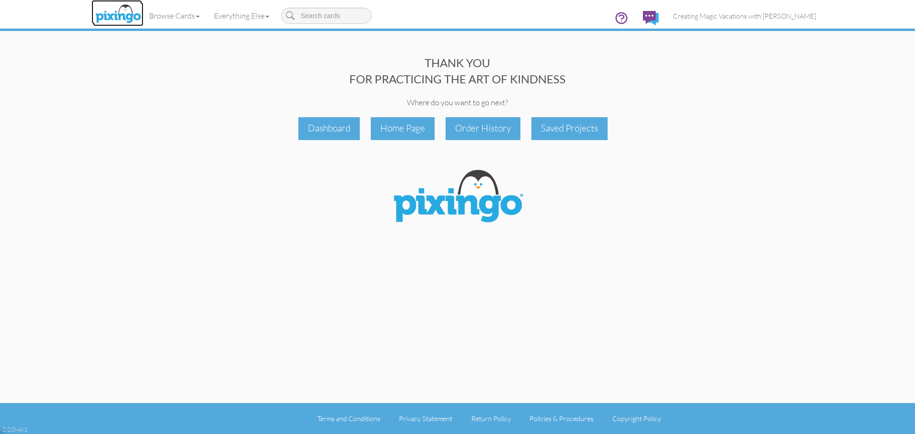
click at [130, 20] on img at bounding box center [118, 14] width 50 height 24
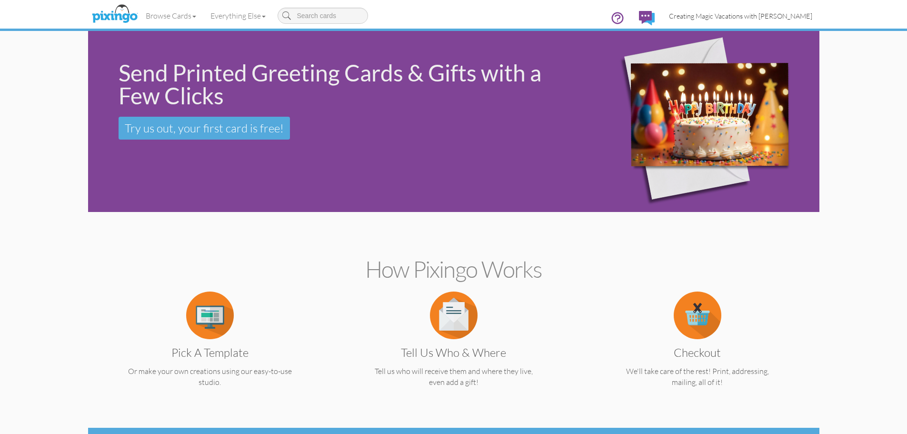
click at [732, 19] on span "Creating Magic Vacations with [PERSON_NAME]" at bounding box center [740, 16] width 143 height 8
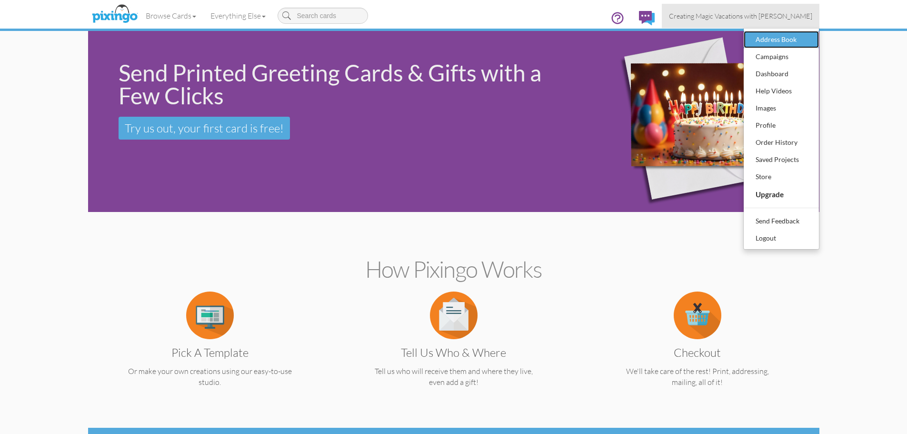
click at [766, 40] on div "Address Book" at bounding box center [782, 39] width 56 height 14
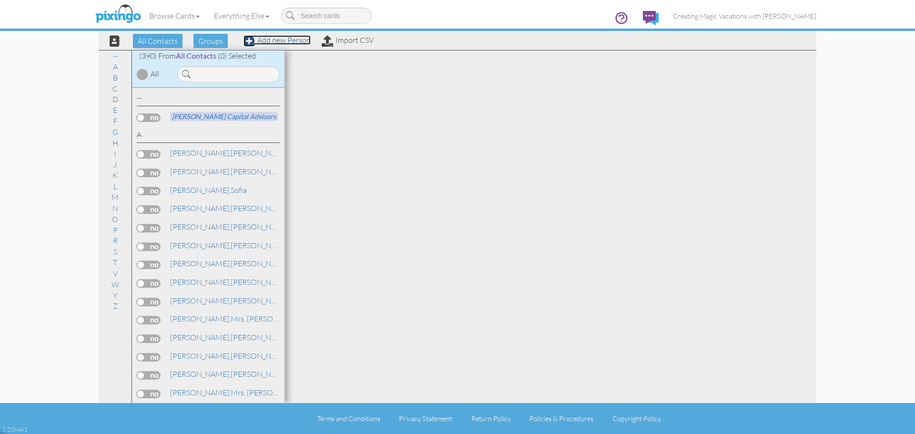
click at [274, 39] on link "Add new Person" at bounding box center [276, 40] width 67 height 10
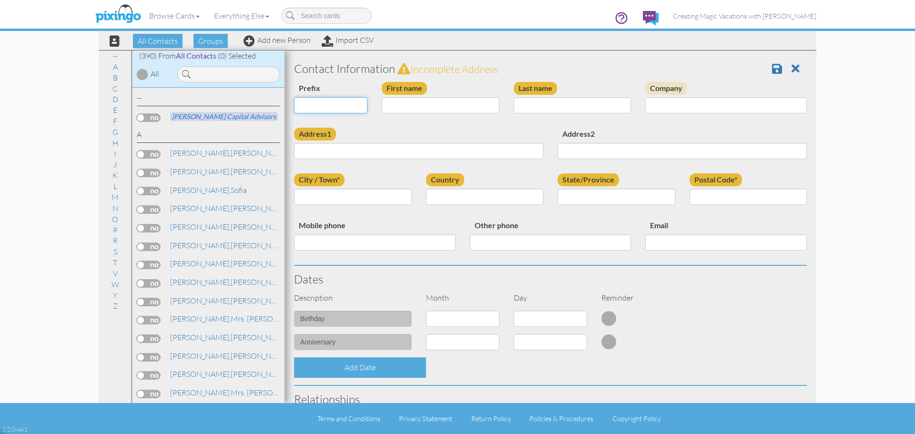
click at [329, 108] on select "Dr. Mr. Mrs." at bounding box center [330, 105] width 73 height 16
select select "string:Mrs."
click at [294, 97] on select "Dr. Mr. Mrs." at bounding box center [330, 105] width 73 height 16
click at [407, 100] on input "First name" at bounding box center [441, 105] width 118 height 16
click at [399, 106] on input "First name" at bounding box center [441, 105] width 118 height 16
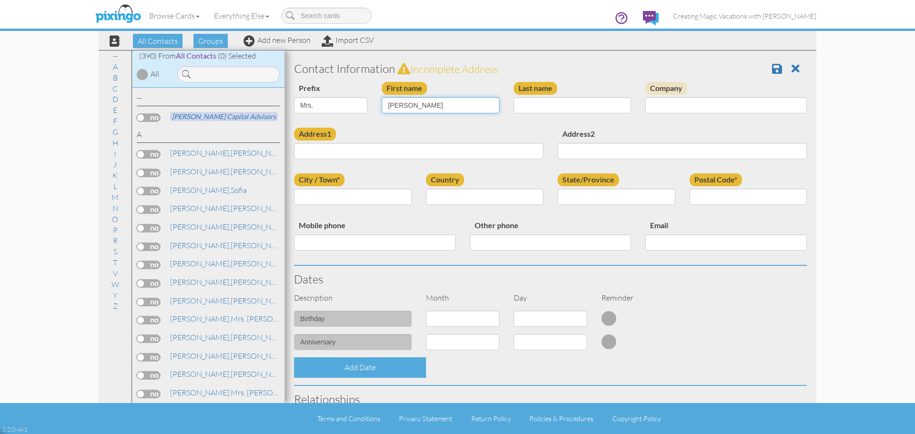
type input "Jacy"
type input "Alverez"
click at [652, 111] on input "Company" at bounding box center [725, 105] width 161 height 16
type input "CMV"
click at [498, 154] on input "Address1" at bounding box center [418, 151] width 249 height 16
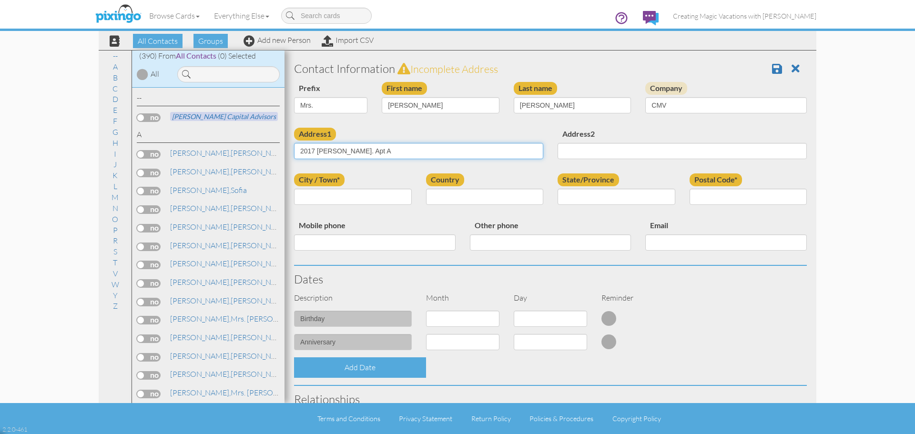
type input "2017 Fontaine Rd. Apt A"
click at [382, 198] on input "City / Town*" at bounding box center [353, 197] width 118 height 16
type input "Lexington"
select select "object:3033"
select select "object:3301"
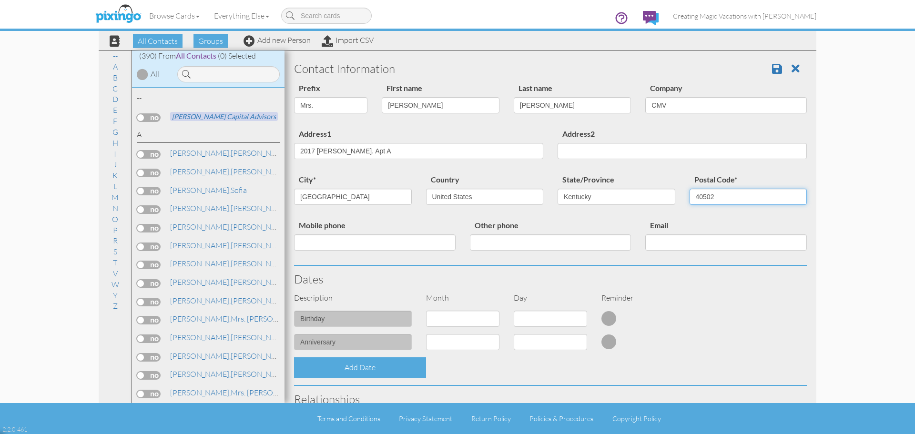
type input "40502"
click at [334, 245] on input "Mobile phone" at bounding box center [374, 242] width 161 height 16
click at [534, 257] on div "Other phone" at bounding box center [551, 238] width 176 height 39
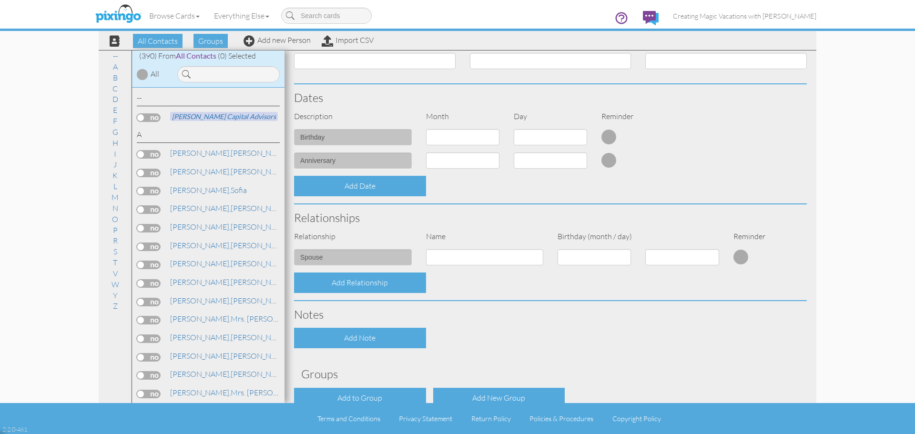
scroll to position [235, 0]
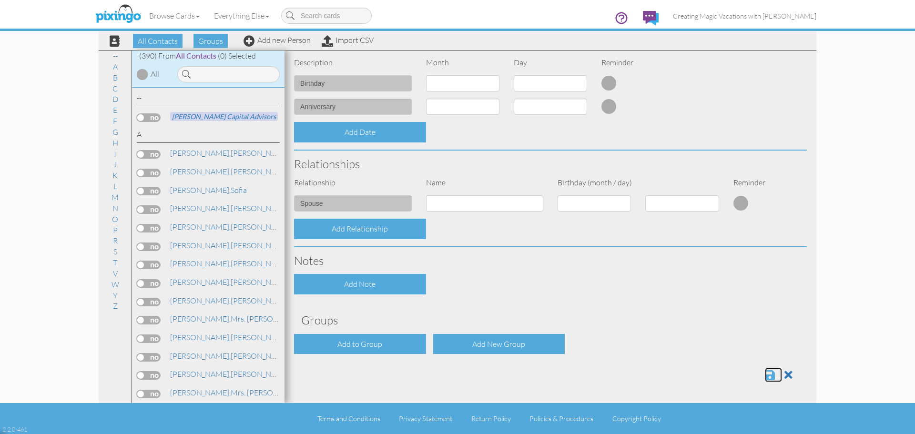
click at [765, 375] on span at bounding box center [770, 374] width 10 height 11
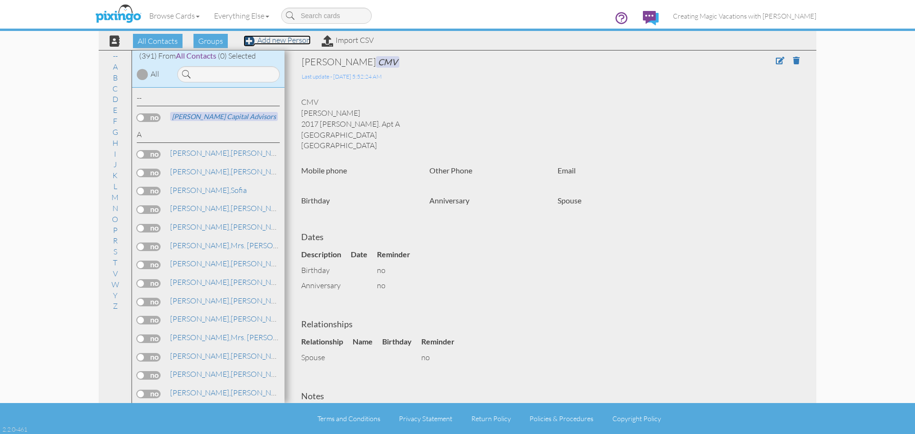
click at [263, 38] on link "Add new Person" at bounding box center [276, 40] width 67 height 10
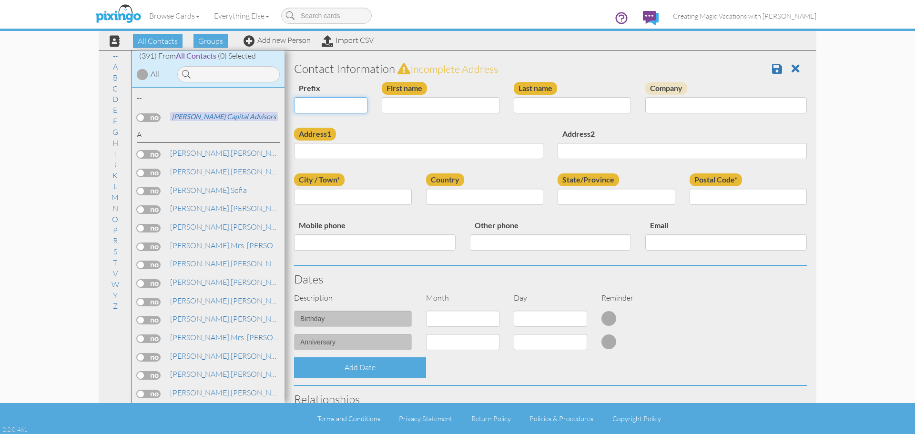
click at [343, 106] on select "Dr. Mr. Mrs." at bounding box center [330, 105] width 73 height 16
select select "string:Mrs."
click at [294, 97] on select "Dr. Mr. Mrs." at bounding box center [330, 105] width 73 height 16
click at [390, 110] on input "First name" at bounding box center [441, 105] width 118 height 16
type input "Cheri"
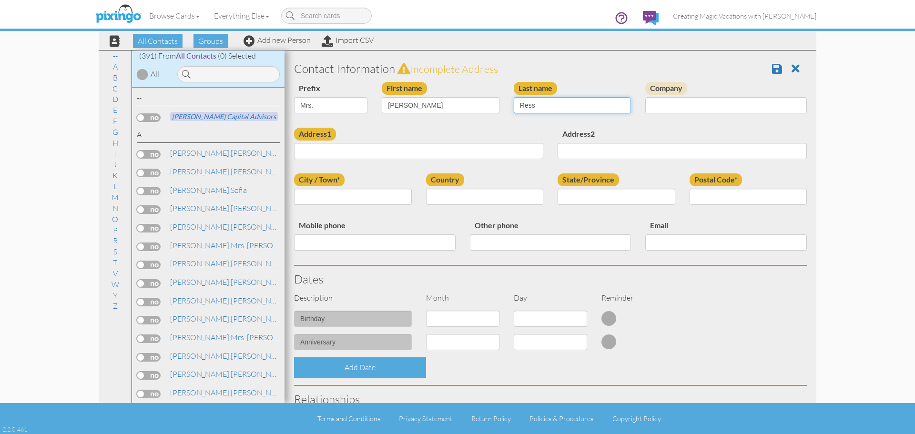
type input "Ress"
type input "639 Stonebriar Lane"
type input "Oregon"
select select "object:1472"
select select "object:1777"
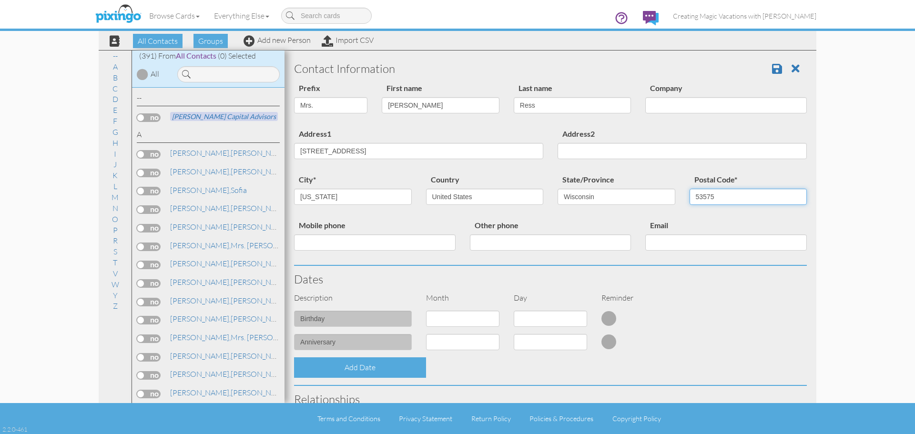
type input "53575"
click at [465, 326] on select "1 - Jan 2 - Feb 3 - Mar 4 - Apr 5 - May 6 - Jun 7 - Jul 8 - Aug 9 - Sep 10 - Oc…" at bounding box center [462, 319] width 73 height 16
select select "object:1468"
click at [426, 311] on select "1 - Jan 2 - Feb 3 - Mar 4 - Apr 5 - May 6 - Jun 7 - Jul 8 - Aug 9 - Sep 10 - Oc…" at bounding box center [462, 319] width 73 height 16
click at [543, 320] on select "1 2 3 4 5 6 7 8 9 10 11 12 13 14 15 16 17 18 19 20 21 22 23 24 25 26 27 28 29 30" at bounding box center [550, 319] width 73 height 16
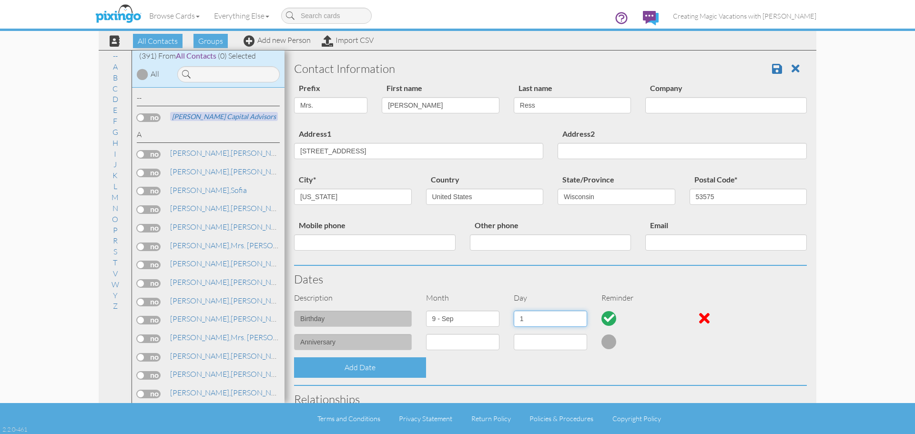
select select "number:19"
click at [514, 311] on select "1 2 3 4 5 6 7 8 9 10 11 12 13 14 15 16 17 18 19 20 21 22 23 24 25 26 27 28 29 30" at bounding box center [550, 319] width 73 height 16
click at [444, 368] on div "Add Date" at bounding box center [550, 367] width 527 height 20
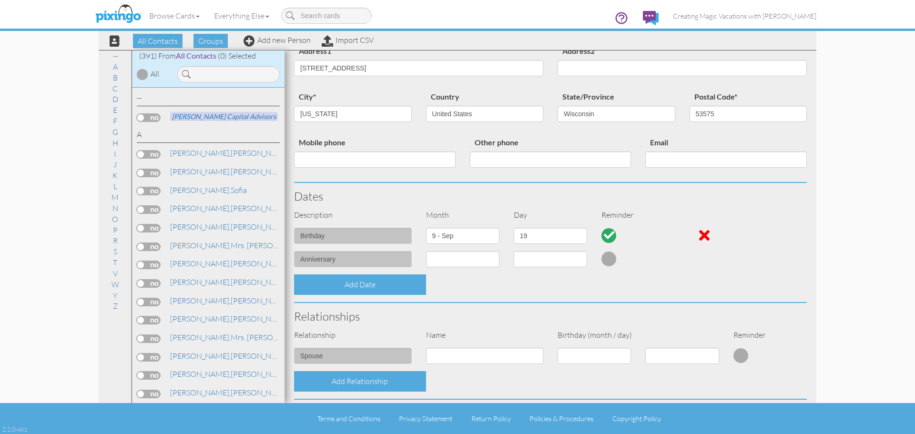
scroll to position [235, 0]
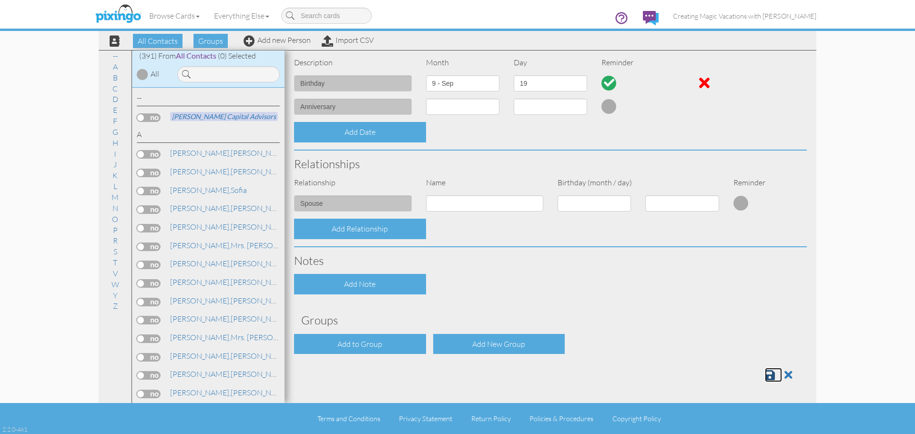
click at [768, 373] on link at bounding box center [773, 375] width 17 height 14
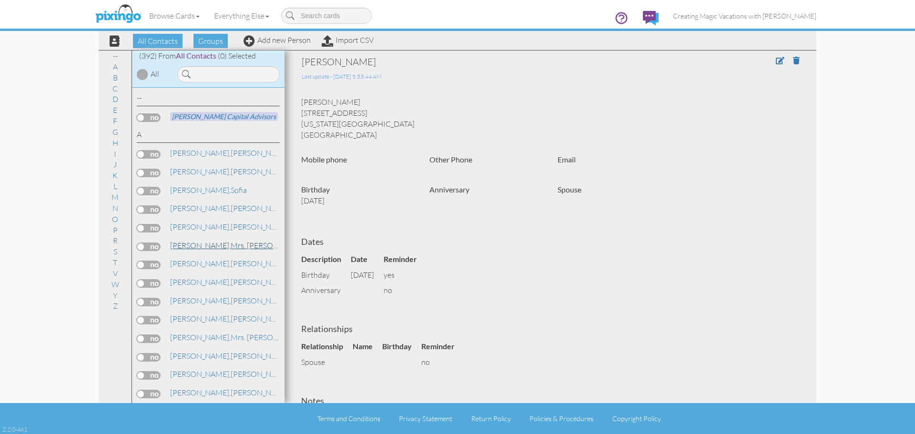
click at [203, 244] on link "Alverez, Mrs. Jacy CMV" at bounding box center [247, 245] width 157 height 11
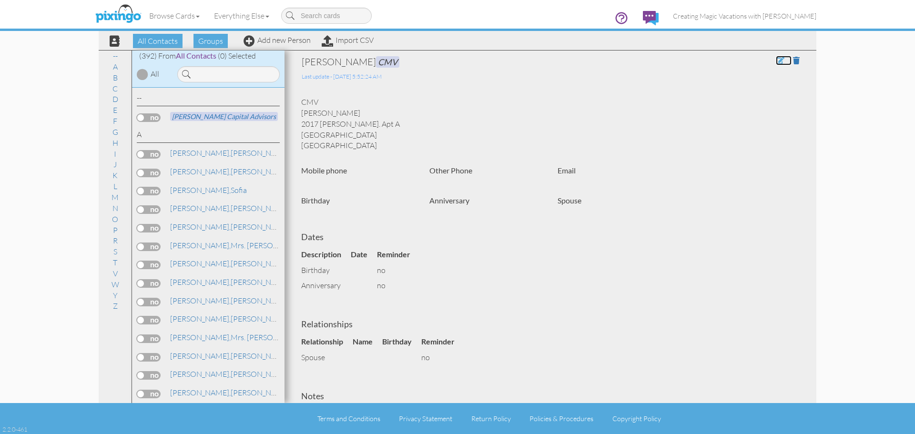
click at [776, 60] on span at bounding box center [780, 61] width 9 height 8
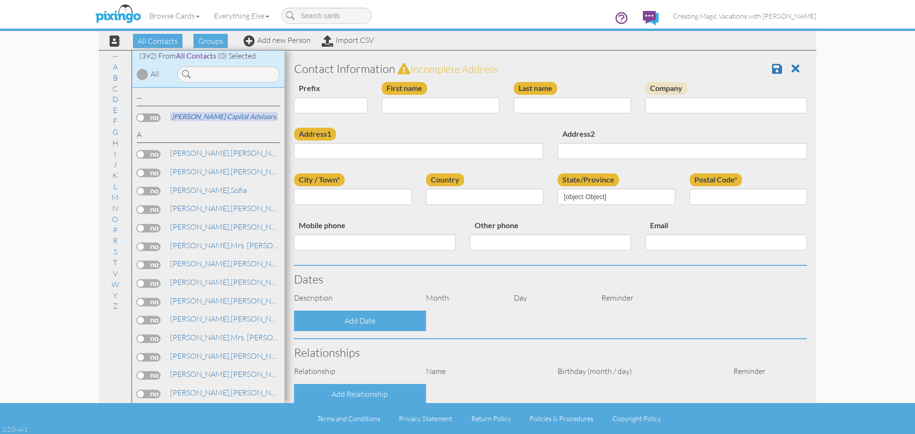
select select "string:Mrs."
type input "Jacy"
type input "Alverez"
type input "CMV"
type input "2017 Fontaine Rd. Apt A"
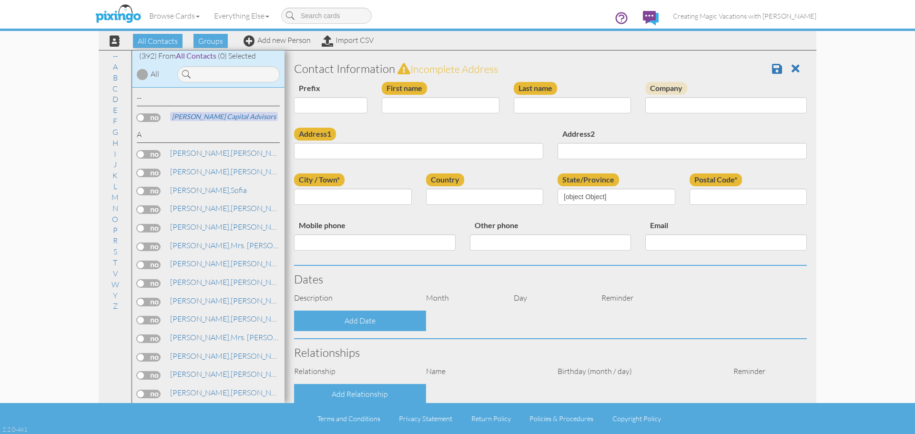
type input "Lexington"
type input "40502"
select select "object:1472"
select select "object:1717"
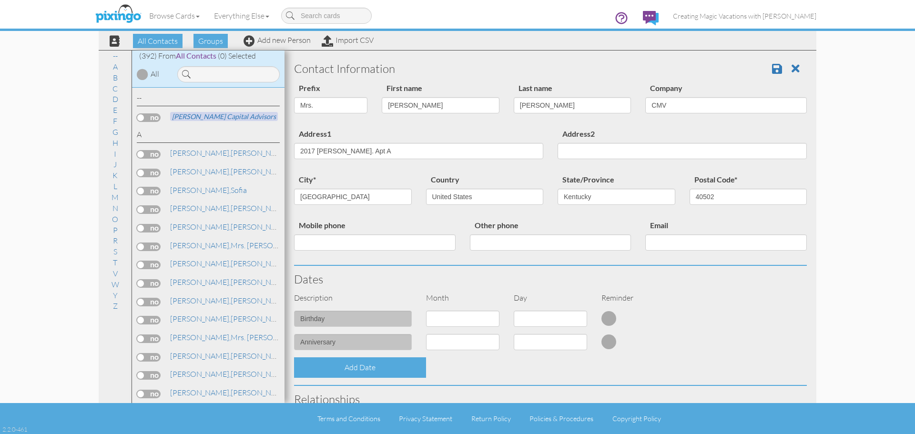
click at [526, 330] on div at bounding box center [550, 322] width 88 height 23
click at [477, 317] on select "1 - Jan 2 - Feb 3 - Mar 4 - Apr 5 - May 6 - Jun 7 - Jul 8 - Aug 9 - Sep 10 - Oc…" at bounding box center [462, 319] width 73 height 16
select select "object:1789"
click at [426, 311] on select "1 - Jan 2 - Feb 3 - Mar 4 - Apr 5 - May 6 - Jun 7 - Jul 8 - Aug 9 - Sep 10 - Oc…" at bounding box center [462, 319] width 73 height 16
click at [528, 315] on select "1 2 3 4 5 6 7 8 9 10 11 12 13 14 15 16 17 18 19 20 21 22 23 24 25 26 27 28 29 3…" at bounding box center [550, 319] width 73 height 16
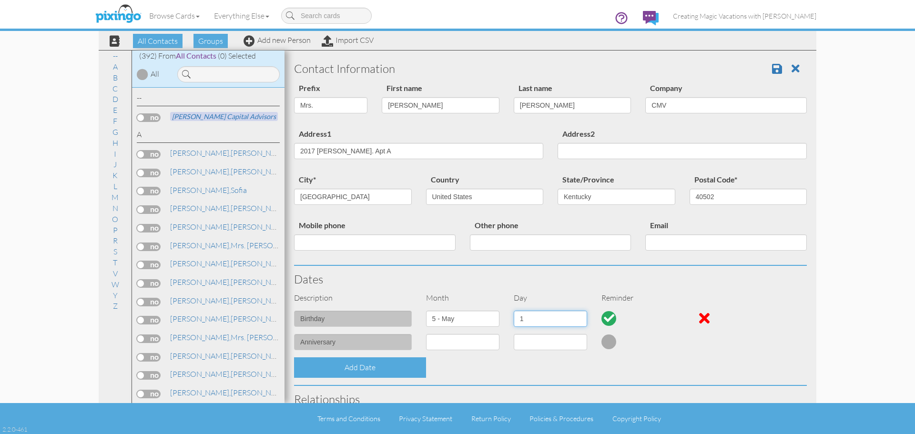
click at [544, 316] on select "1 2 3 4 5 6 7 8 9 10 11 12 13 14 15 16 17 18 19 20 21 22 23 24 25 26 27 28 29 3…" at bounding box center [550, 319] width 73 height 16
select select "number:24"
click at [514, 311] on select "1 2 3 4 5 6 7 8 9 10 11 12 13 14 15 16 17 18 19 20 21 22 23 24 25 26 27 28 29 3…" at bounding box center [550, 319] width 73 height 16
click at [509, 370] on div "Add Date" at bounding box center [550, 367] width 527 height 20
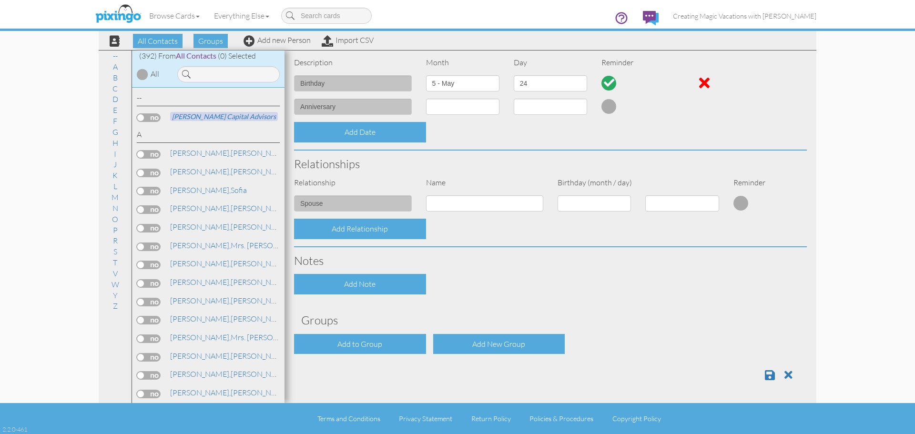
click at [755, 376] on div at bounding box center [550, 372] width 527 height 20
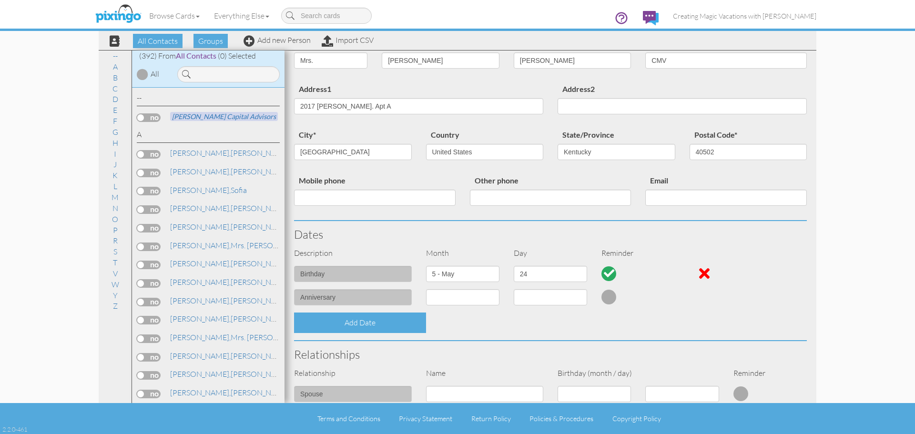
scroll to position [0, 0]
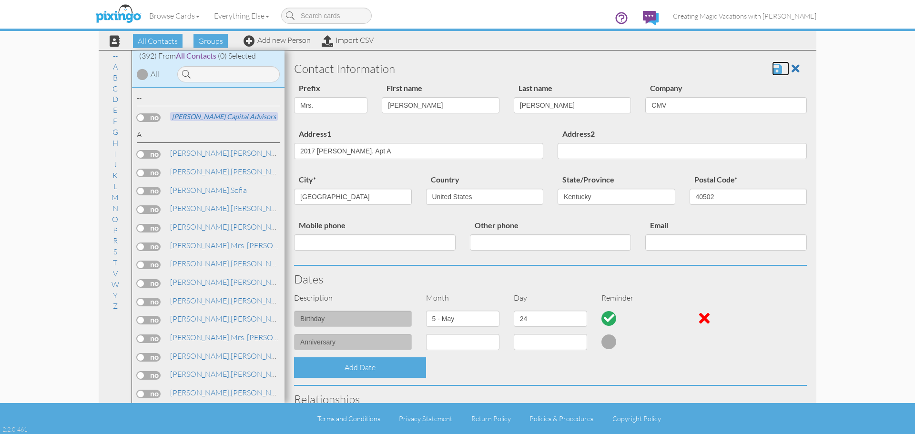
click at [772, 67] on span at bounding box center [777, 68] width 10 height 11
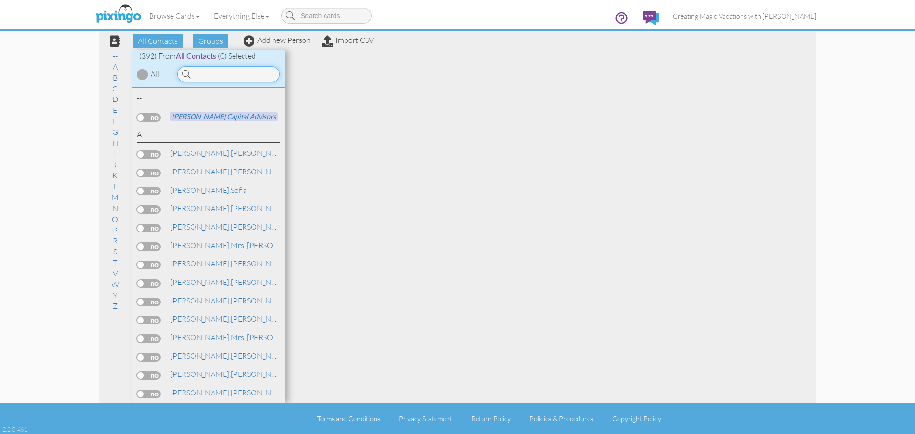
click at [228, 76] on input at bounding box center [228, 74] width 102 height 16
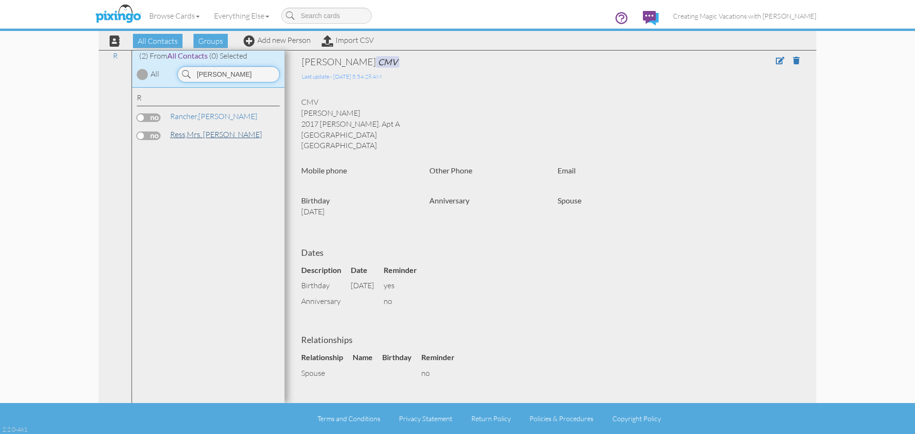
type input "cher"
click at [202, 137] on link "Ress, Mrs. Cheri" at bounding box center [216, 134] width 94 height 11
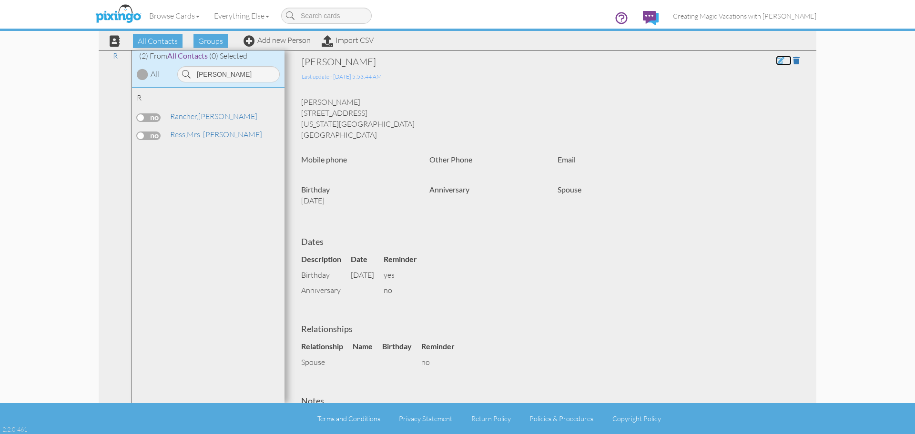
click at [776, 60] on span at bounding box center [780, 61] width 9 height 8
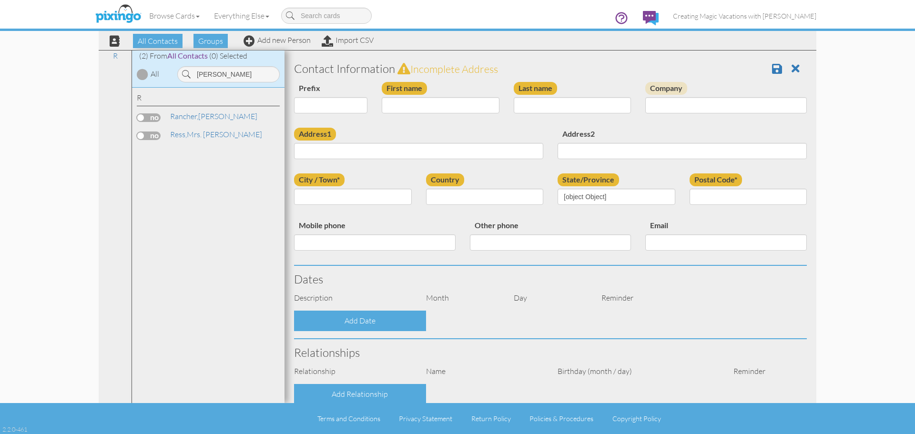
select select "string:Mrs."
type input "Cheri"
type input "Ress"
type input "[STREET_ADDRESS]"
type input "Oregon"
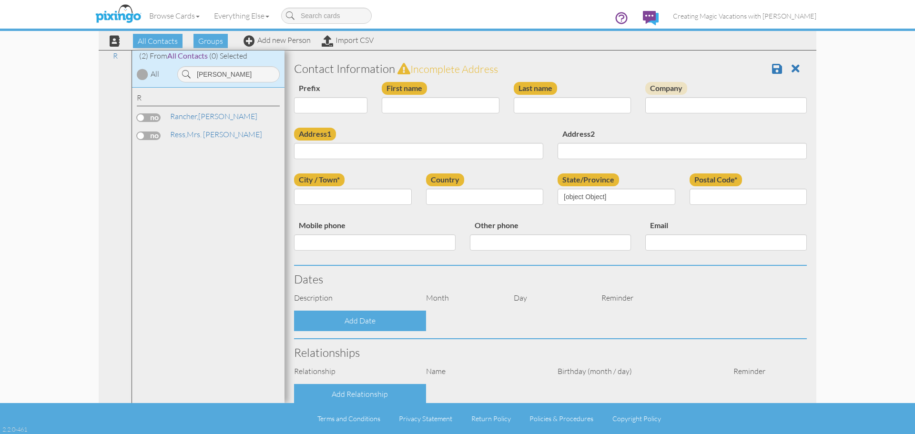
type input "53575"
select select "object:1535"
select select "object:1780"
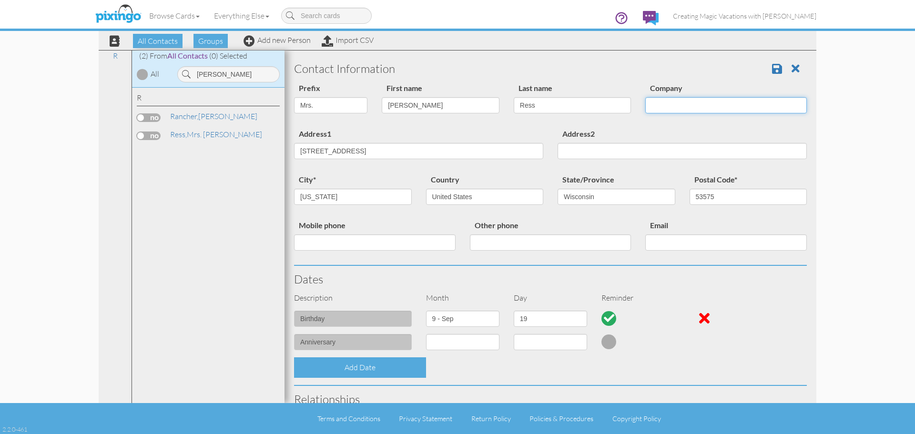
click at [680, 103] on input "Company" at bounding box center [725, 105] width 161 height 16
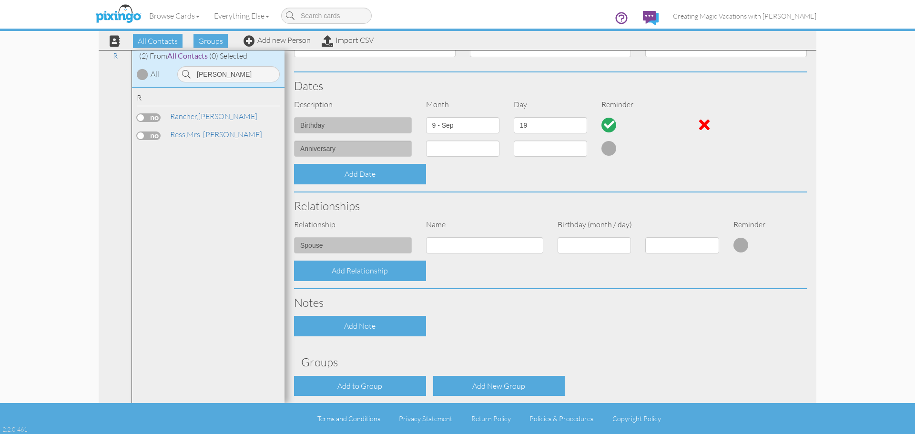
scroll to position [235, 0]
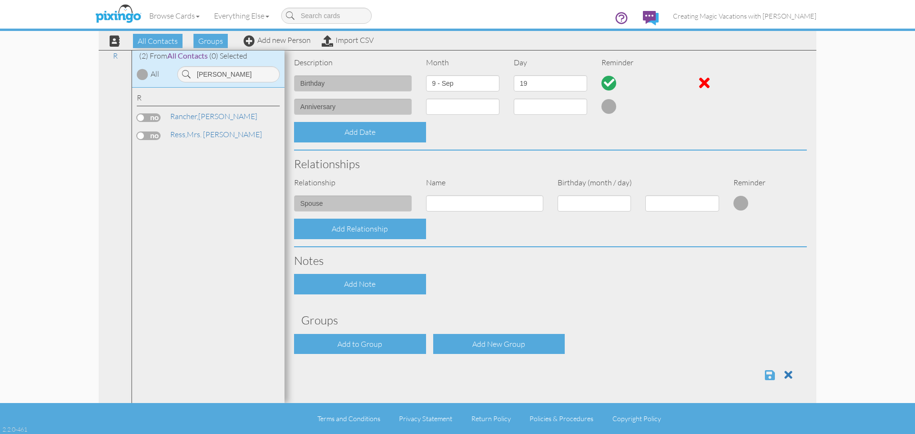
type input "CMV"
click at [765, 370] on span at bounding box center [770, 374] width 10 height 11
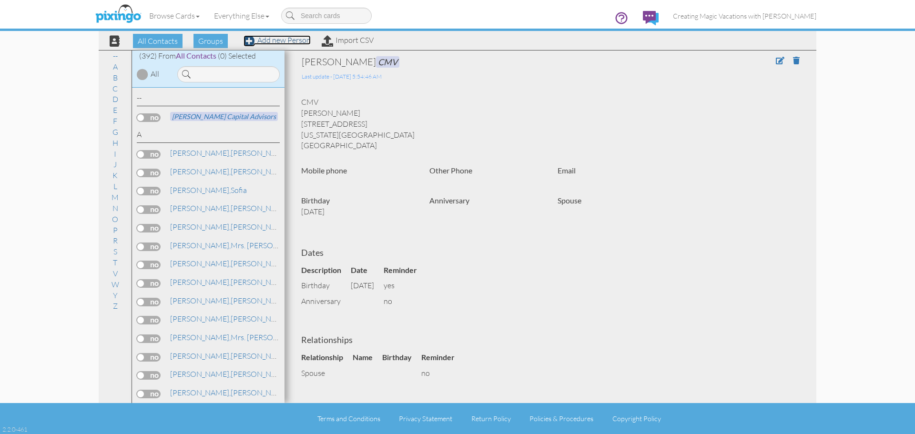
click at [252, 38] on span at bounding box center [248, 40] width 11 height 11
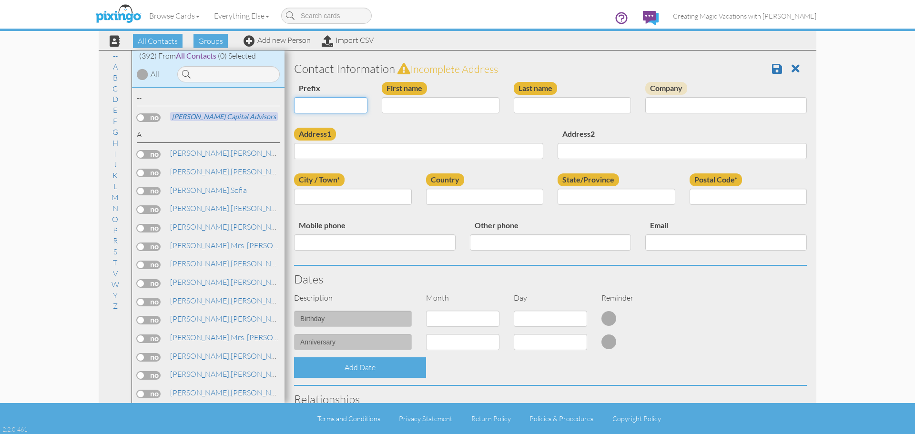
click at [335, 107] on select "Dr. Mr. Mrs." at bounding box center [330, 105] width 73 height 16
click at [294, 97] on select "Dr. Mr. Mrs." at bounding box center [330, 105] width 73 height 16
click at [333, 93] on div "Prefix Dr. Mr. Mrs." at bounding box center [331, 101] width 88 height 39
click at [329, 103] on select "Dr. Mr. Mrs." at bounding box center [330, 105] width 73 height 16
select select "string:Mrs."
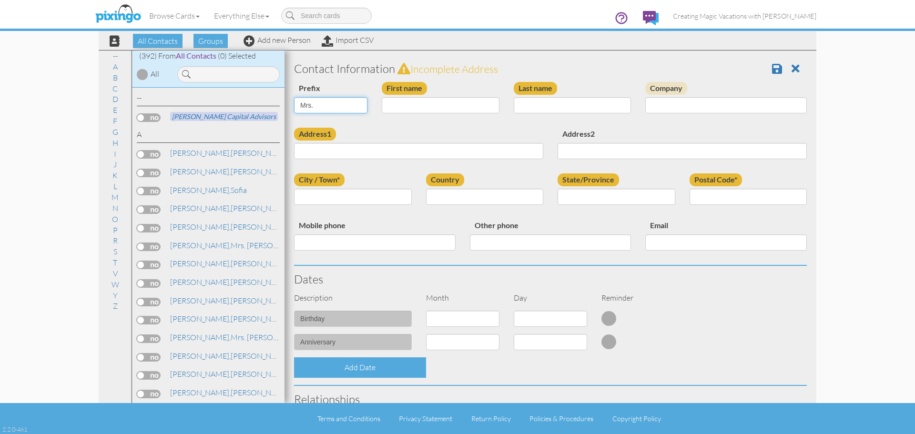
click at [294, 97] on select "Dr. Mr. Mrs." at bounding box center [330, 105] width 73 height 16
click at [397, 106] on input "First name" at bounding box center [441, 105] width 118 height 16
click at [239, 80] on input at bounding box center [228, 74] width 102 height 16
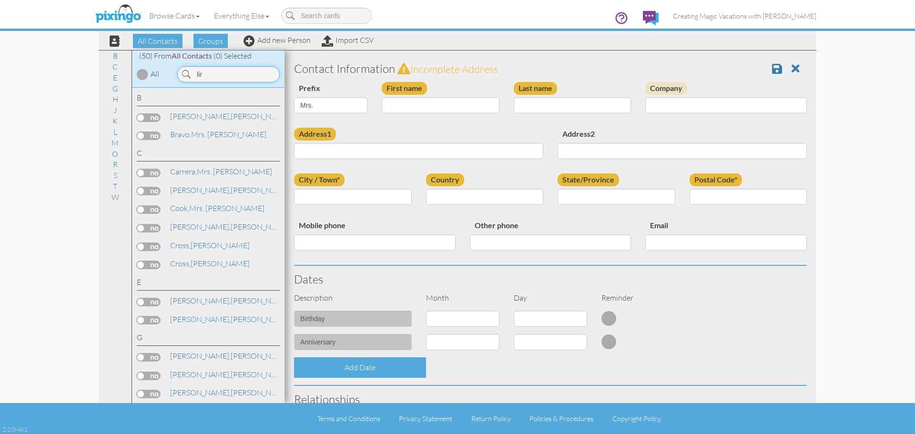
type input "lira"
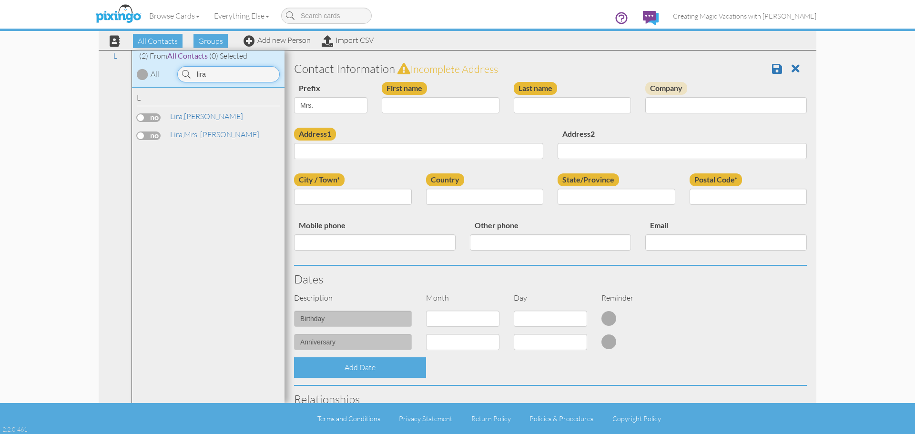
drag, startPoint x: 216, startPoint y: 74, endPoint x: 189, endPoint y: 74, distance: 27.2
click at [189, 74] on div "lira" at bounding box center [228, 74] width 102 height 16
type input "c"
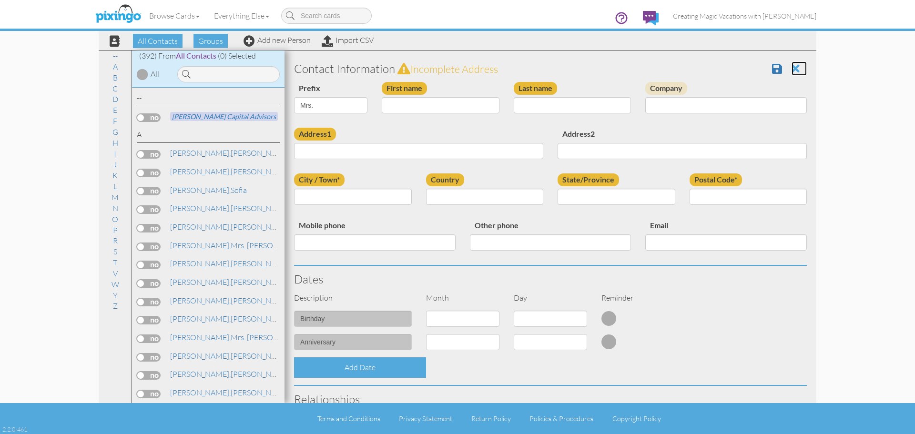
click at [791, 67] on span at bounding box center [795, 68] width 8 height 11
